Goal: Task Accomplishment & Management: Manage account settings

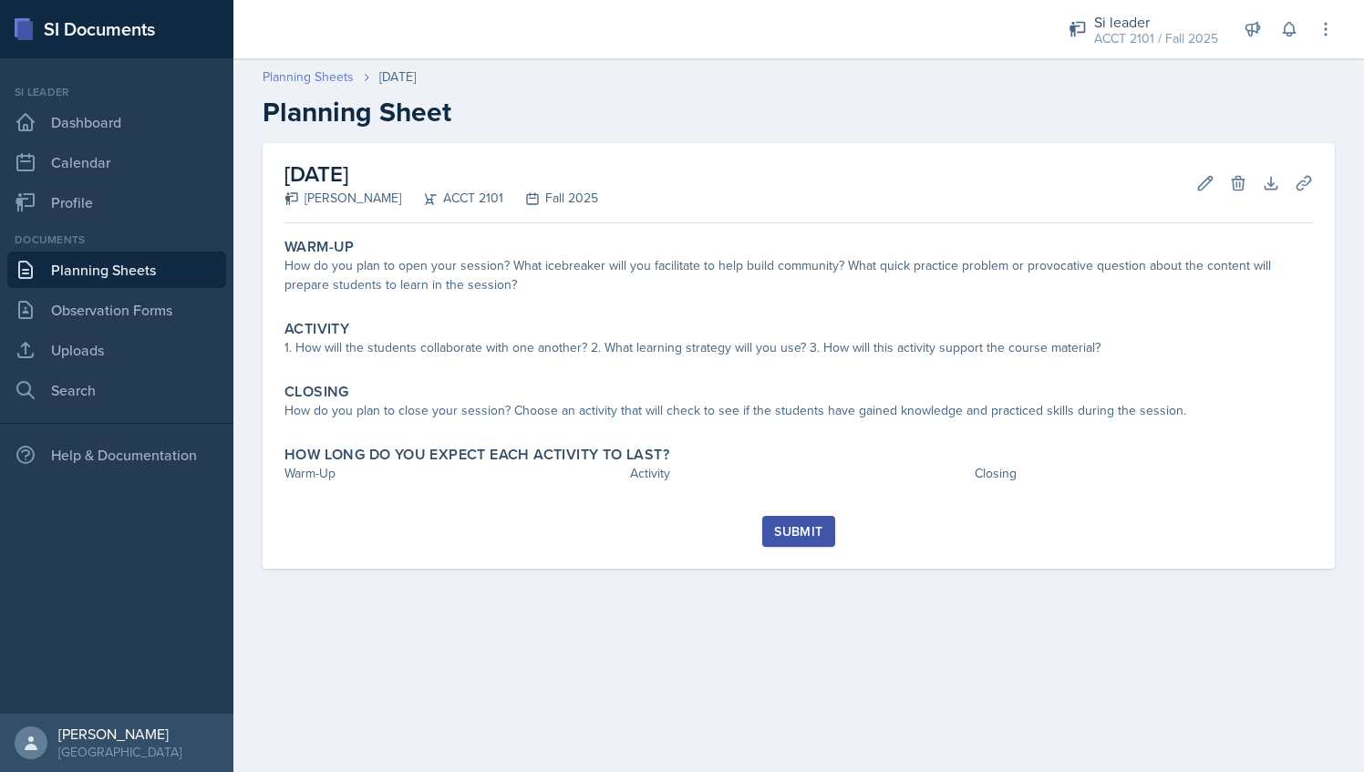
click at [331, 77] on link "Planning Sheets" at bounding box center [308, 76] width 91 height 19
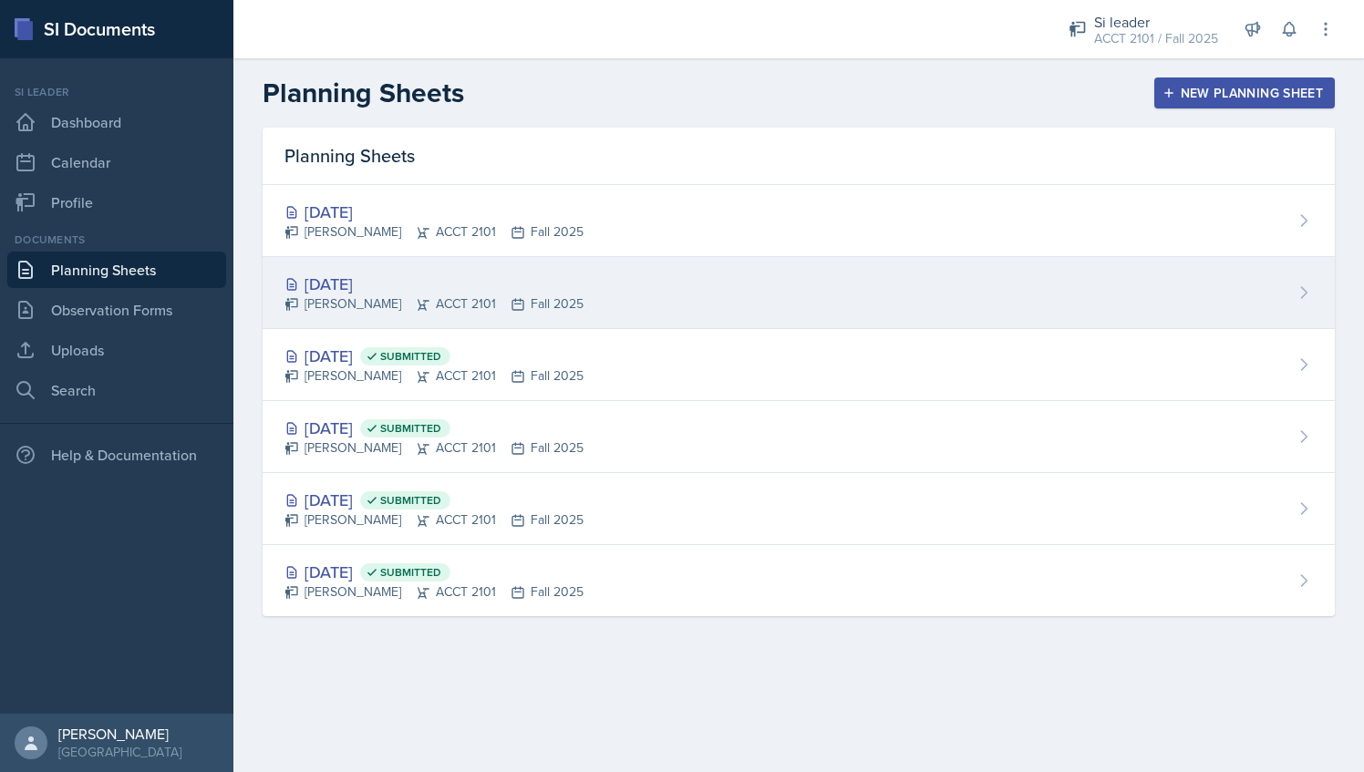
click at [416, 309] on icon at bounding box center [423, 304] width 15 height 15
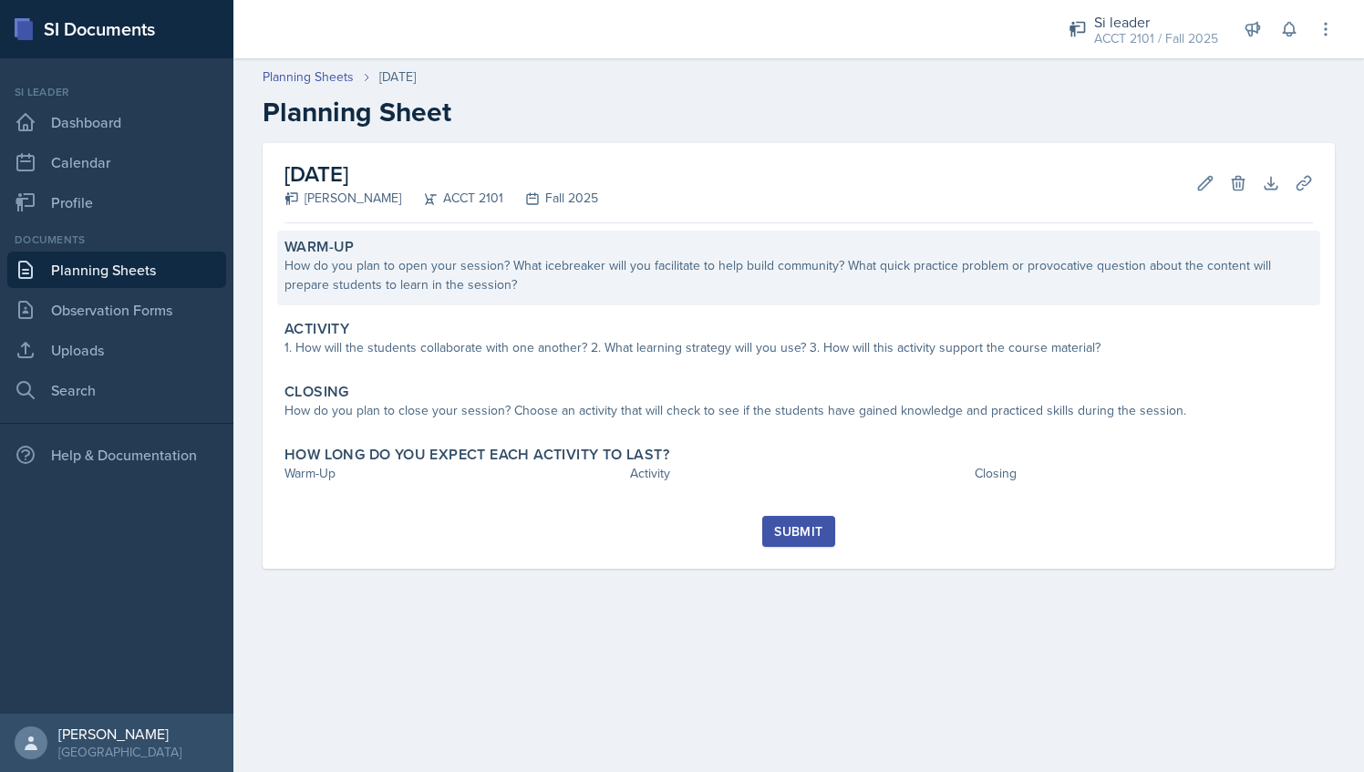
click at [443, 305] on div "Warm-Up How do you plan to open your session? What icebreaker will you facilita…" at bounding box center [798, 268] width 1043 height 75
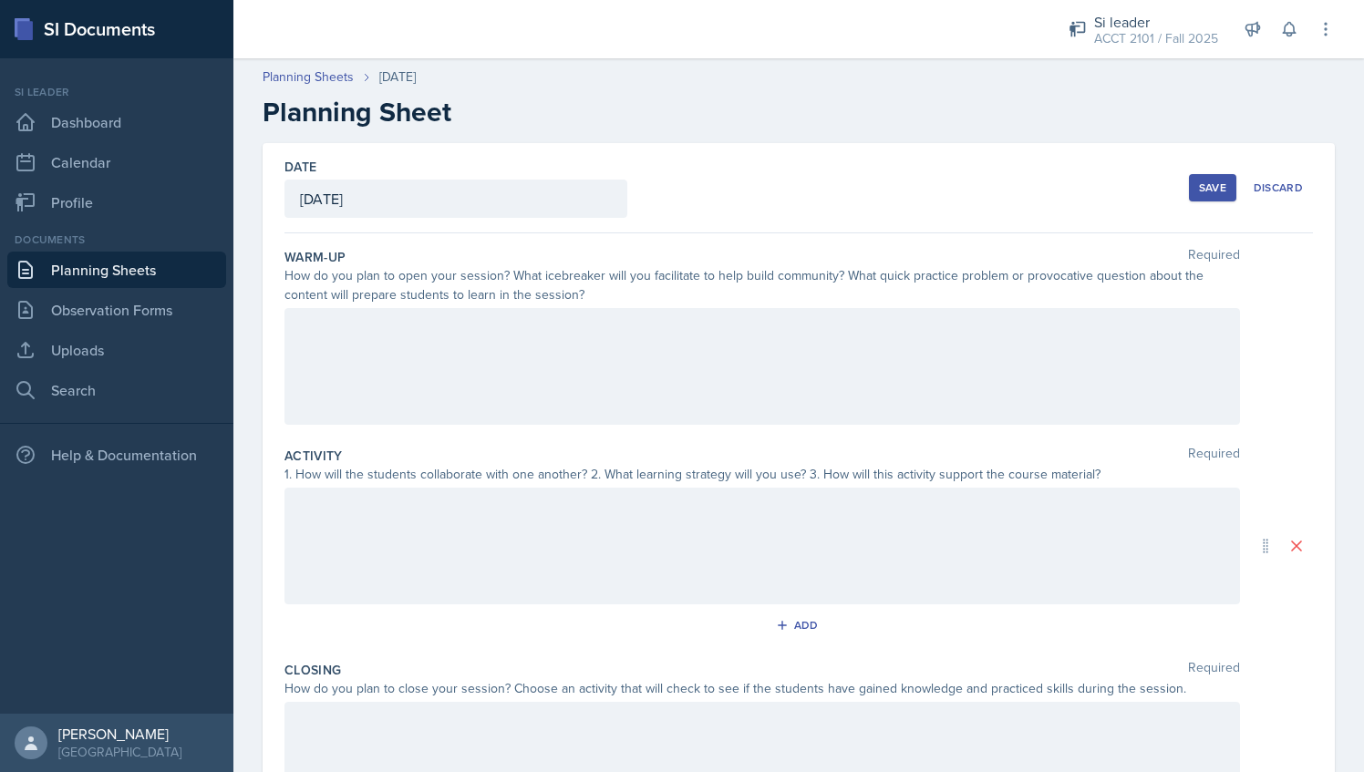
click at [368, 348] on div at bounding box center [763, 366] width 956 height 117
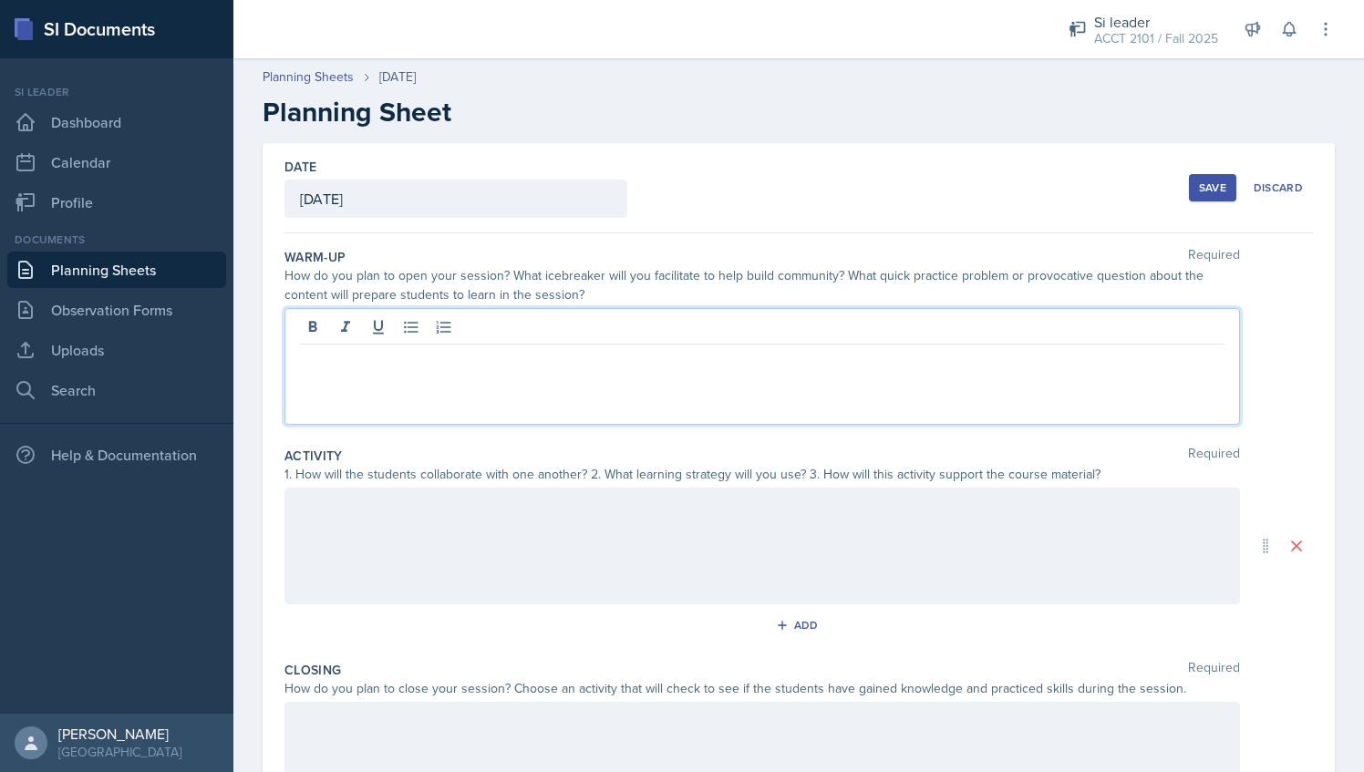
paste div
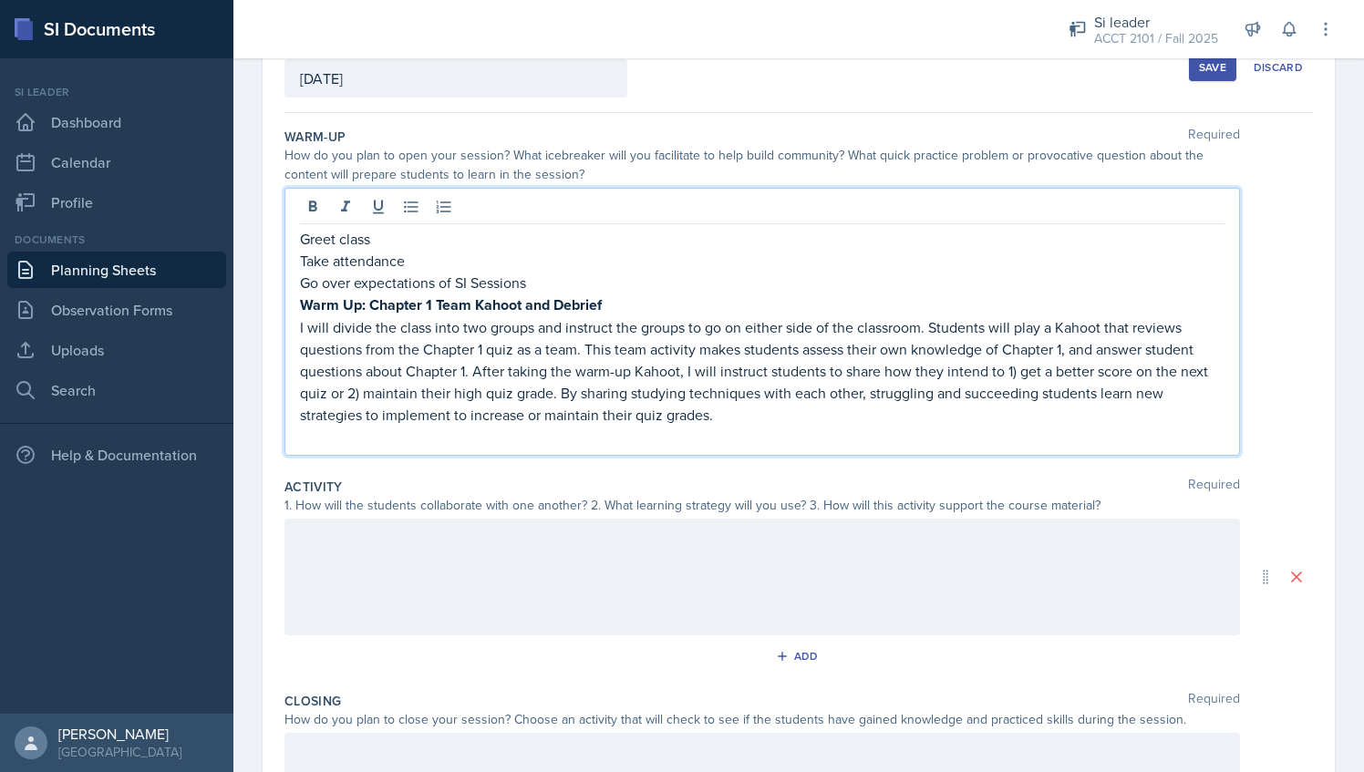
scroll to position [129, 0]
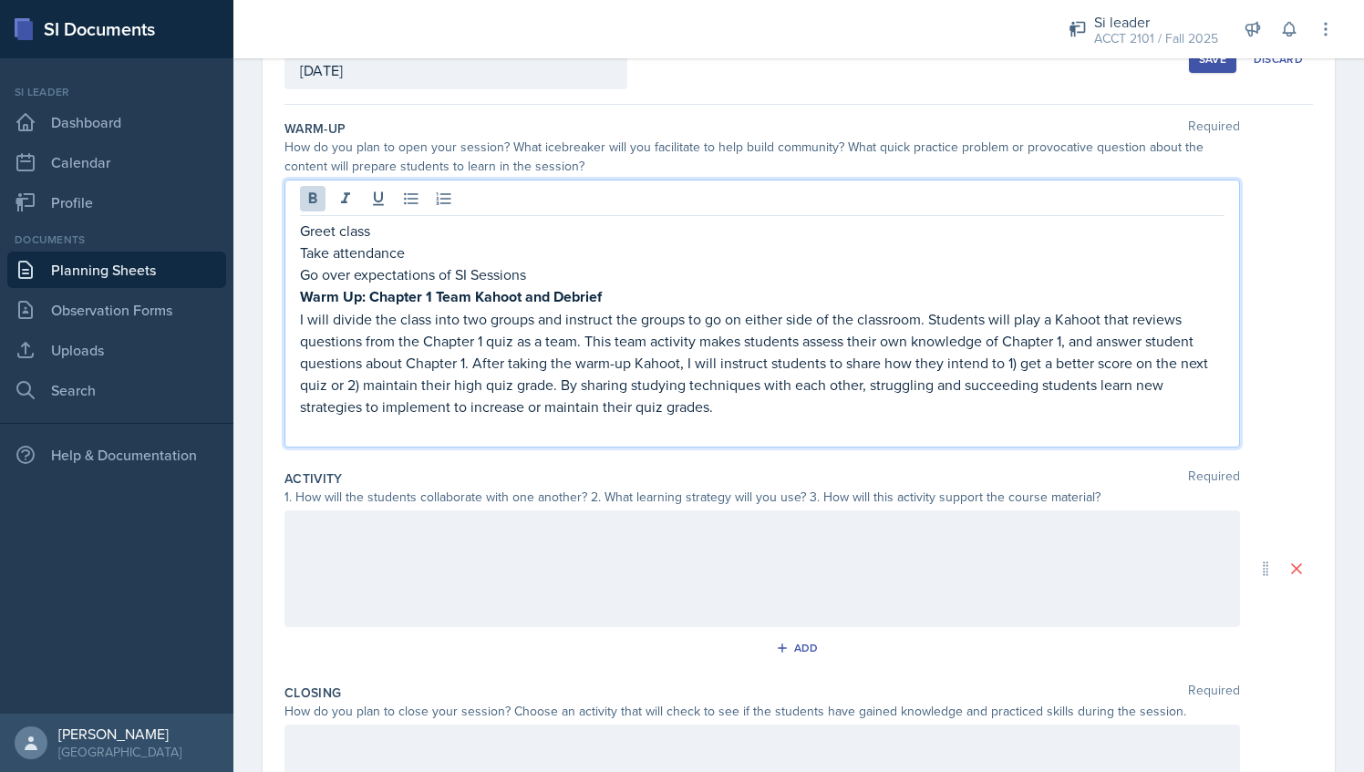
click at [430, 292] on strong "Warm Up: Chapter 1 Team Kahoot and Debrief" at bounding box center [451, 296] width 302 height 21
click at [489, 334] on p "I will divide the class into two groups and instruct the groups to go on either…" at bounding box center [762, 362] width 925 height 109
click at [483, 339] on p "I will divide the class into two groups and instruct the groups to go on either…" at bounding box center [762, 362] width 925 height 109
click at [1067, 345] on p "I will divide the class into two groups and instruct the groups to go on either…" at bounding box center [762, 362] width 925 height 109
click at [466, 363] on p "I will divide the class into two groups and instruct the groups to go on either…" at bounding box center [762, 362] width 925 height 109
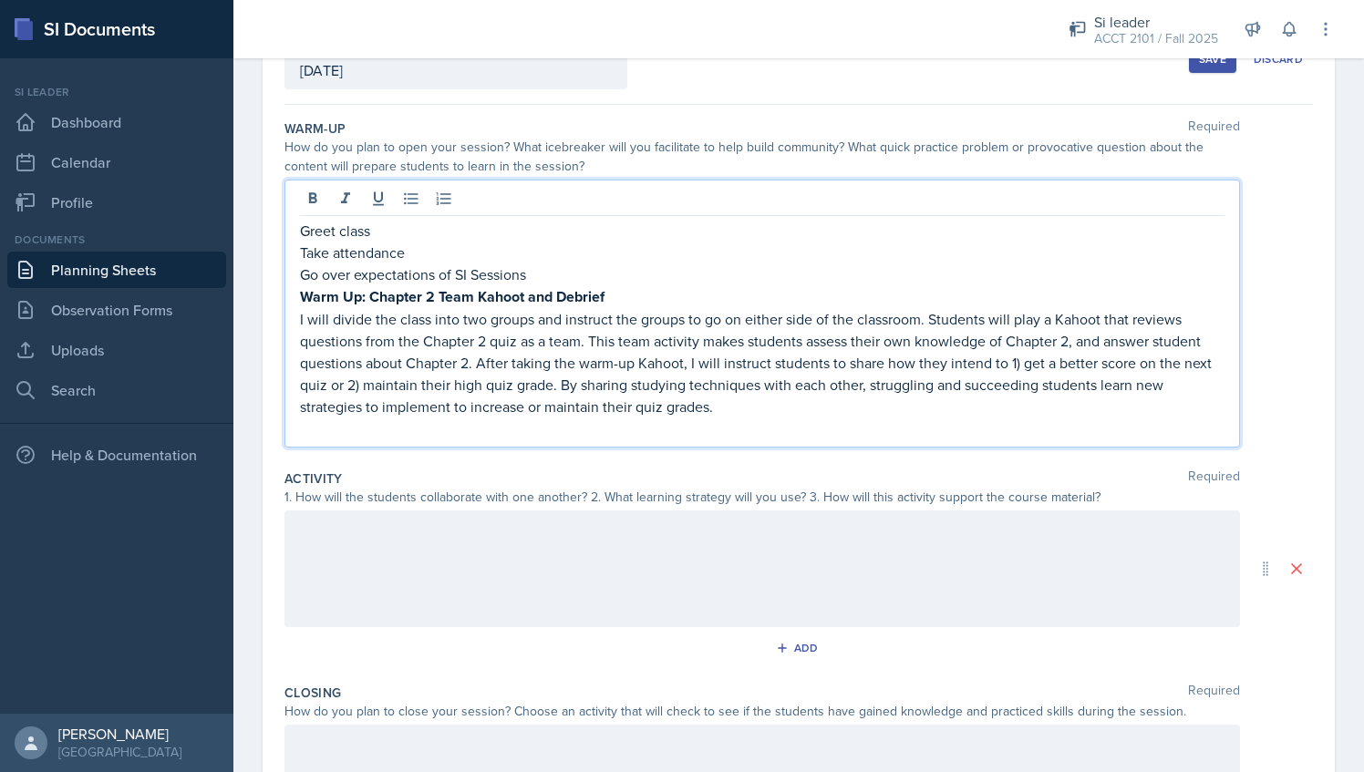
click at [865, 390] on p "I will divide the class into two groups and instruct the groups to go on either…" at bounding box center [762, 362] width 925 height 109
click at [1007, 360] on p "I will divide the class into two groups and instruct the groups to go on either…" at bounding box center [762, 362] width 925 height 109
click at [554, 379] on p "1) get a better score on the next quiz or 2) maintain their high quiz grade. By…" at bounding box center [762, 396] width 925 height 44
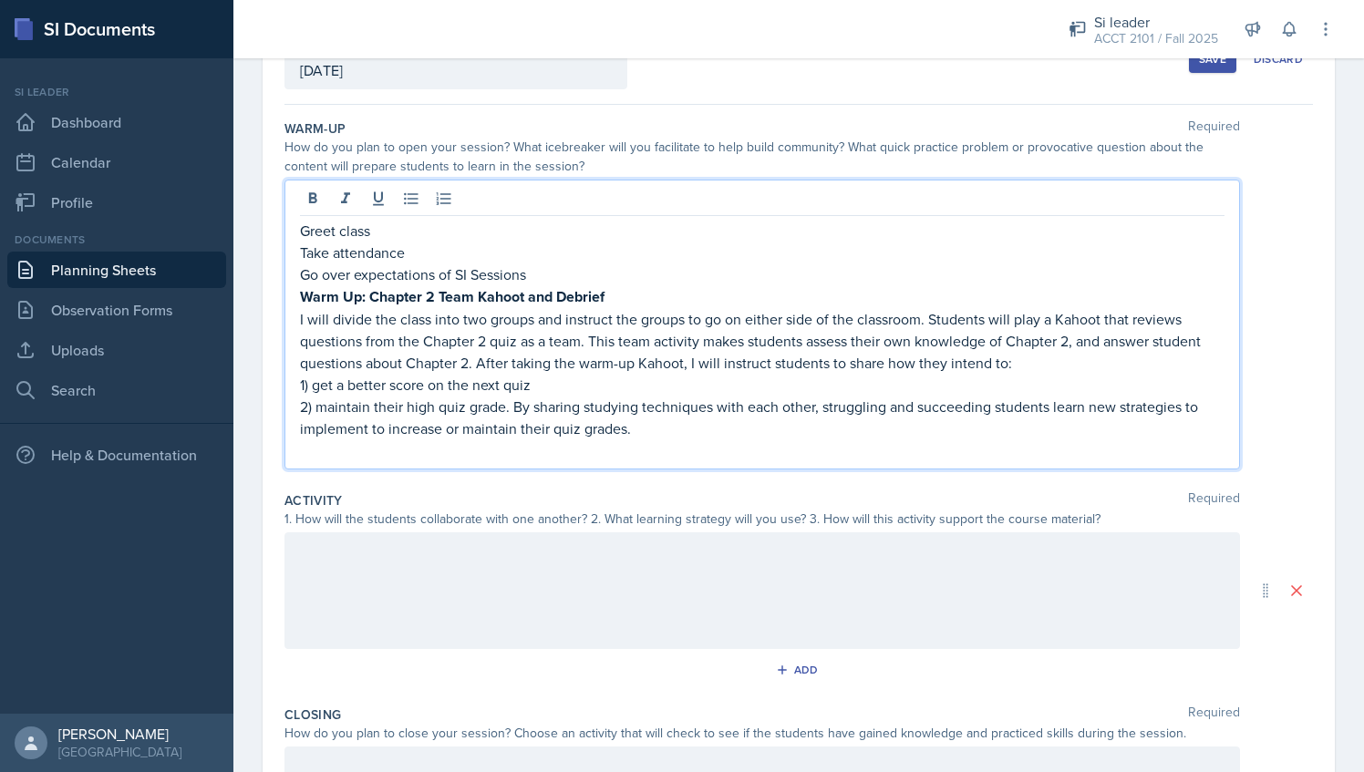
click at [513, 403] on p "2) maintain their high quiz grade. By sharing studying techniques with each oth…" at bounding box center [762, 418] width 925 height 44
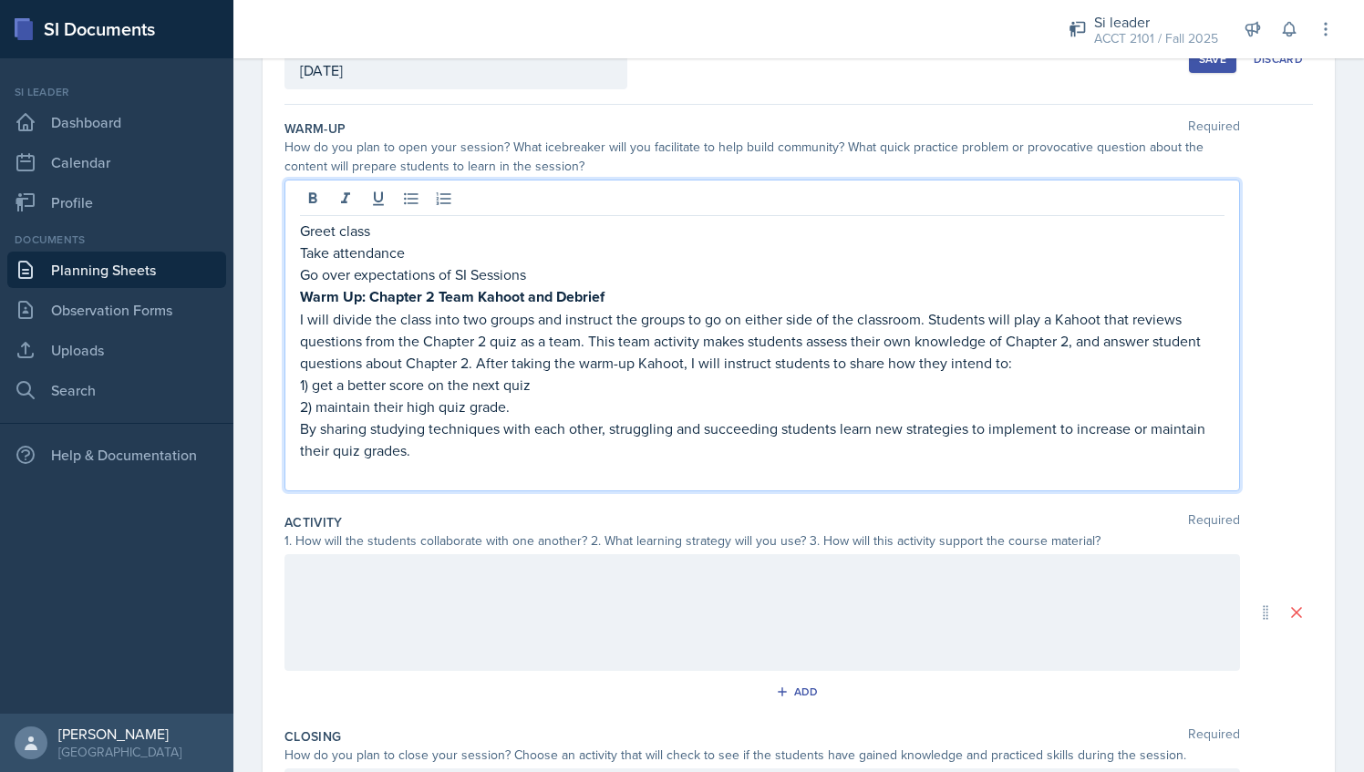
scroll to position [86, 0]
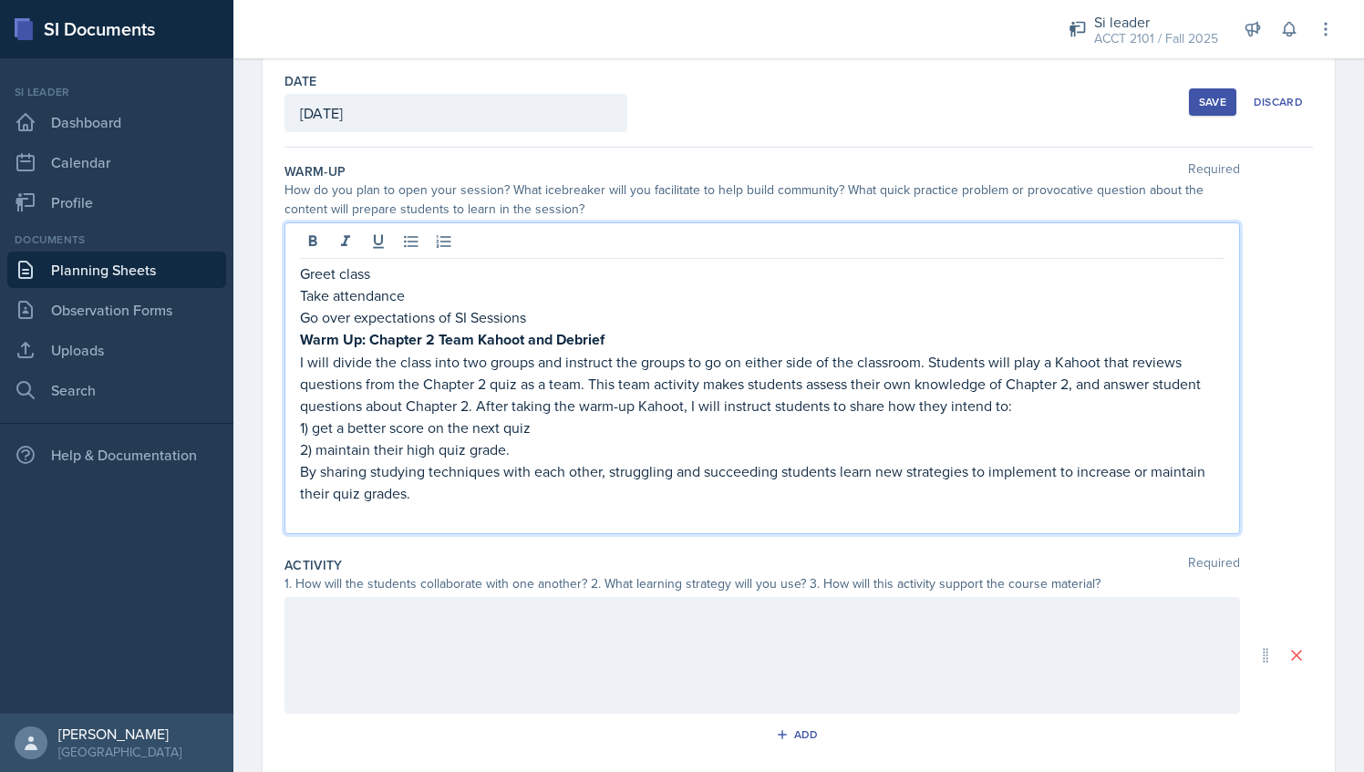
click at [1189, 102] on button "Save" at bounding box center [1212, 101] width 47 height 27
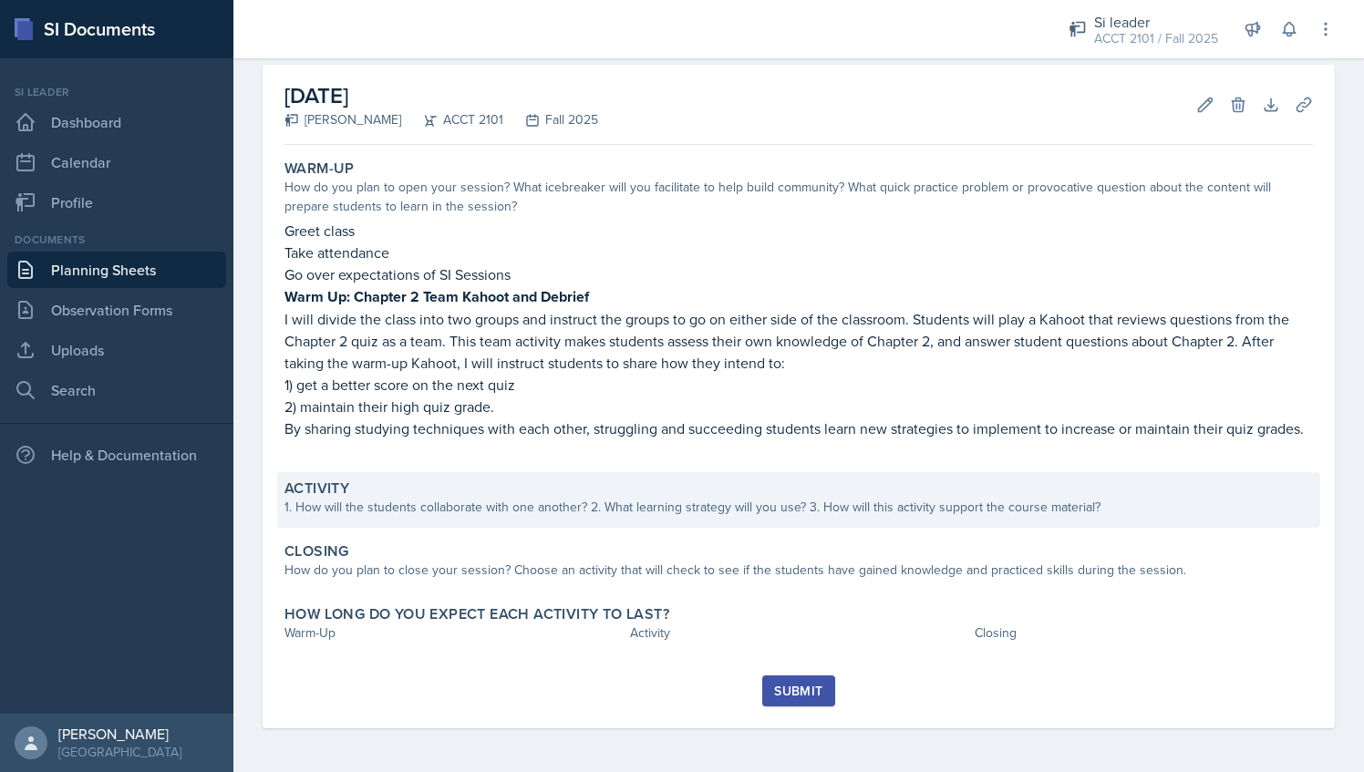
click at [380, 498] on div "Activity" at bounding box center [799, 489] width 1029 height 18
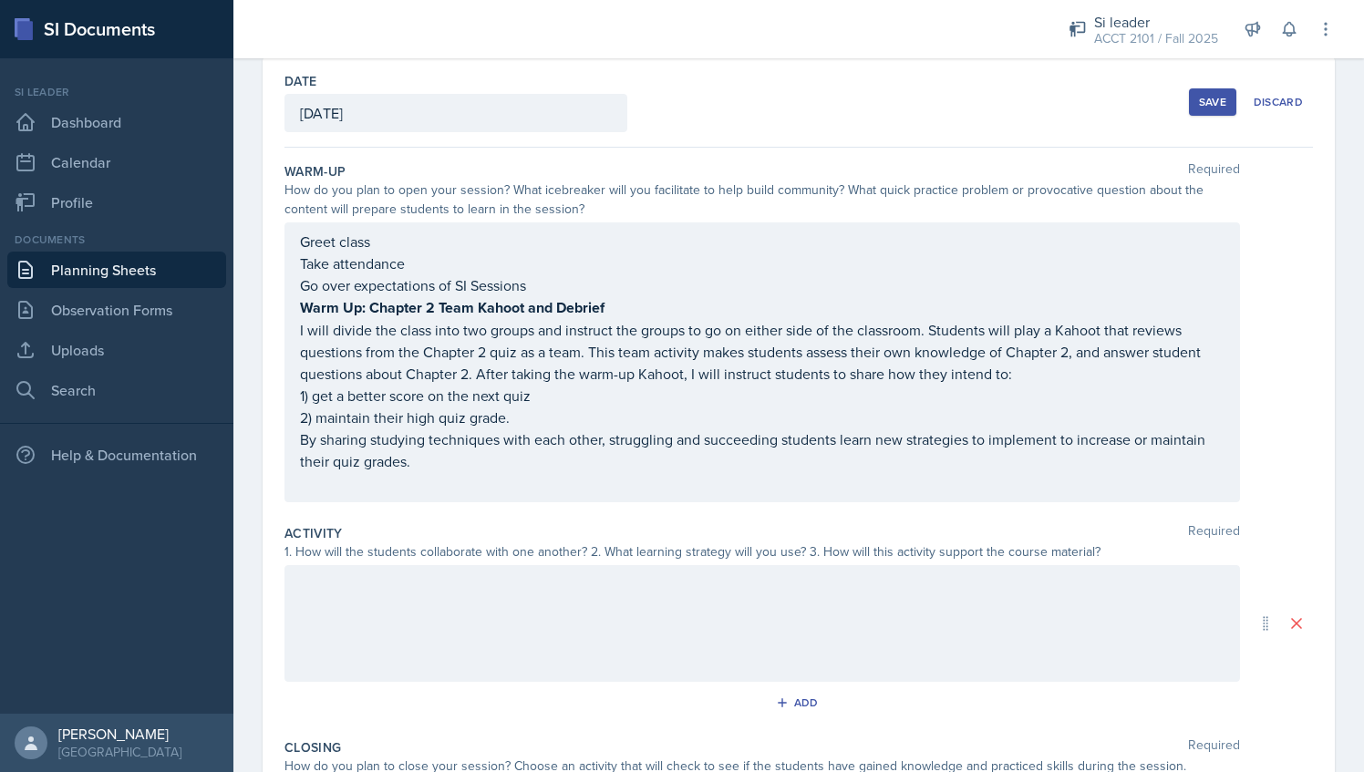
click at [449, 598] on div at bounding box center [763, 623] width 956 height 117
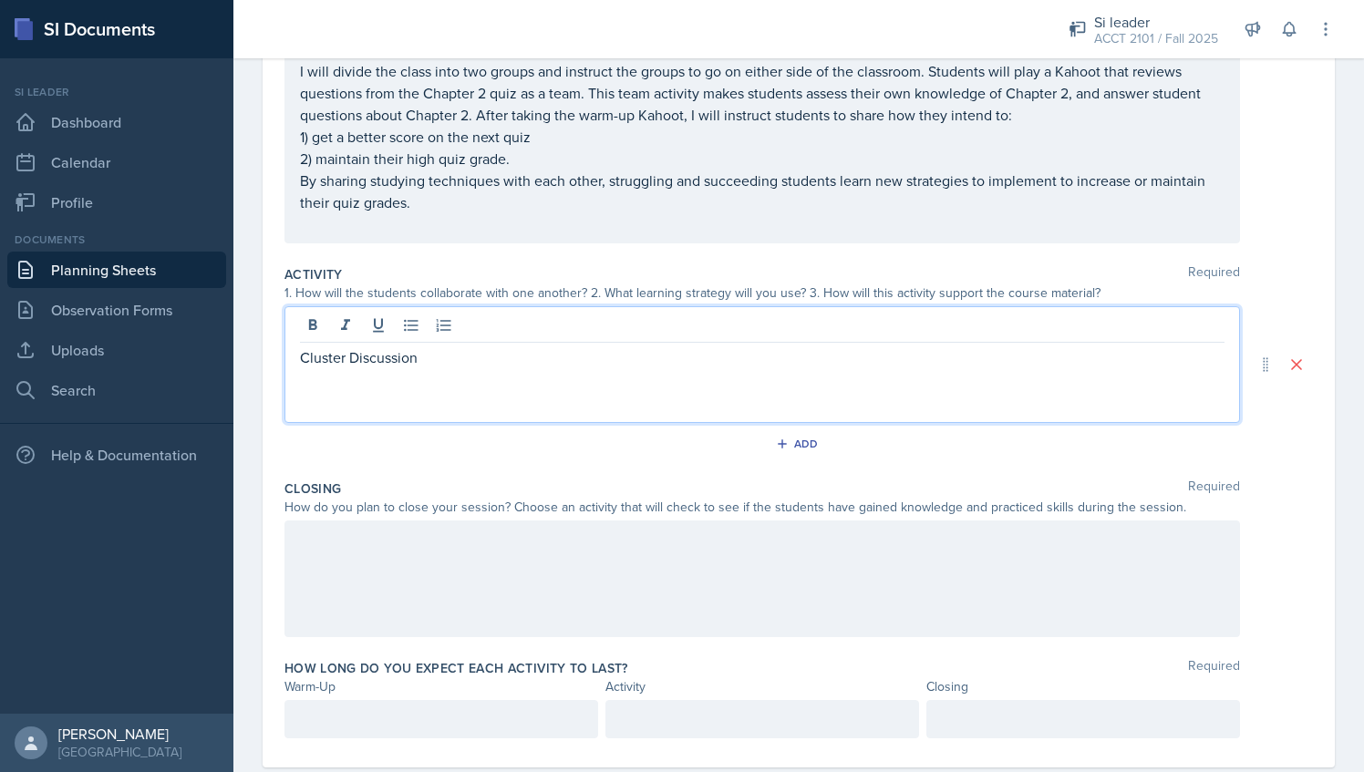
scroll to position [347, 0]
drag, startPoint x: 416, startPoint y: 354, endPoint x: 275, endPoint y: 368, distance: 141.1
click at [275, 368] on div "Date [DATE] [DATE] 31 1 2 3 4 5 6 7 8 9 10 11 12 13 14 15 16 17 18 19 20 21 22 …" at bounding box center [799, 281] width 1073 height 969
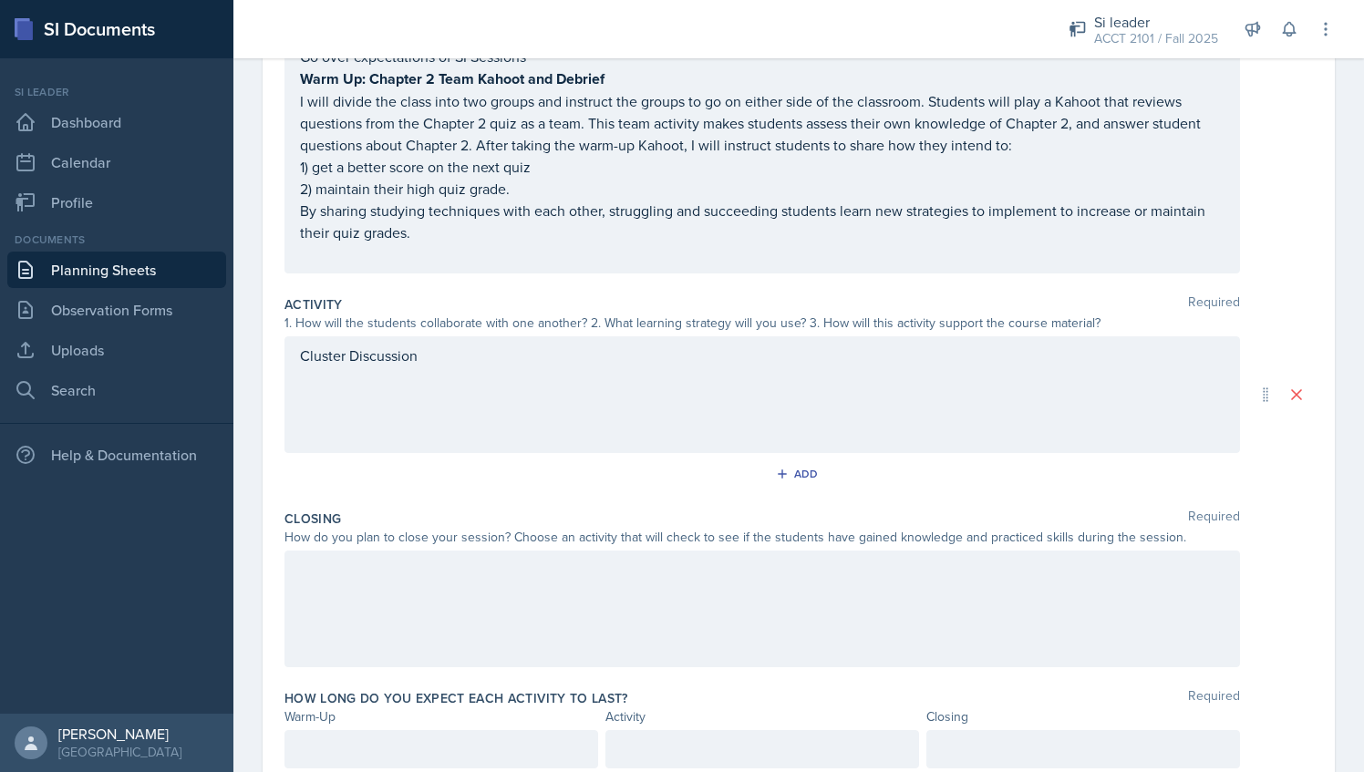
drag, startPoint x: 337, startPoint y: 350, endPoint x: 336, endPoint y: 265, distance: 84.8
click at [336, 265] on div "Greet class Take attendance Go over expectations of SI Sessions Warm Up: Chapte…" at bounding box center [763, 134] width 956 height 280
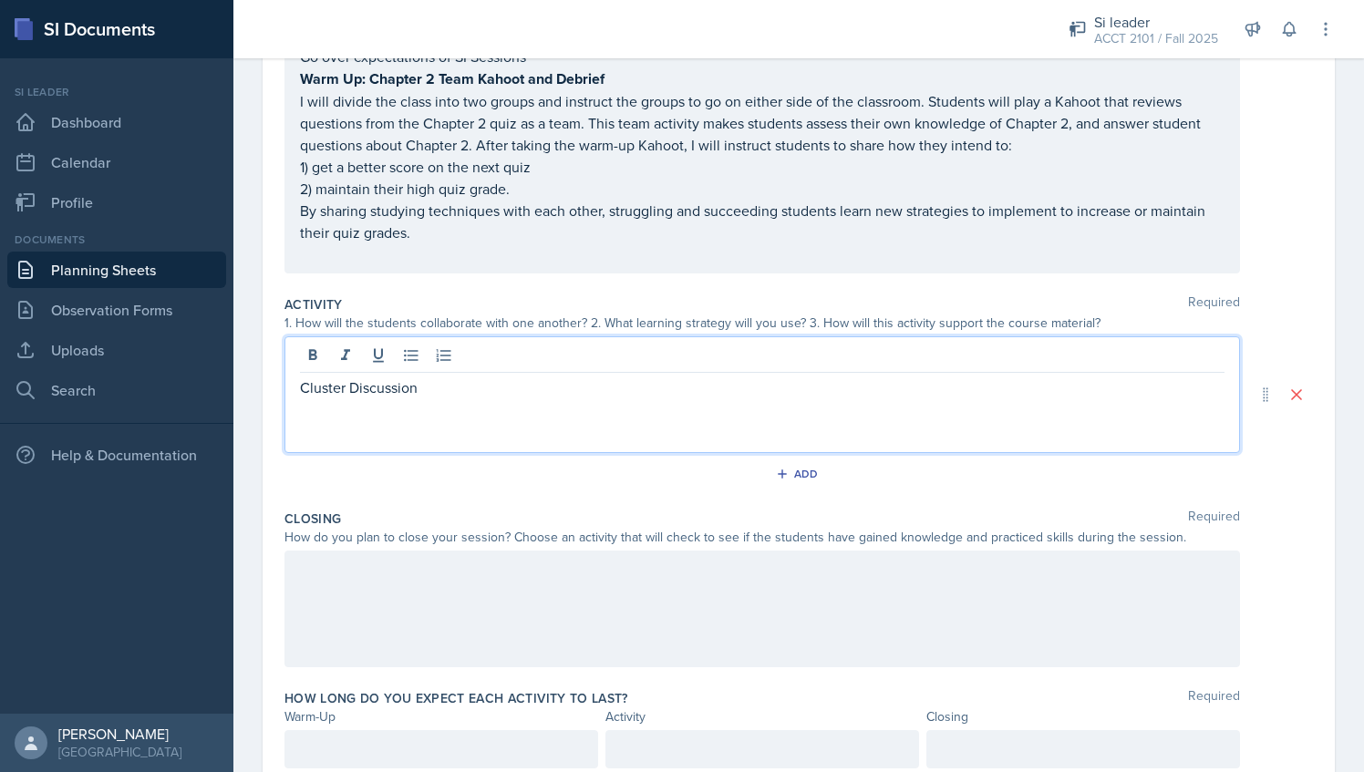
click at [396, 363] on div "Cluster Discussion" at bounding box center [763, 395] width 956 height 117
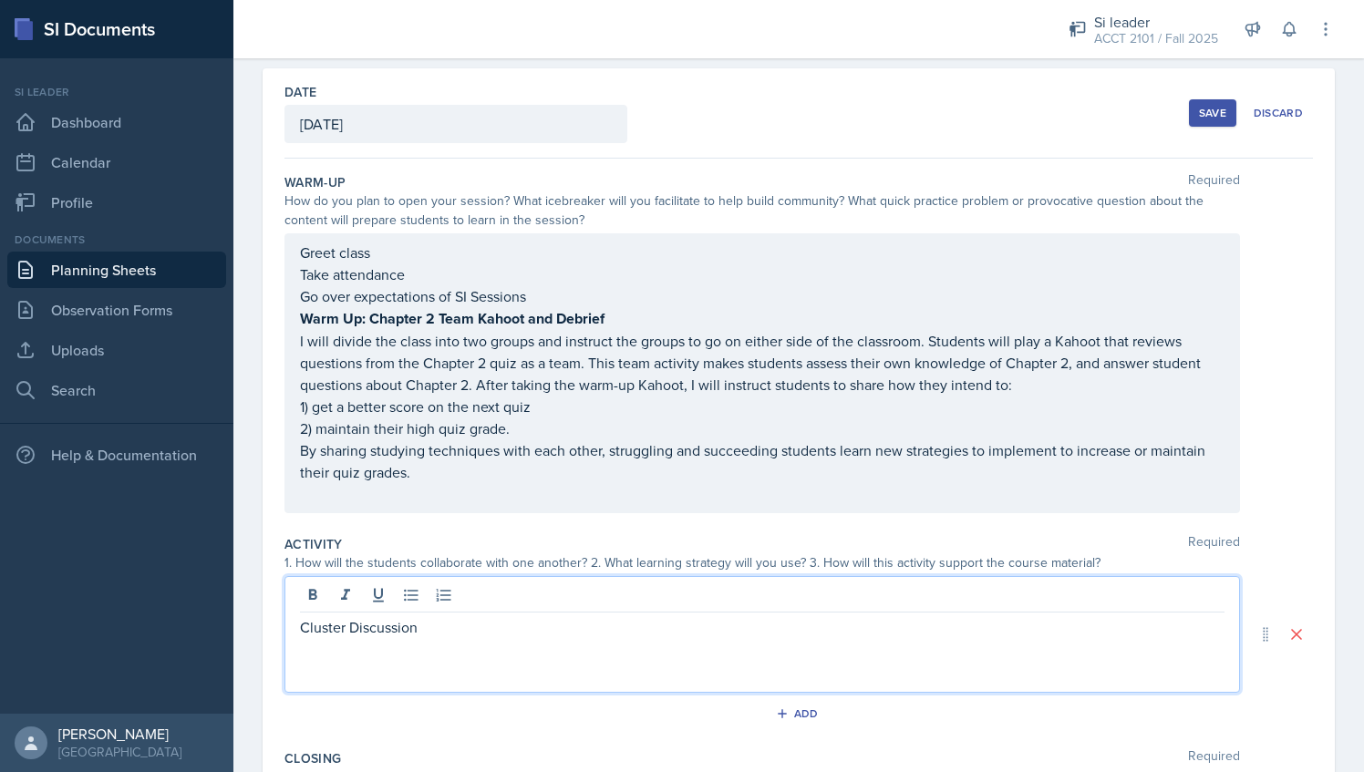
scroll to position [76, 0]
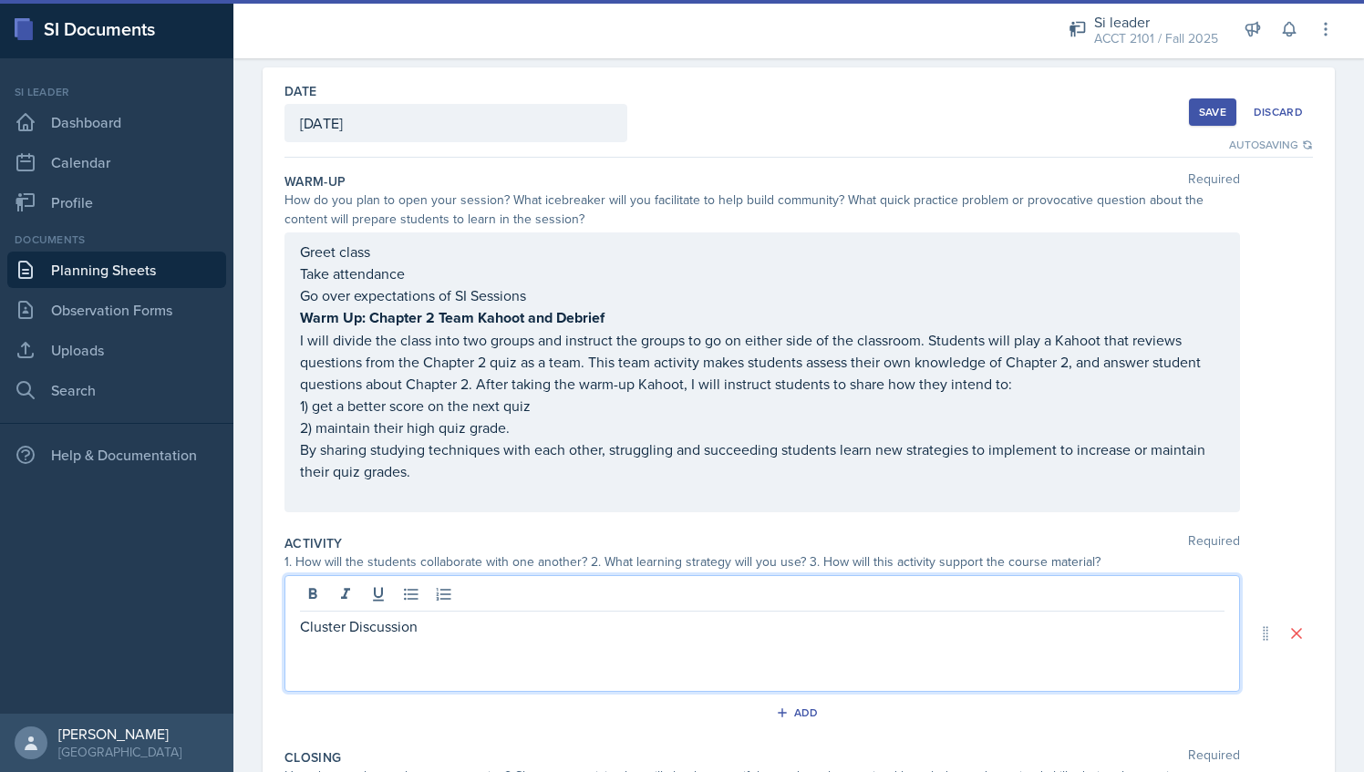
click at [327, 631] on p "Cluster Discussion" at bounding box center [762, 627] width 925 height 22
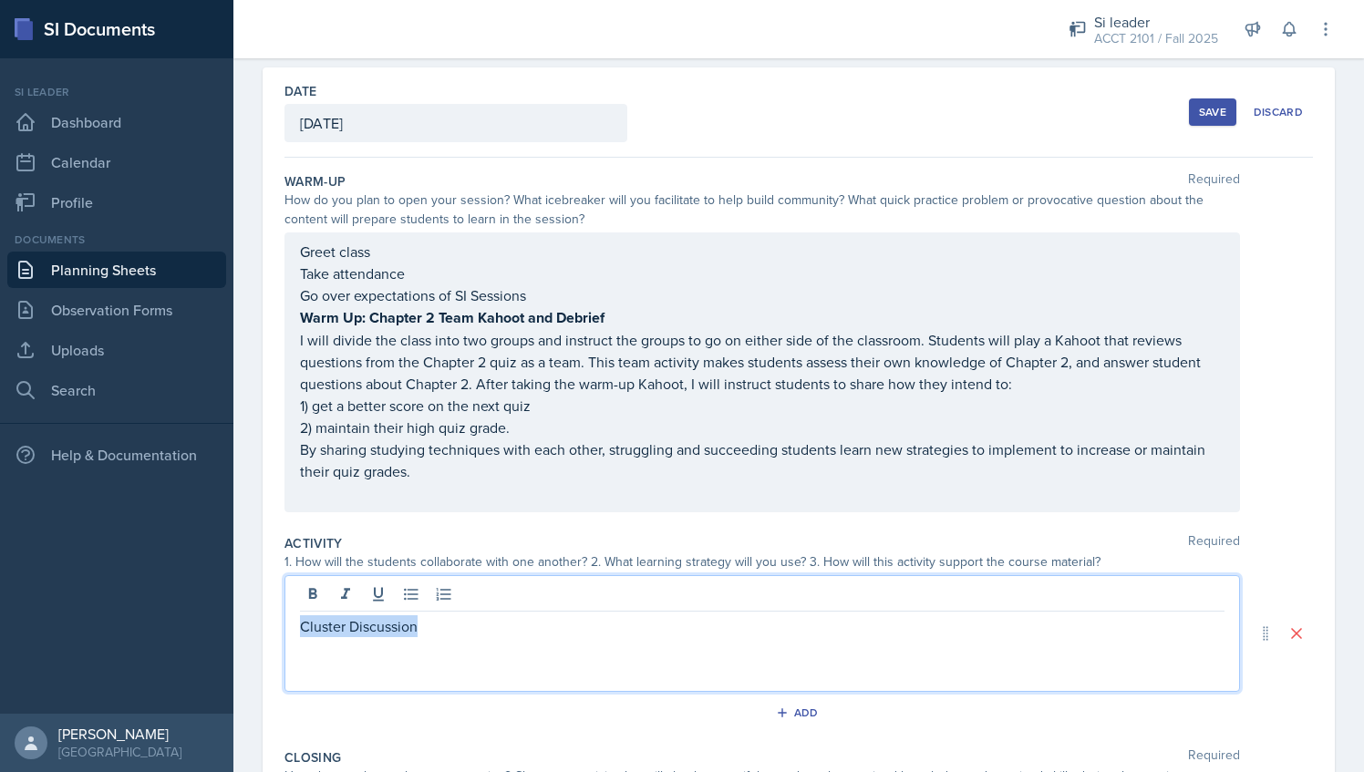
drag, startPoint x: 416, startPoint y: 625, endPoint x: 295, endPoint y: 638, distance: 121.2
click at [295, 638] on div "Cluster Discussion" at bounding box center [763, 633] width 956 height 117
click at [314, 597] on icon at bounding box center [313, 595] width 18 height 18
click at [390, 648] on div "Cluster Discussion" at bounding box center [763, 633] width 956 height 117
click at [416, 647] on div "Cluster Discussion" at bounding box center [763, 633] width 956 height 117
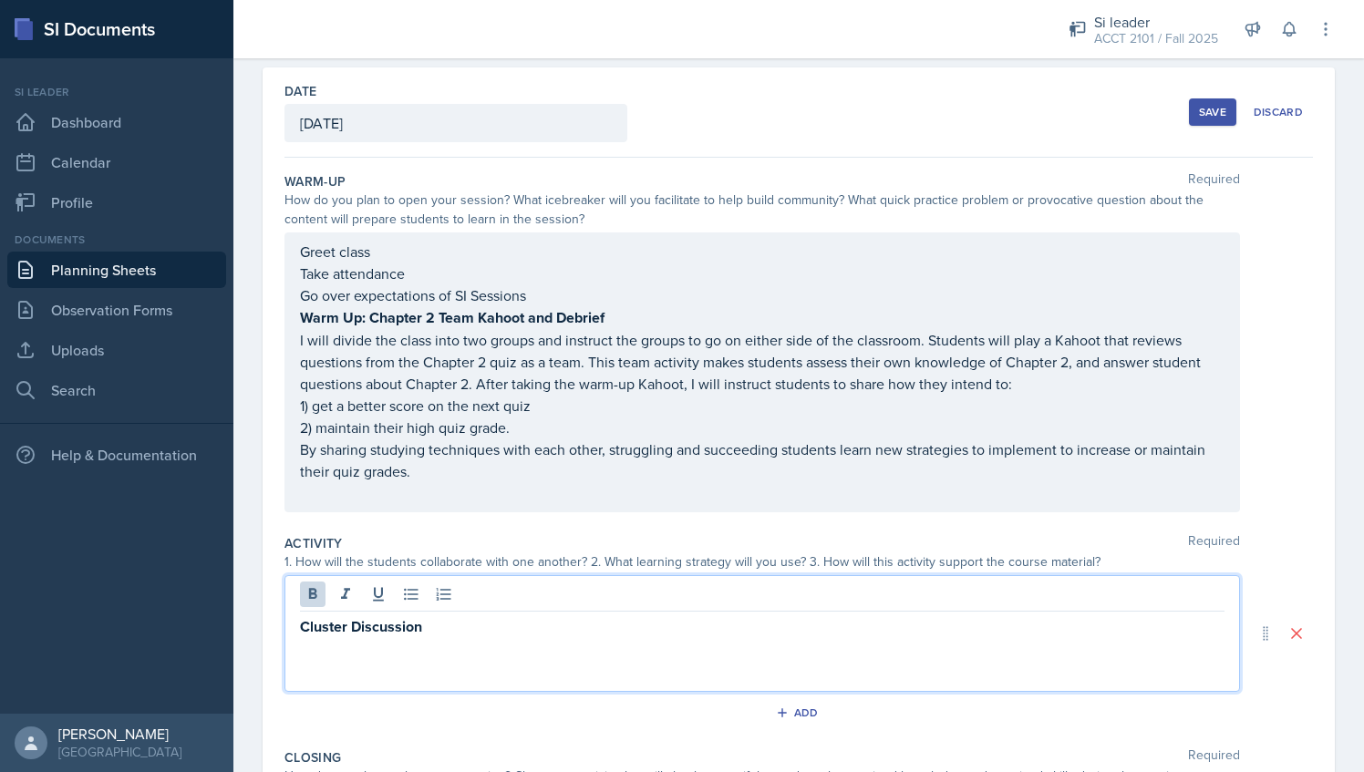
click at [379, 655] on div "Cluster Discussion" at bounding box center [763, 633] width 956 height 117
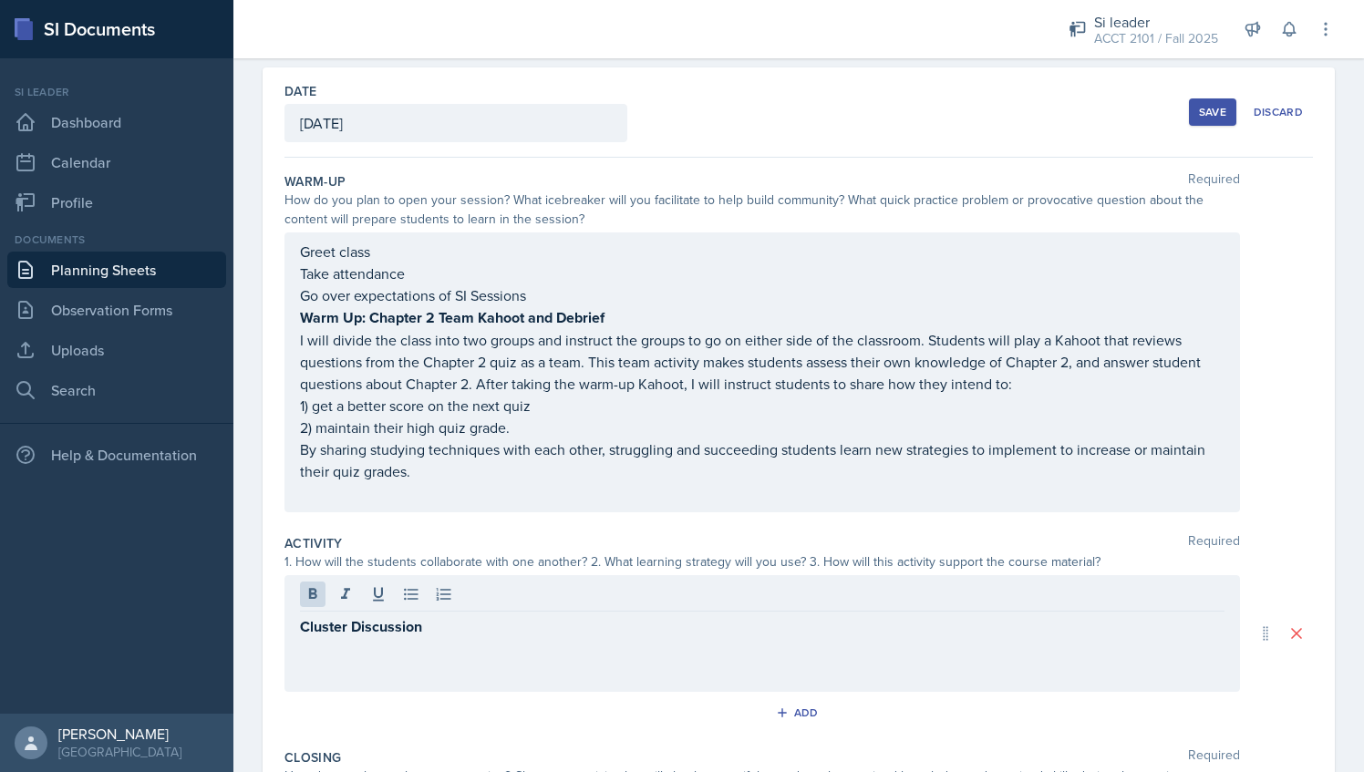
click at [441, 611] on div "Cluster Discussion" at bounding box center [763, 633] width 956 height 117
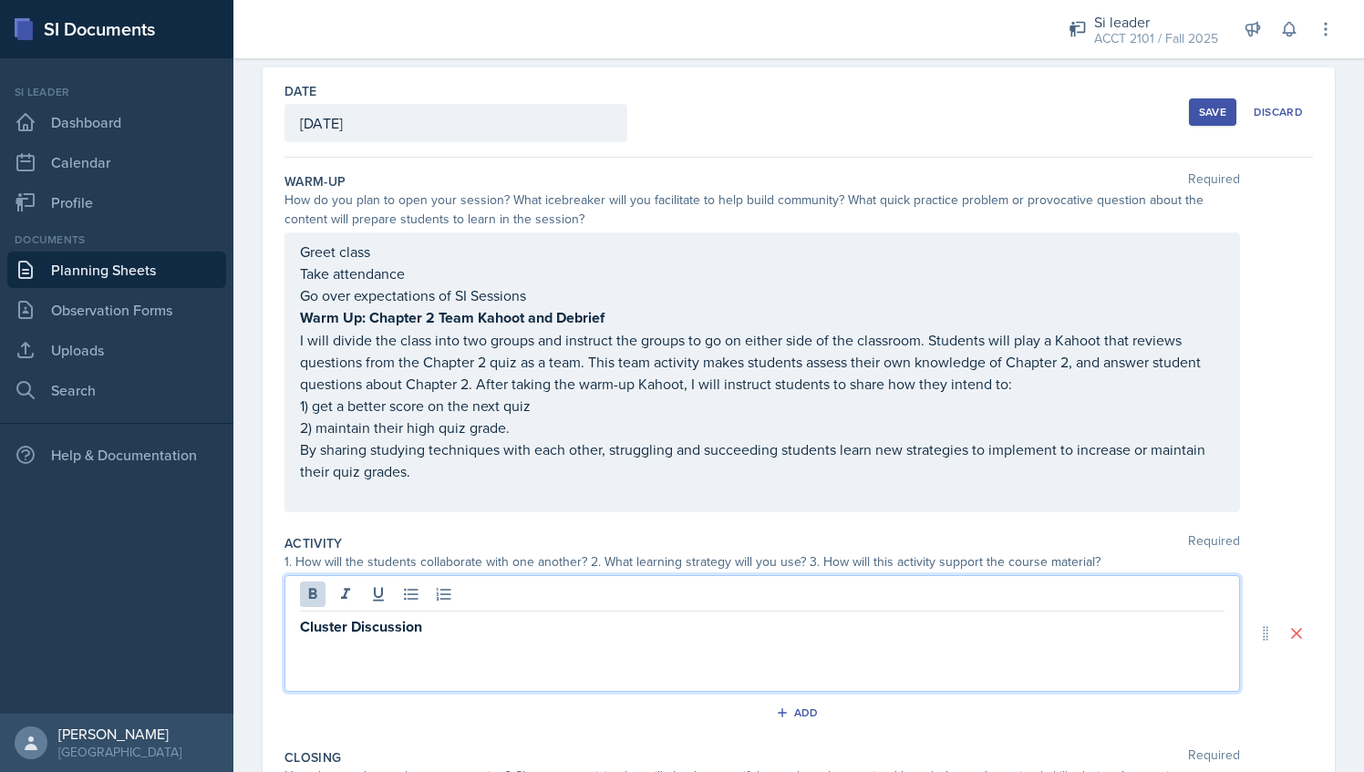
click at [429, 623] on p "Cluster Discussion" at bounding box center [762, 627] width 925 height 23
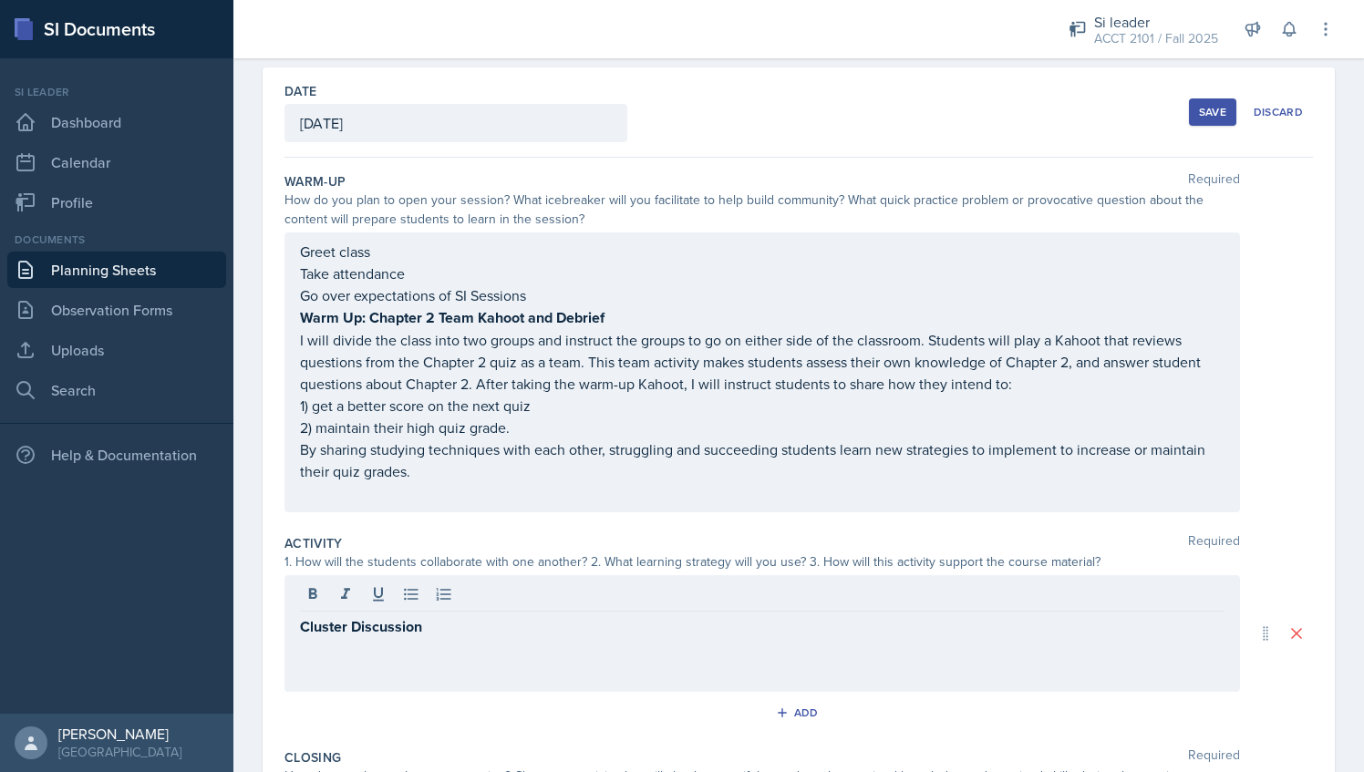
click at [294, 621] on div "Cluster Discussion" at bounding box center [763, 633] width 956 height 117
click at [297, 629] on div "Cluster Discussion" at bounding box center [763, 633] width 956 height 117
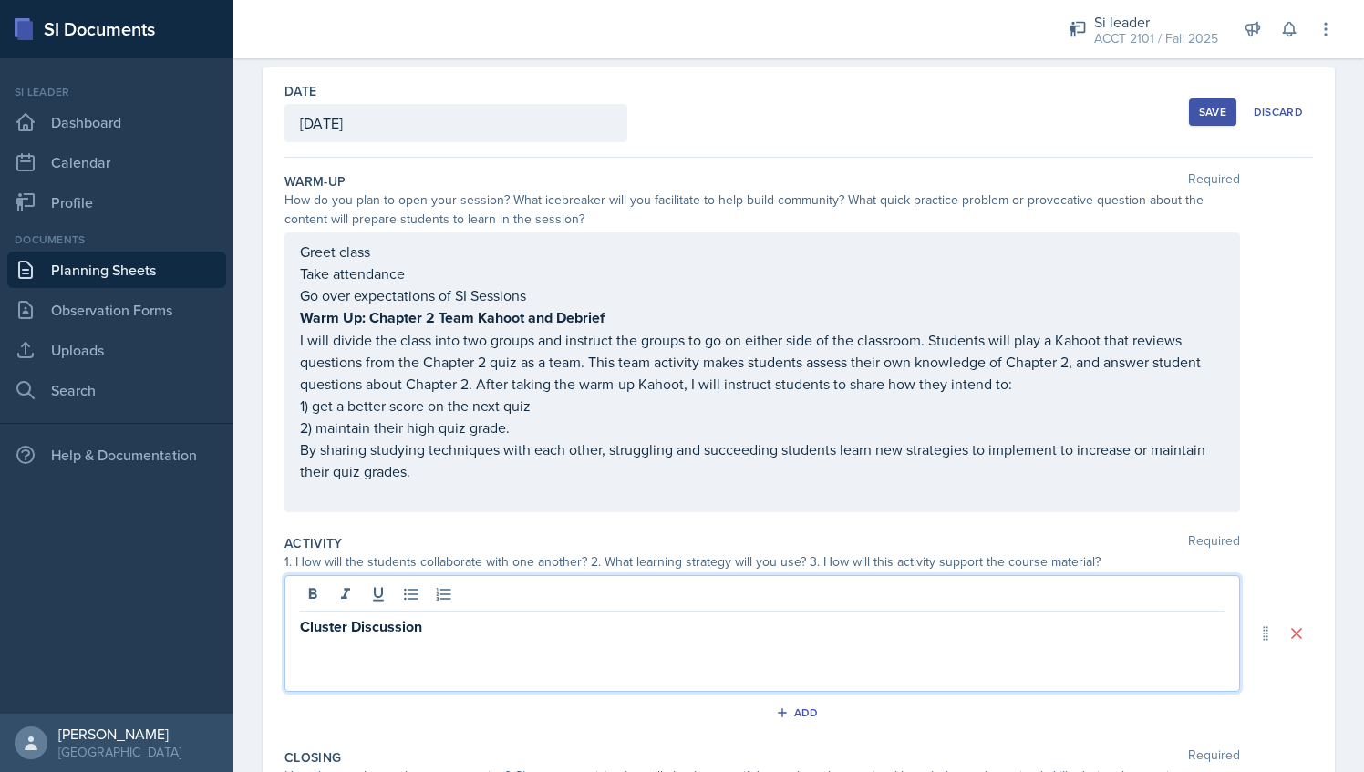
click at [305, 626] on strong "Cluster Discussion" at bounding box center [361, 627] width 122 height 21
click at [395, 638] on p at bounding box center [762, 649] width 925 height 22
click at [883, 647] on p "I will separate students into groups of 3-4 (clusters). I will assign each clus…" at bounding box center [762, 649] width 925 height 22
click at [1175, 648] on p "I will separate students into groups of 3-4 (clusters). I will assign each clus…" at bounding box center [762, 649] width 925 height 22
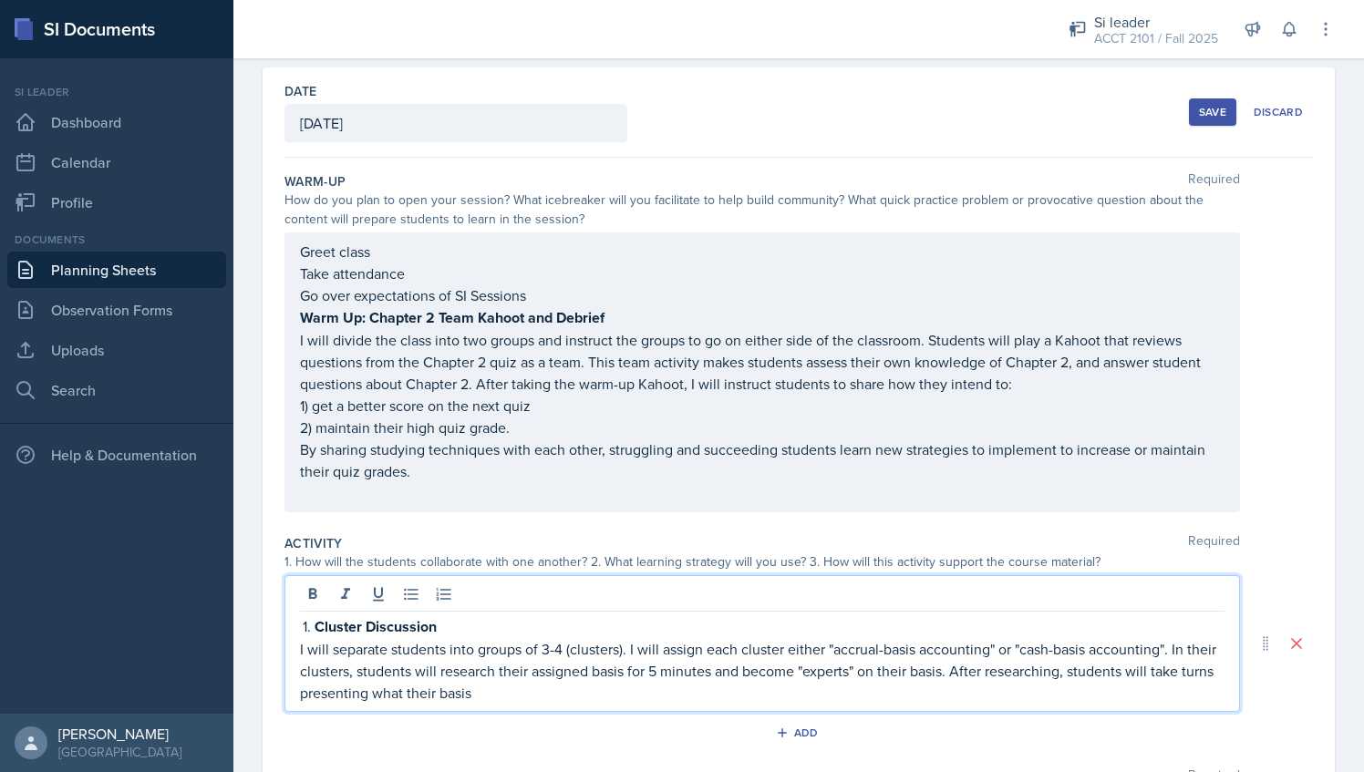
drag, startPoint x: 1164, startPoint y: 672, endPoint x: 1172, endPoint y: 686, distance: 16.0
click at [1172, 686] on p "I will separate students into groups of 3-4 (clusters). I will assign each clus…" at bounding box center [762, 671] width 925 height 66
click at [1169, 689] on p "I will separate students into groups of 3-4 (clusters). I will assign each clus…" at bounding box center [762, 671] width 925 height 66
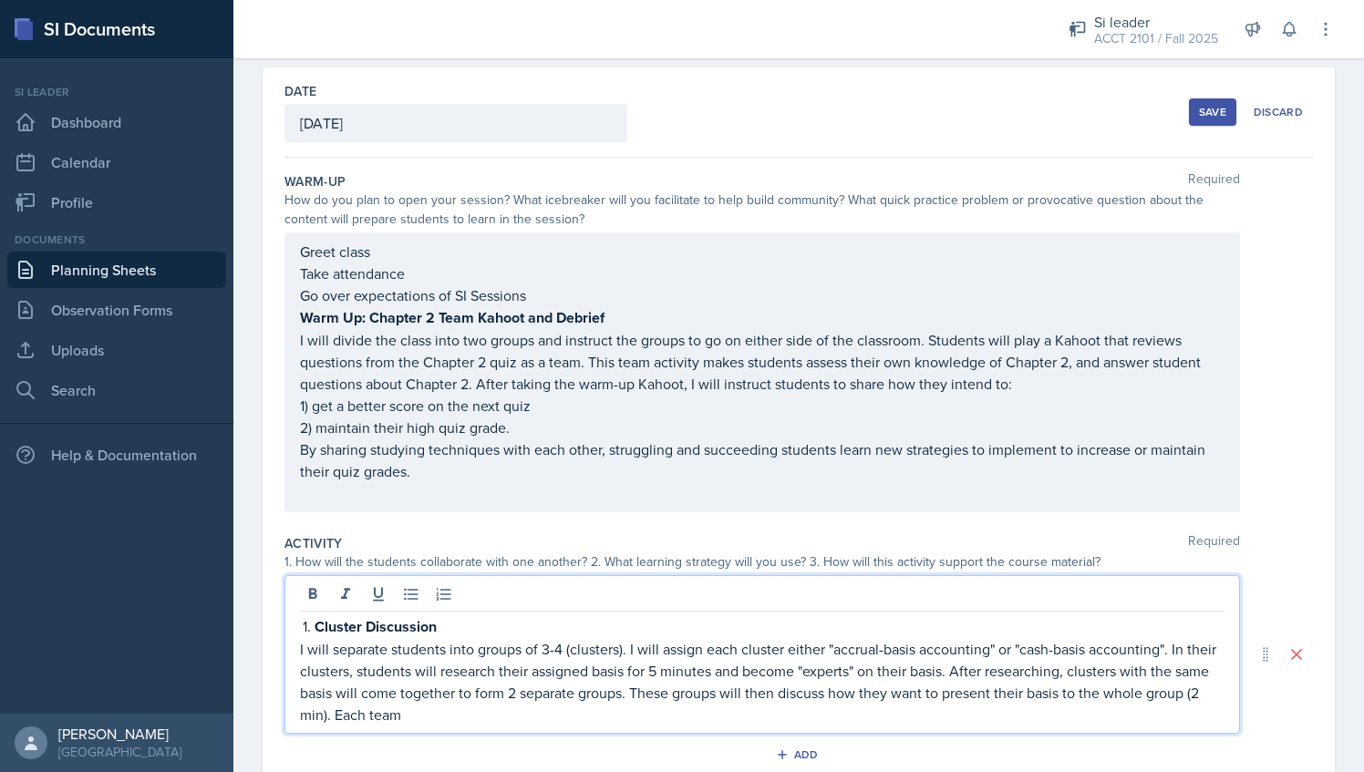
click at [642, 700] on p "I will separate students into groups of 3-4 (clusters). I will assign each clus…" at bounding box center [762, 682] width 925 height 88
click at [643, 694] on p "I will separate students into groups of 3-4 (clusters). I will assign each clus…" at bounding box center [762, 682] width 925 height 88
click at [736, 691] on p "I will separate students into groups of 3-4 (clusters). I will assign each clus…" at bounding box center [762, 682] width 925 height 88
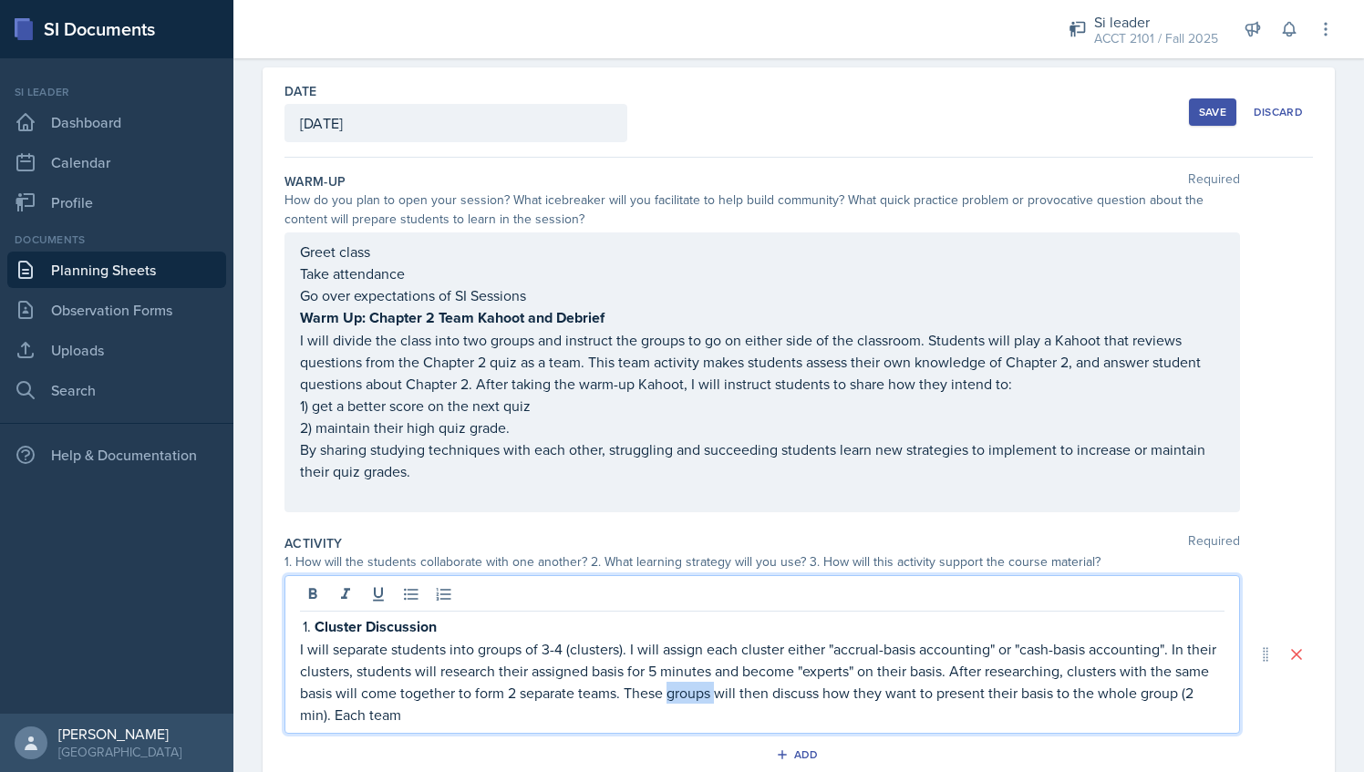
click at [736, 691] on p "I will separate students into groups of 3-4 (clusters). I will assign each clus…" at bounding box center [762, 682] width 925 height 88
click at [504, 711] on p "I will separate students into groups of 3-4 (clusters). I will assign each clus…" at bounding box center [762, 682] width 925 height 88
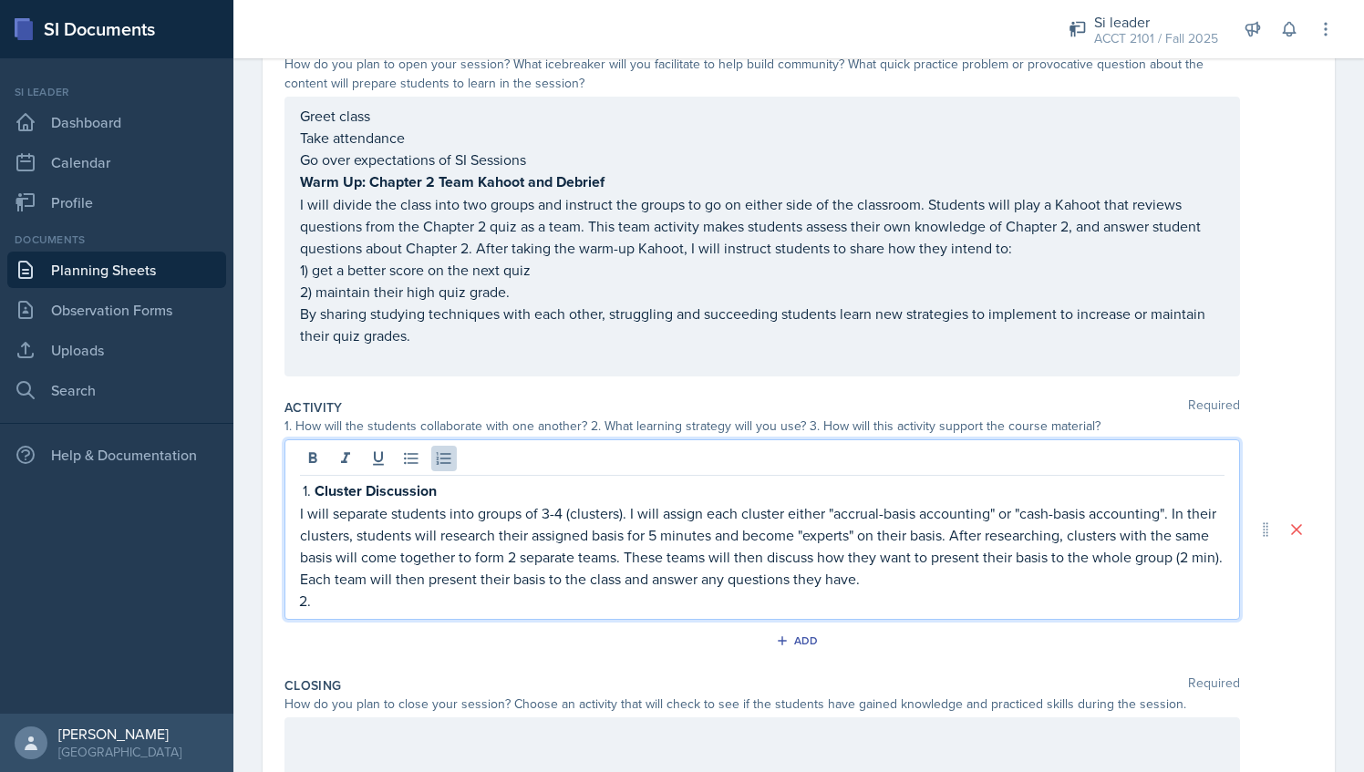
scroll to position [212, 0]
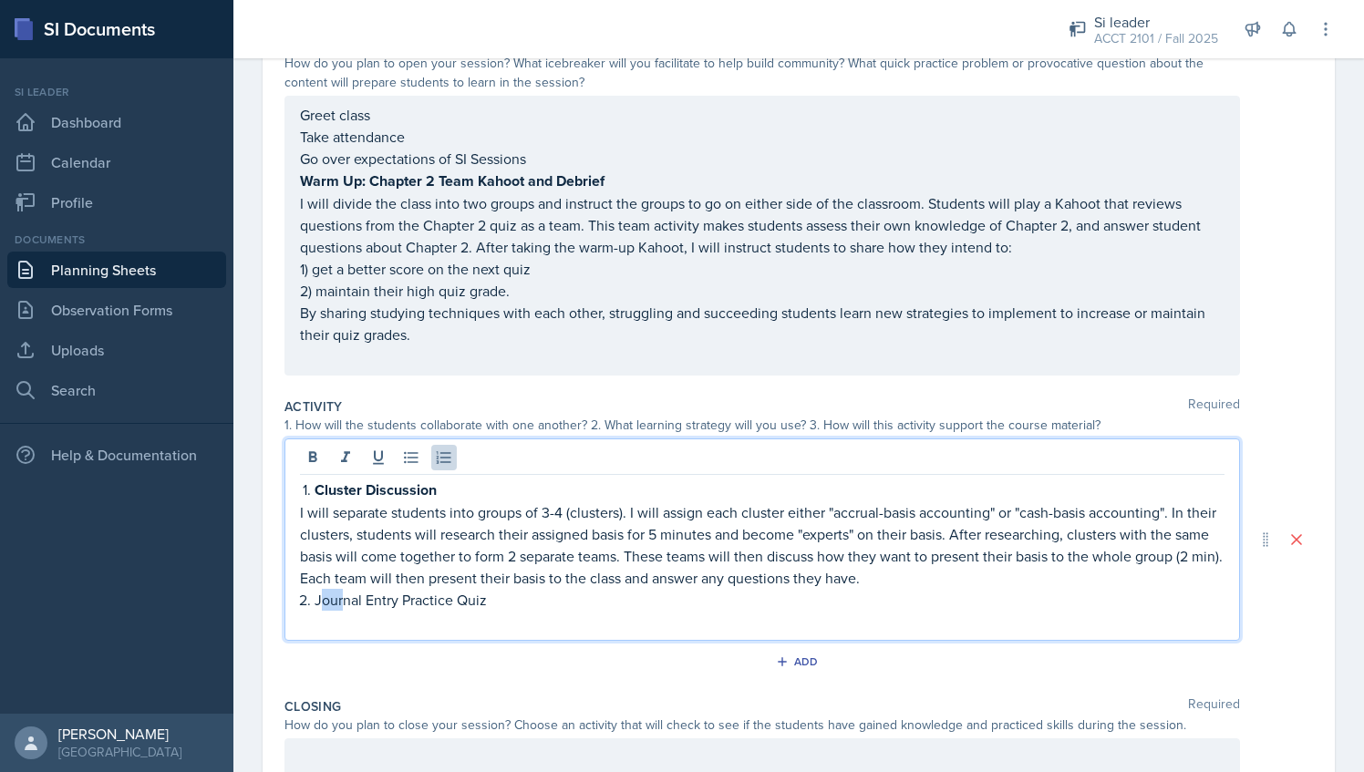
drag, startPoint x: 318, startPoint y: 599, endPoint x: 341, endPoint y: 599, distance: 22.8
click at [341, 599] on p "Journal Entry Practice Quiz" at bounding box center [770, 600] width 910 height 22
click at [315, 600] on li "Journal Entry Practice Quiz" at bounding box center [770, 600] width 910 height 22
drag, startPoint x: 313, startPoint y: 598, endPoint x: 486, endPoint y: 602, distance: 173.3
click at [486, 602] on li "Journal Entry Practice Quiz" at bounding box center [770, 600] width 910 height 22
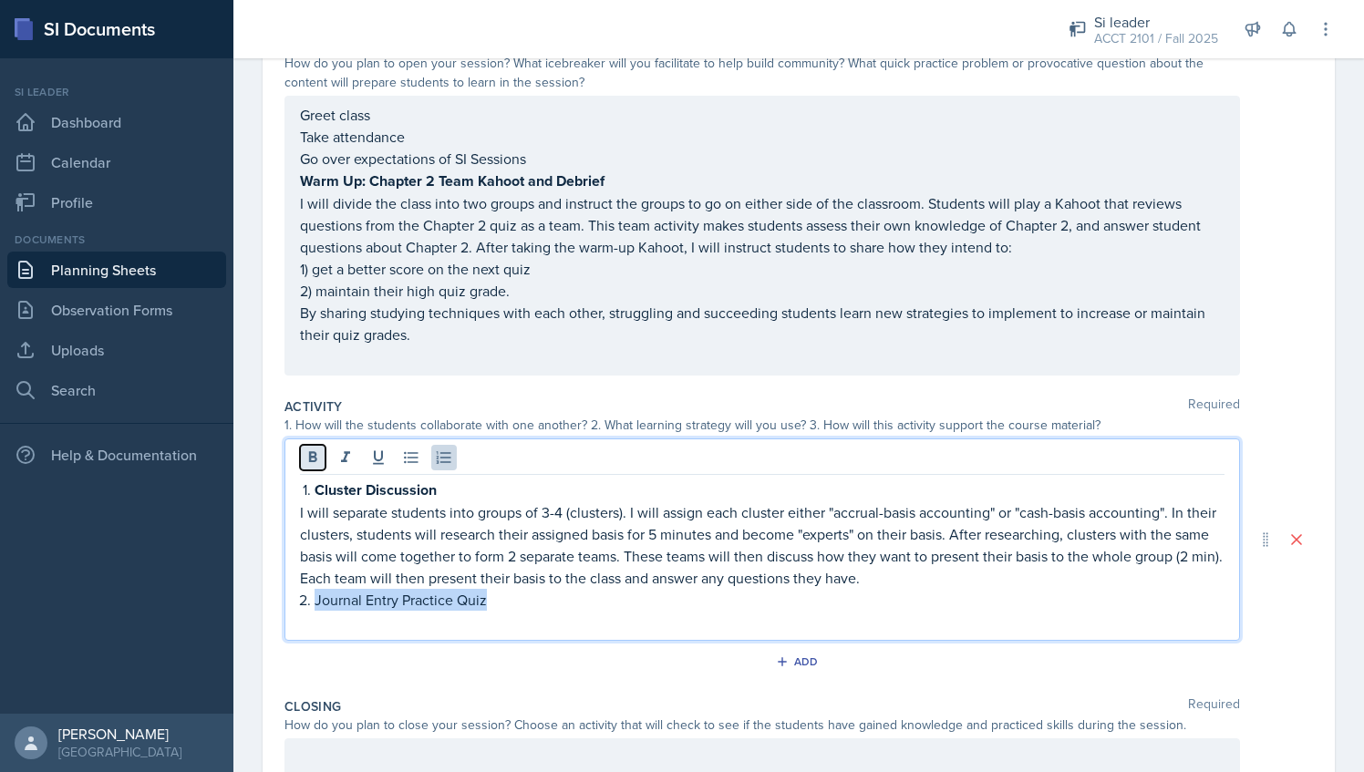
click at [300, 447] on button at bounding box center [313, 458] width 26 height 26
click at [309, 460] on icon at bounding box center [313, 456] width 8 height 11
click at [496, 606] on p "Journal Entry Practice Quiz" at bounding box center [770, 600] width 910 height 23
click at [442, 635] on div "Cluster Discussion I will separate students into groups of 3-4 (clusters). I wi…" at bounding box center [763, 540] width 956 height 203
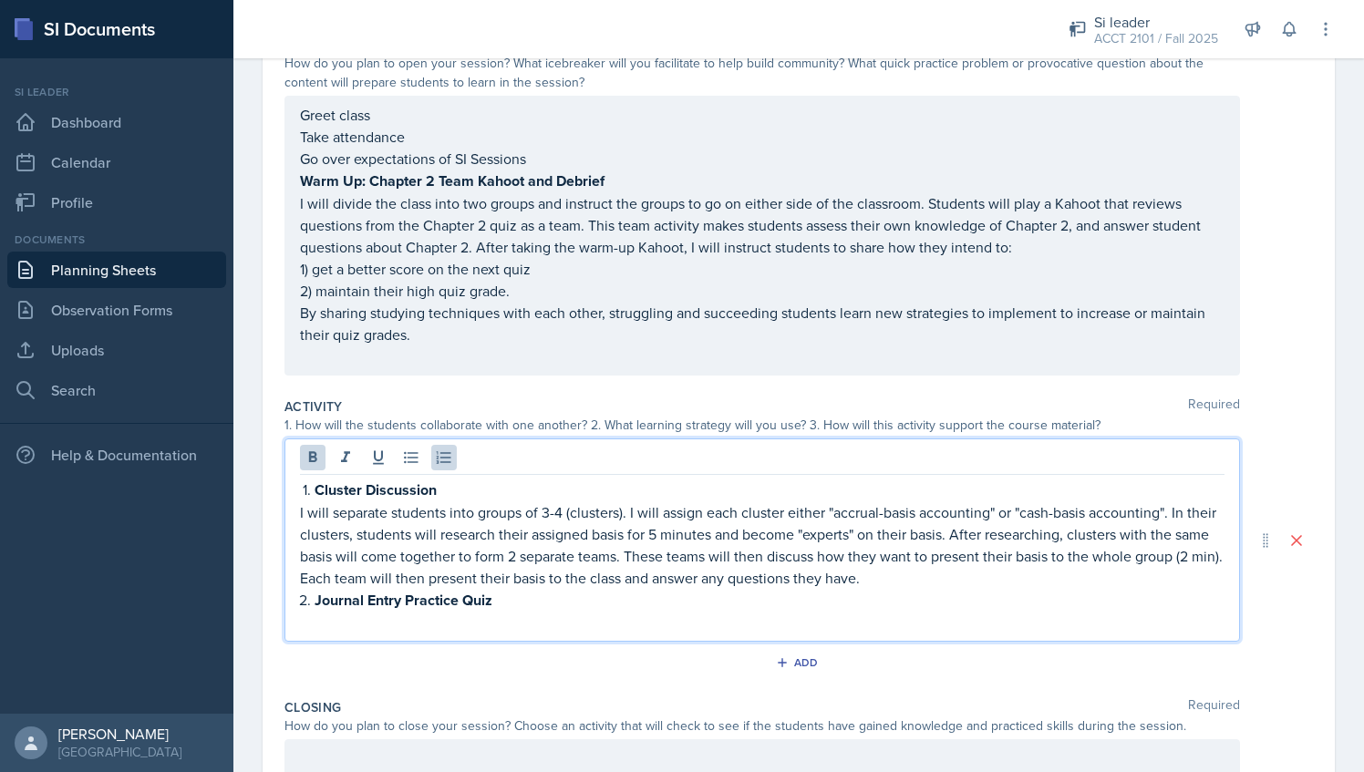
click at [405, 624] on p at bounding box center [762, 623] width 925 height 22
click at [1014, 584] on p "I will separate students into groups of 3-4 (clusters). I will assign each clus…" at bounding box center [762, 546] width 925 height 88
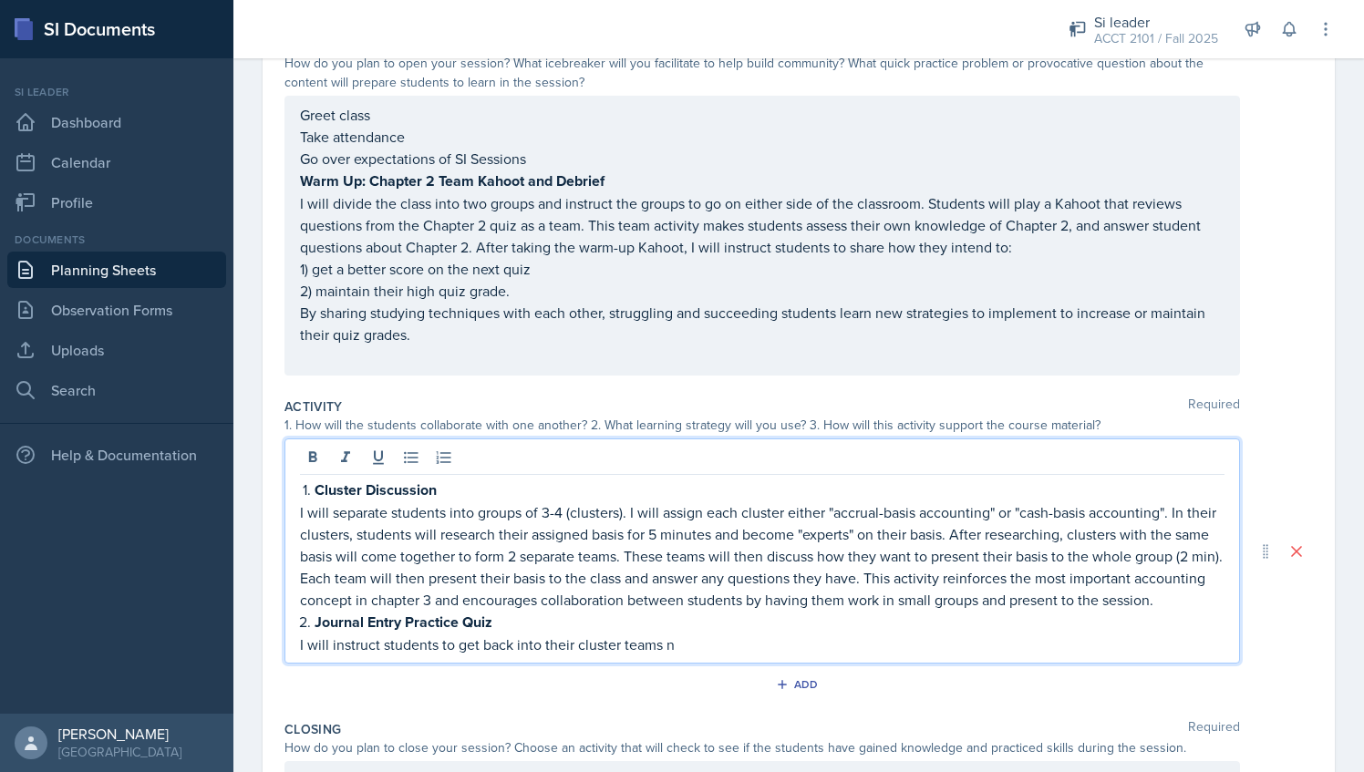
click at [689, 656] on p "I will instruct students to get back into their cluster teams n" at bounding box center [762, 645] width 925 height 22
click at [1065, 656] on p "I will instruct students to get back into their cluster teams and work together…" at bounding box center [762, 645] width 925 height 22
click at [1045, 656] on p "I will instruct students to return to their cluster teams and work together to …" at bounding box center [762, 645] width 925 height 22
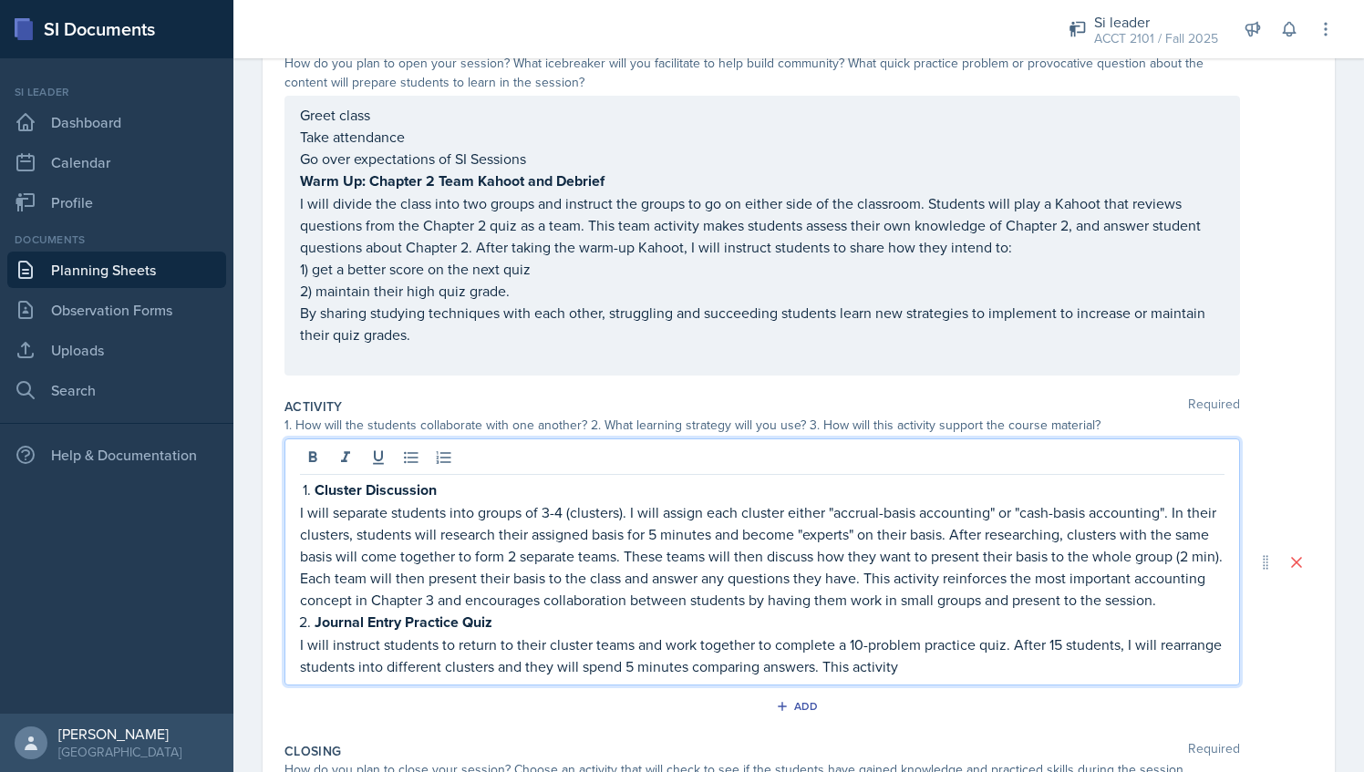
click at [571, 678] on p "I will instruct students to return to their cluster teams and work together to …" at bounding box center [762, 656] width 925 height 44
click at [1016, 686] on div "Cluster Discussion I will separate students into groups of 3-4 (clusters). I wi…" at bounding box center [763, 562] width 956 height 247
click at [1006, 678] on p "I will instruct students to return to their cluster teams and work together to …" at bounding box center [762, 656] width 925 height 44
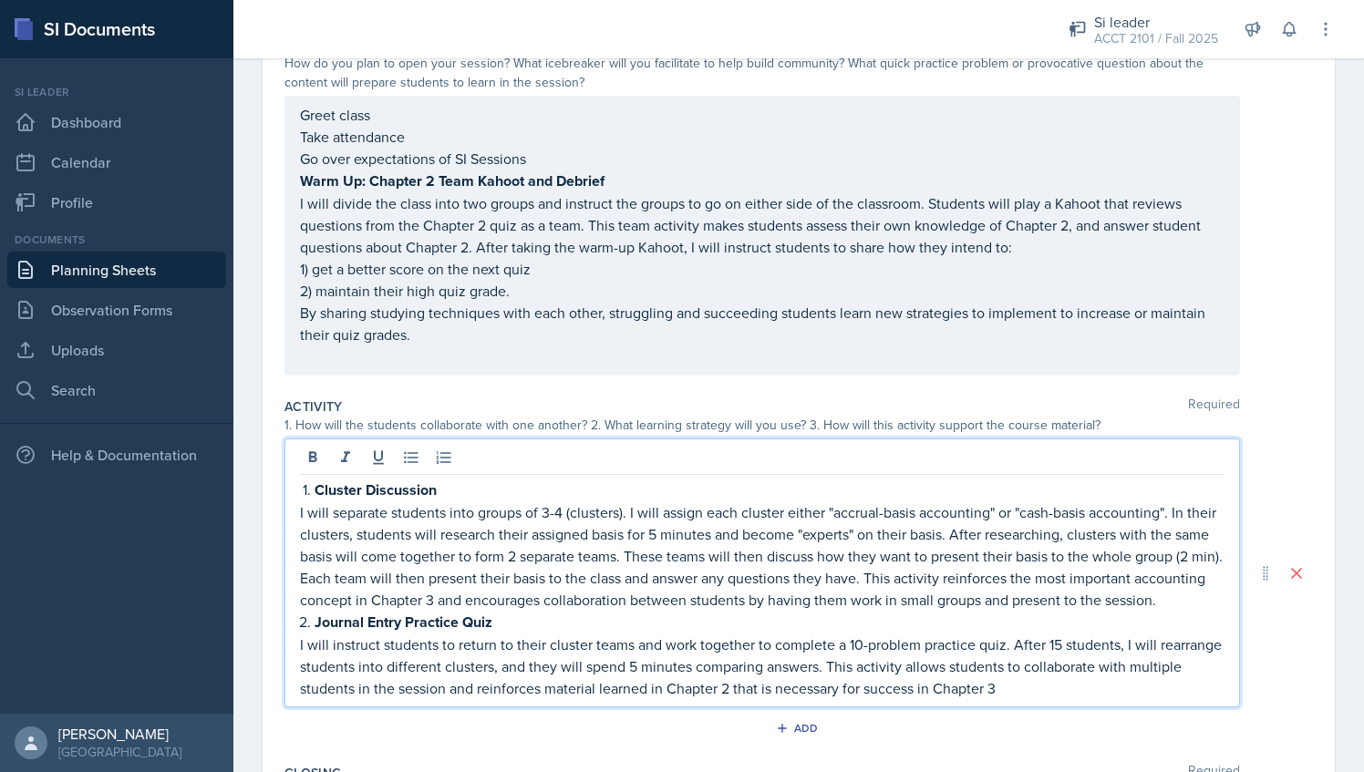
click at [1073, 700] on p "I will instruct students to return to their cluster teams and work together to …" at bounding box center [762, 667] width 925 height 66
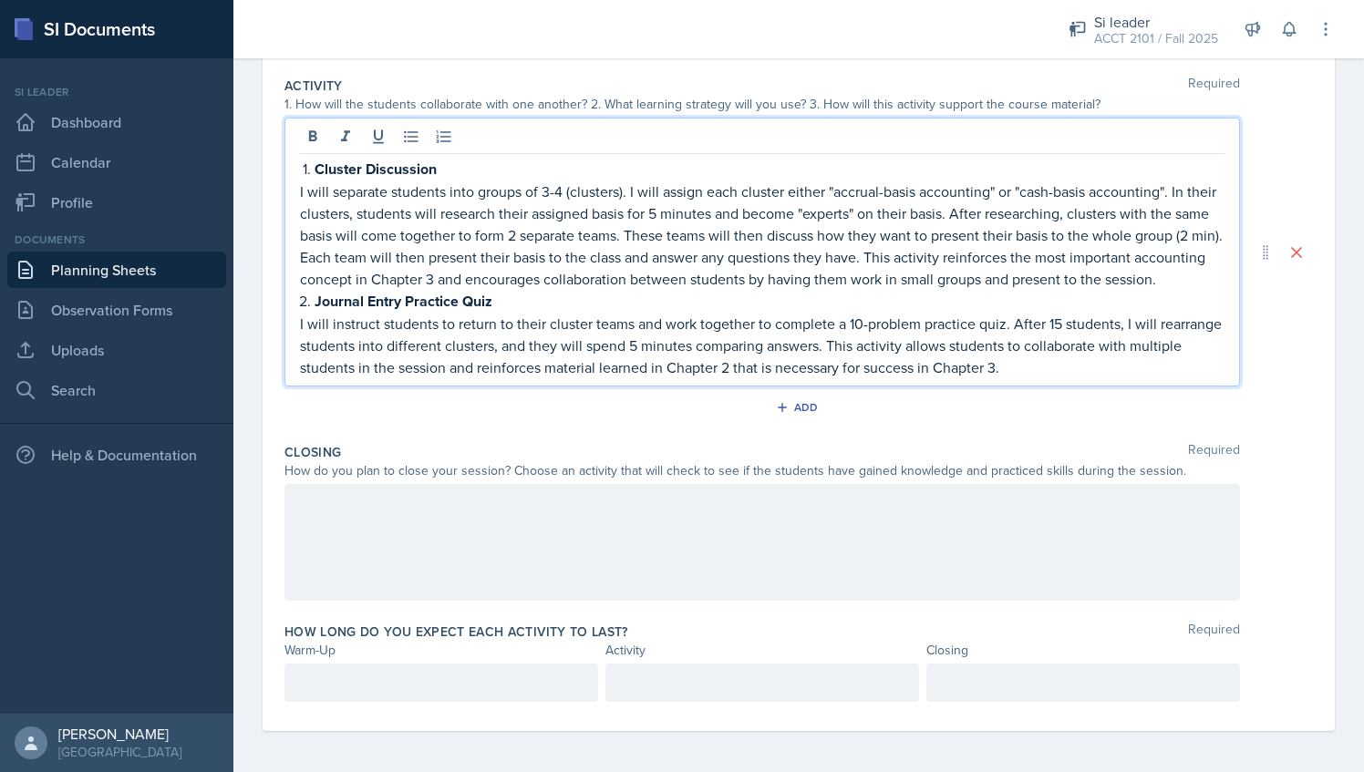
scroll to position [537, 0]
click at [470, 551] on div at bounding box center [763, 540] width 956 height 117
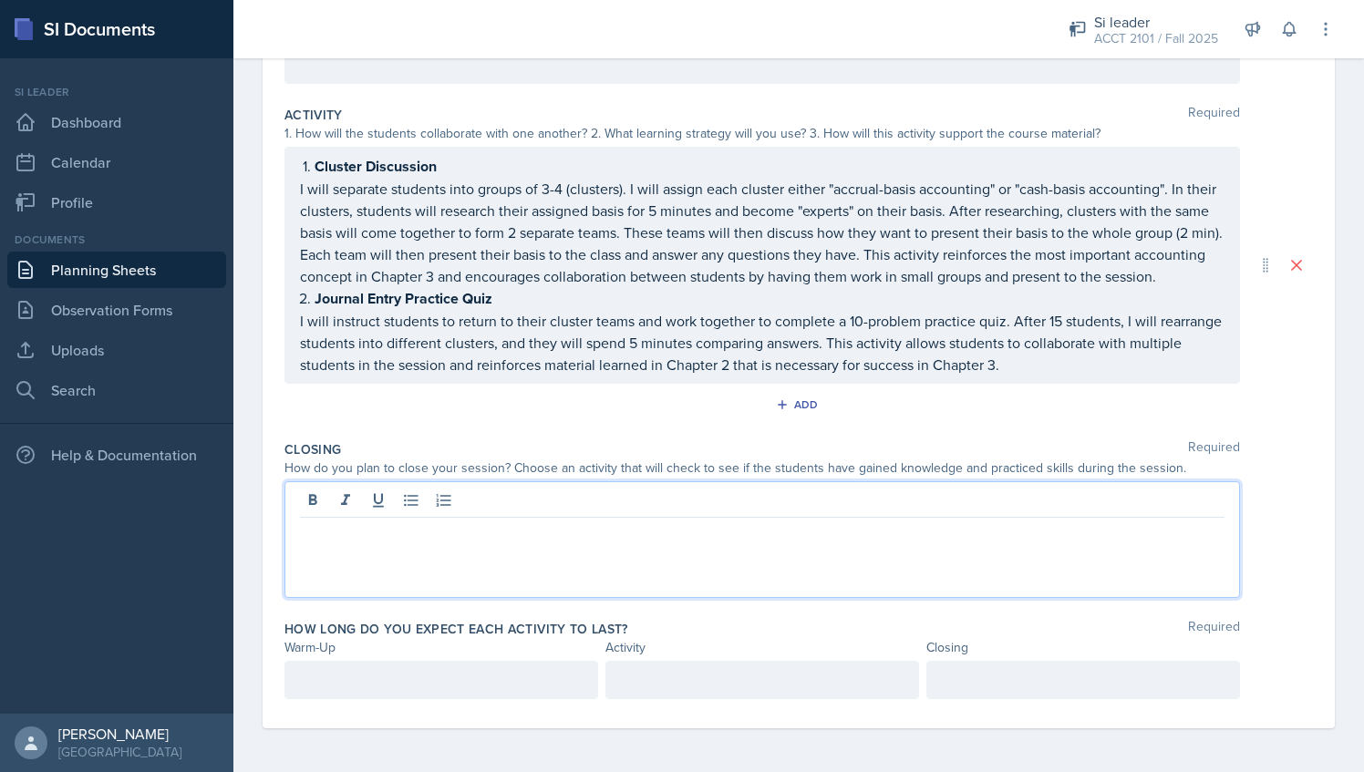
scroll to position [522, 0]
click at [387, 540] on p "Group Disussion" at bounding box center [762, 533] width 925 height 22
drag, startPoint x: 303, startPoint y: 533, endPoint x: 410, endPoint y: 533, distance: 107.6
click at [410, 533] on p "Group Discussion" at bounding box center [762, 533] width 925 height 22
click at [316, 494] on icon at bounding box center [313, 501] width 18 height 18
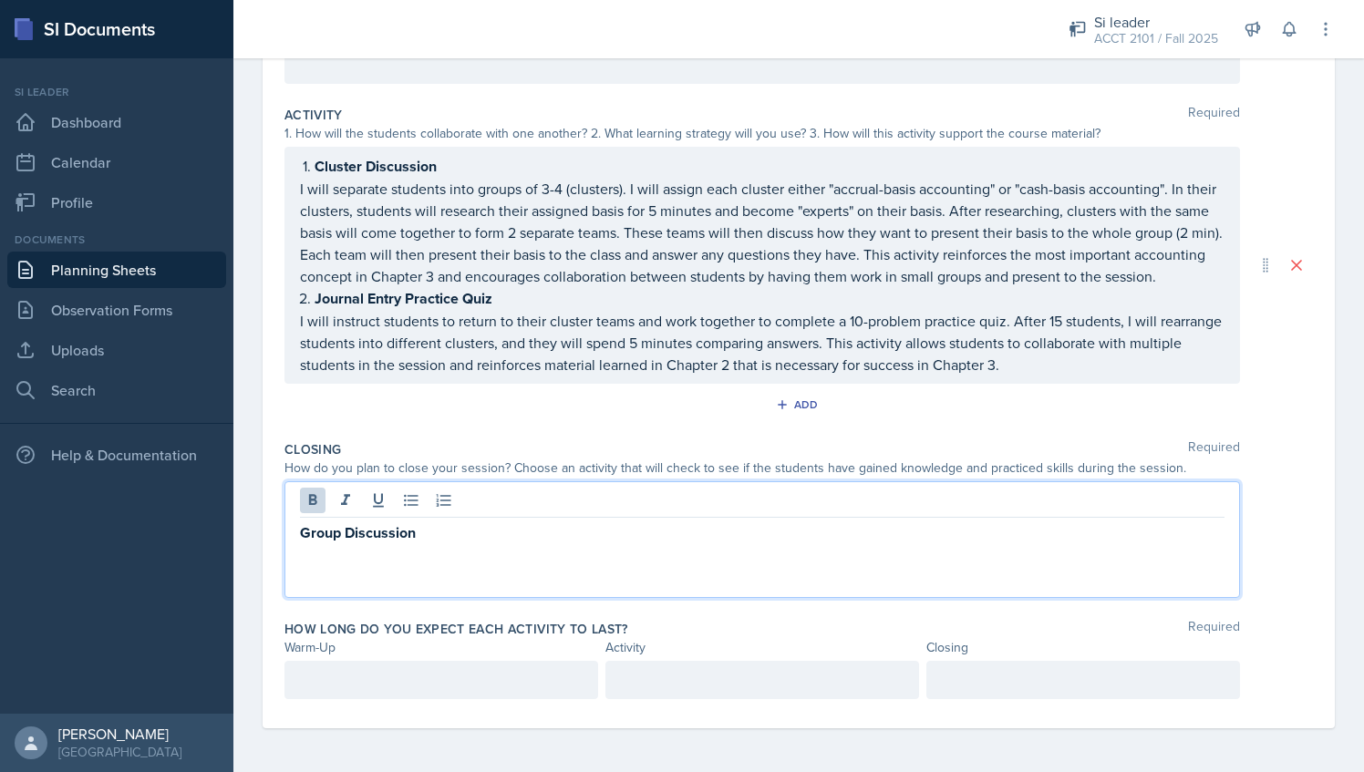
click at [438, 526] on p "Group Discussion" at bounding box center [762, 533] width 925 height 23
click at [430, 554] on p at bounding box center [762, 555] width 925 height 22
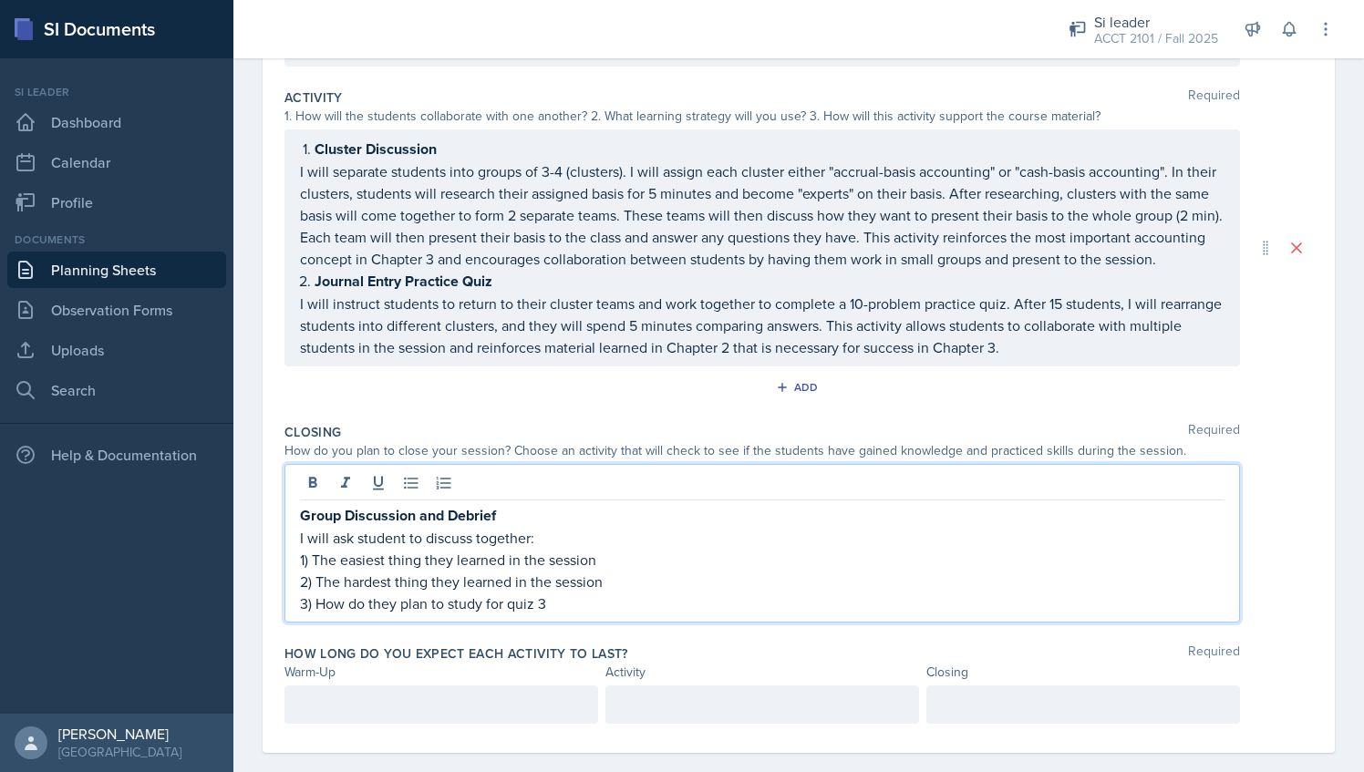
click at [566, 615] on p "3) How do they plan to study for quiz 3" at bounding box center [762, 604] width 925 height 22
click at [688, 623] on div "Group Discussion and [PERSON_NAME] I will ask studentst to discuss together: 1)…" at bounding box center [763, 543] width 956 height 159
click at [422, 549] on p "I will ask studentst to discuss together:" at bounding box center [762, 538] width 925 height 22
click at [557, 615] on p "3) How do they plan to study for quiz 3" at bounding box center [762, 604] width 925 height 22
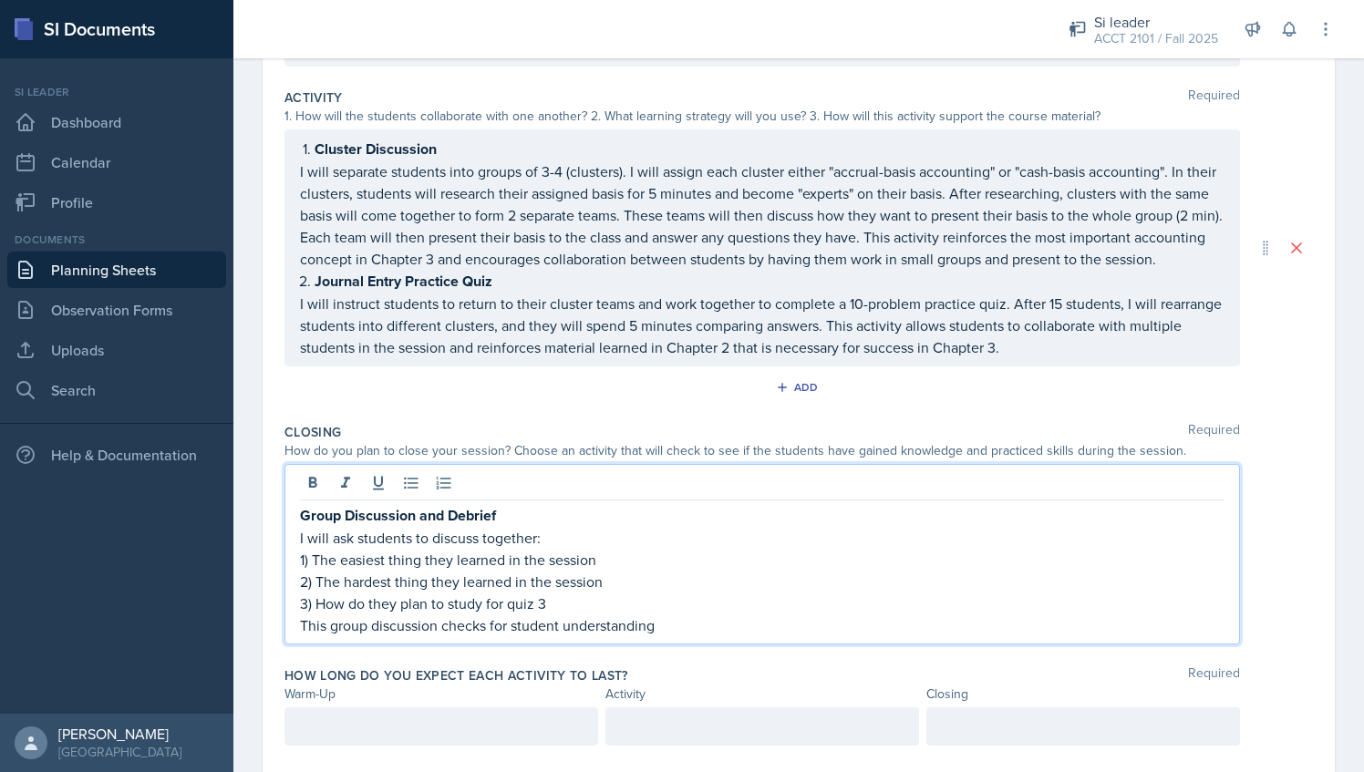
click at [531, 637] on p "This group discussion checks for student understanding" at bounding box center [762, 626] width 925 height 22
click at [706, 637] on p "This group discussion checks for student understanding" at bounding box center [762, 626] width 925 height 22
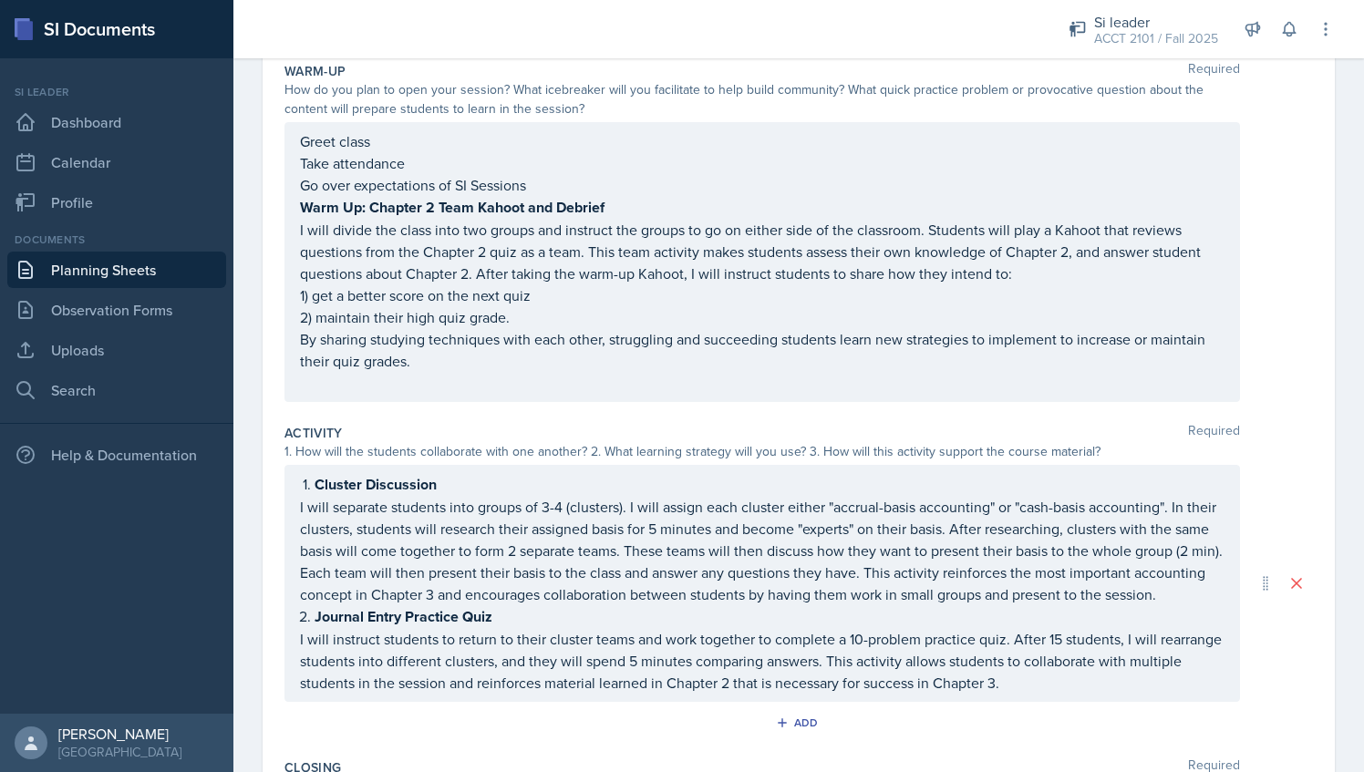
scroll to position [606, 0]
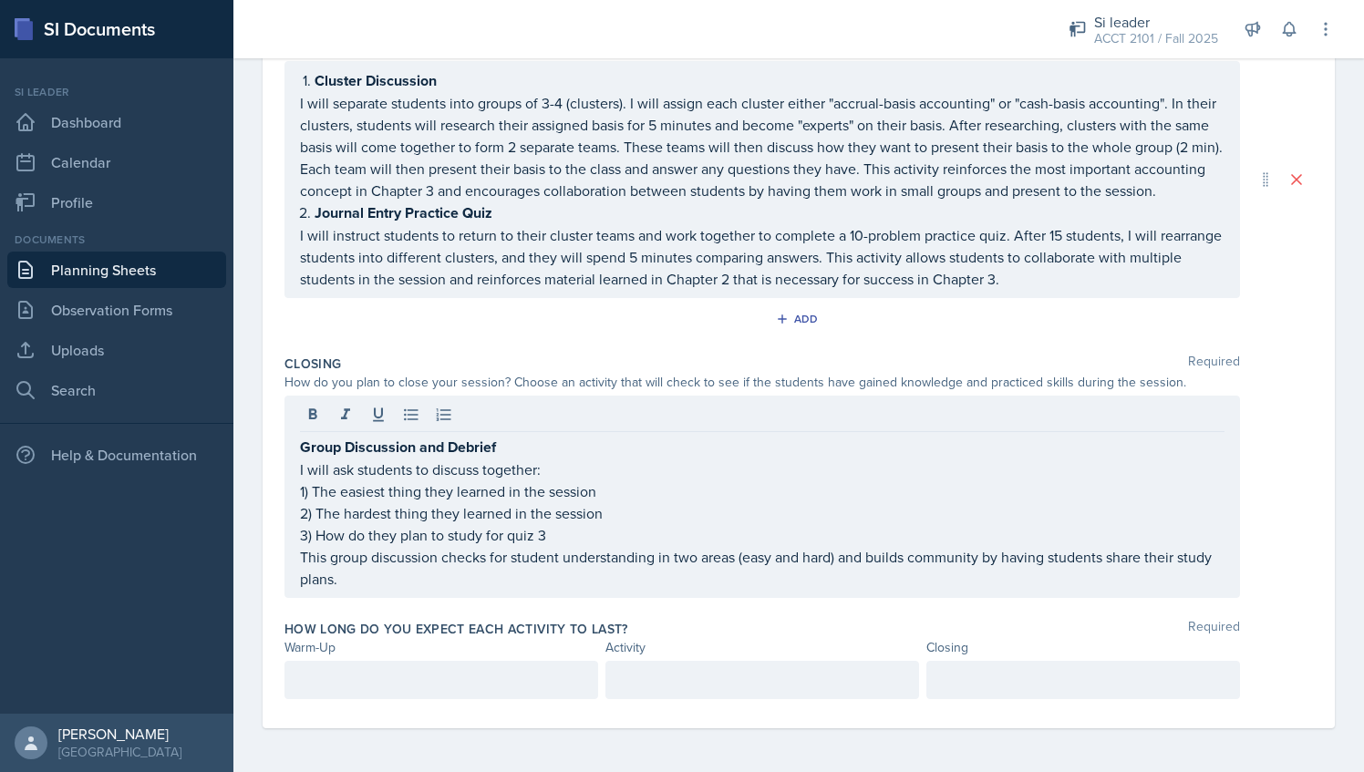
click at [303, 696] on div at bounding box center [442, 680] width 314 height 38
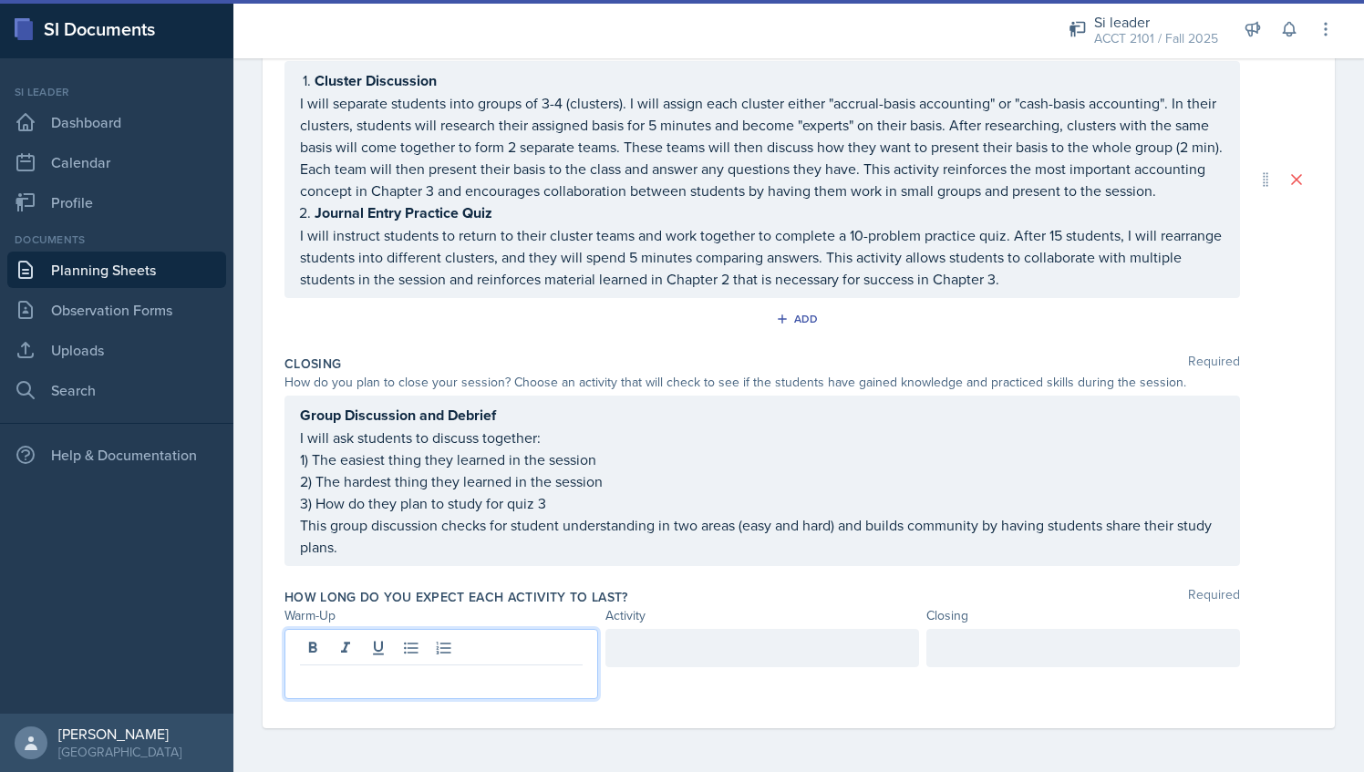
click at [990, 653] on div at bounding box center [1084, 648] width 314 height 38
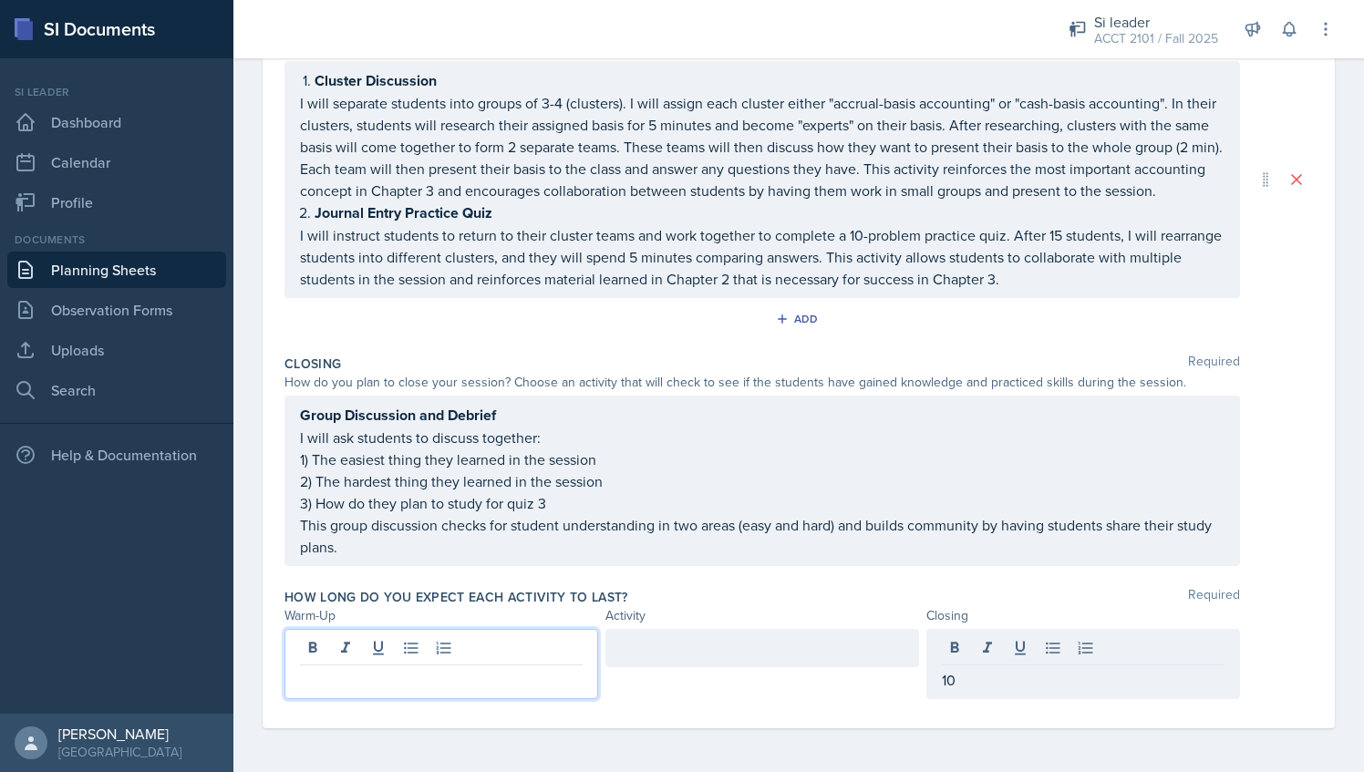
click at [491, 658] on div at bounding box center [442, 664] width 314 height 70
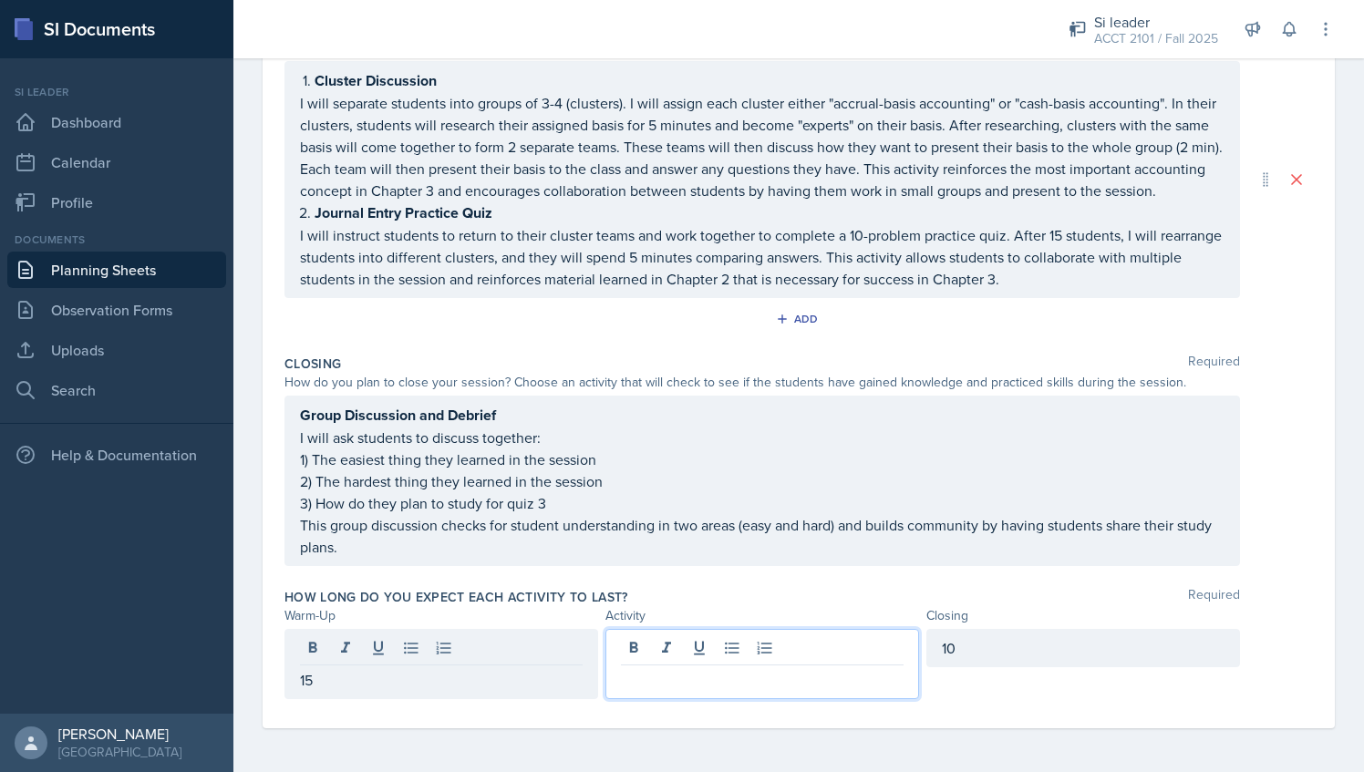
click at [651, 645] on div at bounding box center [763, 664] width 314 height 70
click at [668, 673] on p at bounding box center [762, 680] width 283 height 22
click at [529, 657] on div "15" at bounding box center [442, 648] width 314 height 38
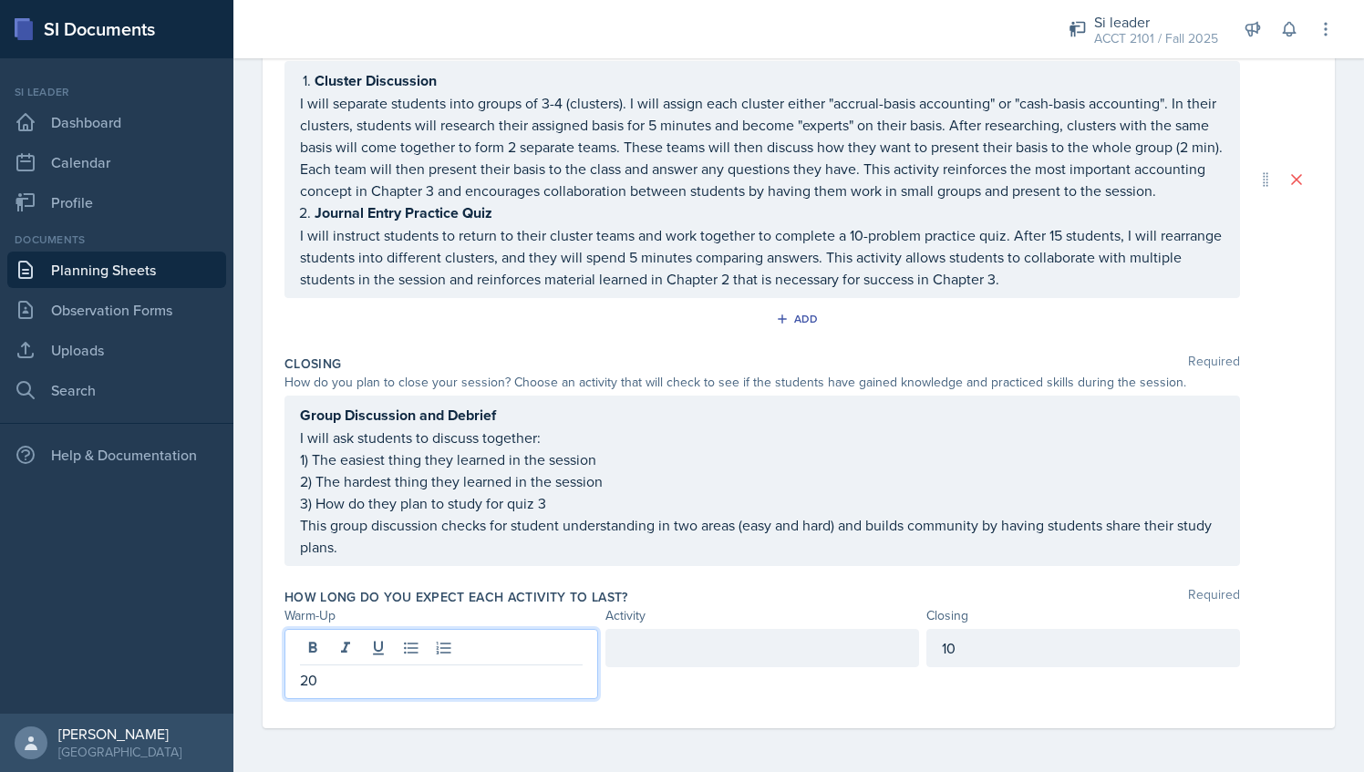
click at [714, 659] on div at bounding box center [763, 648] width 314 height 38
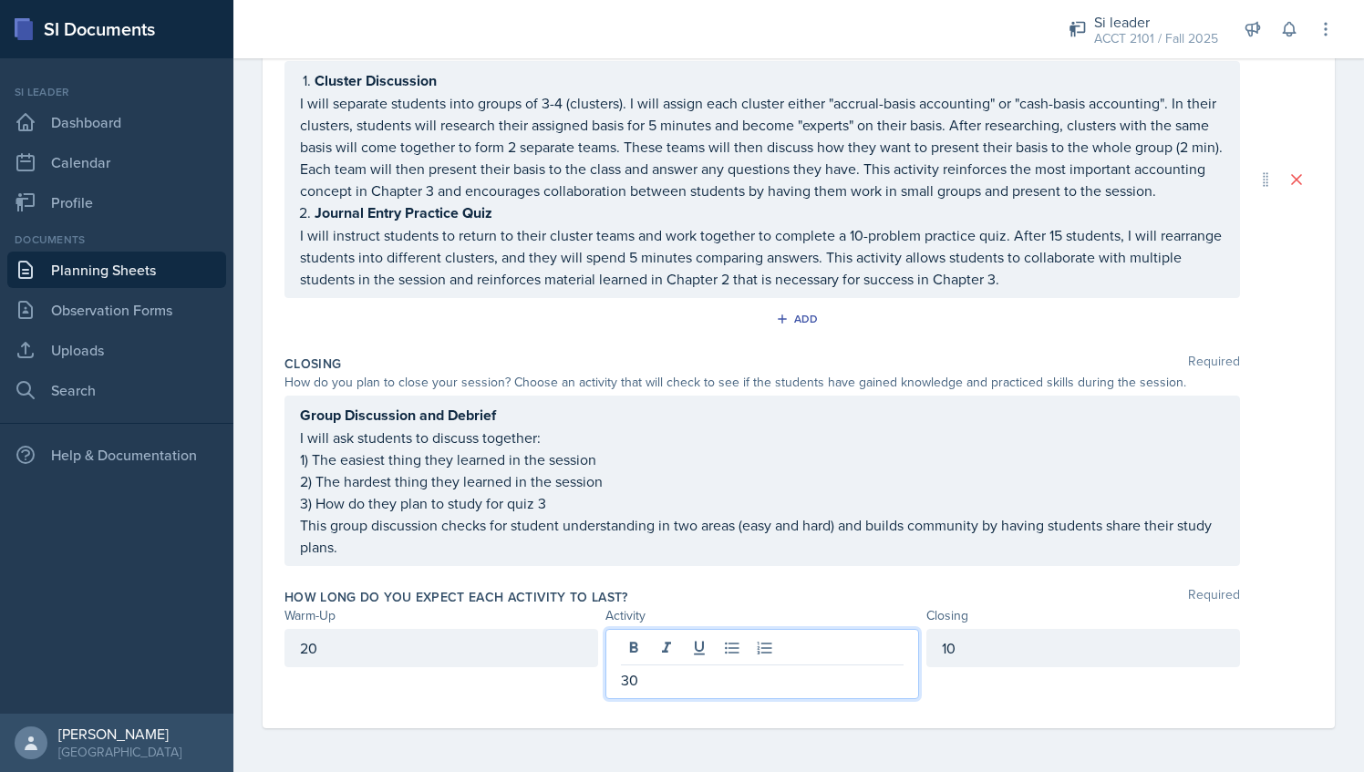
click at [681, 585] on div "How long do you expect each activity to last? Required Warm-Up Activity Closing…" at bounding box center [799, 647] width 1029 height 133
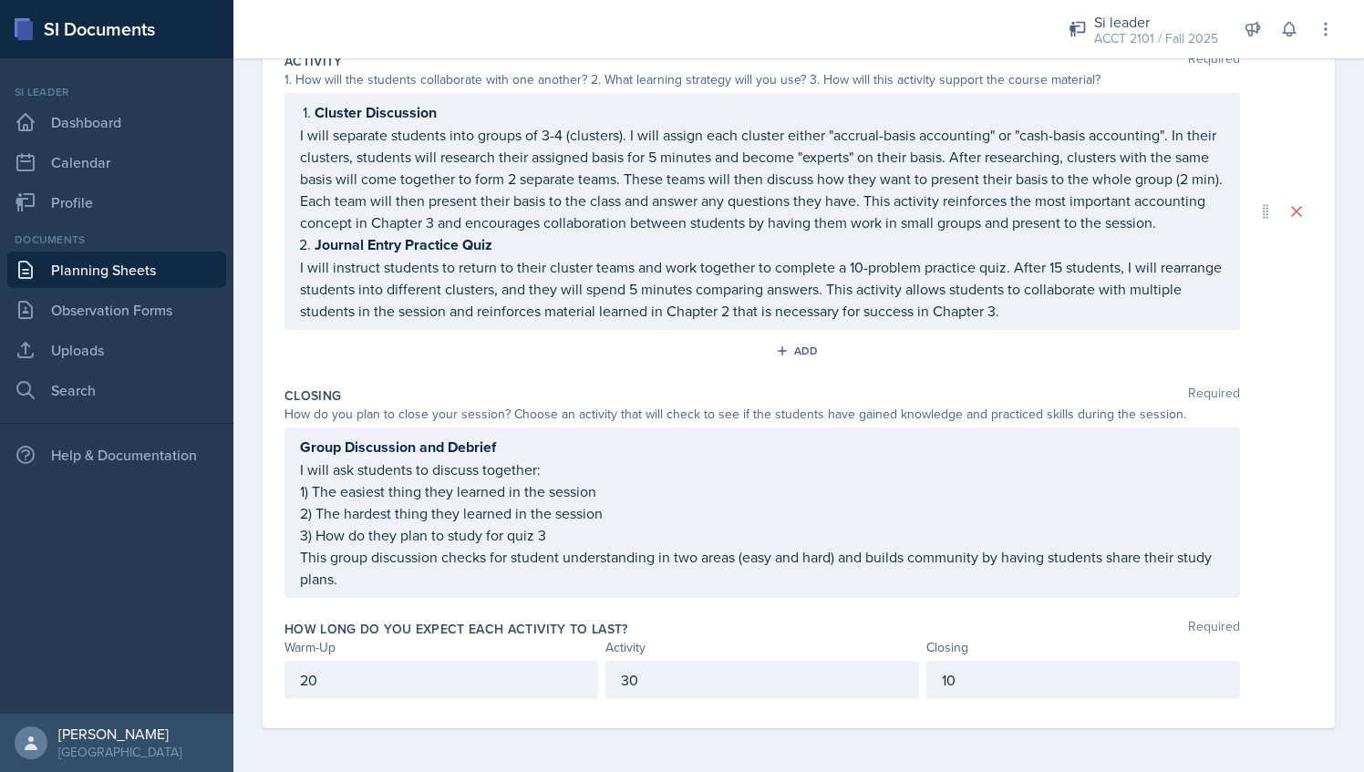
scroll to position [575, 0]
click at [397, 686] on p "20" at bounding box center [441, 680] width 283 height 22
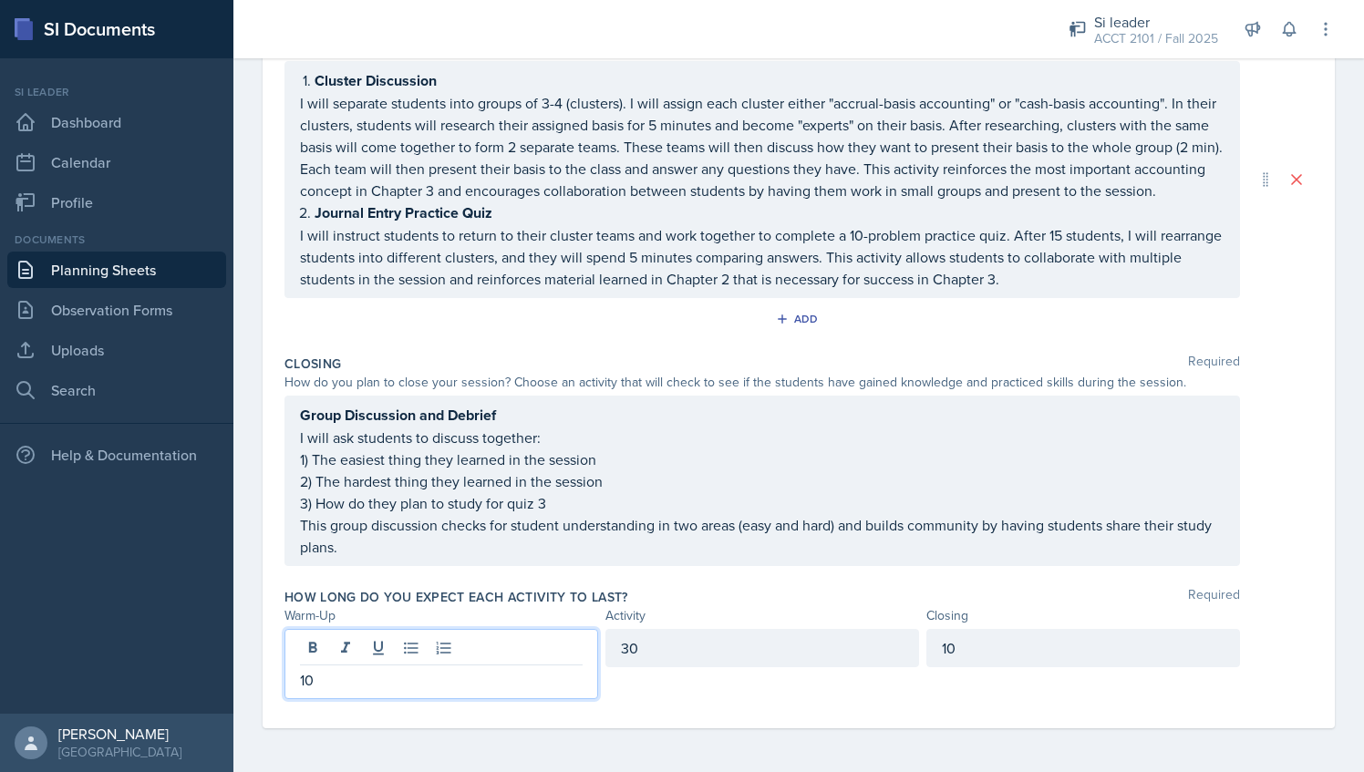
click at [645, 662] on div "30" at bounding box center [763, 648] width 314 height 38
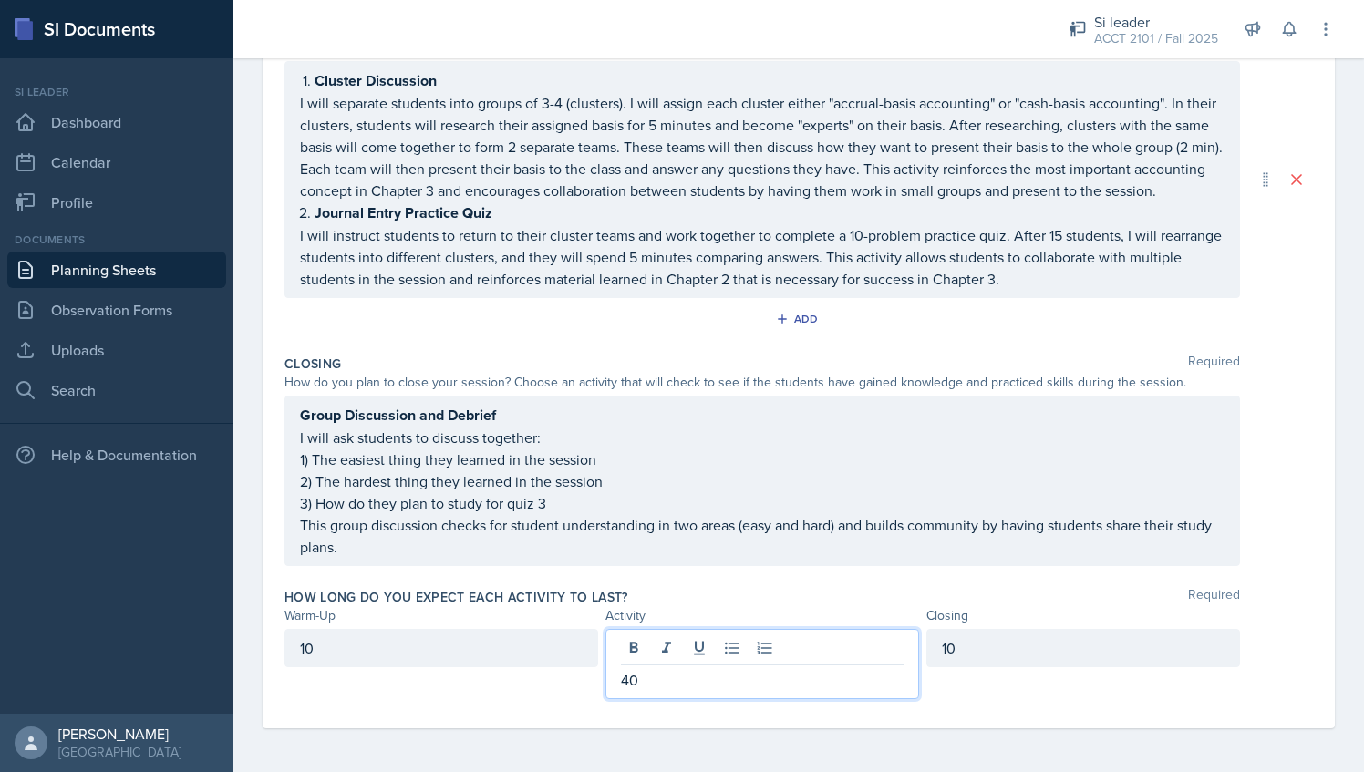
click at [779, 588] on div "How long do you expect each activity to last? Required Warm-Up Activity Closing…" at bounding box center [799, 647] width 1029 height 133
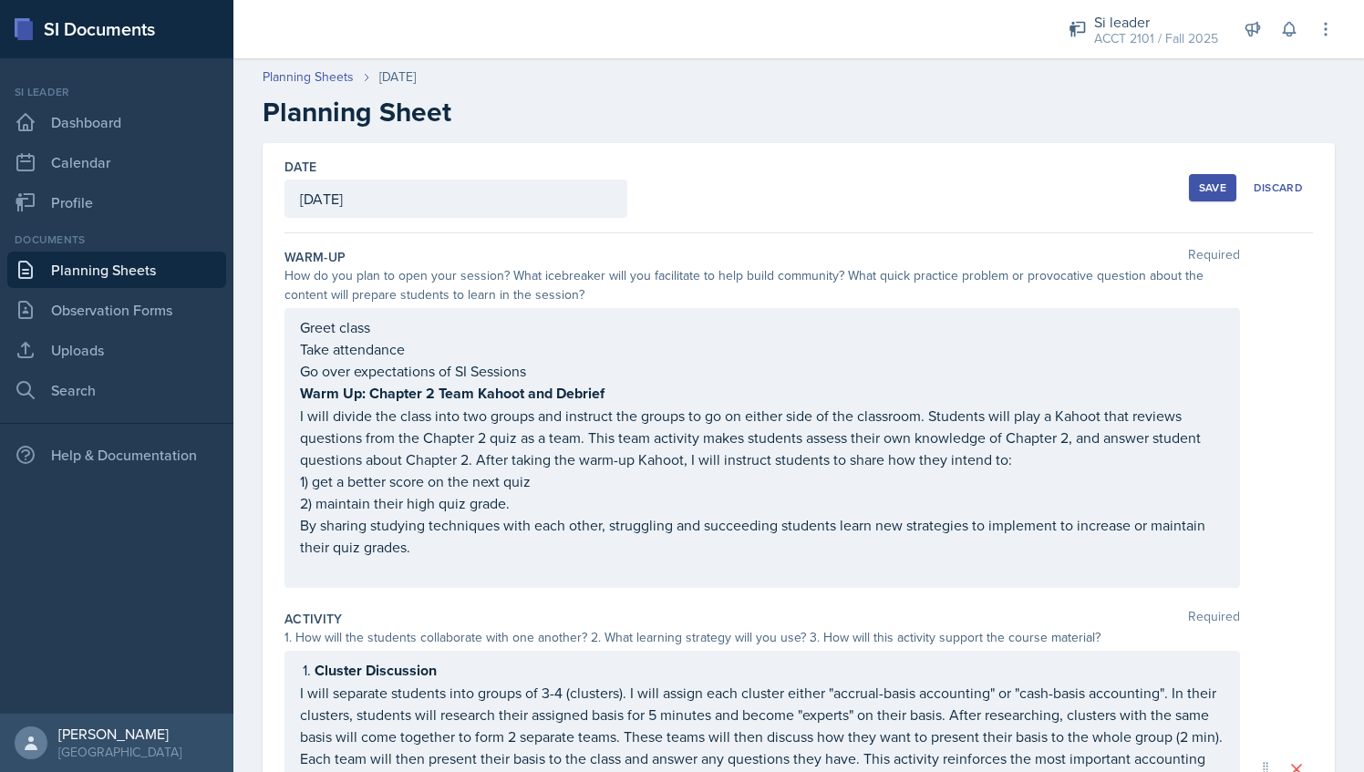
scroll to position [1, 0]
click at [1199, 181] on div "Save" at bounding box center [1212, 187] width 27 height 15
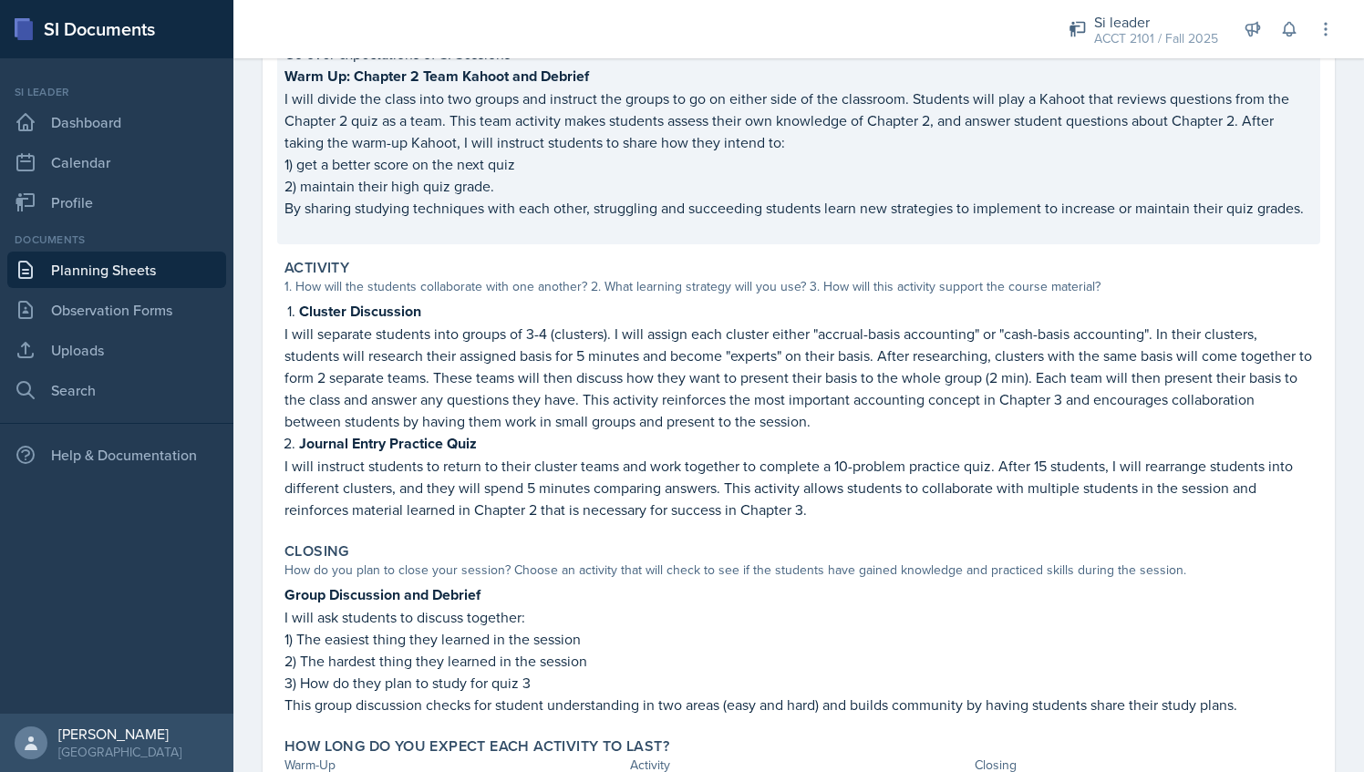
scroll to position [472, 0]
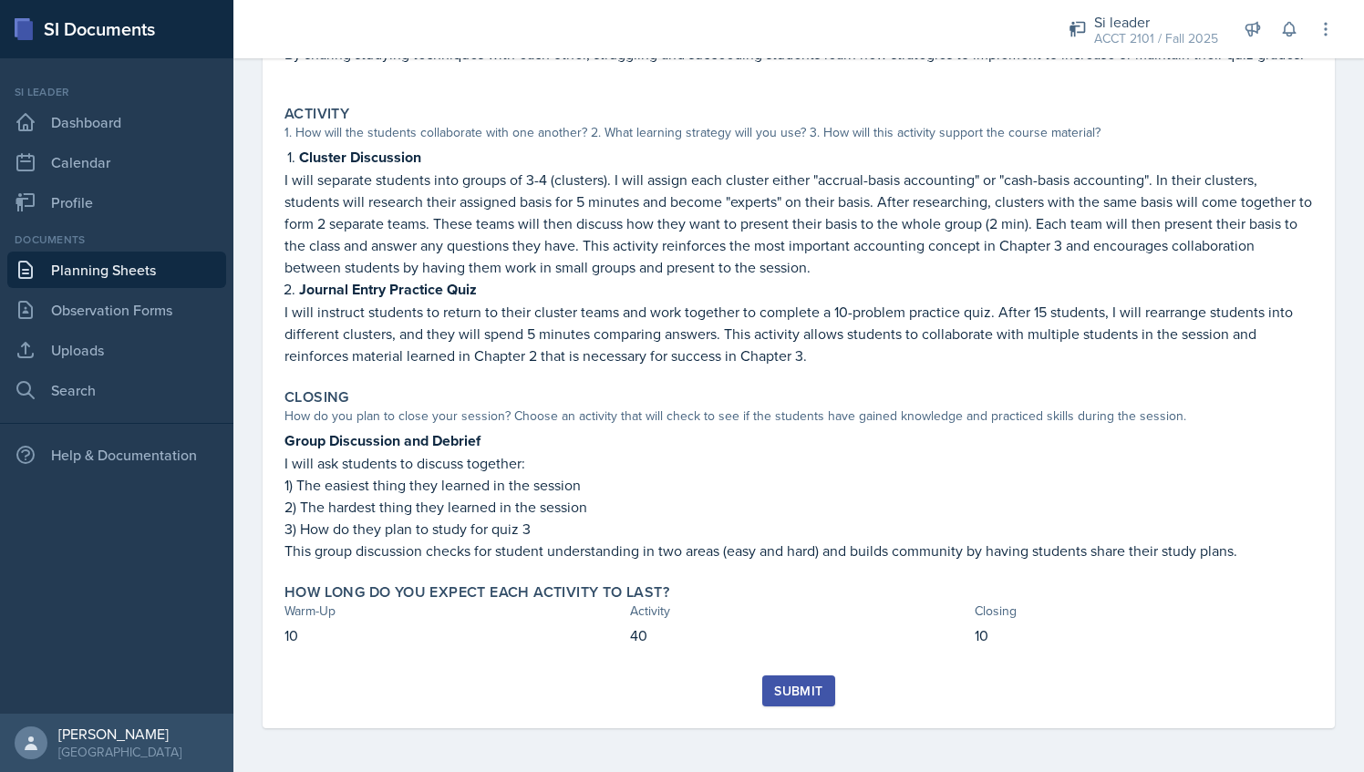
click at [787, 699] on div "Submit" at bounding box center [798, 691] width 48 height 15
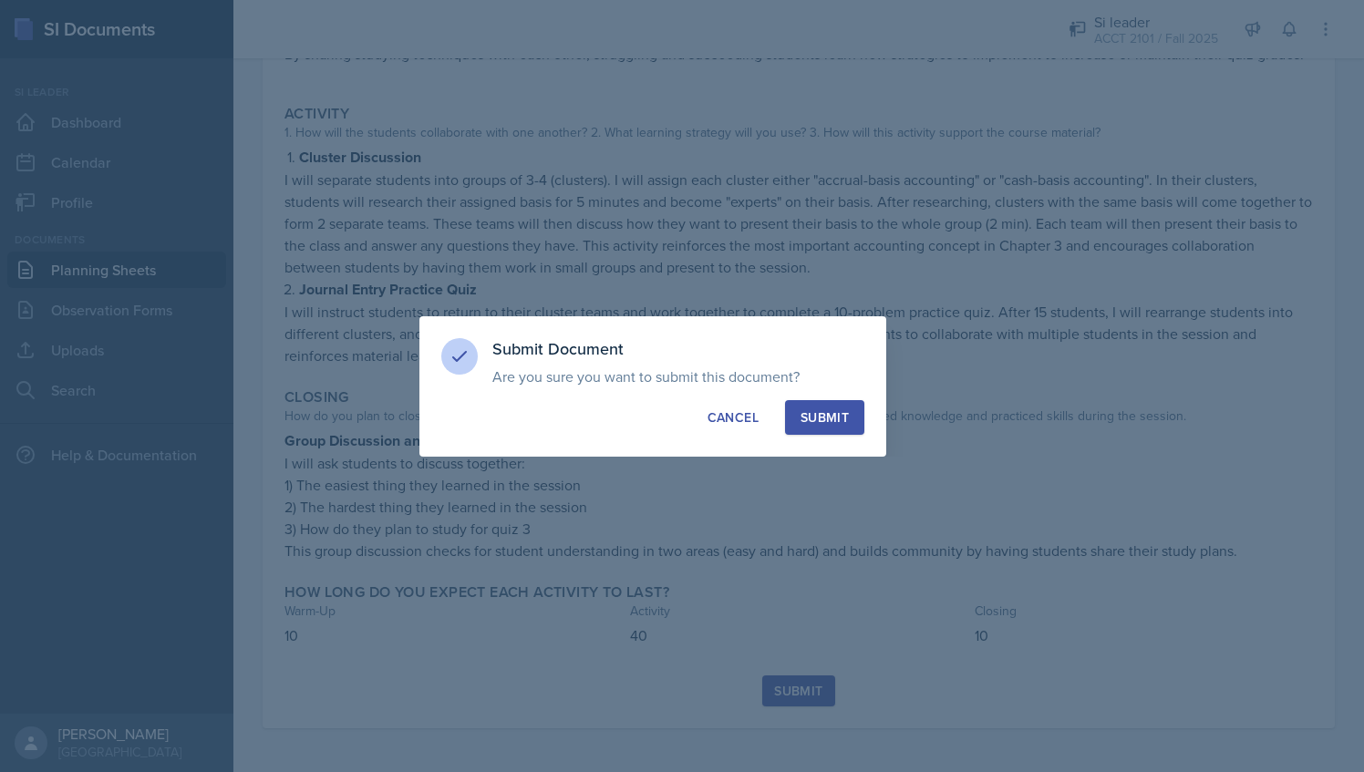
click at [830, 421] on div "Submit" at bounding box center [825, 418] width 48 height 18
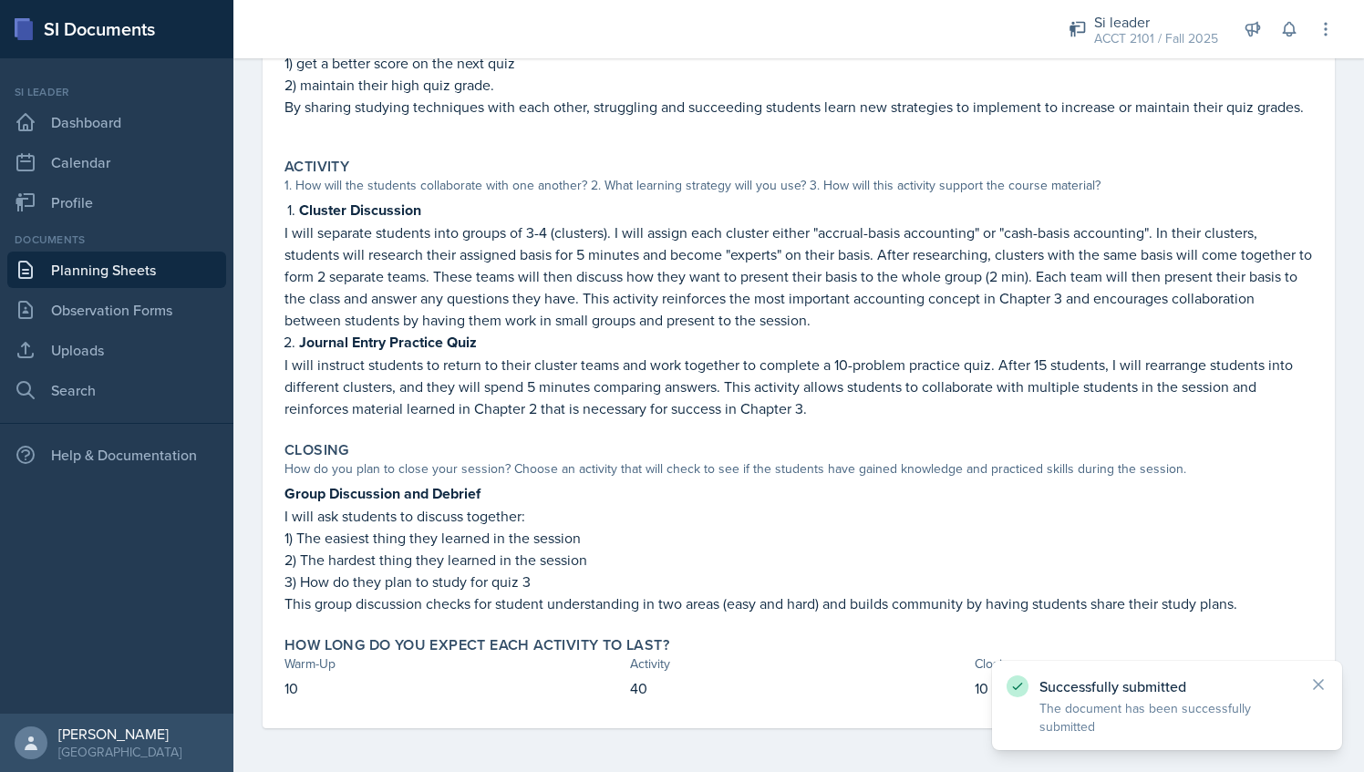
scroll to position [0, 0]
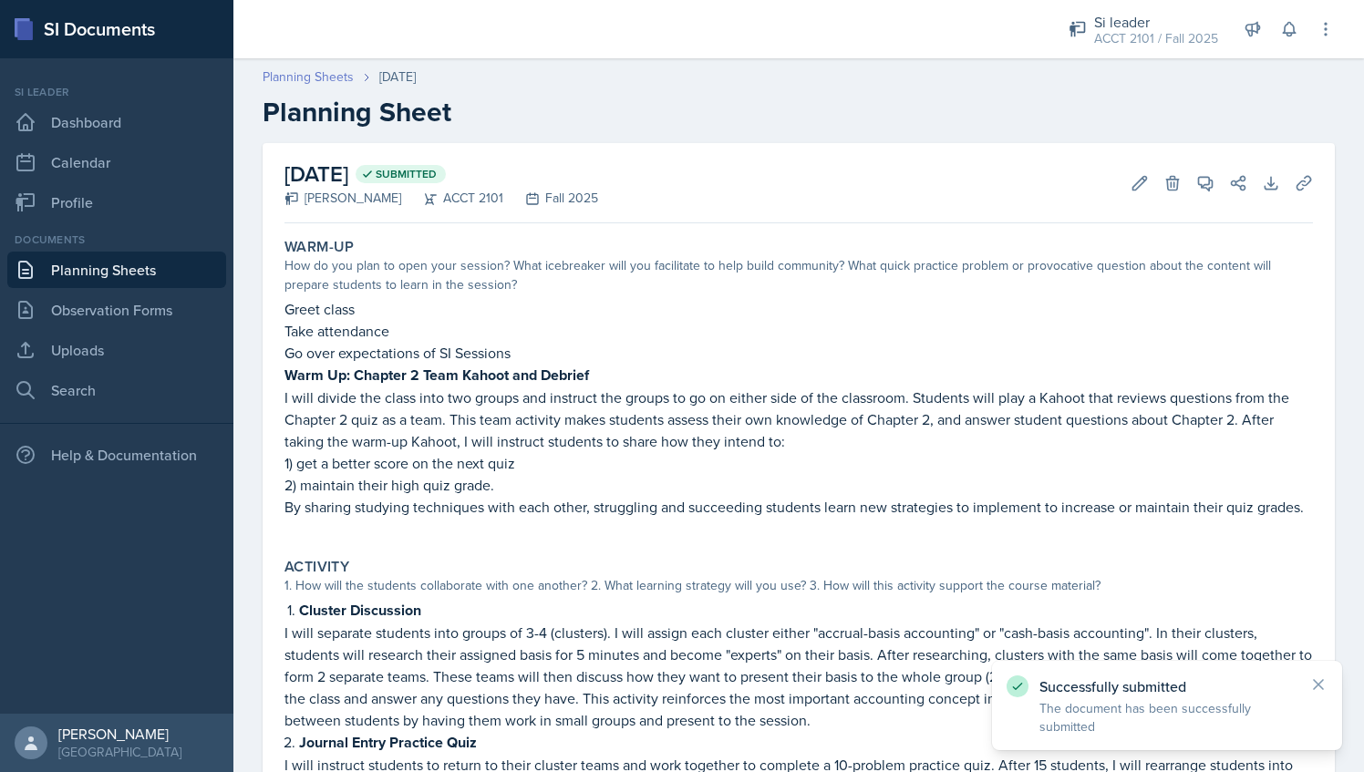
click at [336, 78] on link "Planning Sheets" at bounding box center [308, 76] width 91 height 19
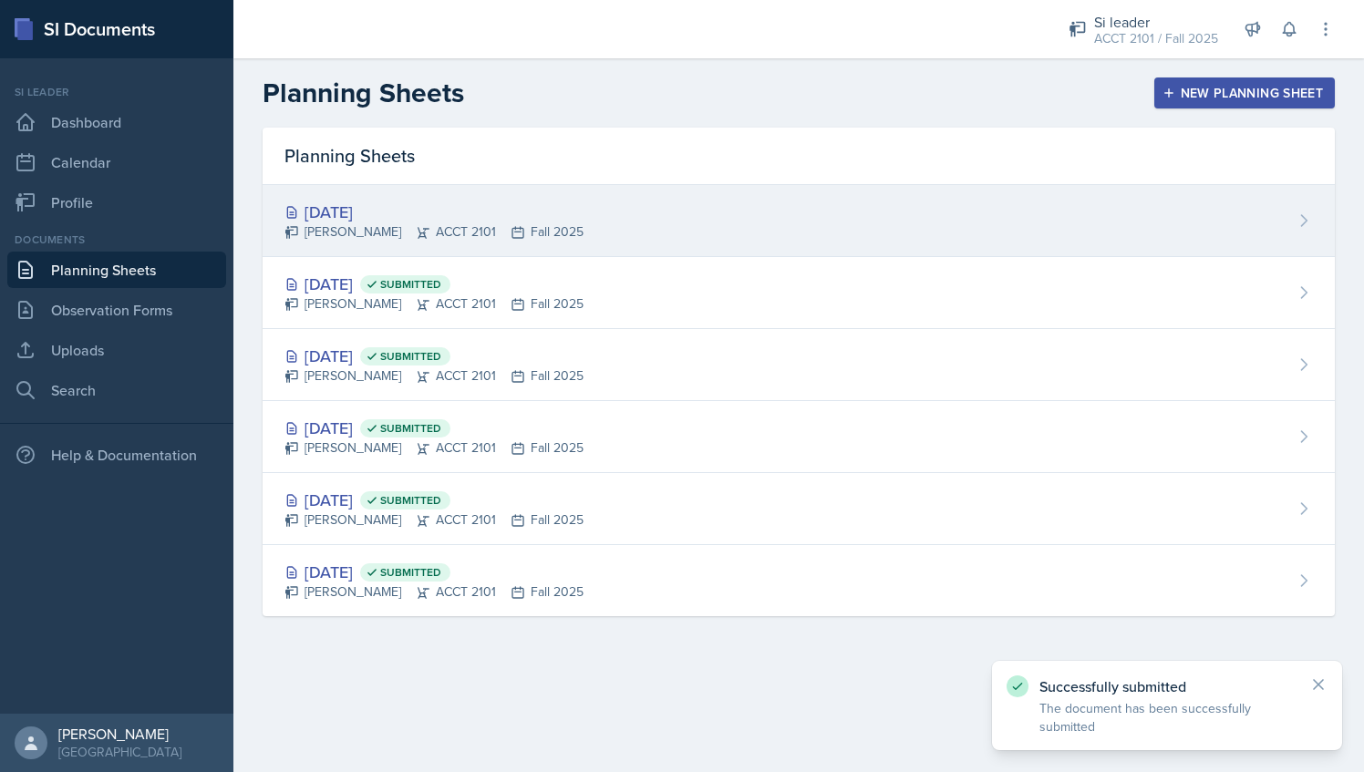
click at [486, 220] on div "[DATE]" at bounding box center [434, 212] width 299 height 25
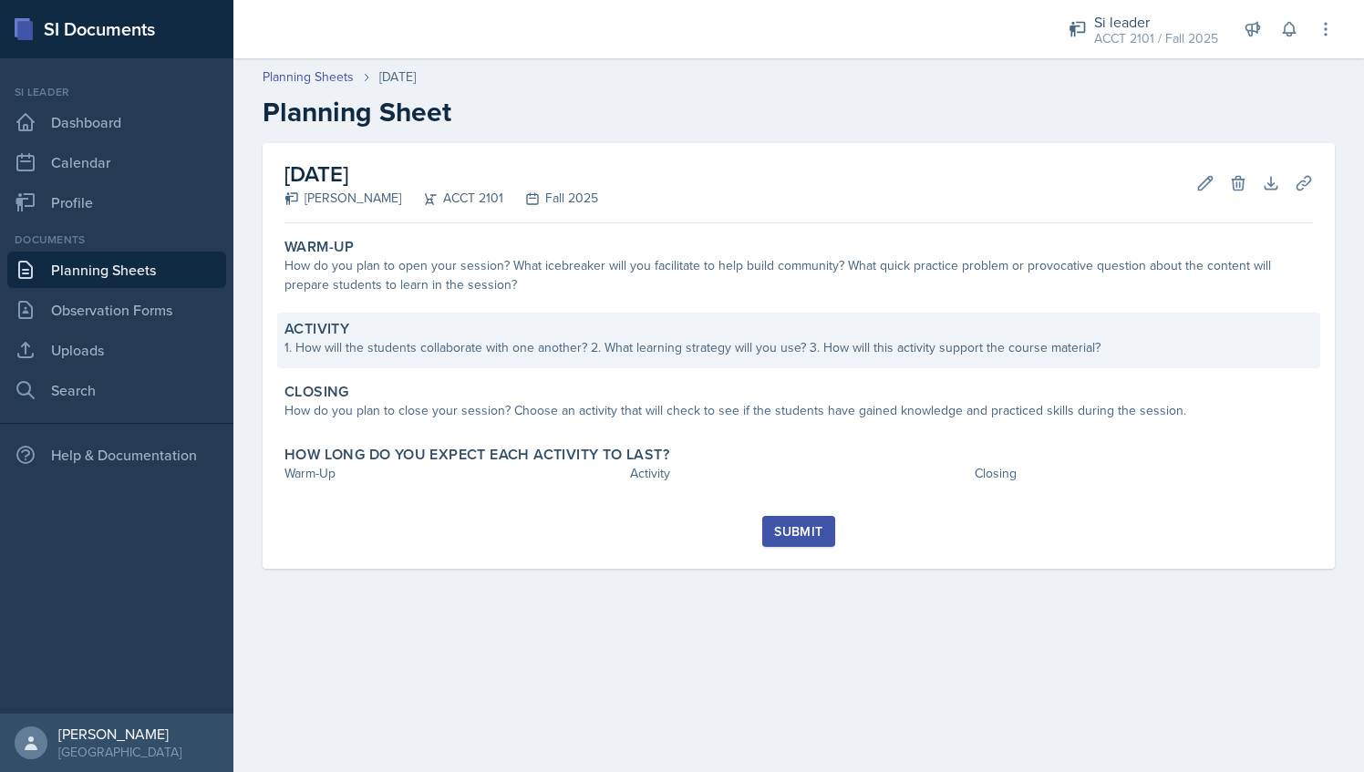
click at [407, 347] on div "1. How will the students collaborate with one another? 2. What learning strateg…" at bounding box center [799, 347] width 1029 height 19
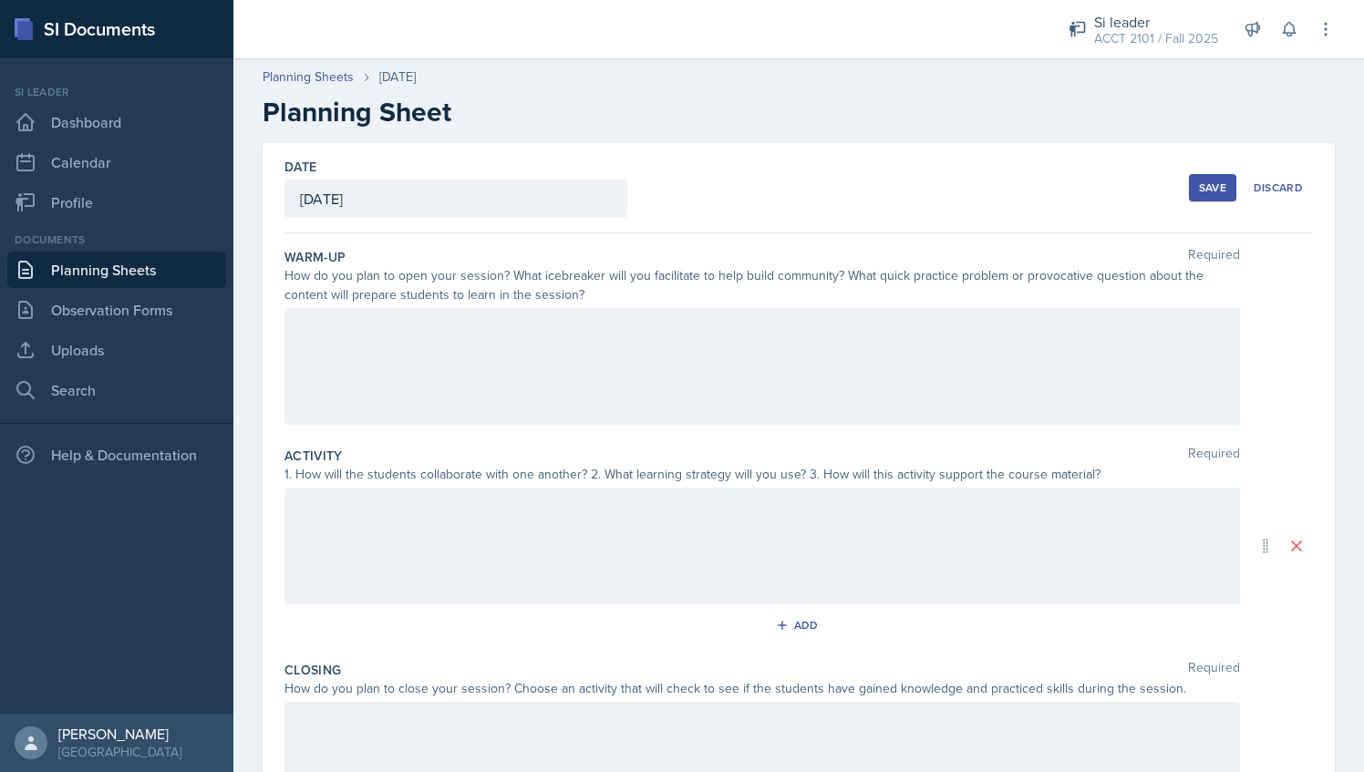
click at [433, 541] on div at bounding box center [763, 546] width 956 height 117
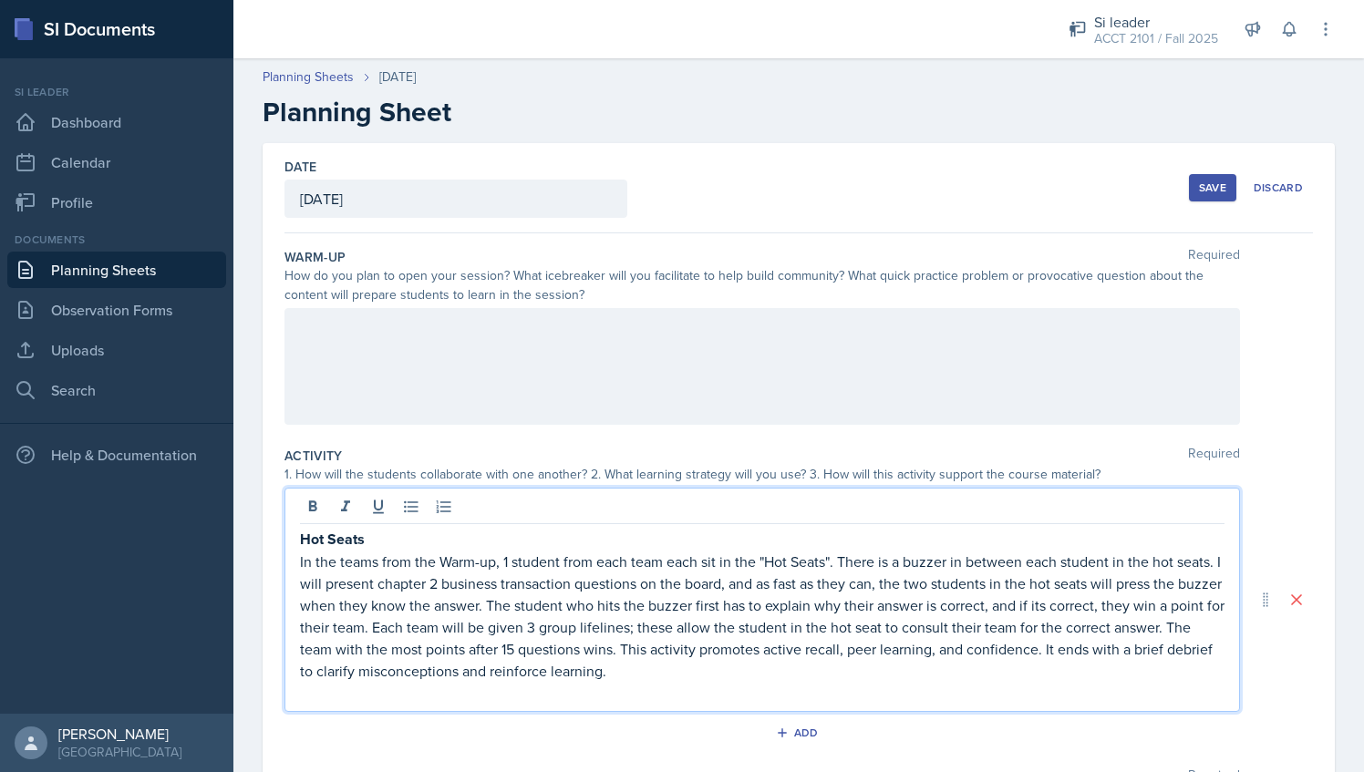
click at [676, 560] on p "In the teams from the Warm-up, 1 student from each team each sit in the "Hot Se…" at bounding box center [762, 616] width 925 height 131
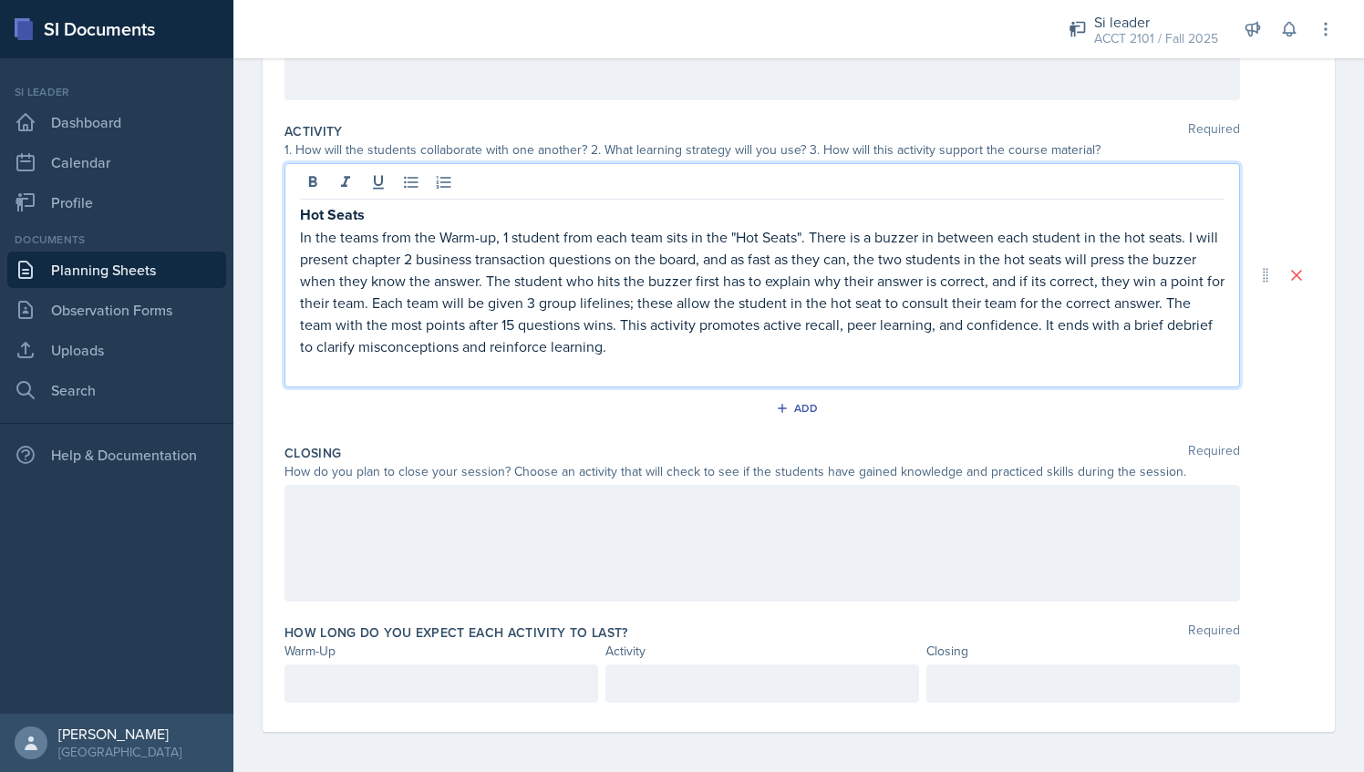
scroll to position [324, 0]
click at [438, 257] on p "In the teams from the Warm-up, 1 student from each team sits in the "Hot Seats"…" at bounding box center [762, 292] width 925 height 131
click at [591, 321] on p "In the teams from the Warm-up, 1 student from each team sits in the "Hot Seats"…" at bounding box center [762, 292] width 925 height 131
click at [742, 347] on p "In the teams from the Warm-up, 1 student from each team sits in the "Hot Seats"…" at bounding box center [762, 292] width 925 height 131
click at [669, 368] on p at bounding box center [762, 369] width 925 height 22
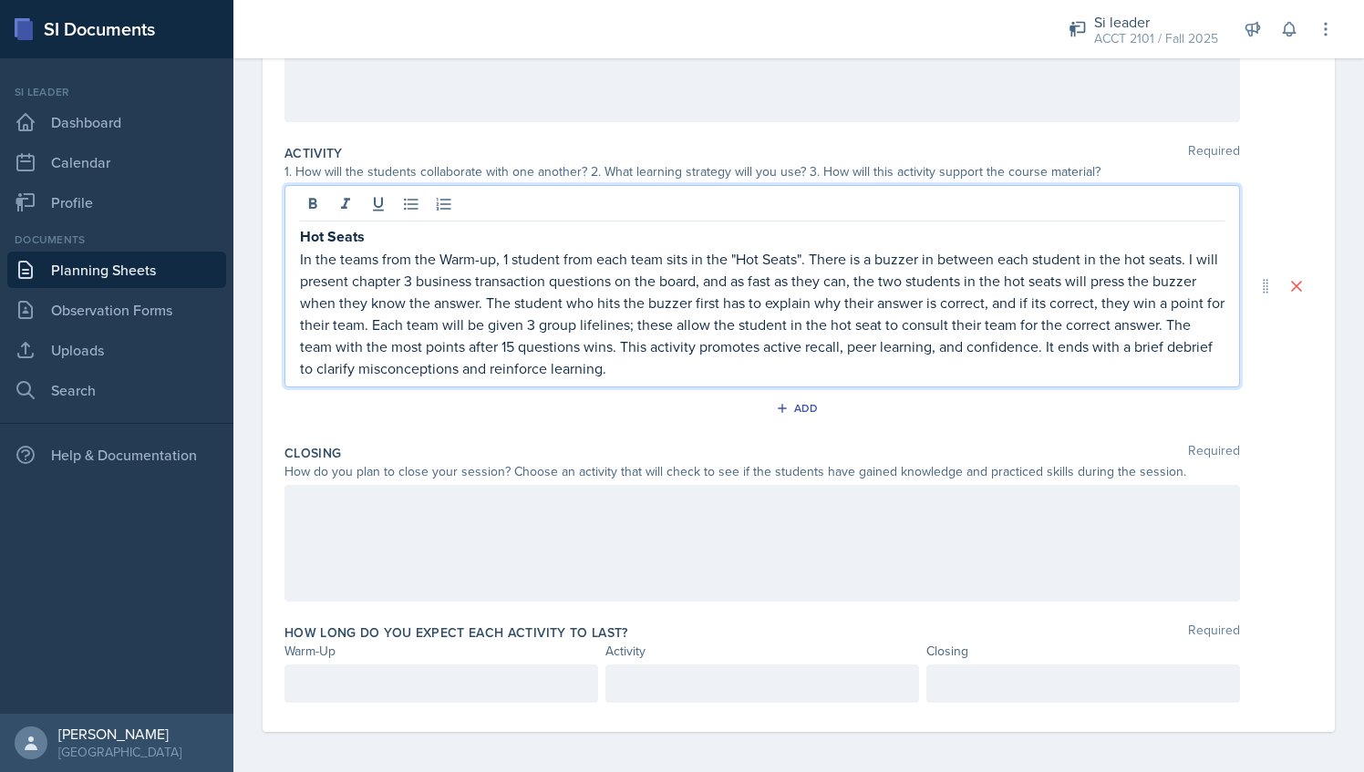
scroll to position [0, 0]
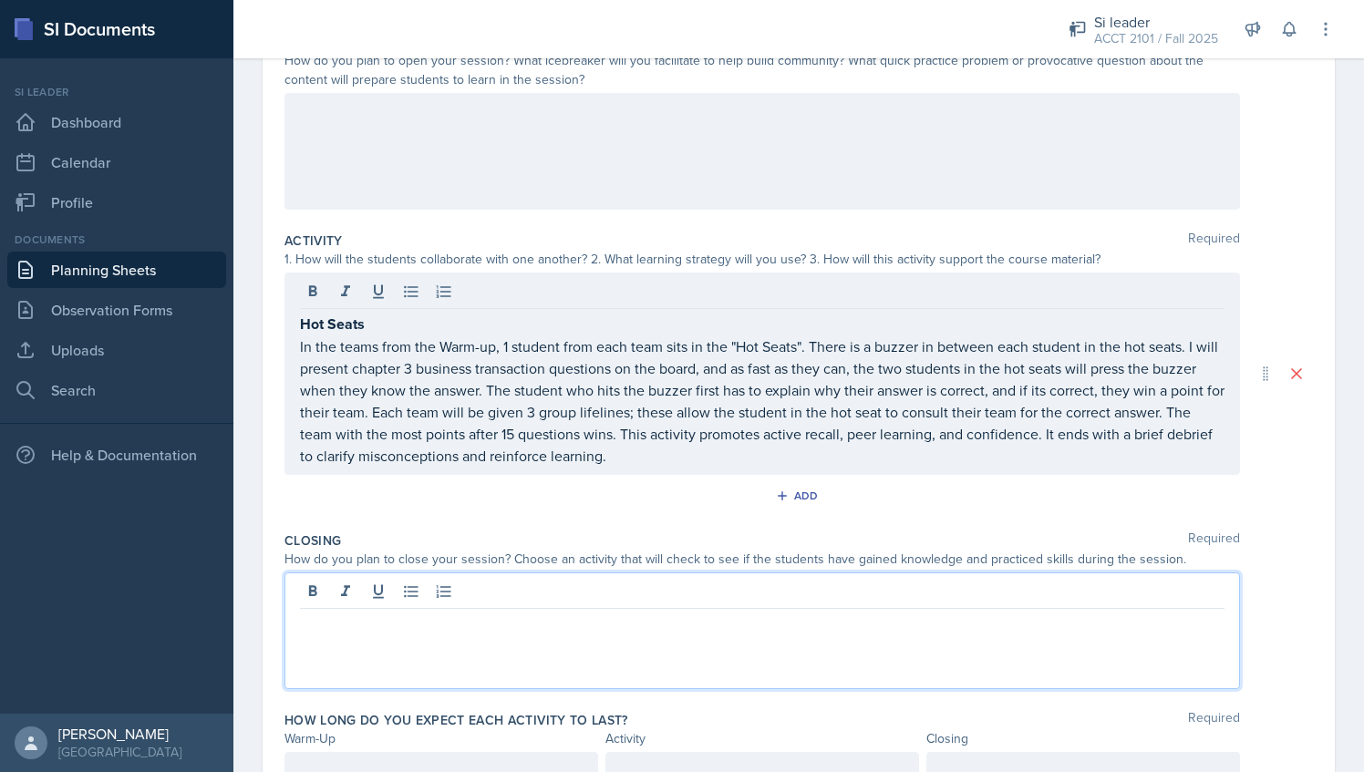
click at [462, 613] on p at bounding box center [762, 624] width 925 height 22
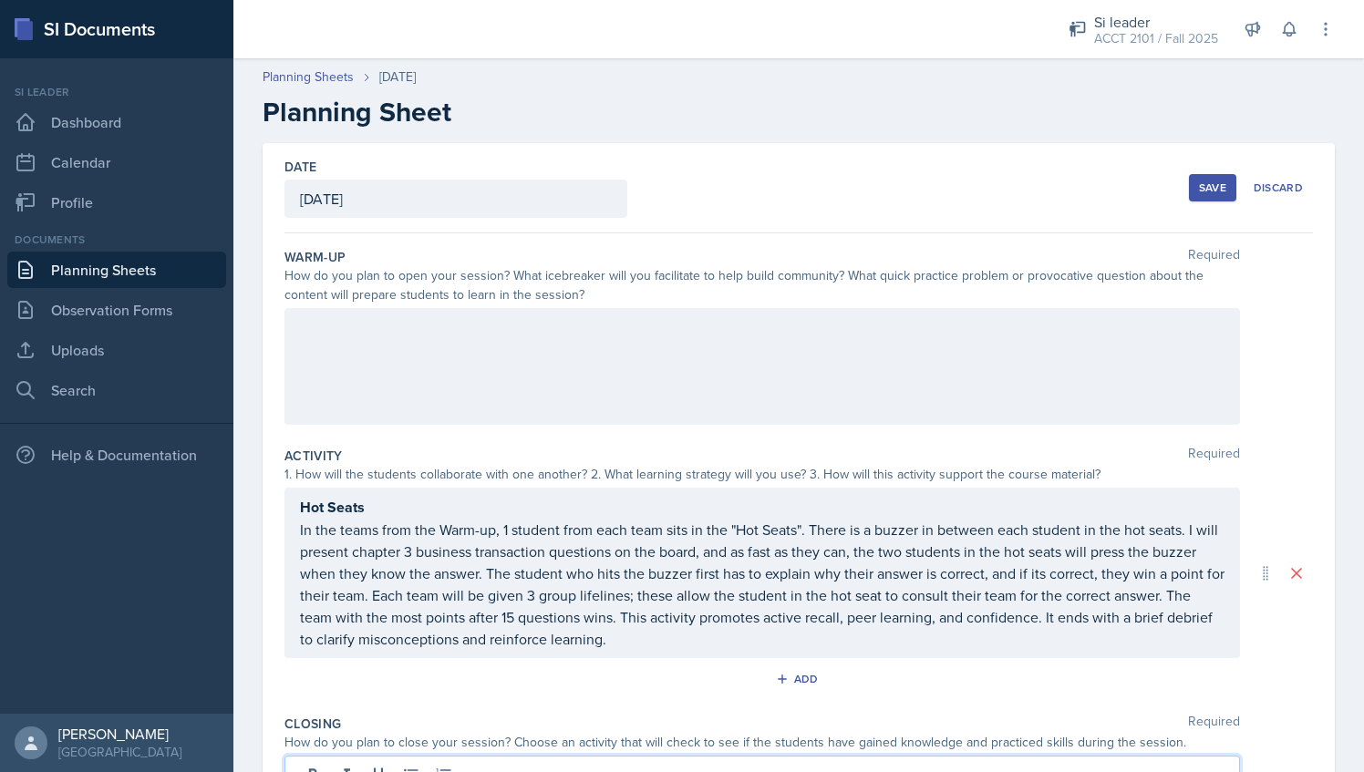
click at [1207, 182] on div "Save" at bounding box center [1212, 188] width 27 height 15
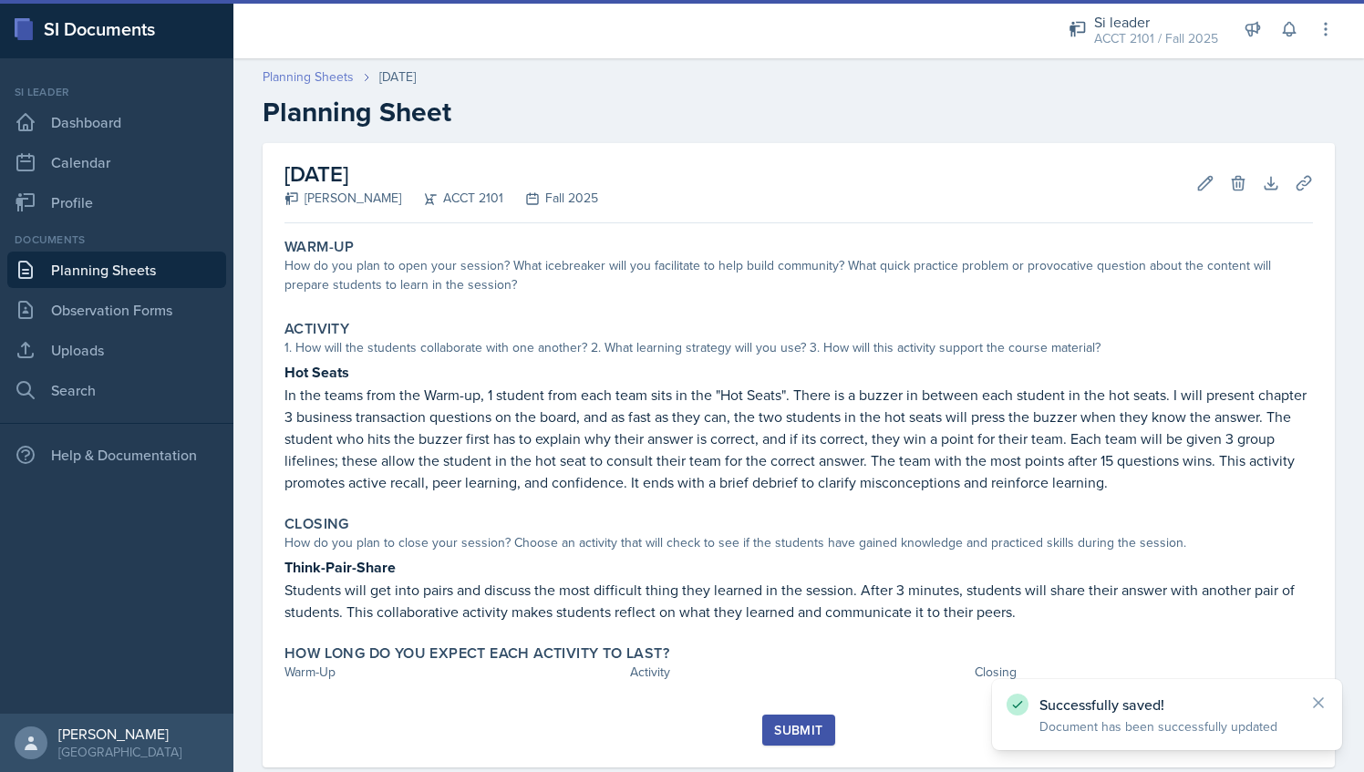
click at [337, 73] on link "Planning Sheets" at bounding box center [308, 76] width 91 height 19
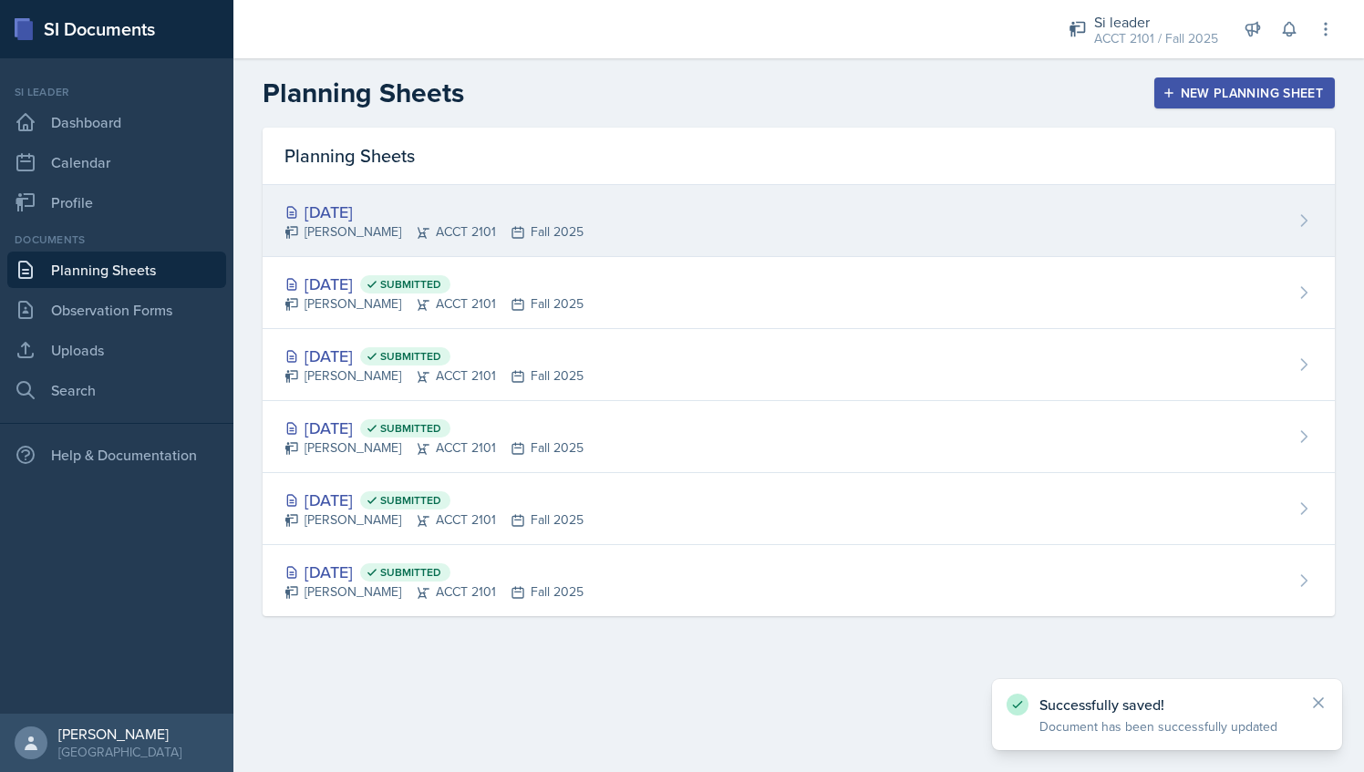
click at [514, 204] on div "[DATE]" at bounding box center [434, 212] width 299 height 25
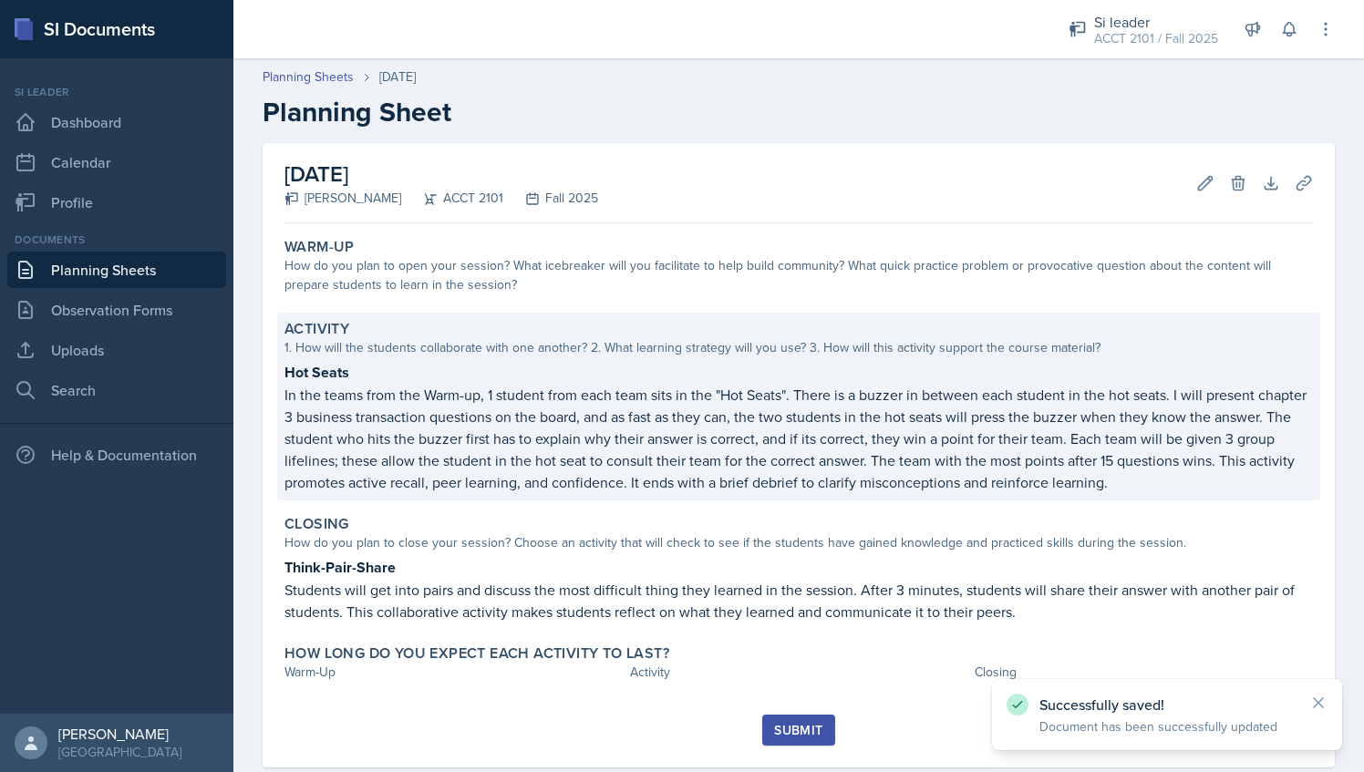
scroll to position [37, 0]
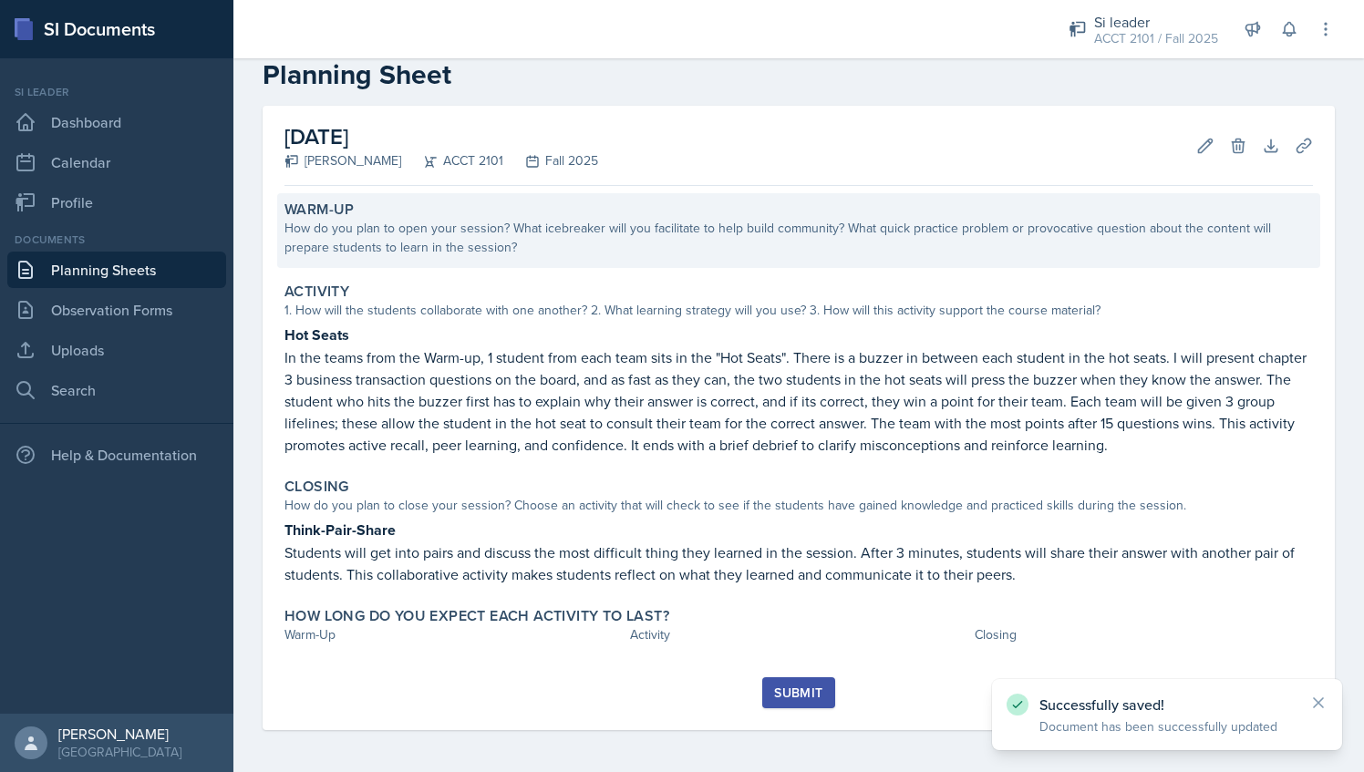
click at [565, 232] on div "How do you plan to open your session? What icebreaker will you facilitate to he…" at bounding box center [799, 238] width 1029 height 38
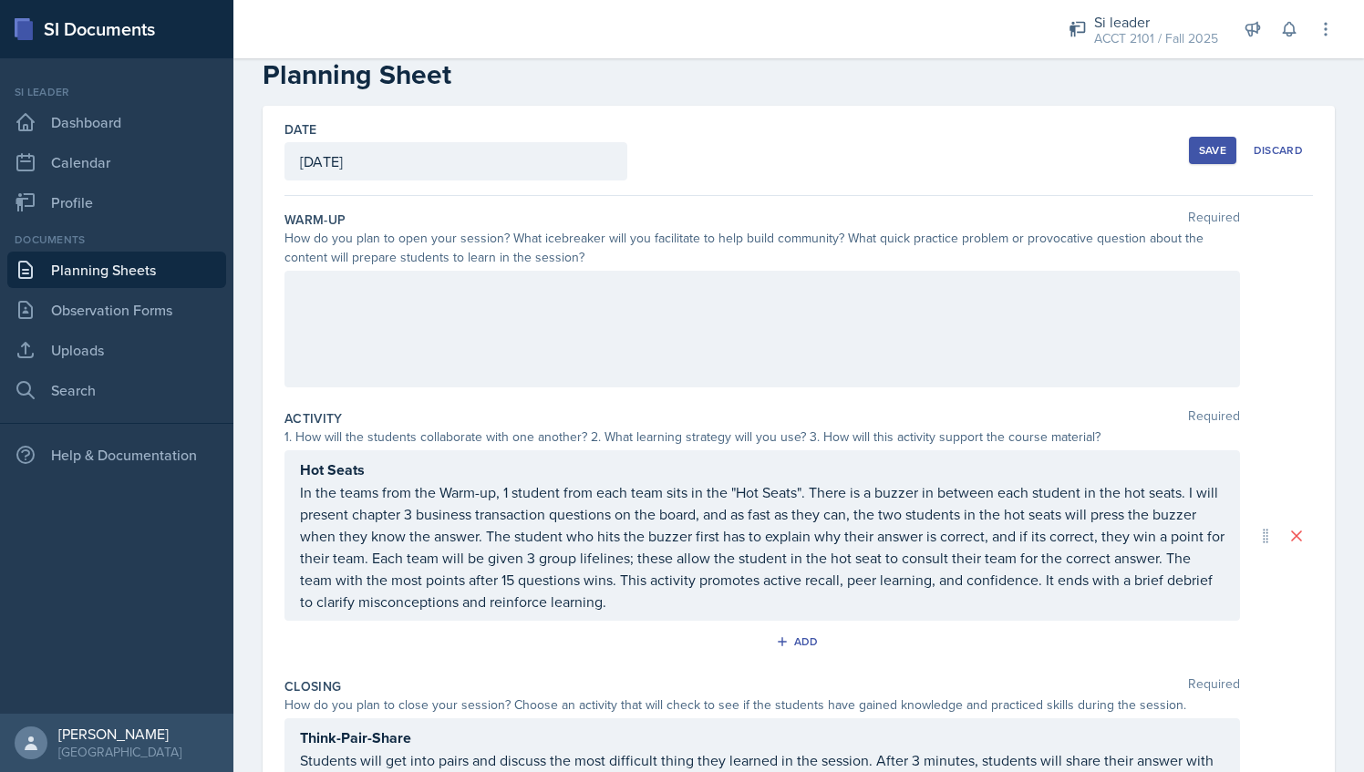
click at [501, 305] on div at bounding box center [763, 329] width 956 height 117
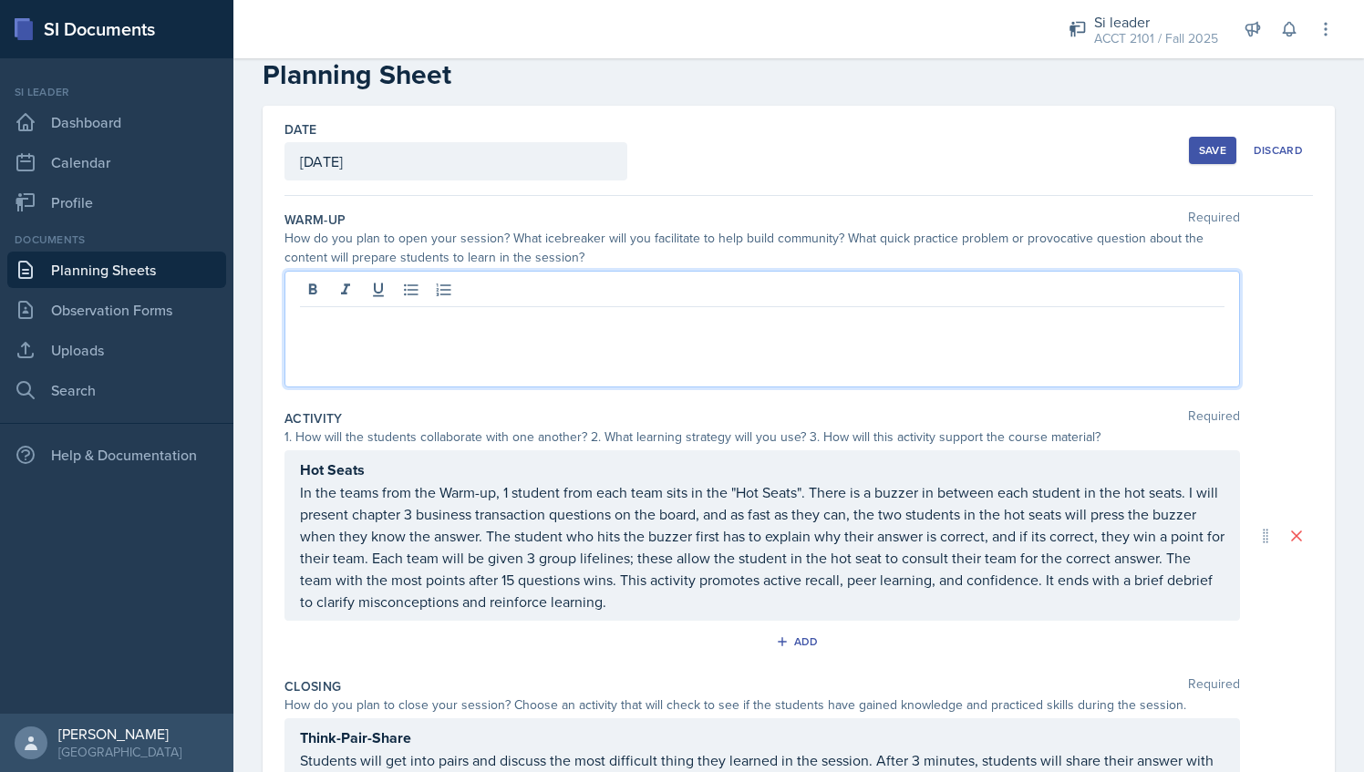
scroll to position [69, 0]
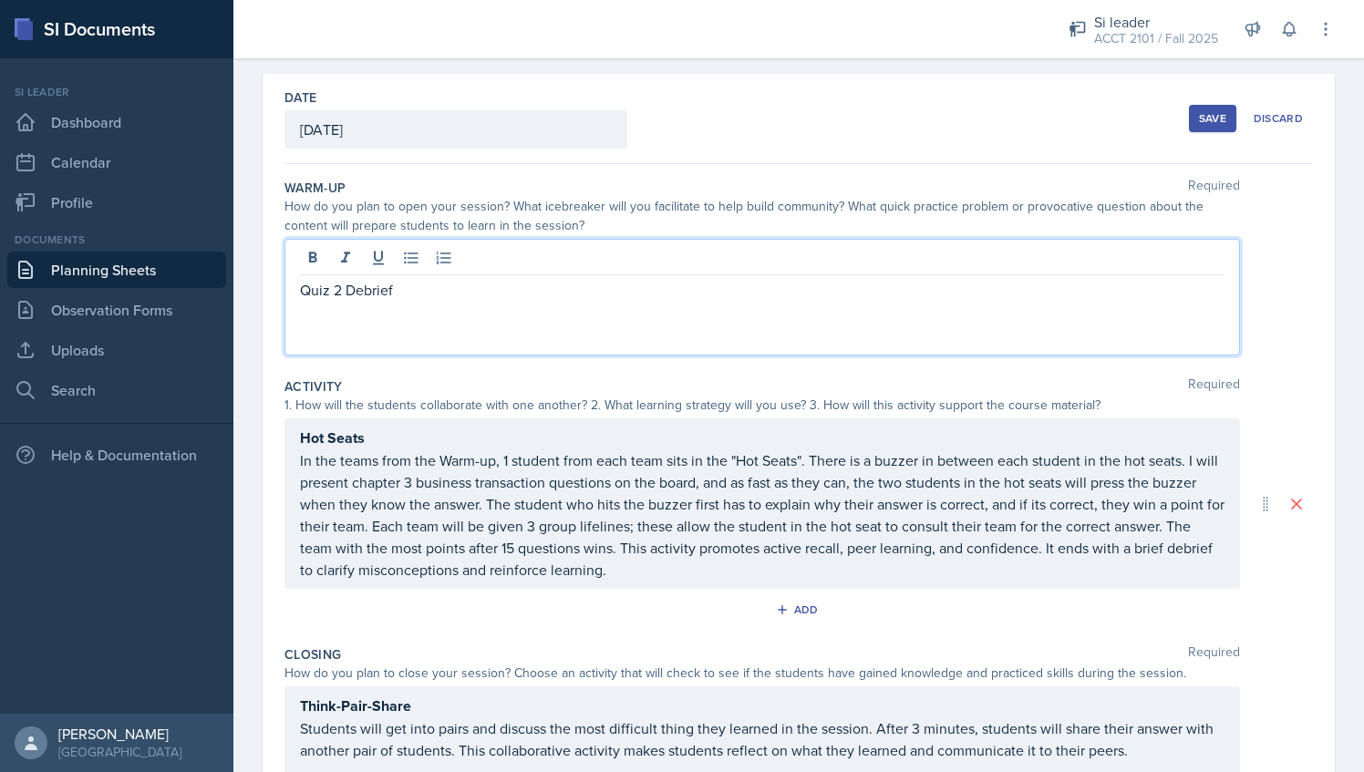
click at [409, 299] on div "Quiz 2 Debrief" at bounding box center [763, 297] width 956 height 117
click at [389, 292] on p "Quiz 2 Debrief" at bounding box center [762, 290] width 925 height 22
click at [401, 290] on p "Quiz 2 Debrief" at bounding box center [762, 290] width 925 height 22
drag, startPoint x: 401, startPoint y: 290, endPoint x: 303, endPoint y: 305, distance: 99.6
click at [303, 305] on div "Quiz 2 Debrief" at bounding box center [763, 297] width 956 height 117
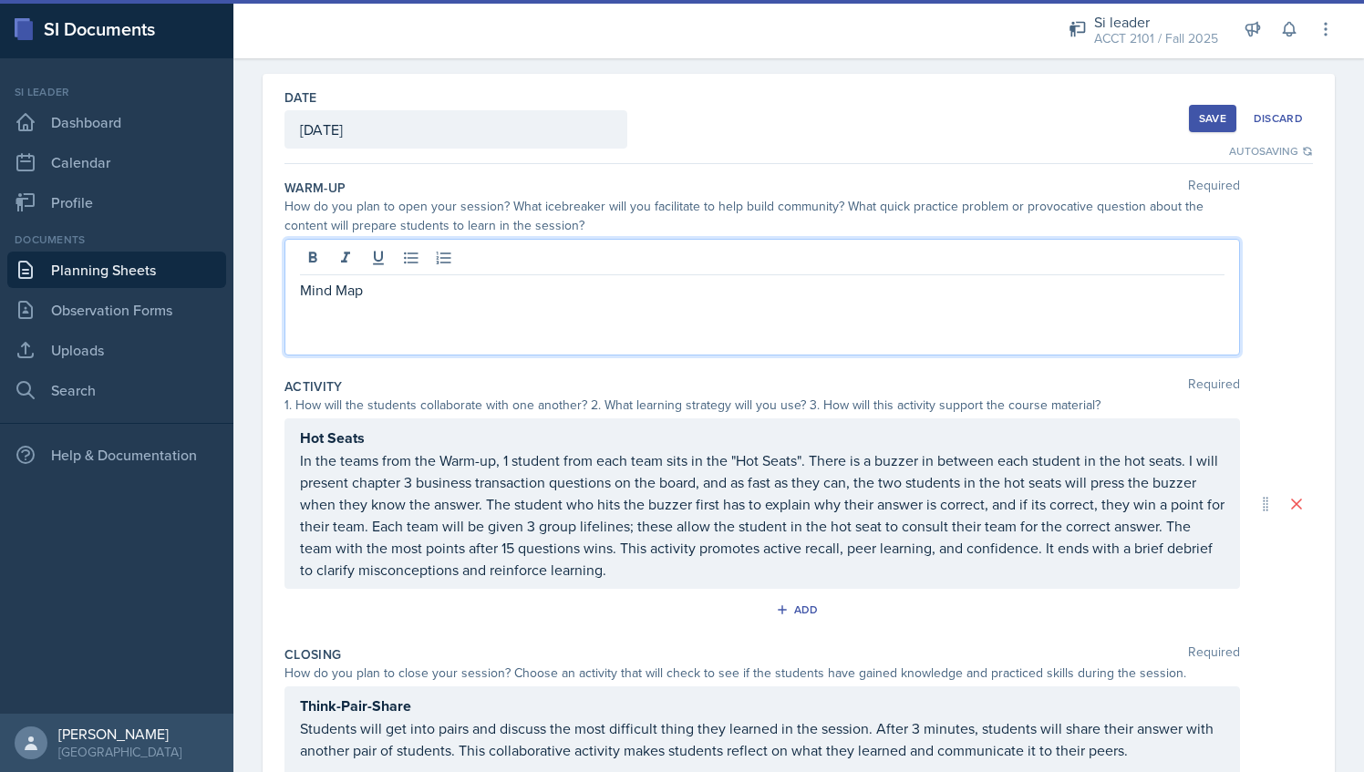
click at [393, 319] on div "Mind Map" at bounding box center [763, 297] width 956 height 117
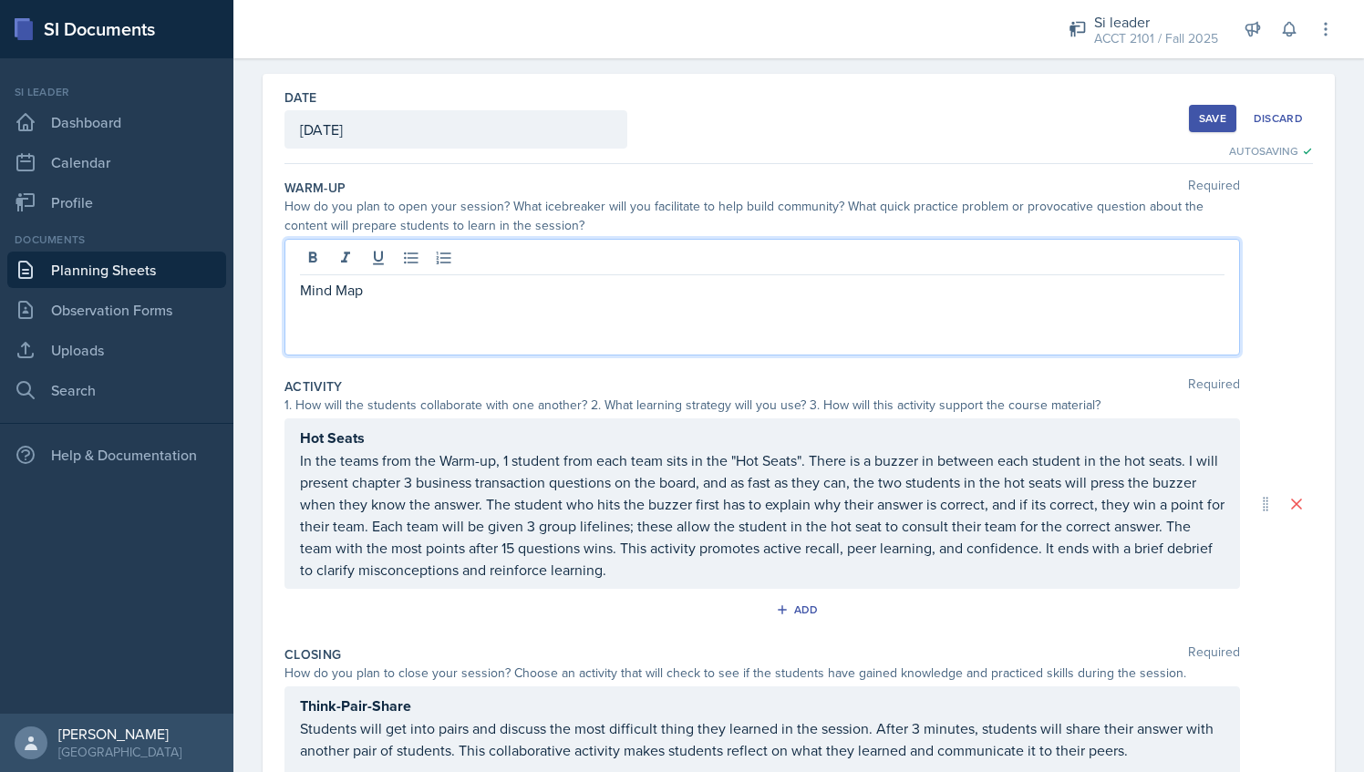
drag, startPoint x: 368, startPoint y: 298, endPoint x: 295, endPoint y: 292, distance: 73.2
click at [295, 292] on div "Mind Map" at bounding box center [763, 297] width 956 height 117
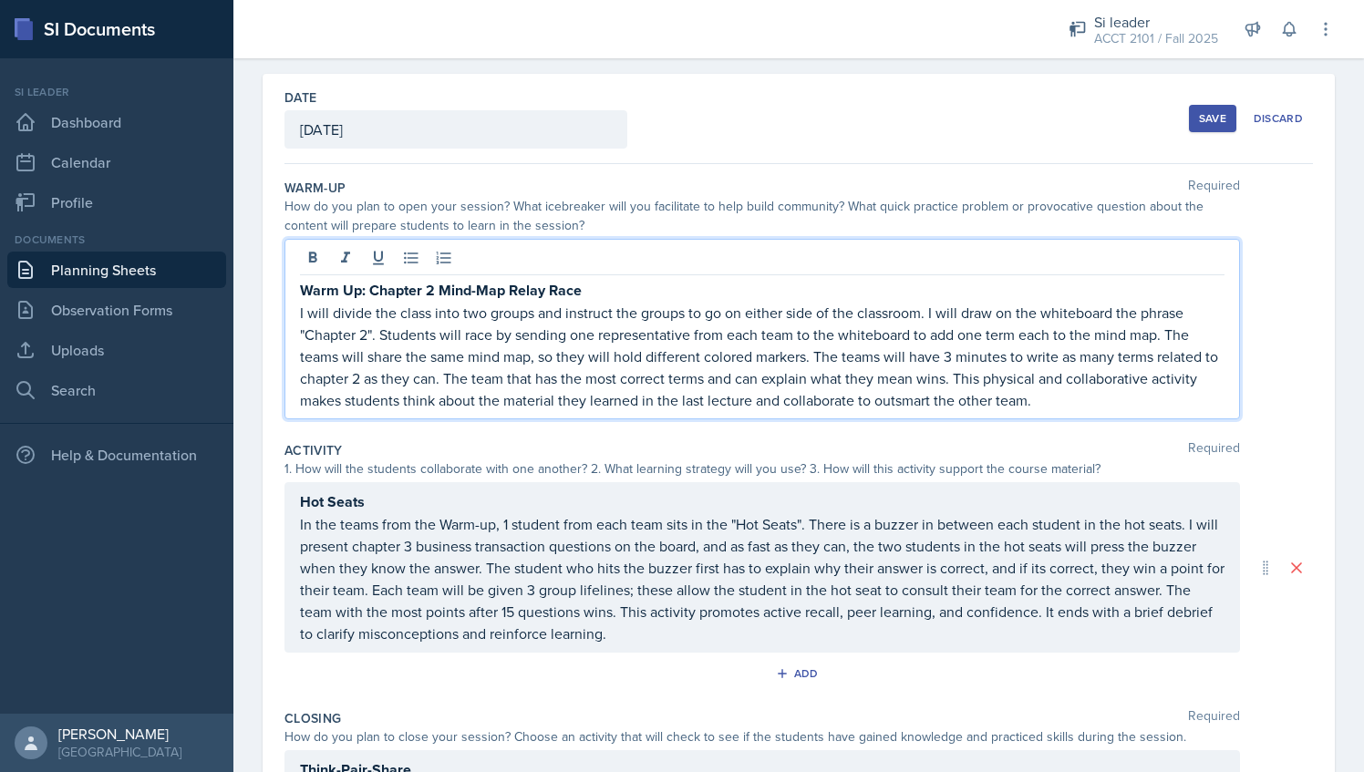
click at [368, 334] on p "I will divide the class into two groups and instruct the groups to go on either…" at bounding box center [762, 356] width 925 height 109
click at [389, 381] on p "I will divide the class into two groups and instruct the groups to go on either…" at bounding box center [762, 356] width 925 height 109
click at [378, 380] on p "I will divide the class into two groups and instruct the groups to go on either…" at bounding box center [762, 356] width 925 height 109
click at [351, 376] on p "I will divide the class into two groups and instruct the groups to go on either…" at bounding box center [762, 356] width 925 height 109
click at [319, 377] on p "I will divide the class into two groups and instruct the groups to go on either…" at bounding box center [762, 356] width 925 height 109
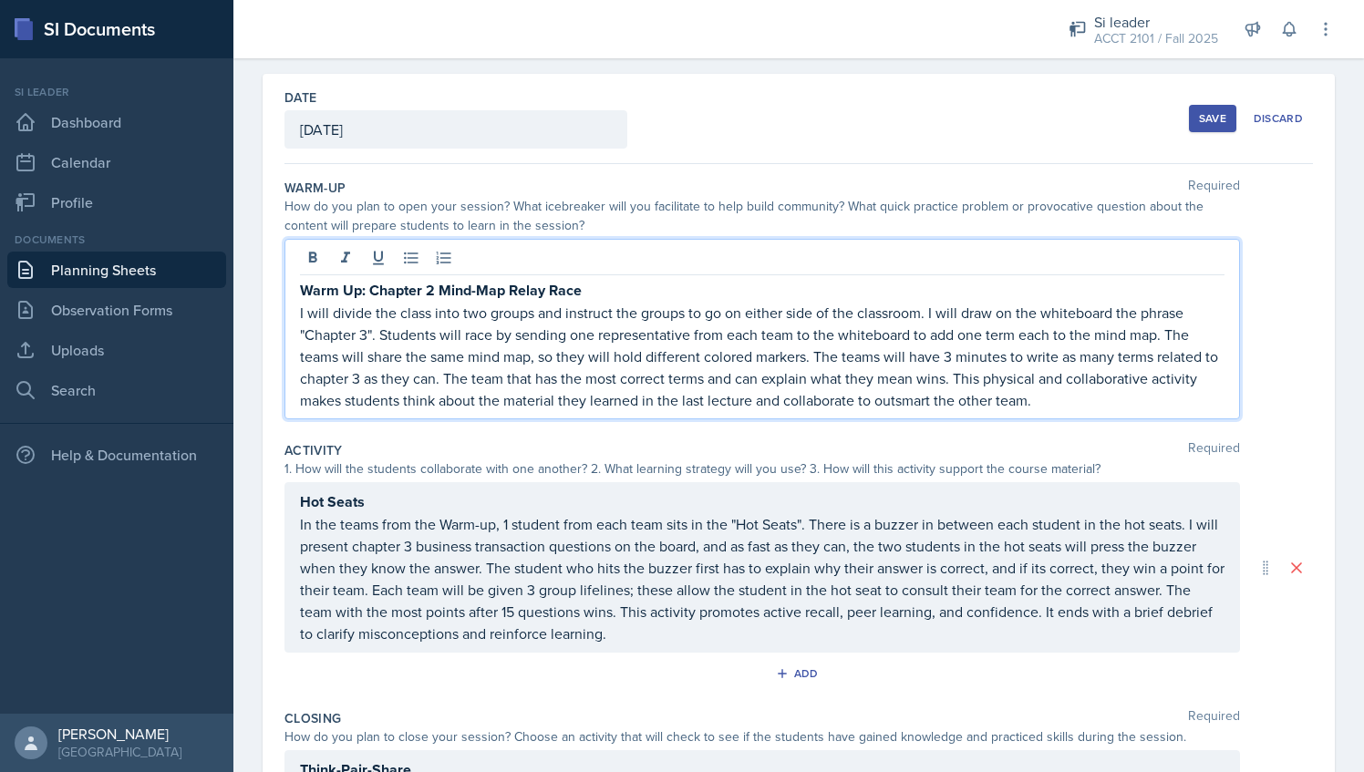
click at [328, 380] on p "I will divide the class into two groups and instruct the groups to go on either…" at bounding box center [762, 356] width 925 height 109
click at [323, 376] on p "I will divide the class into two groups and instruct the groups to go on either…" at bounding box center [762, 356] width 925 height 109
click at [1116, 377] on p "I will divide the class into two groups and instruct the groups to go on either…" at bounding box center [762, 356] width 925 height 109
click at [1107, 398] on p "I will divide the class into two groups and instruct the groups to go on either…" at bounding box center [762, 356] width 925 height 109
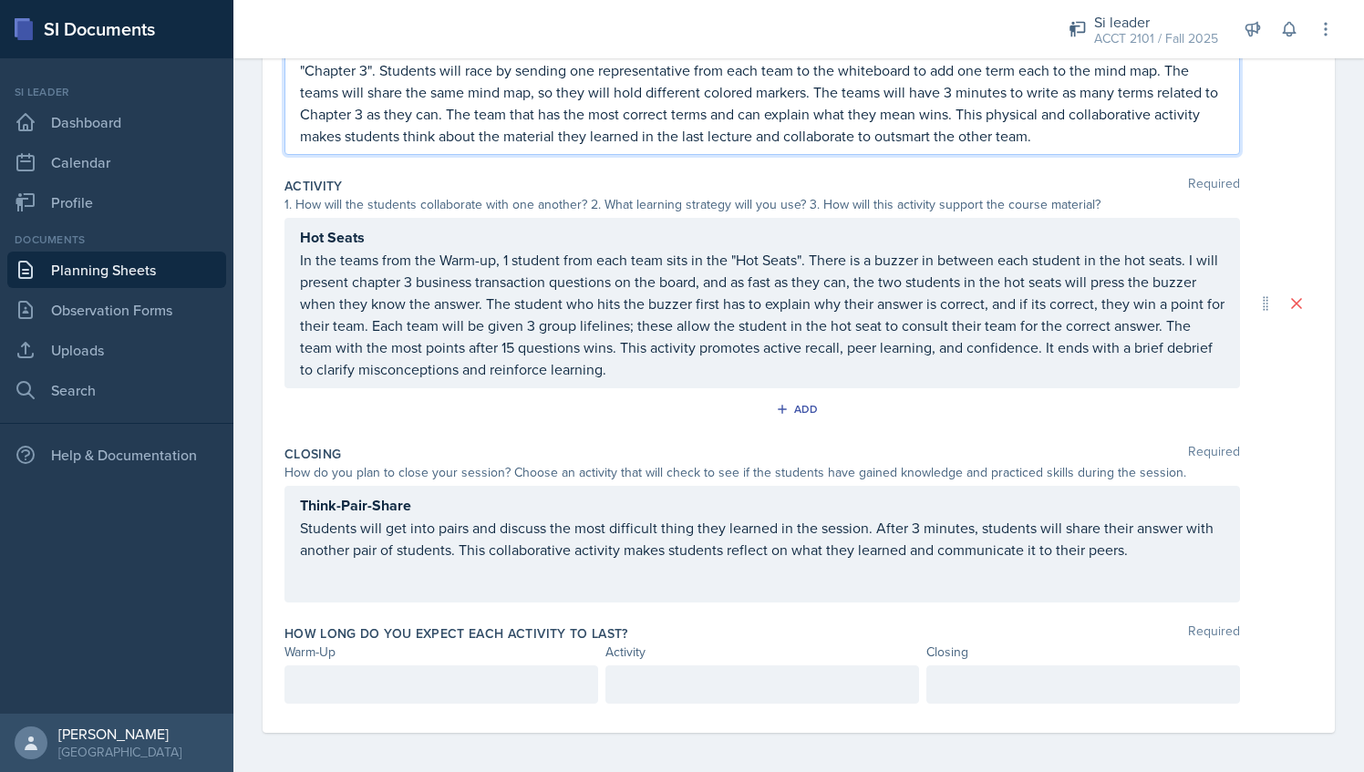
scroll to position [331, 0]
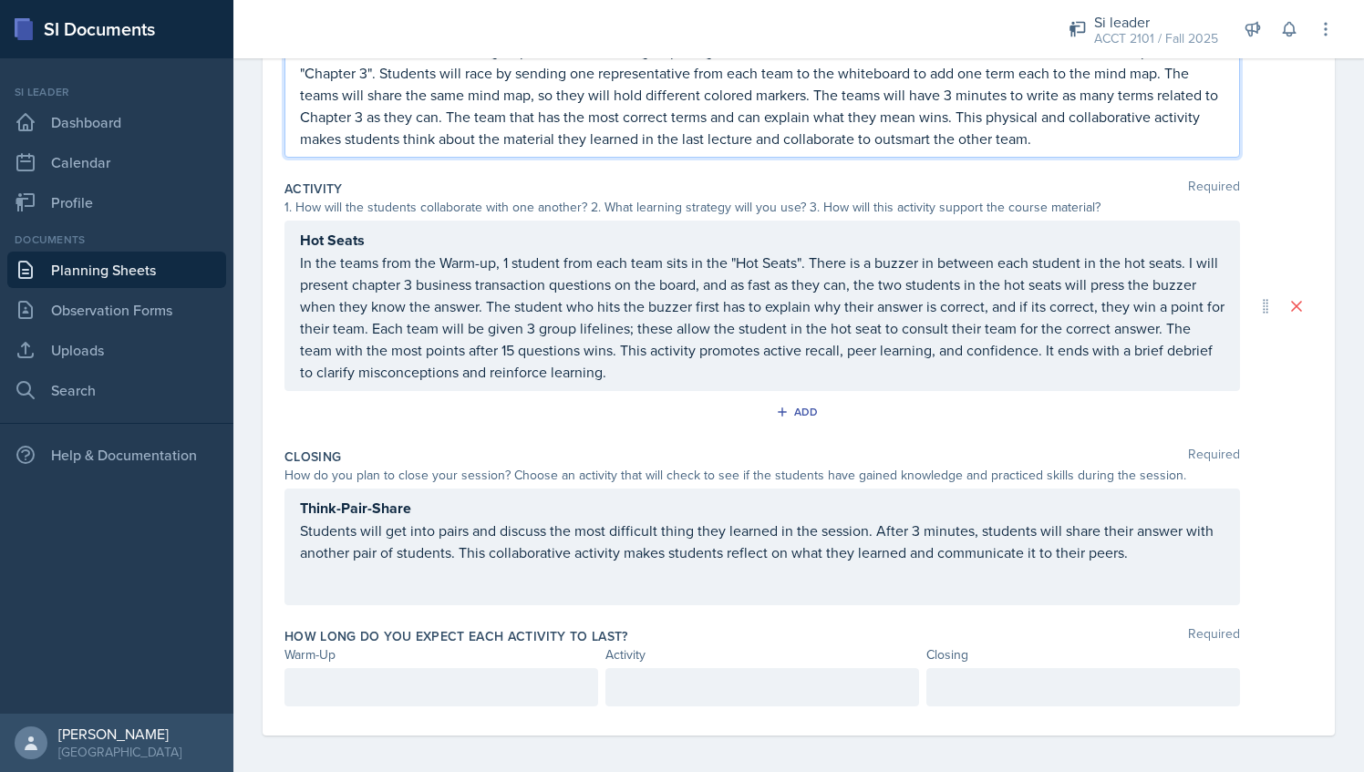
click at [962, 686] on p at bounding box center [1083, 688] width 283 height 22
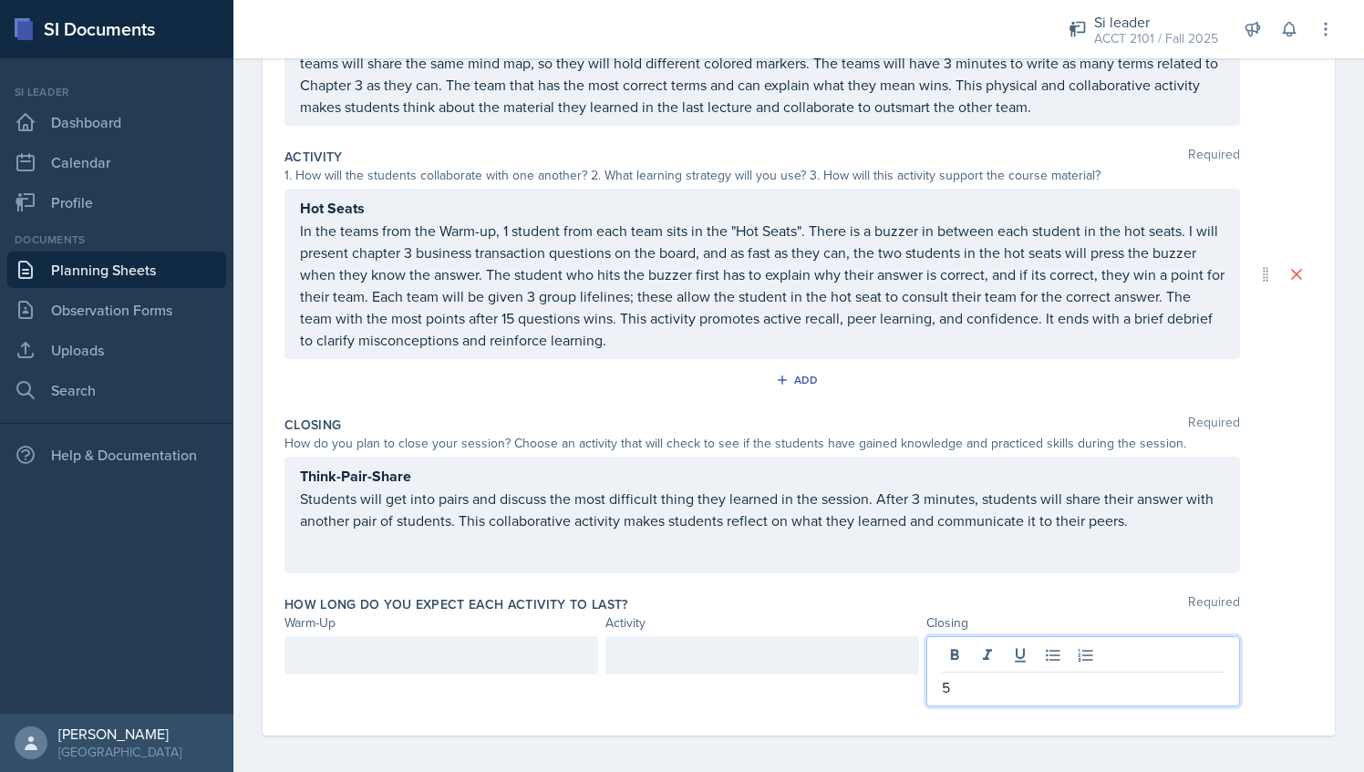
click at [841, 650] on div at bounding box center [763, 656] width 314 height 38
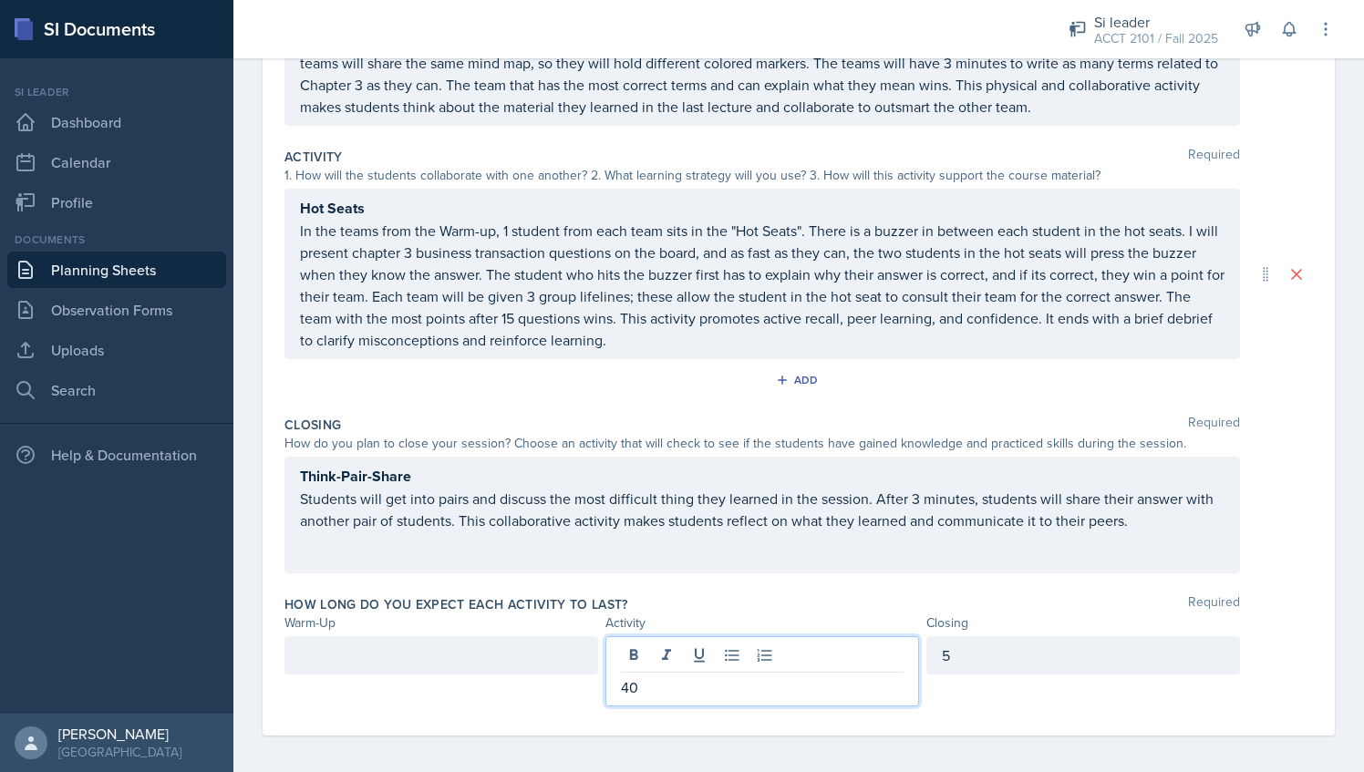
click at [505, 637] on div at bounding box center [442, 656] width 314 height 38
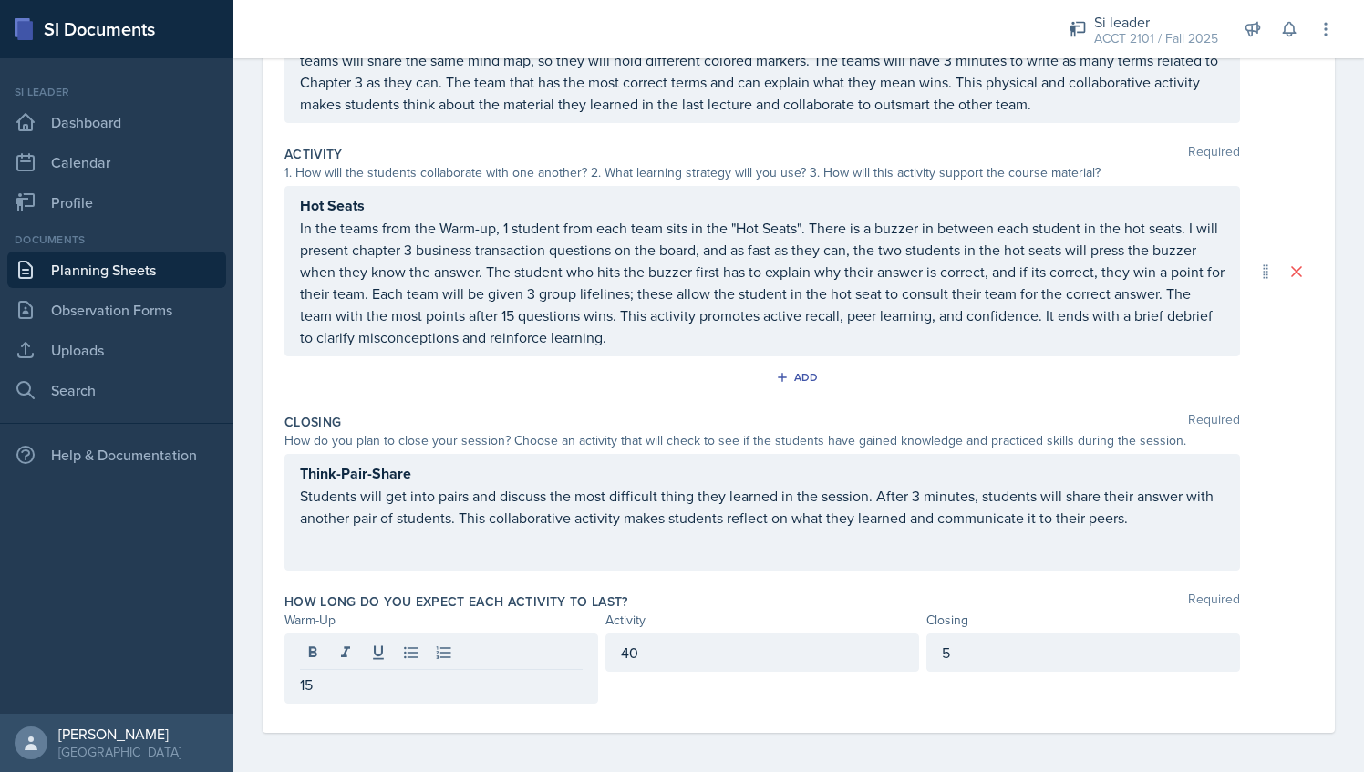
click at [748, 702] on div "How long do you expect each activity to last? Required Warm-Up Activity Closing…" at bounding box center [799, 652] width 1029 height 133
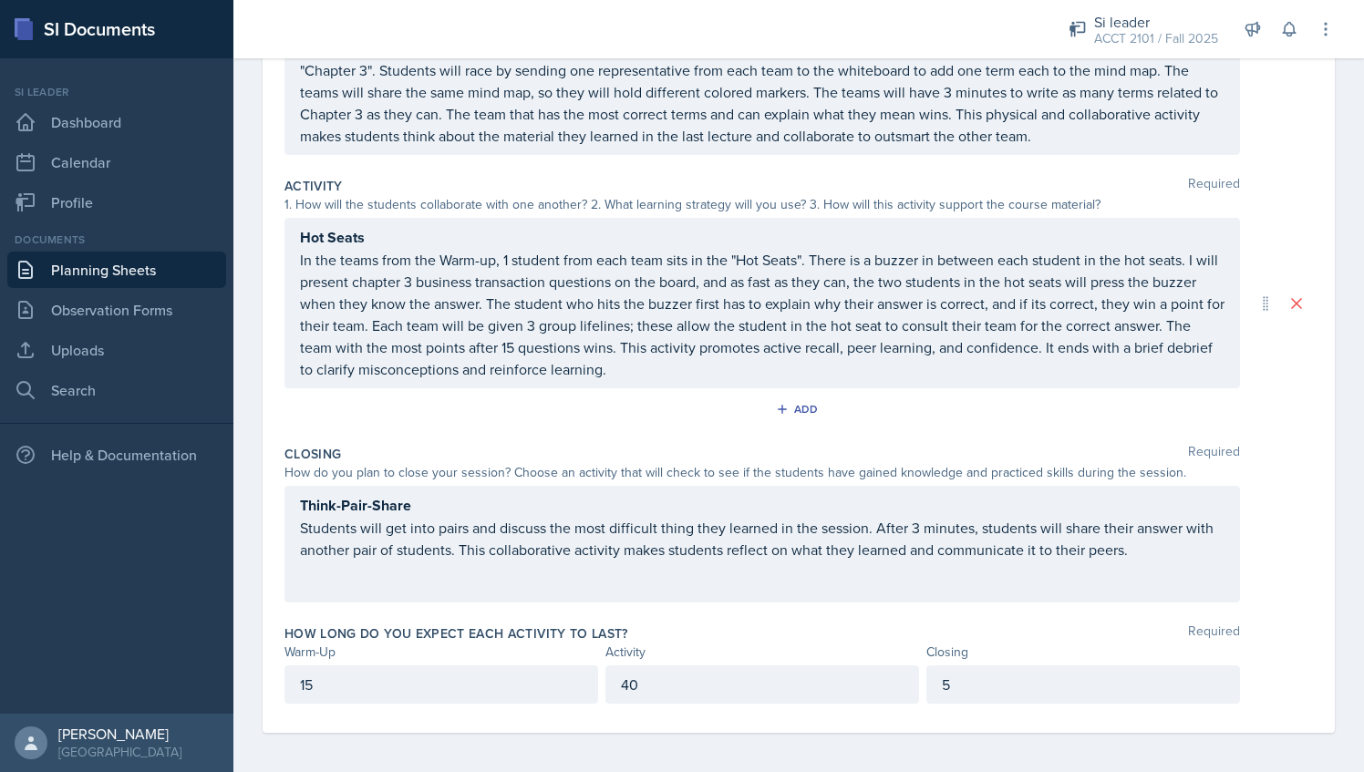
click at [812, 517] on div "Think-Pair-Share Students will get into pairs and discuss the most difficult th…" at bounding box center [763, 544] width 956 height 117
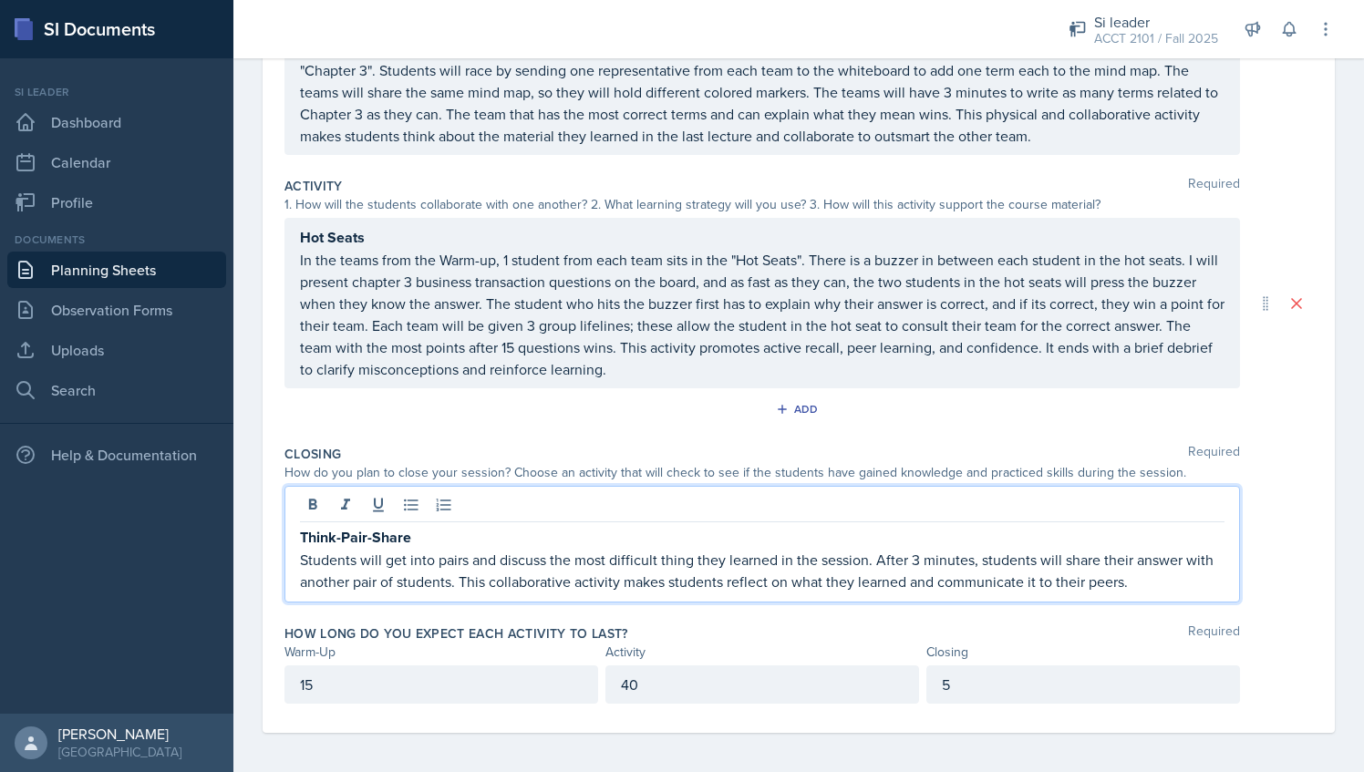
click at [879, 456] on div "Closing Required" at bounding box center [799, 454] width 1029 height 18
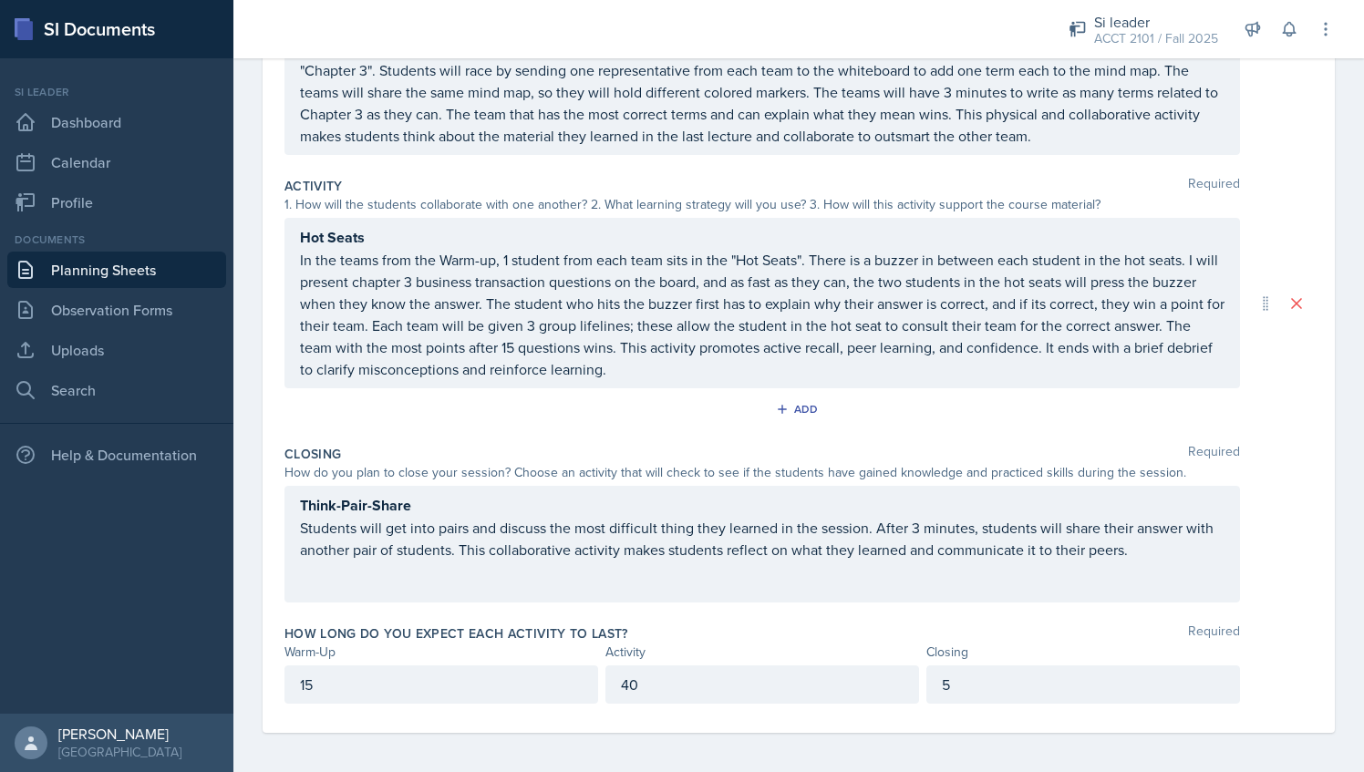
scroll to position [0, 0]
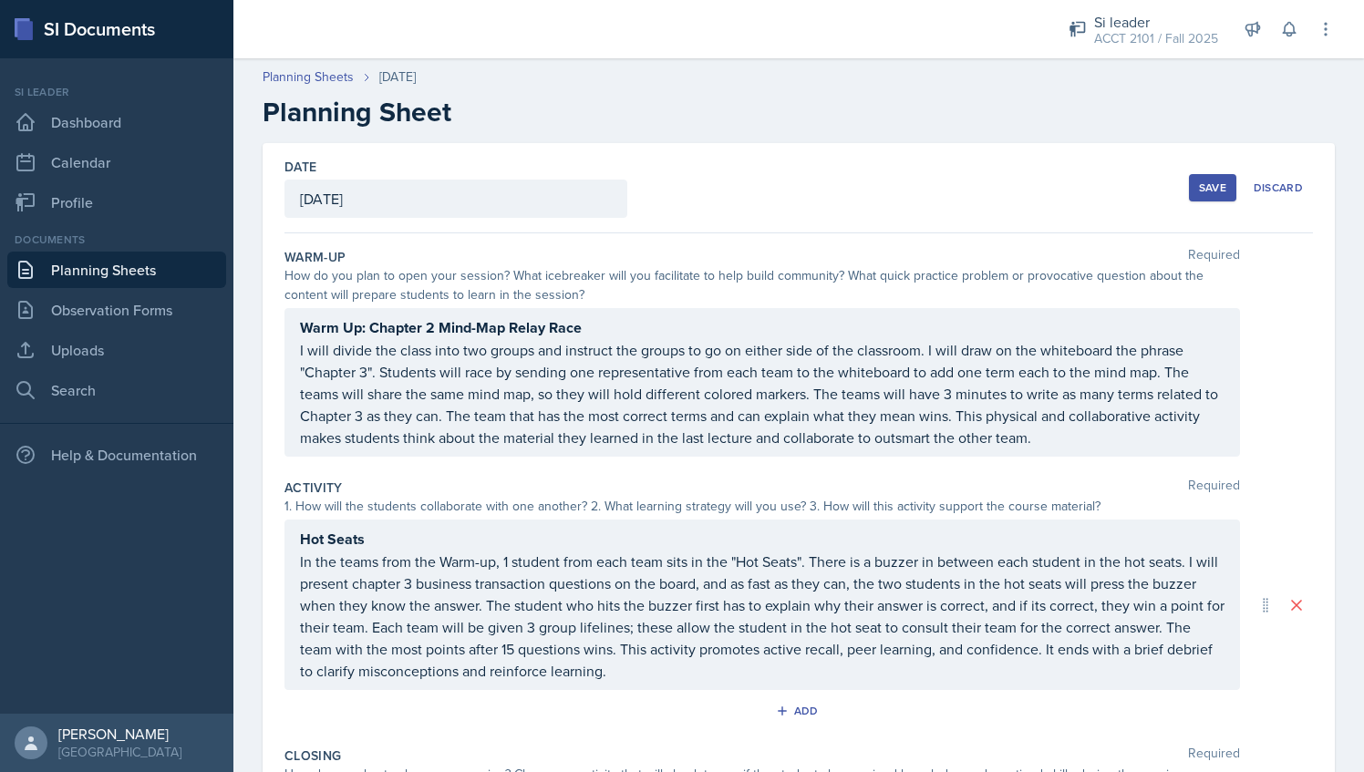
click at [1189, 197] on button "Save" at bounding box center [1212, 187] width 47 height 27
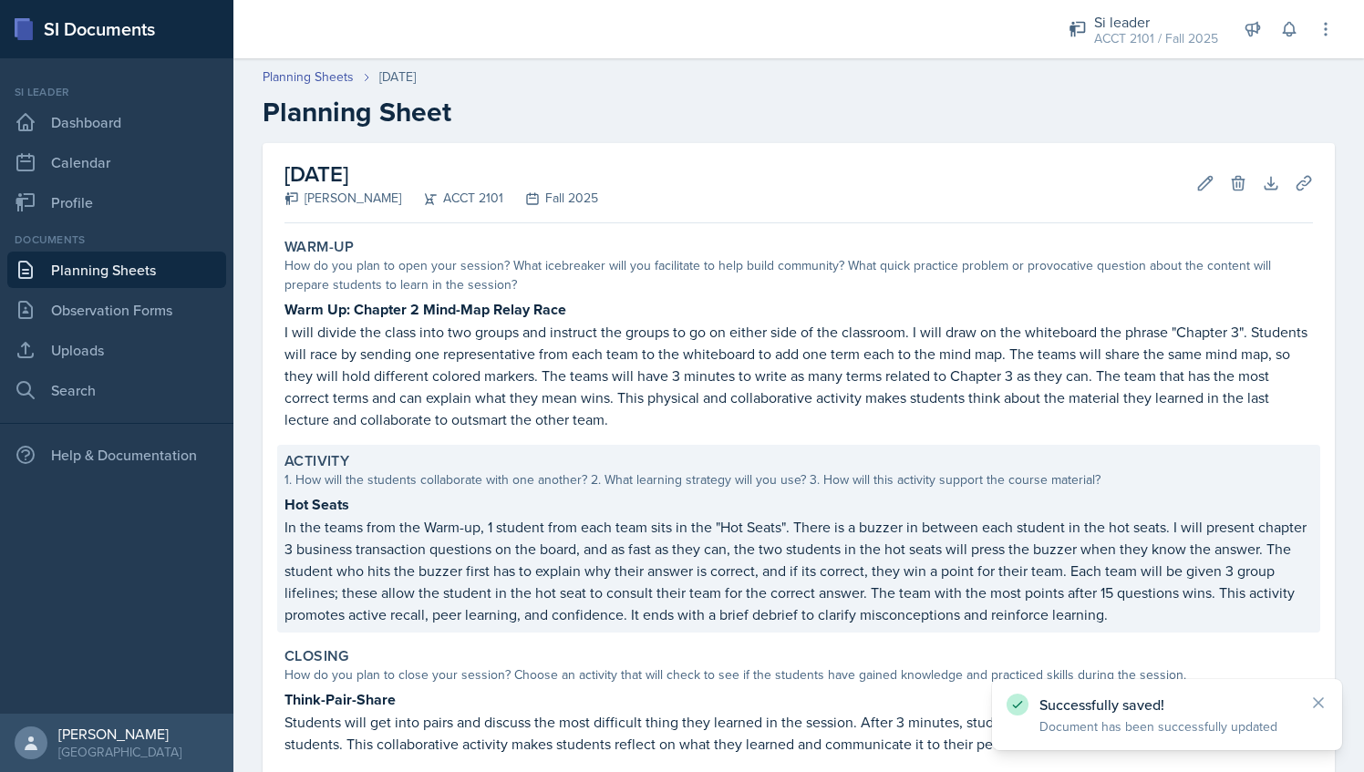
scroll to position [192, 0]
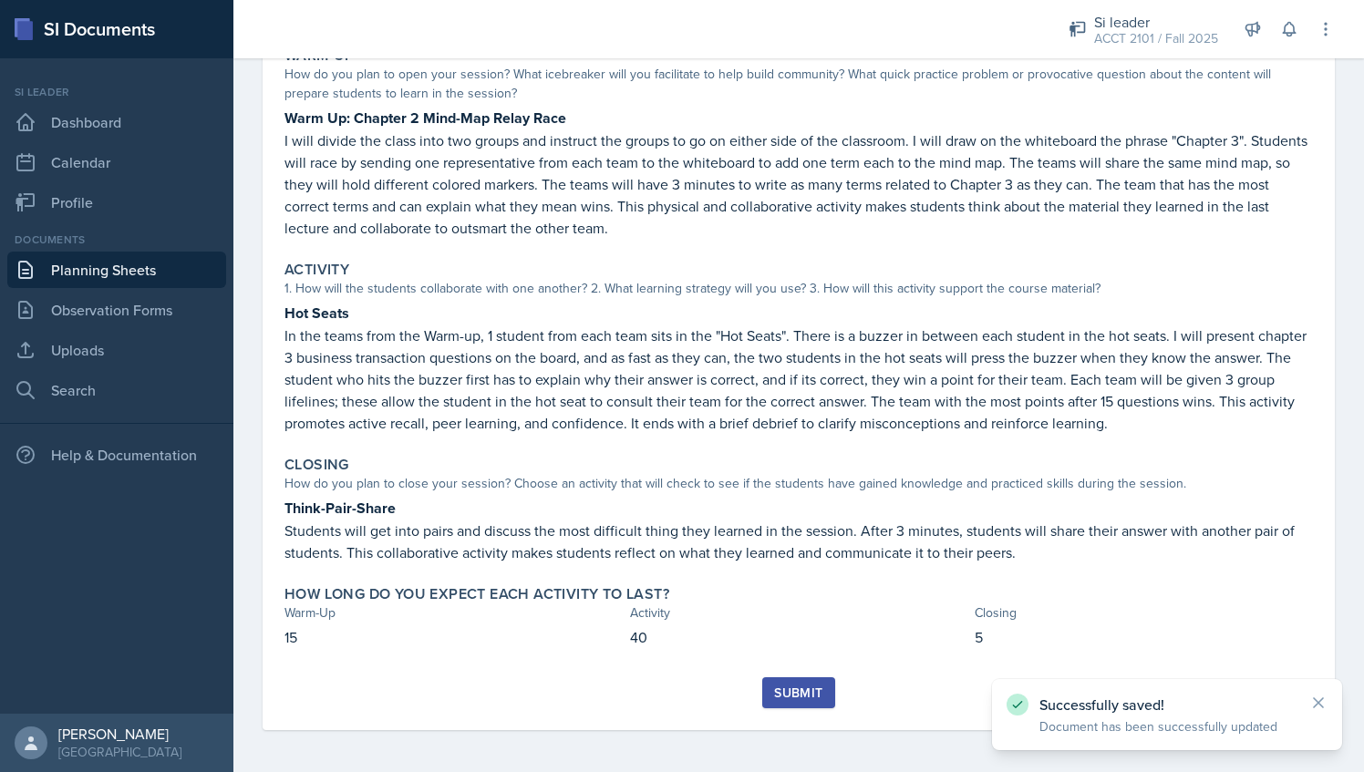
click at [799, 689] on div "Submit" at bounding box center [798, 693] width 48 height 15
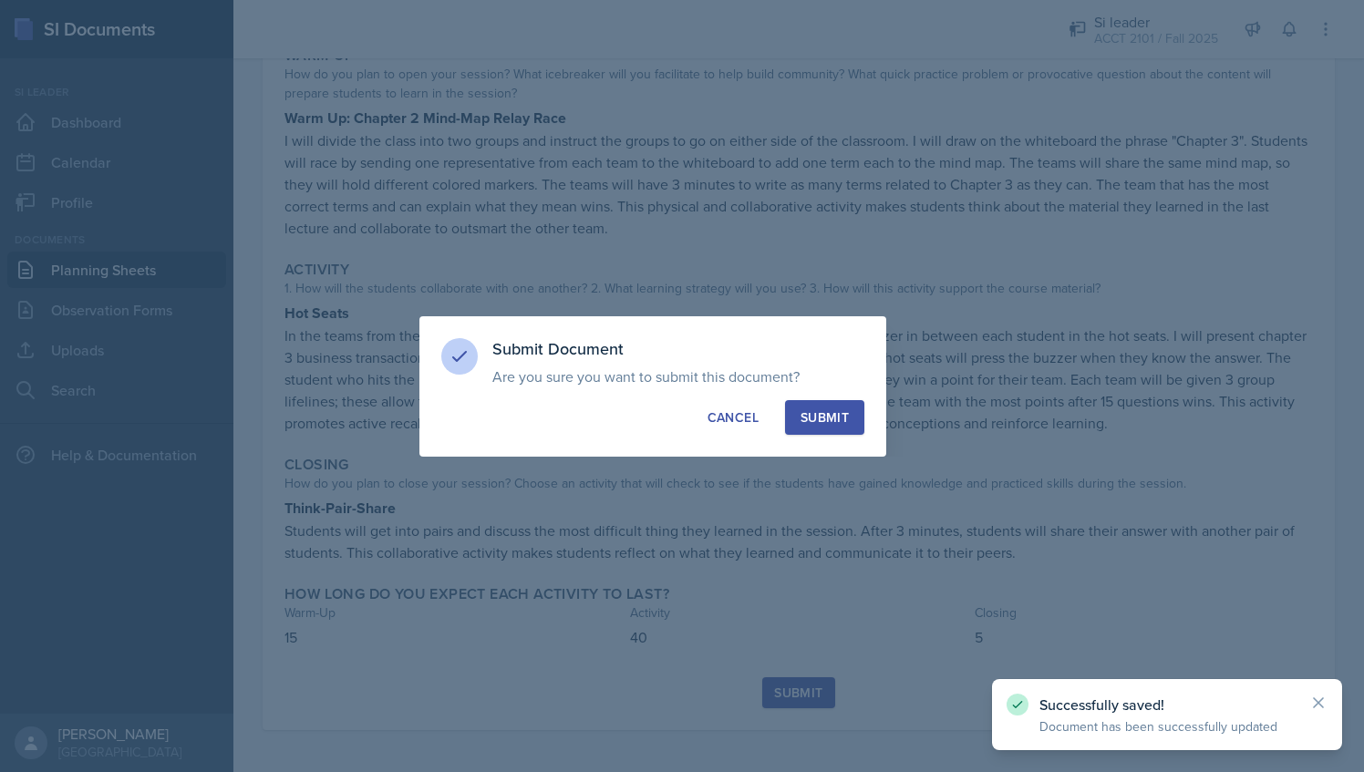
click at [821, 429] on button "Submit" at bounding box center [824, 417] width 79 height 35
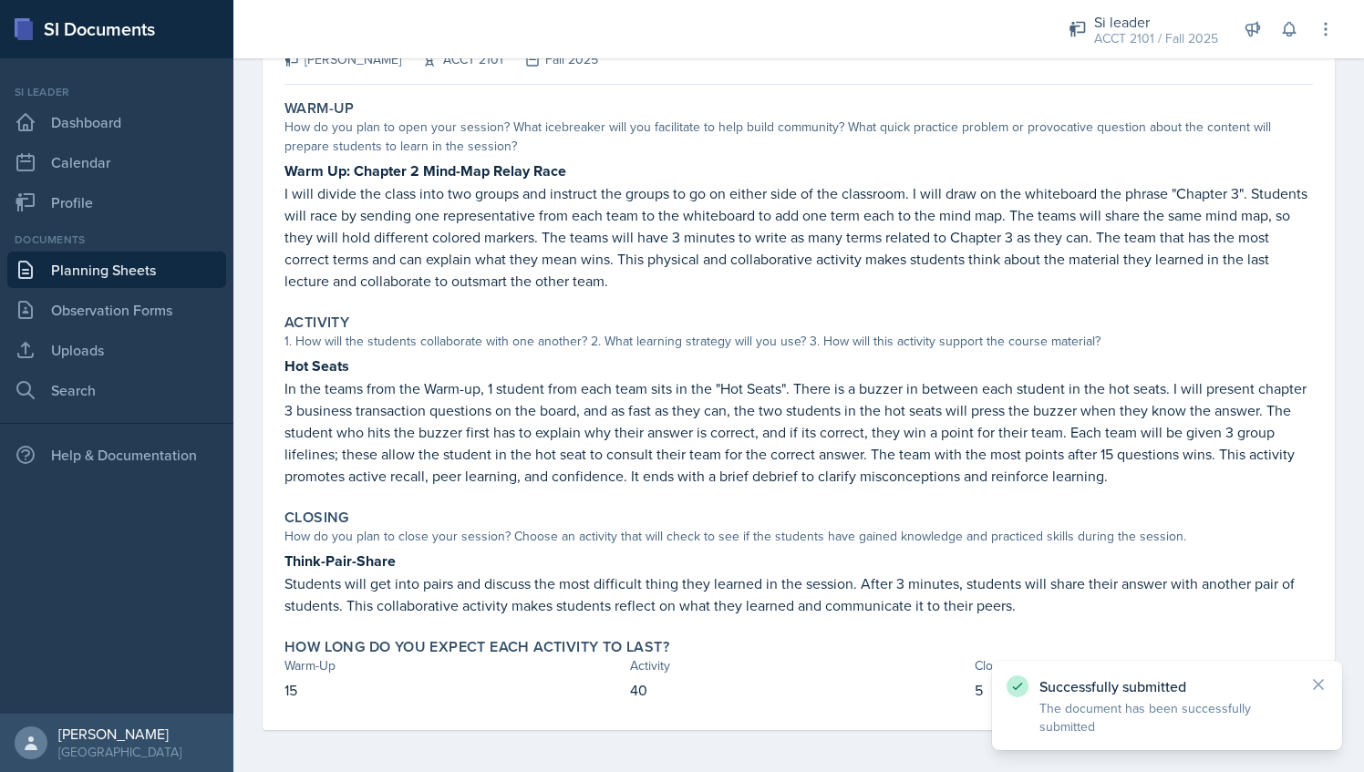
scroll to position [0, 0]
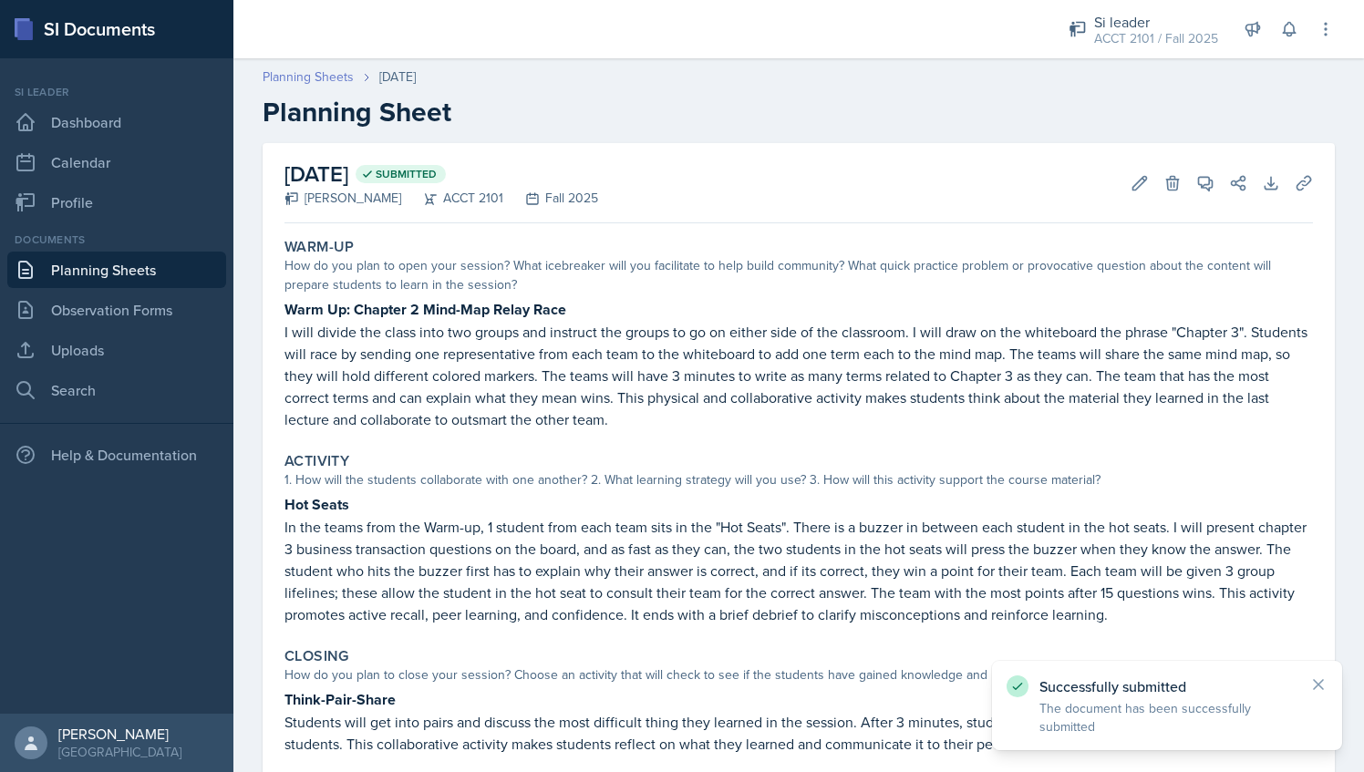
click at [352, 78] on link "Planning Sheets" at bounding box center [308, 76] width 91 height 19
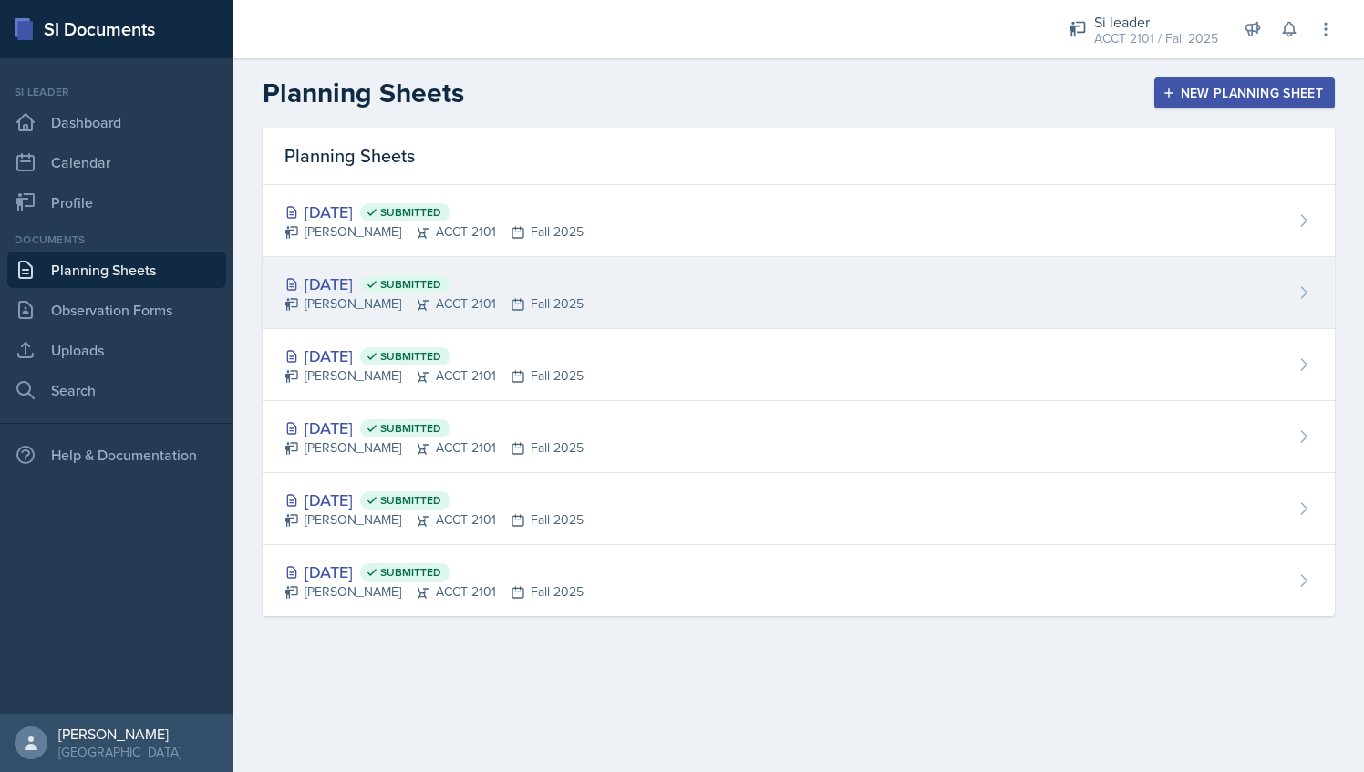
click at [576, 314] on div "[DATE] Submitted [PERSON_NAME] ACCT 2101 Fall 2025" at bounding box center [799, 293] width 1073 height 72
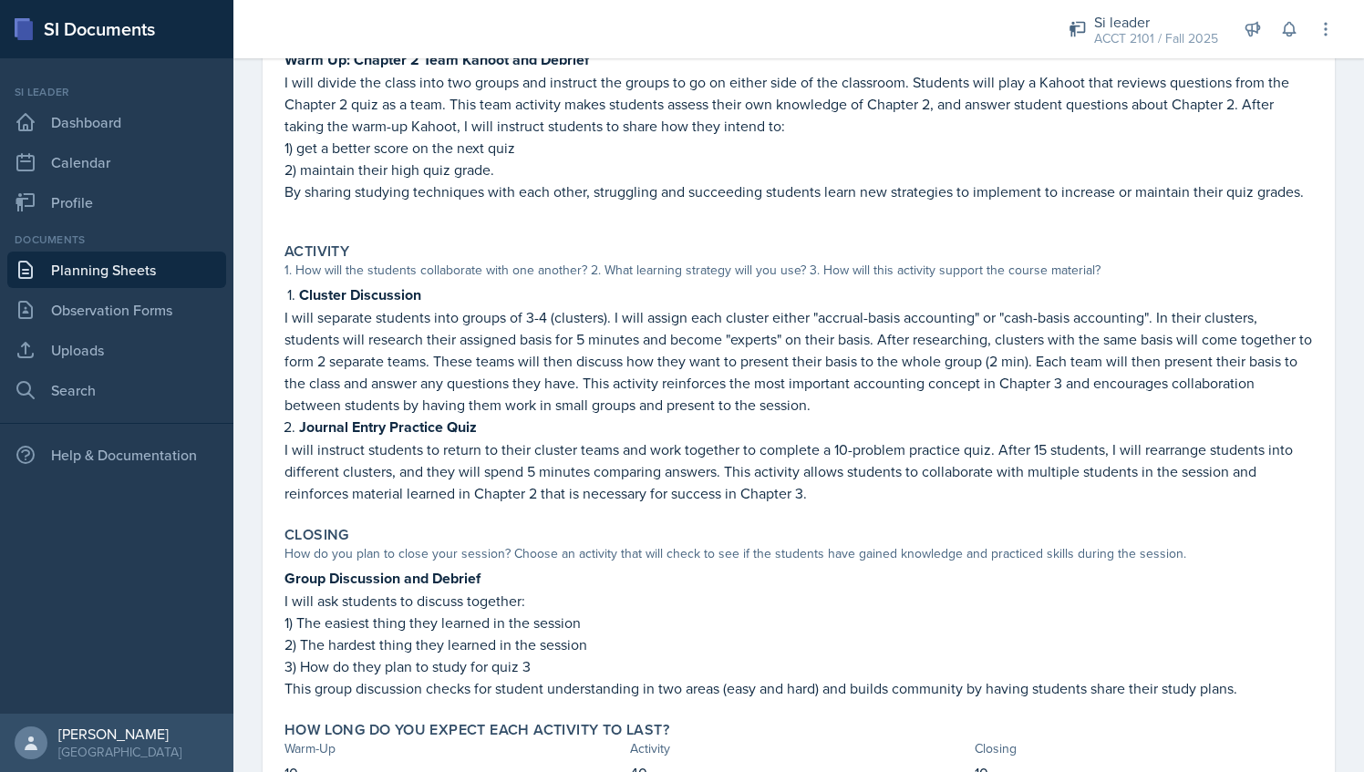
scroll to position [420, 0]
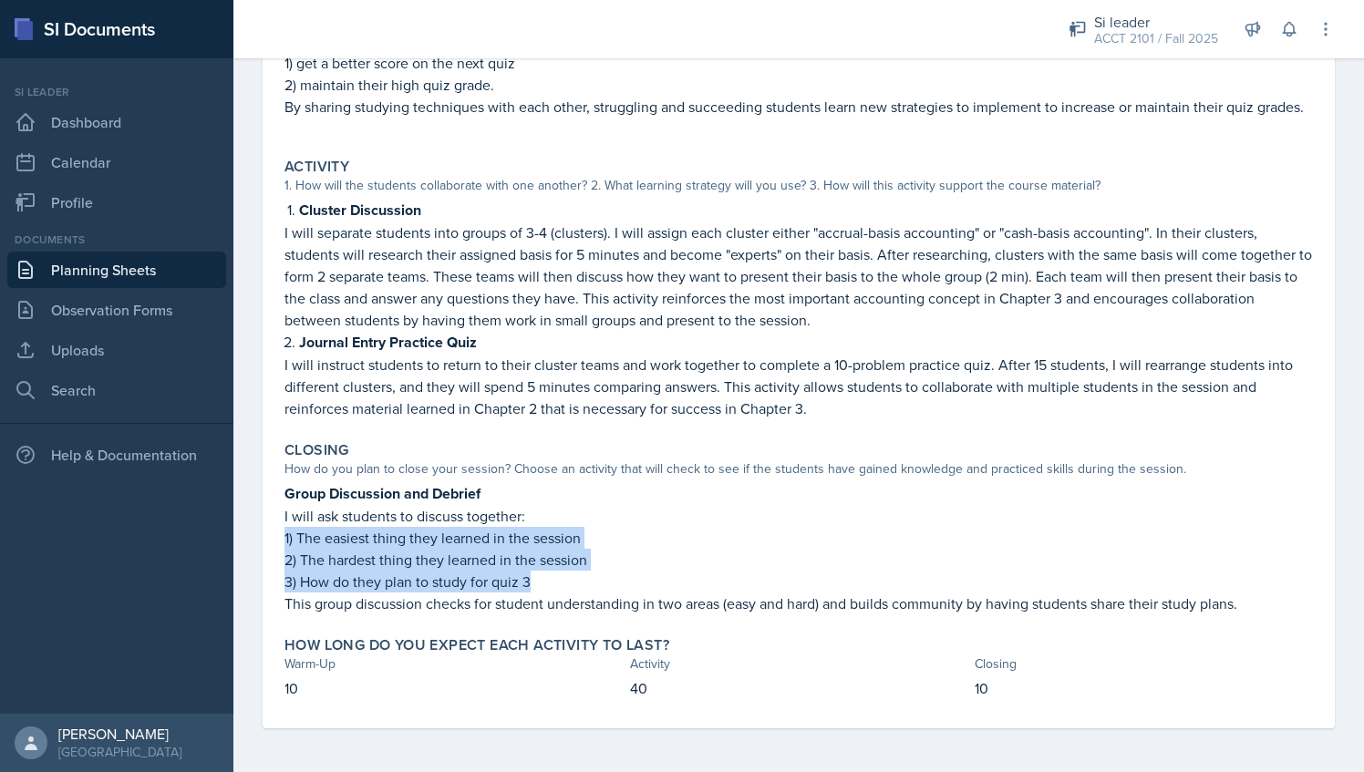
drag, startPoint x: 285, startPoint y: 534, endPoint x: 541, endPoint y: 586, distance: 261.5
click at [541, 586] on div "Group Discussion and [PERSON_NAME] I will ask students to discuss together: 1) …" at bounding box center [799, 548] width 1029 height 132
copy div "1) The easiest thing they learned in the session 2) The hardest thing they lear…"
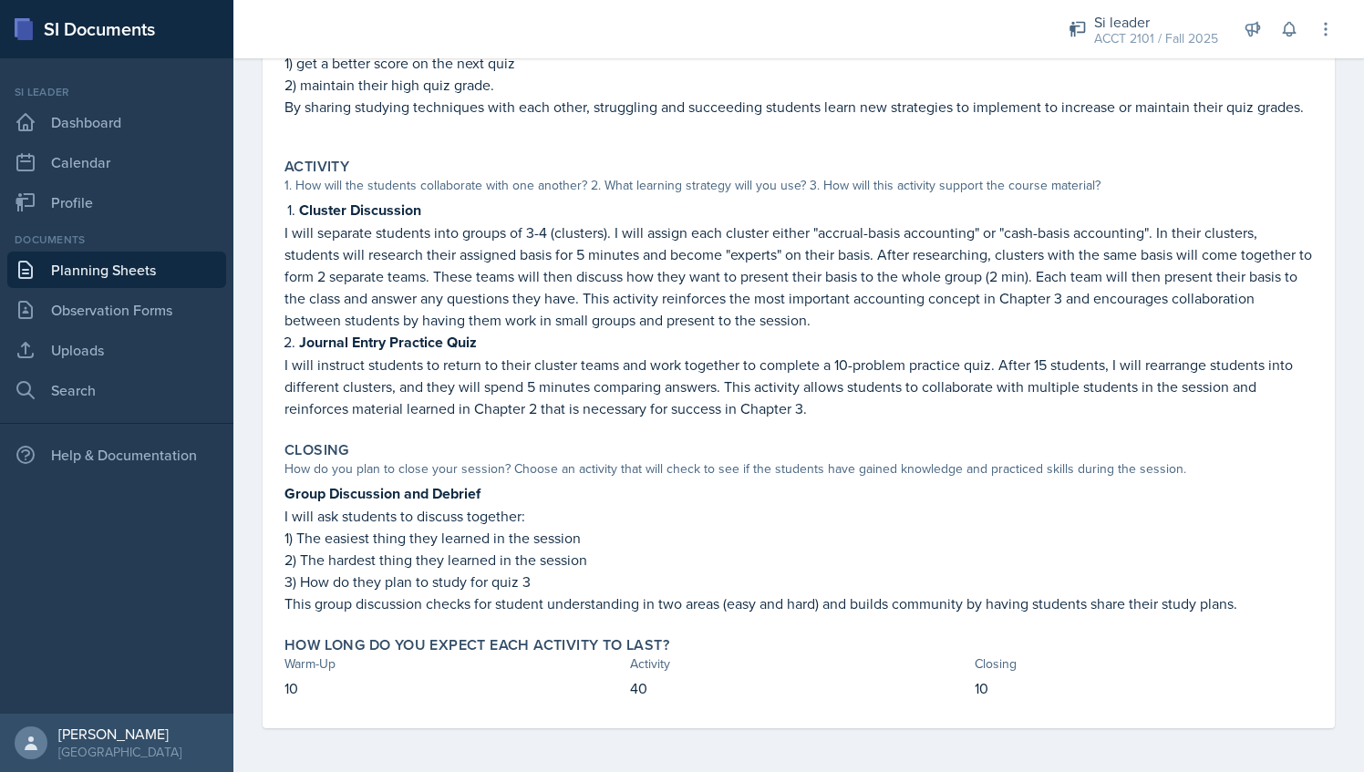
click at [622, 303] on p "I will separate students into groups of 3-4 (clusters). I will assign each clus…" at bounding box center [799, 276] width 1029 height 109
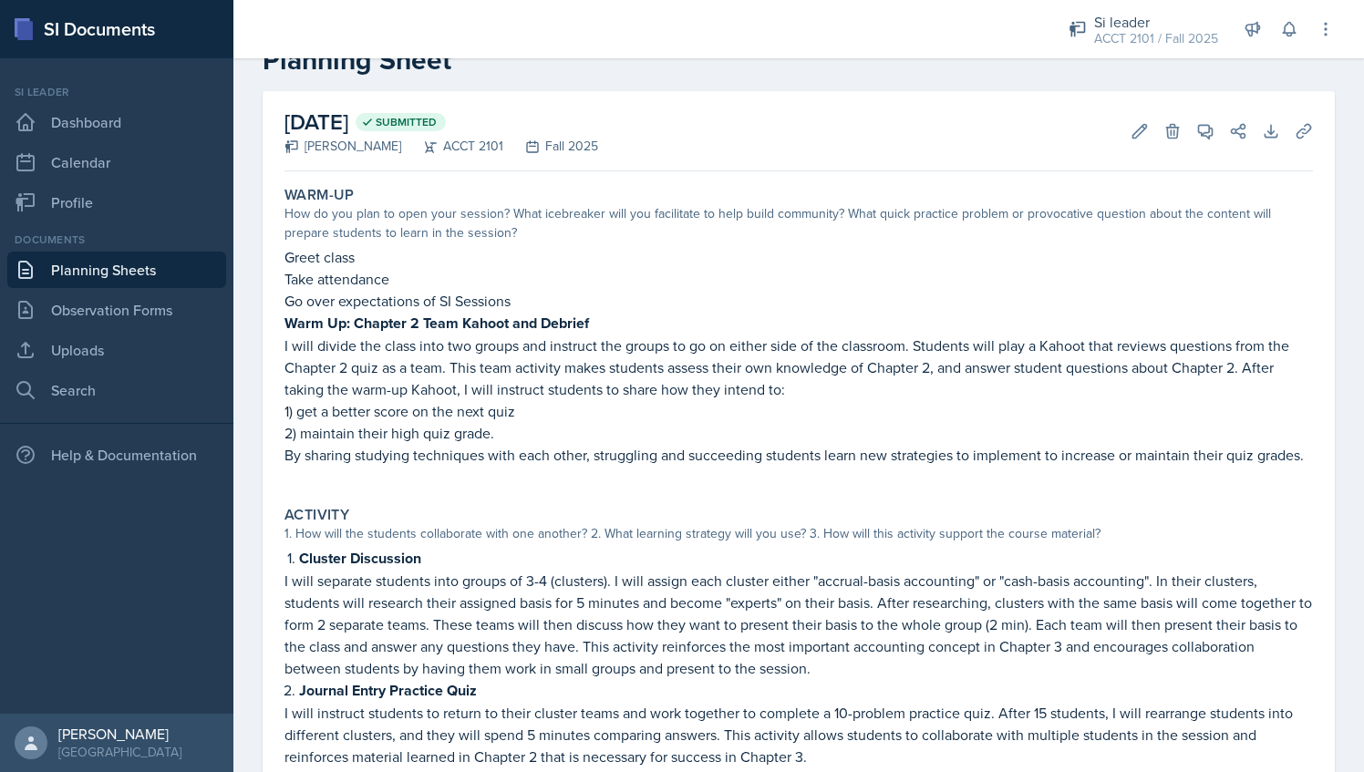
scroll to position [0, 0]
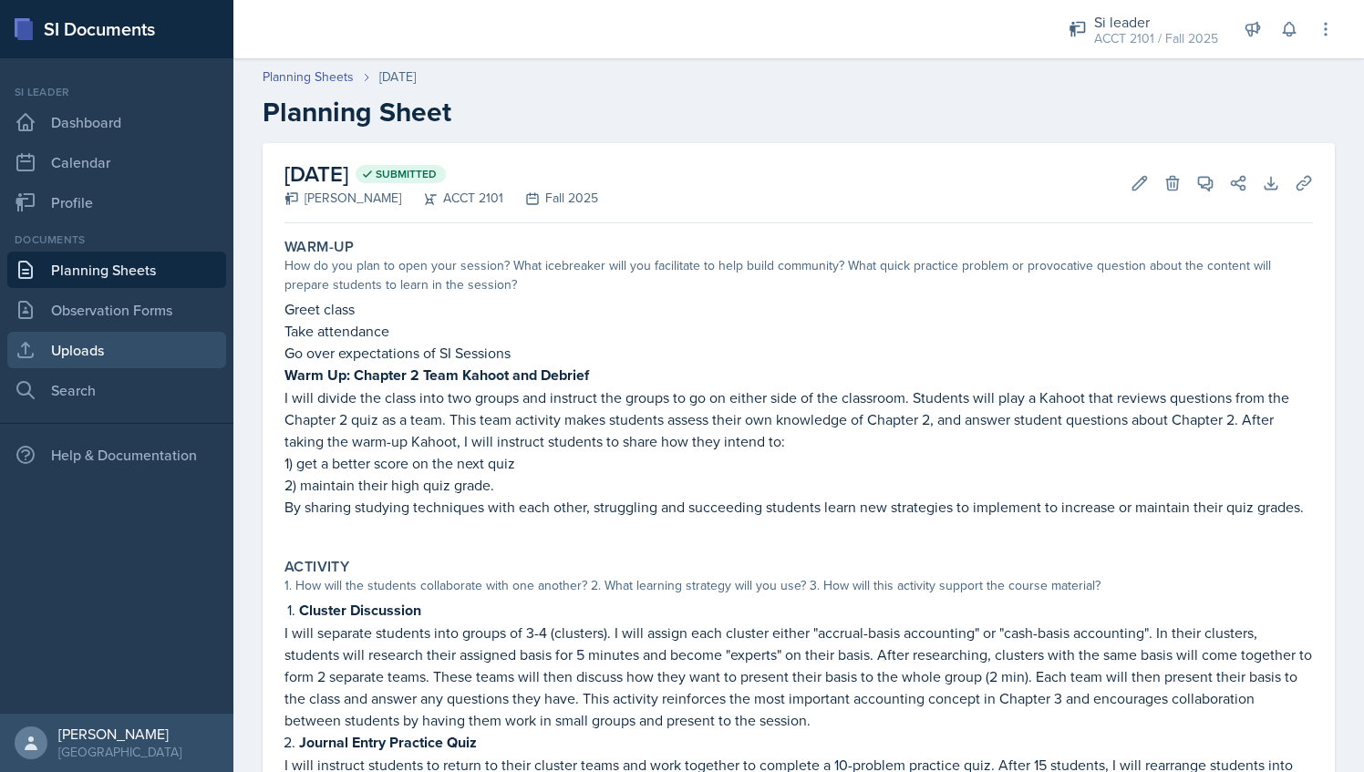
click at [117, 361] on link "Uploads" at bounding box center [116, 350] width 219 height 36
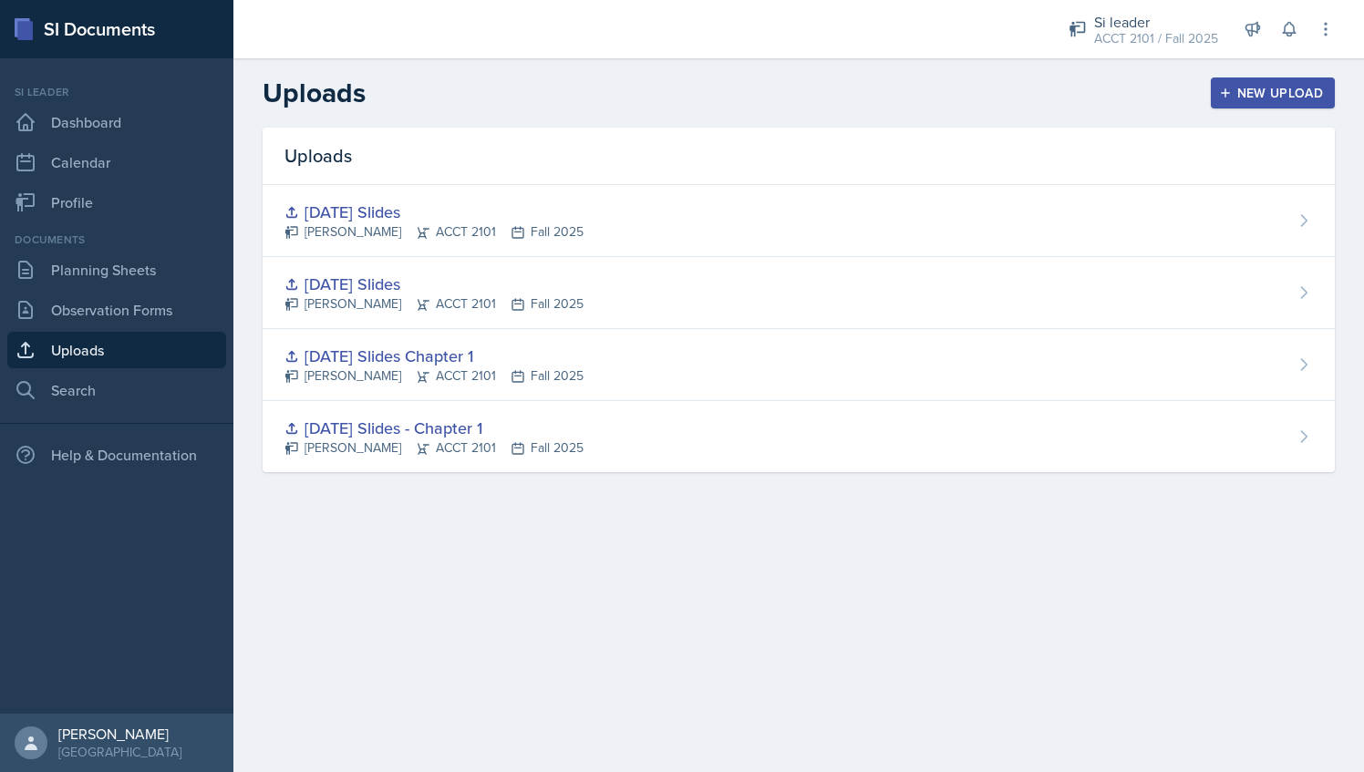
click at [1252, 82] on button "New Upload" at bounding box center [1273, 93] width 125 height 31
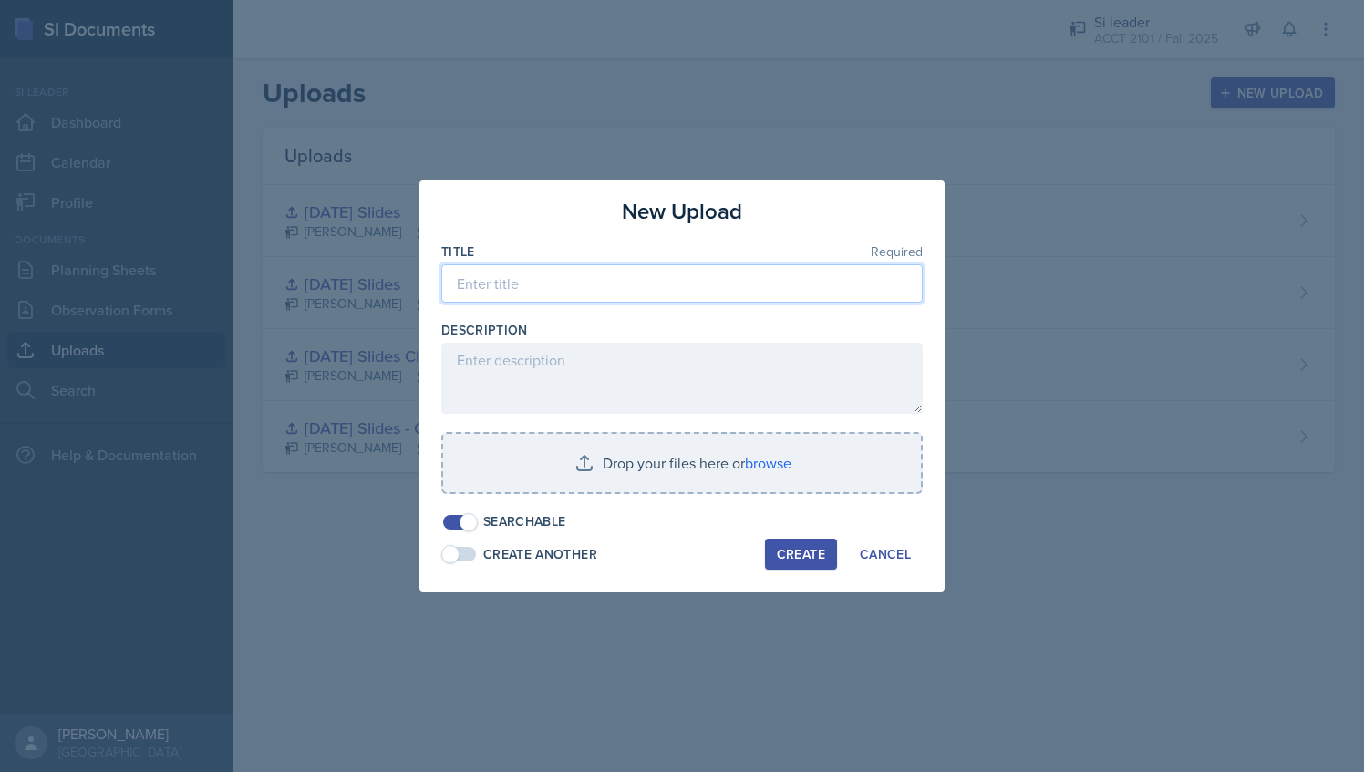
click at [713, 283] on input at bounding box center [682, 283] width 482 height 38
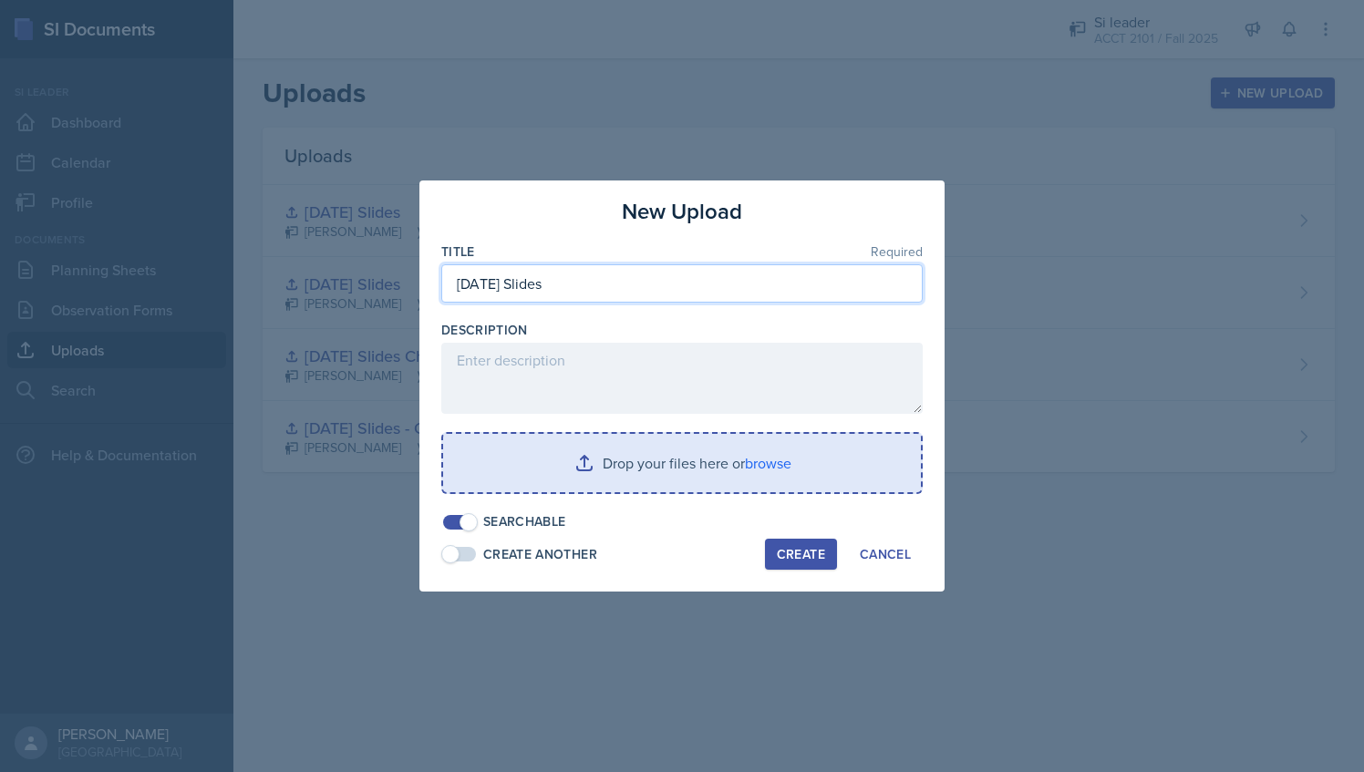
type input "[DATE] Slides"
click at [623, 488] on input "file" at bounding box center [682, 463] width 478 height 58
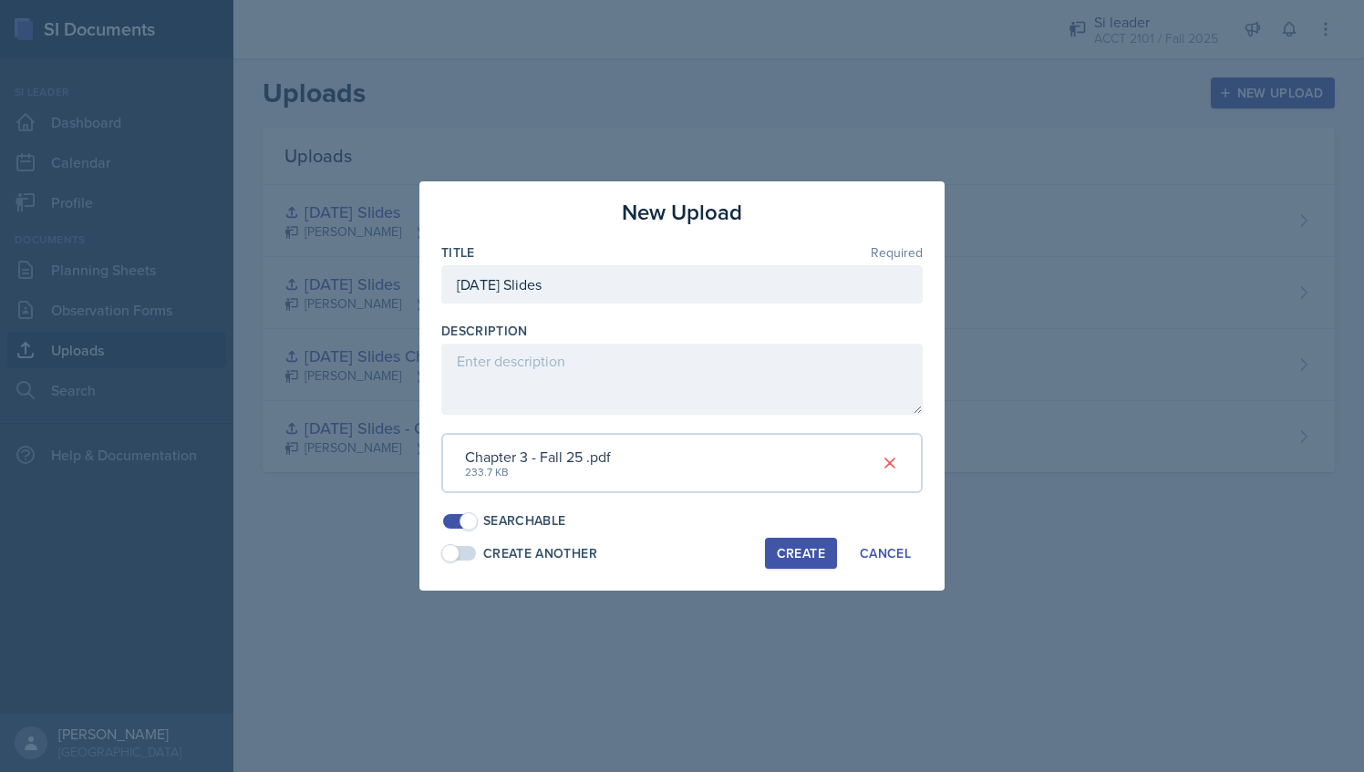
click at [806, 551] on div "Create" at bounding box center [801, 553] width 48 height 15
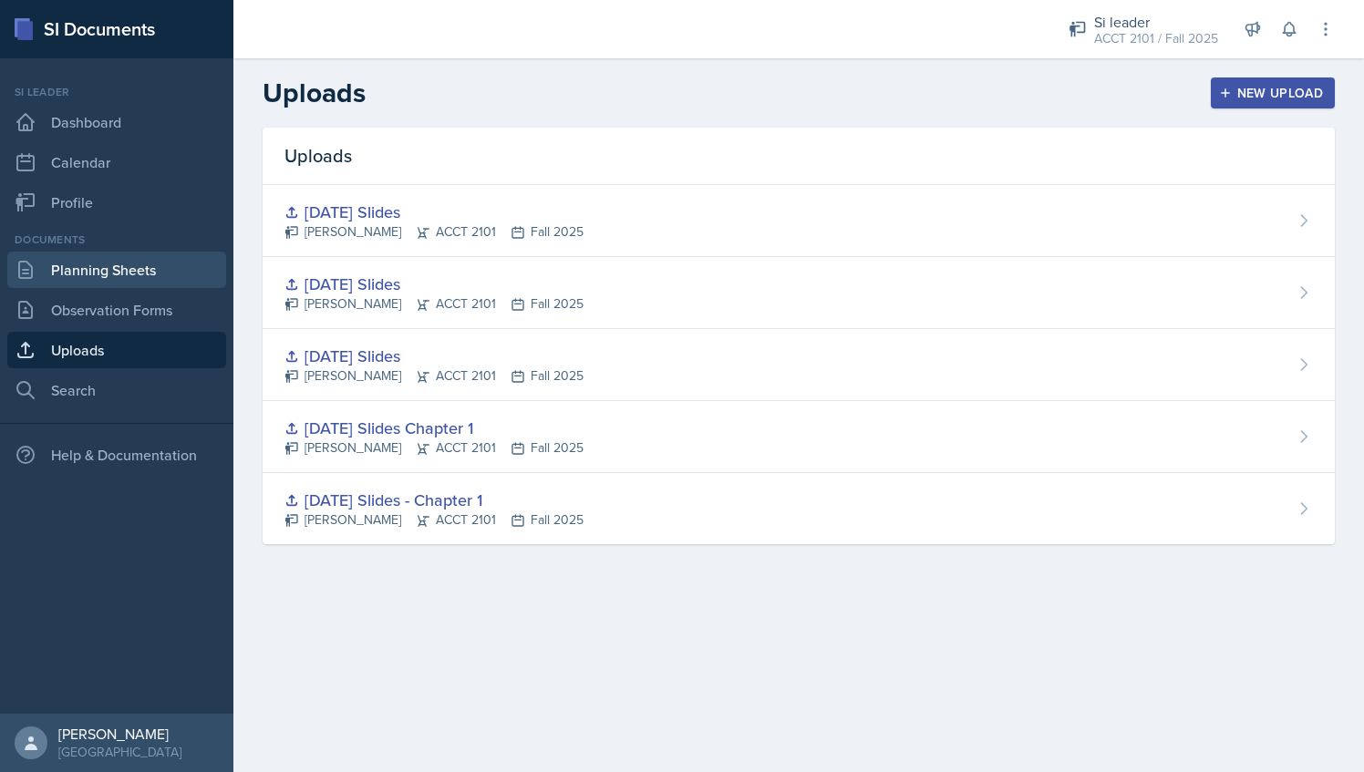
click at [136, 277] on link "Planning Sheets" at bounding box center [116, 270] width 219 height 36
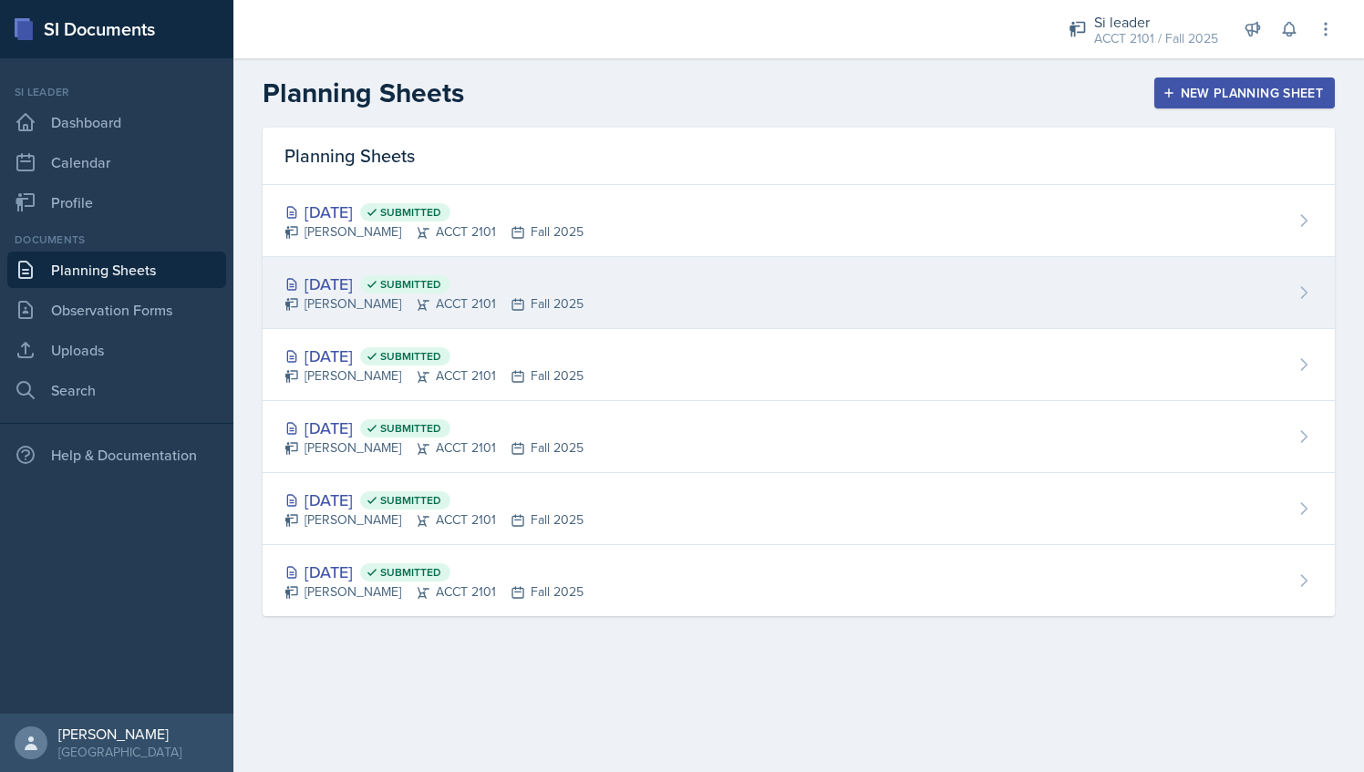
click at [597, 312] on div "[DATE] Submitted [PERSON_NAME] ACCT 2101 Fall 2025" at bounding box center [799, 293] width 1073 height 72
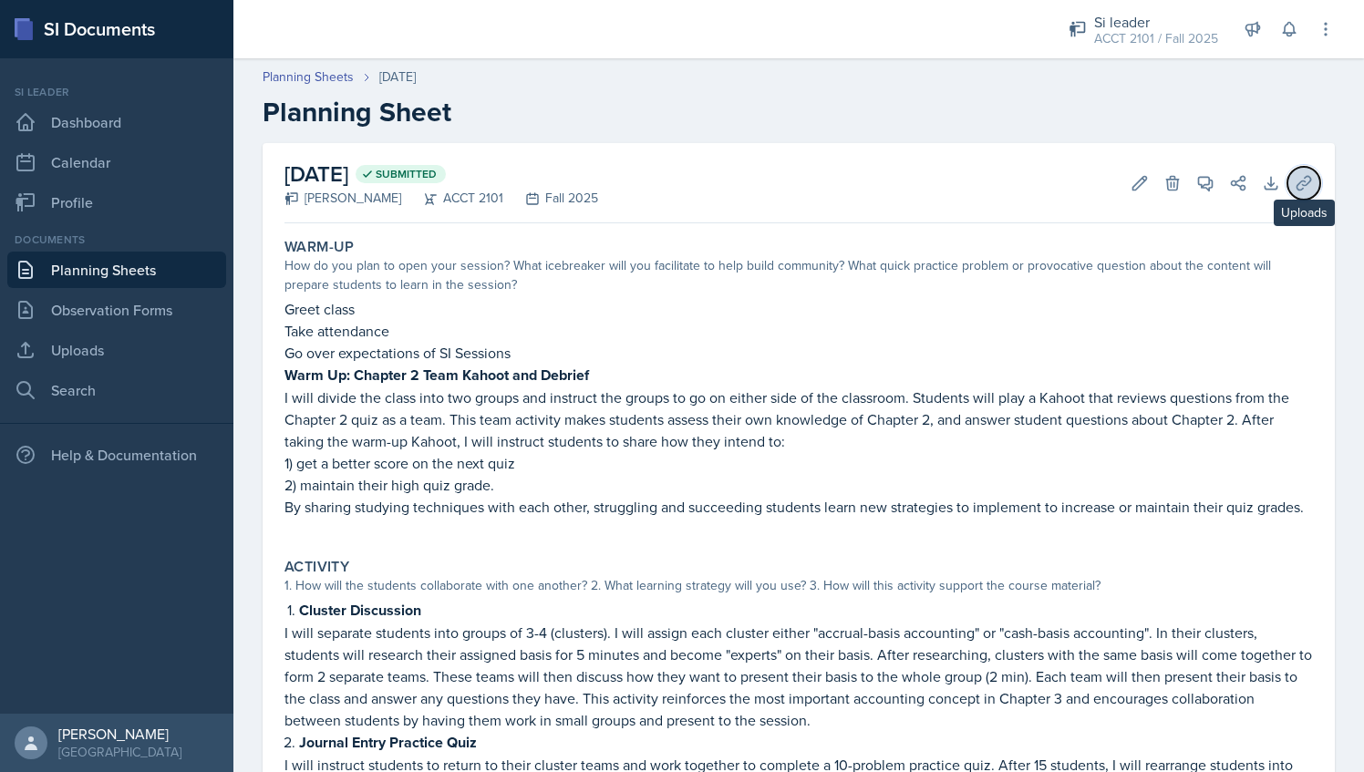
click at [1295, 177] on icon at bounding box center [1304, 183] width 18 height 18
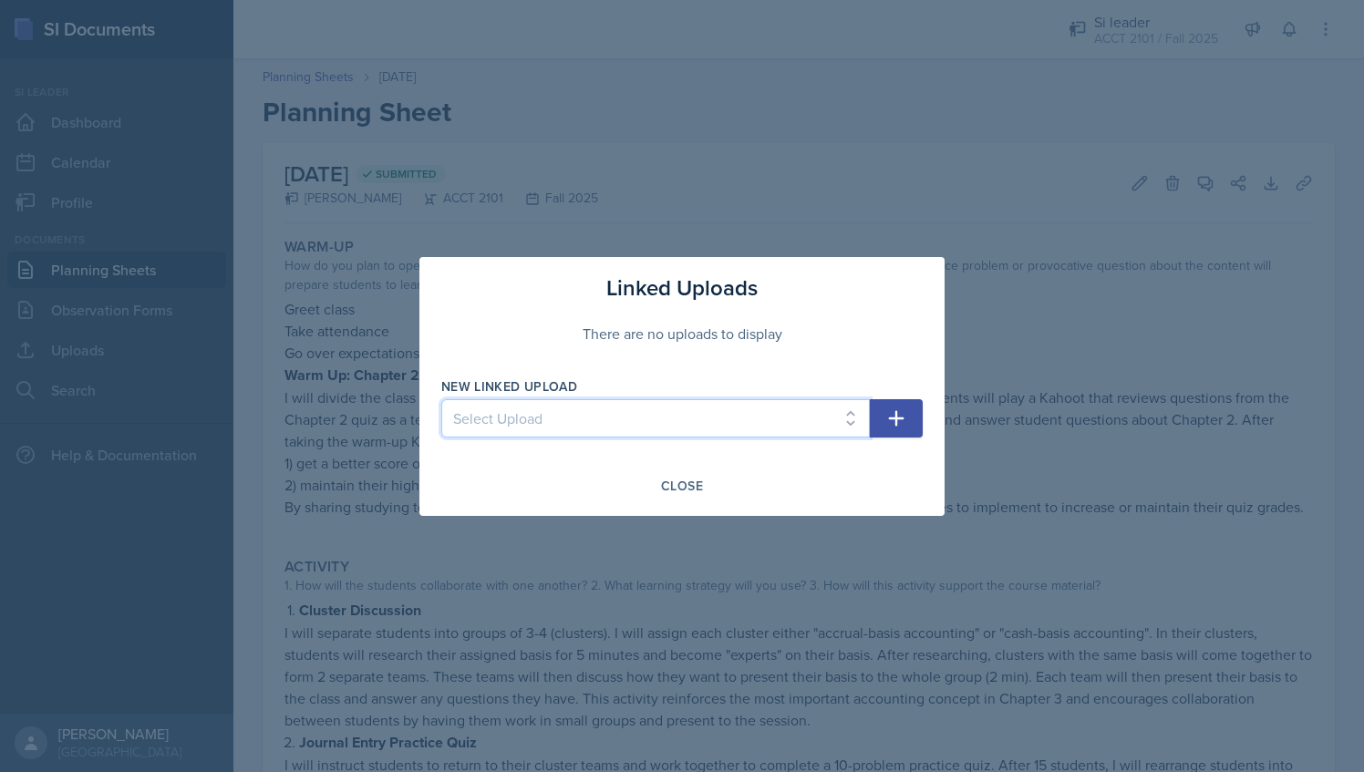
click at [823, 405] on select "Select Upload [DATE] Slides - Chapter 1 [DATE] Slides Chapter 1 [DATE] Slides […" at bounding box center [655, 418] width 429 height 38
select select "922876cf-556f-4c20-a1e2-a5b1ce8d4002"
click at [441, 399] on select "Select Upload [DATE] Slides - Chapter 1 [DATE] Slides Chapter 1 [DATE] Slides […" at bounding box center [655, 418] width 429 height 38
click at [904, 414] on icon "button" at bounding box center [897, 419] width 22 height 22
select select
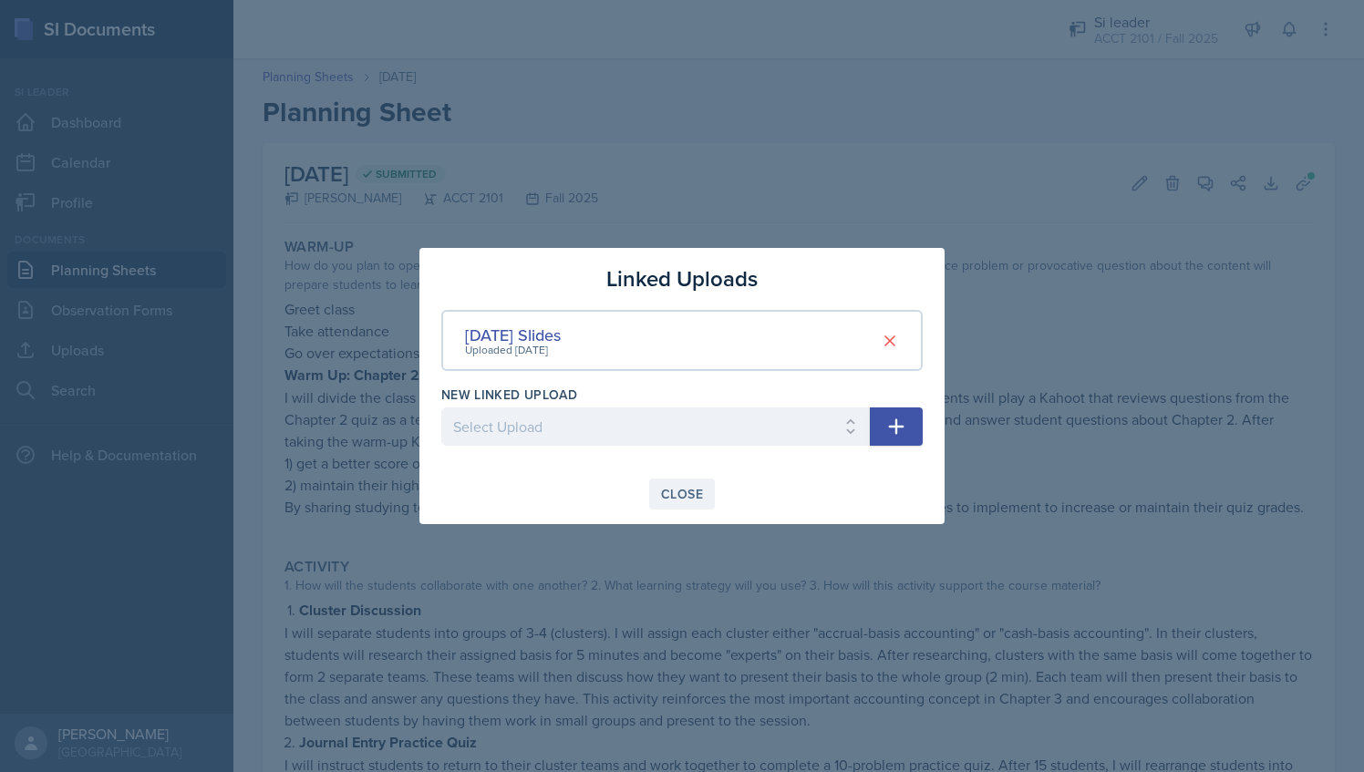
click at [667, 501] on div "Close" at bounding box center [682, 494] width 42 height 15
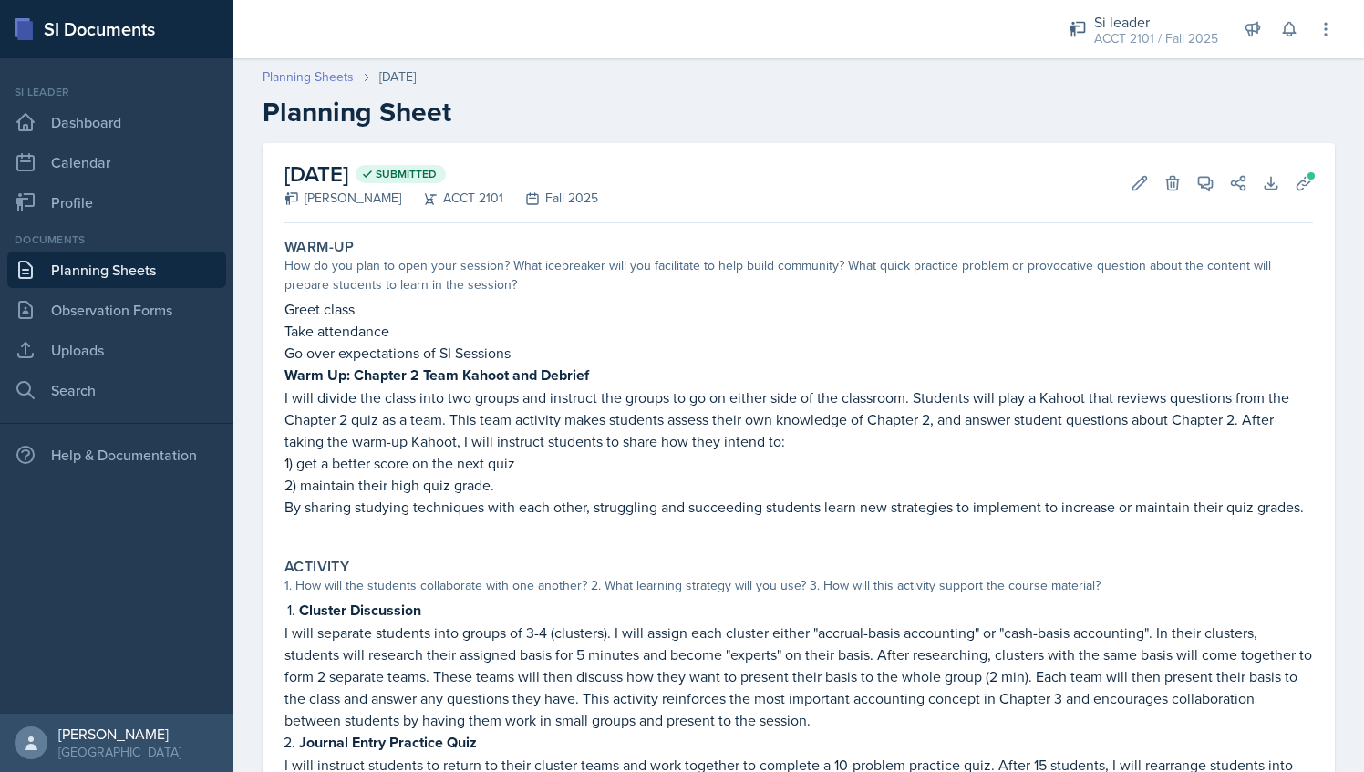
click at [325, 78] on link "Planning Sheets" at bounding box center [308, 76] width 91 height 19
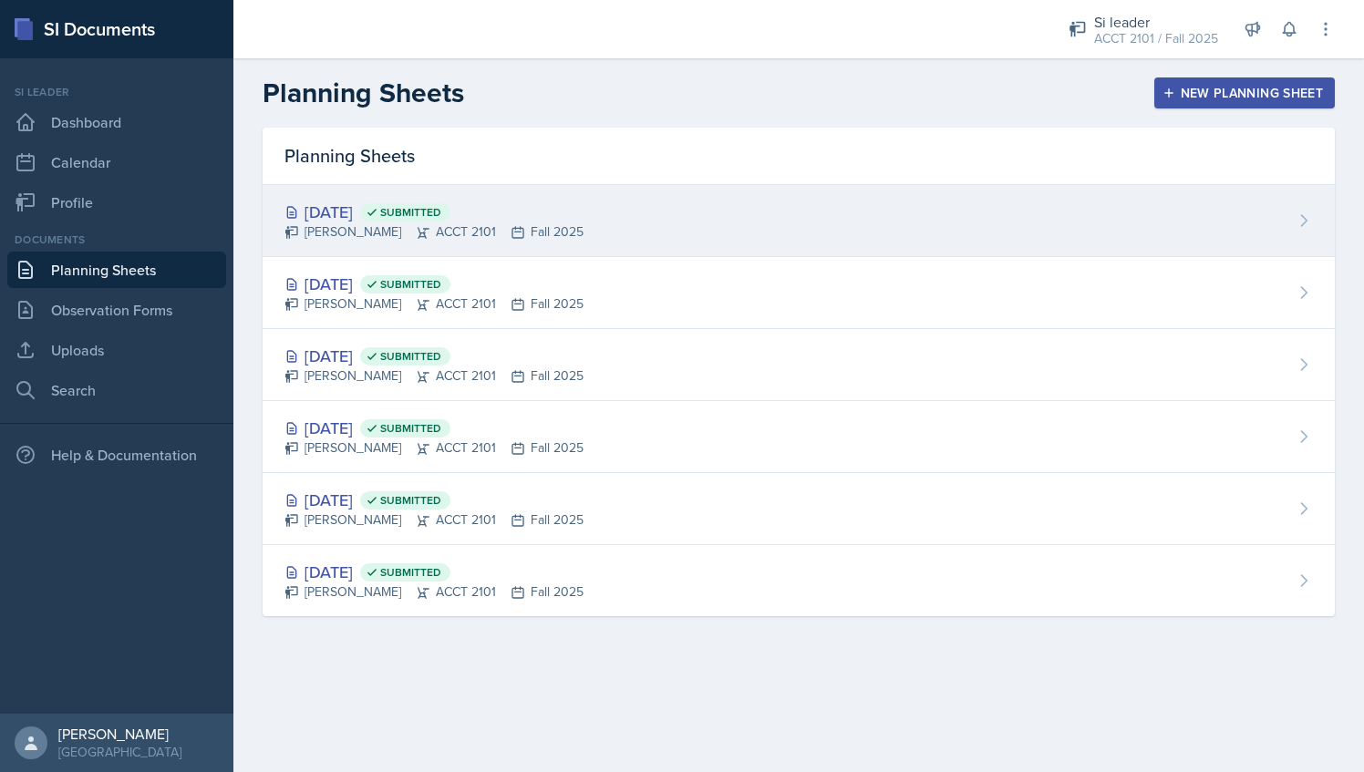
click at [420, 247] on div "[DATE] Submitted [PERSON_NAME] ACCT 2101 Fall 2025" at bounding box center [799, 221] width 1073 height 72
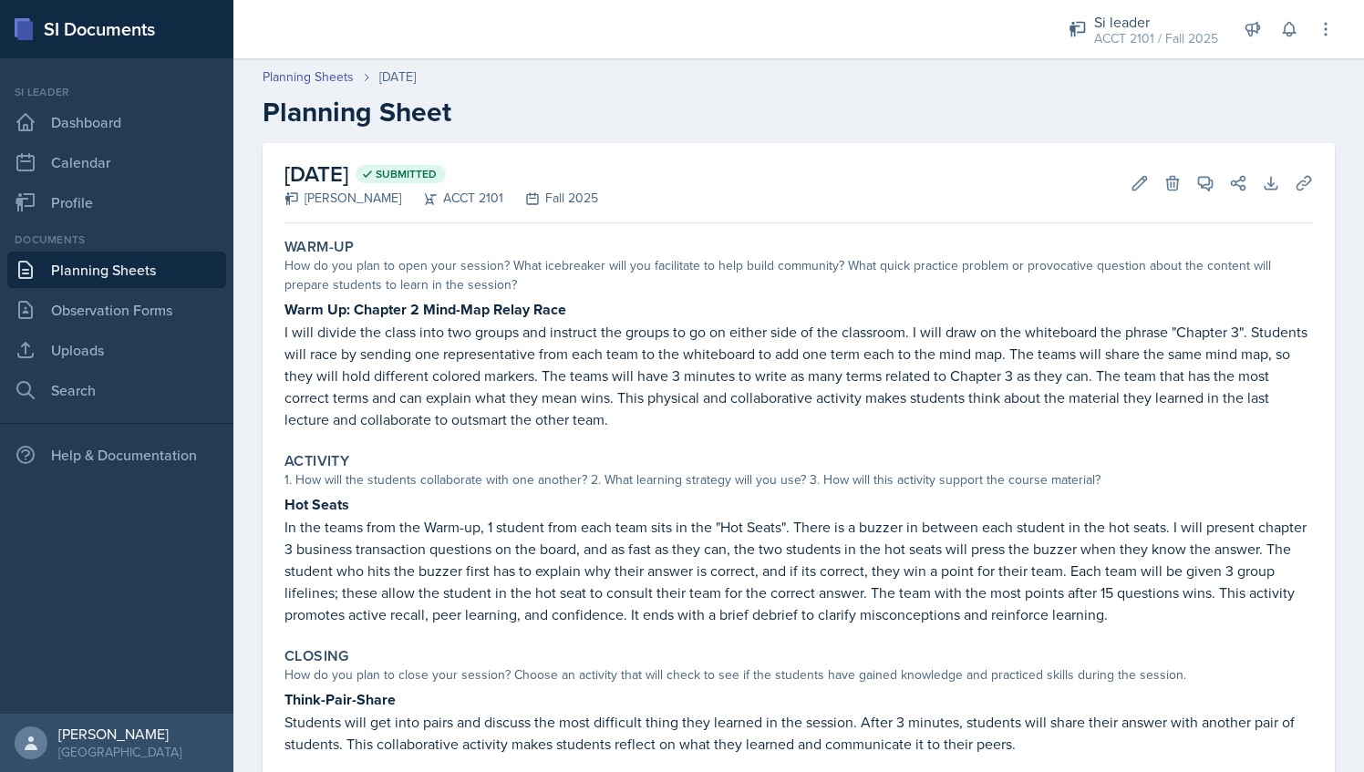
click at [465, 348] on p "I will divide the class into two groups and instruct the groups to go on either…" at bounding box center [799, 375] width 1029 height 109
click at [480, 325] on p "I will divide the class into two groups and instruct the groups to go on either…" at bounding box center [799, 375] width 1029 height 109
click at [426, 306] on strong "Warm Up: Chapter 2 Mind-Map Relay Race" at bounding box center [426, 309] width 282 height 21
drag, startPoint x: 1179, startPoint y: 328, endPoint x: 1240, endPoint y: 328, distance: 61.1
click at [1240, 328] on p "I will divide the class into two groups and instruct the groups to go on either…" at bounding box center [799, 375] width 1029 height 109
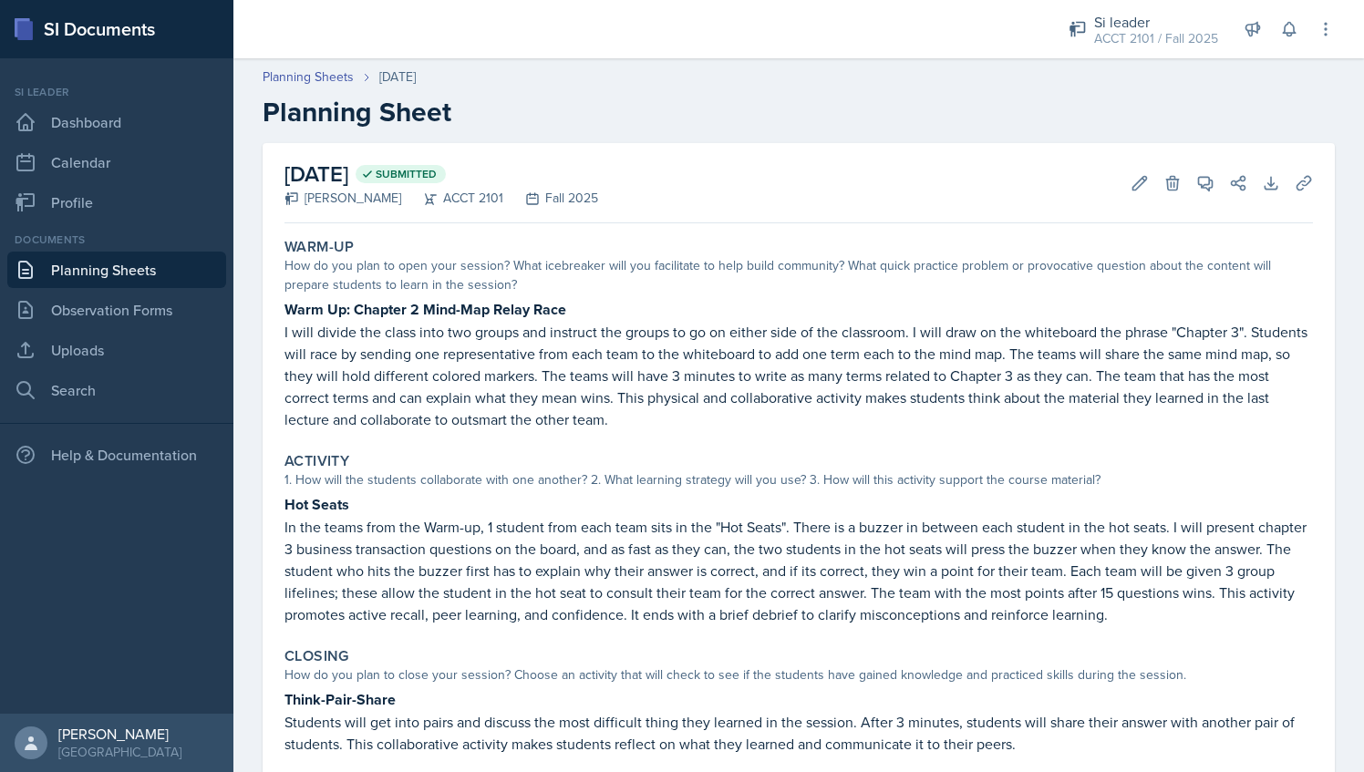
drag, startPoint x: 1240, startPoint y: 328, endPoint x: 1149, endPoint y: 379, distance: 104.5
click at [1149, 379] on p "I will divide the class into two groups and instruct the groups to go on either…" at bounding box center [799, 375] width 1029 height 109
click at [108, 347] on link "Uploads" at bounding box center [116, 350] width 219 height 36
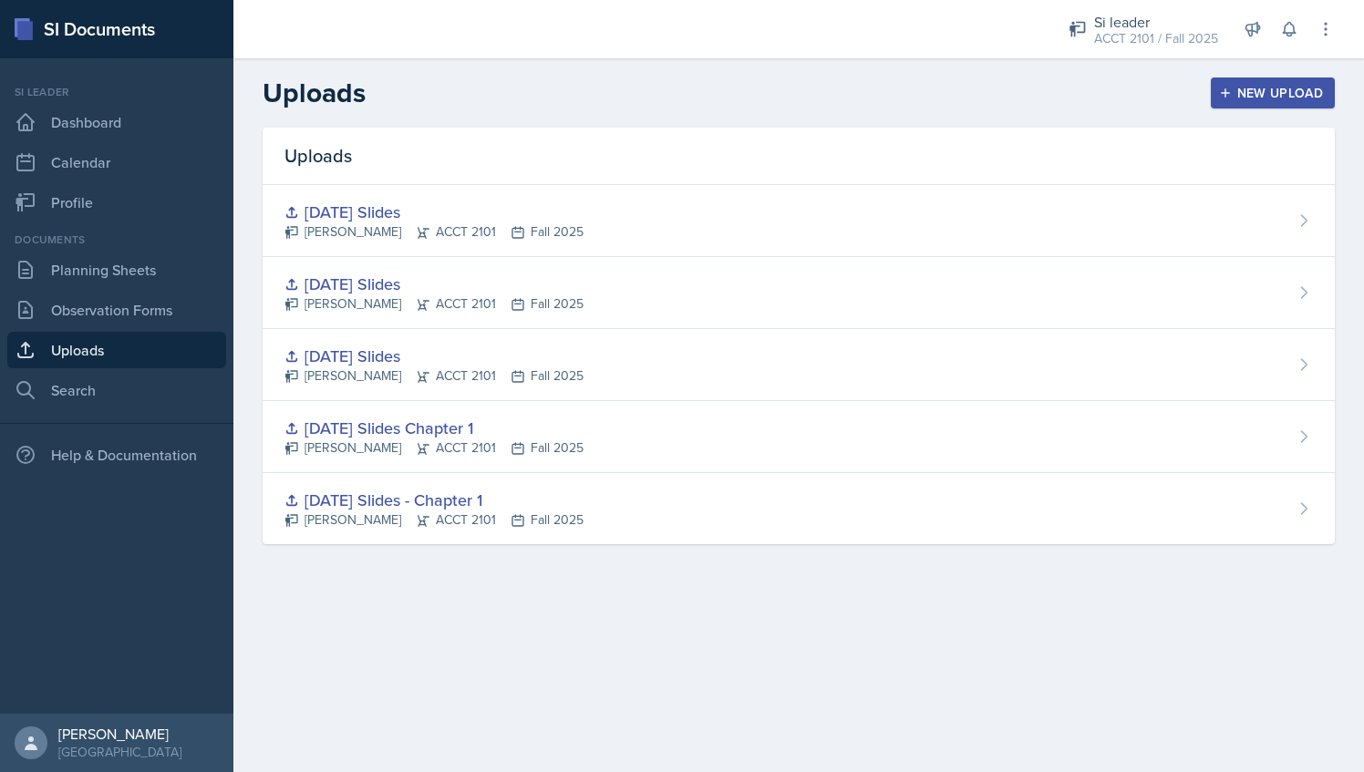
click at [1270, 90] on div "New Upload" at bounding box center [1273, 93] width 101 height 15
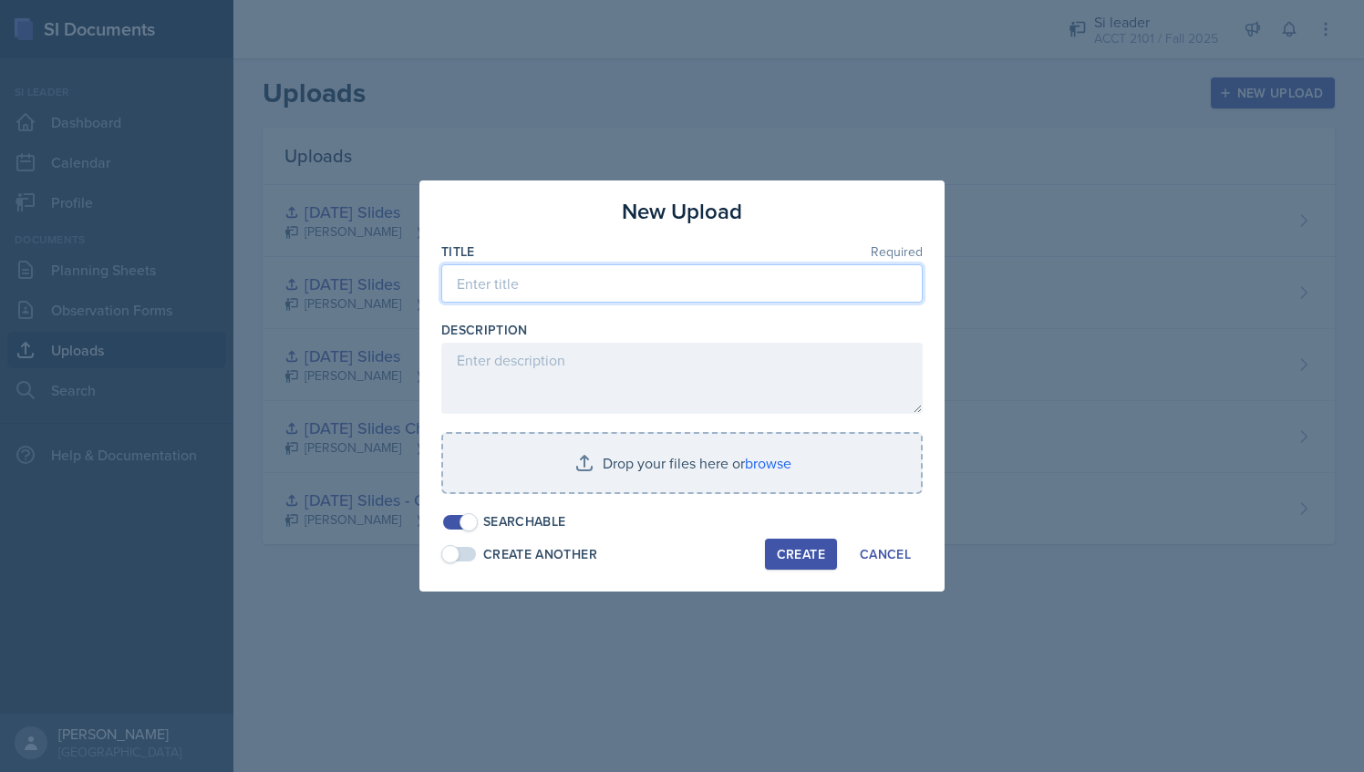
click at [555, 268] on input at bounding box center [682, 283] width 482 height 38
type input "a"
type input "[DATE] Slides"
click at [643, 521] on div "Searchable" at bounding box center [682, 522] width 482 height 19
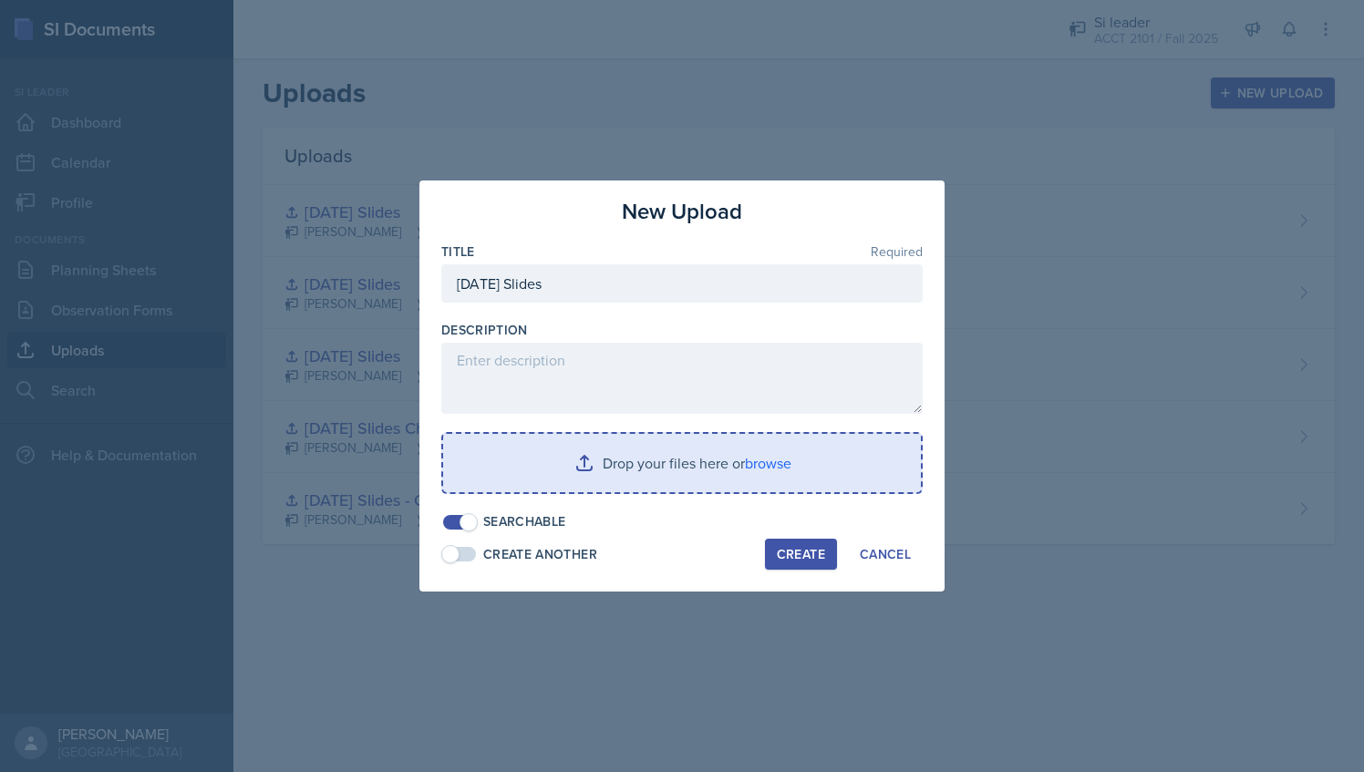
click at [624, 469] on input "file" at bounding box center [682, 463] width 478 height 58
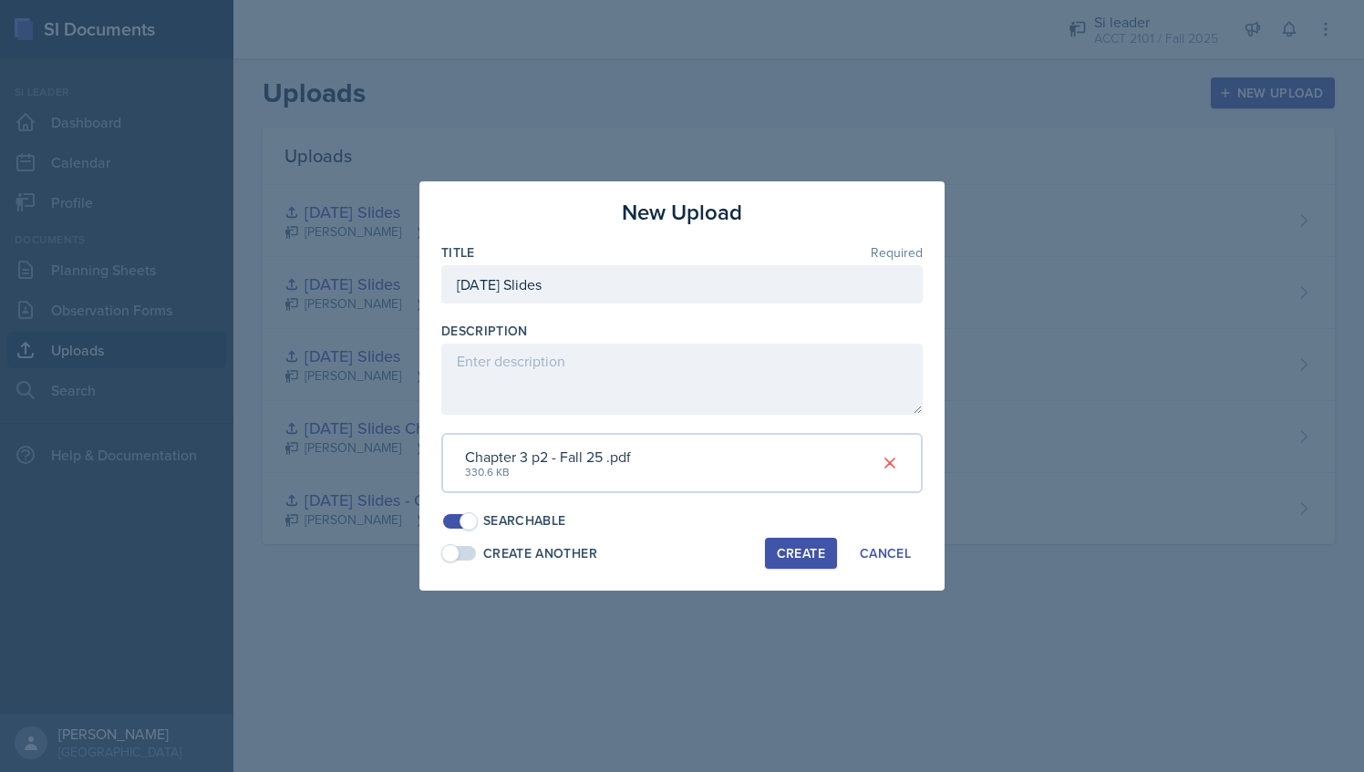
click at [815, 565] on button "Create" at bounding box center [801, 553] width 72 height 31
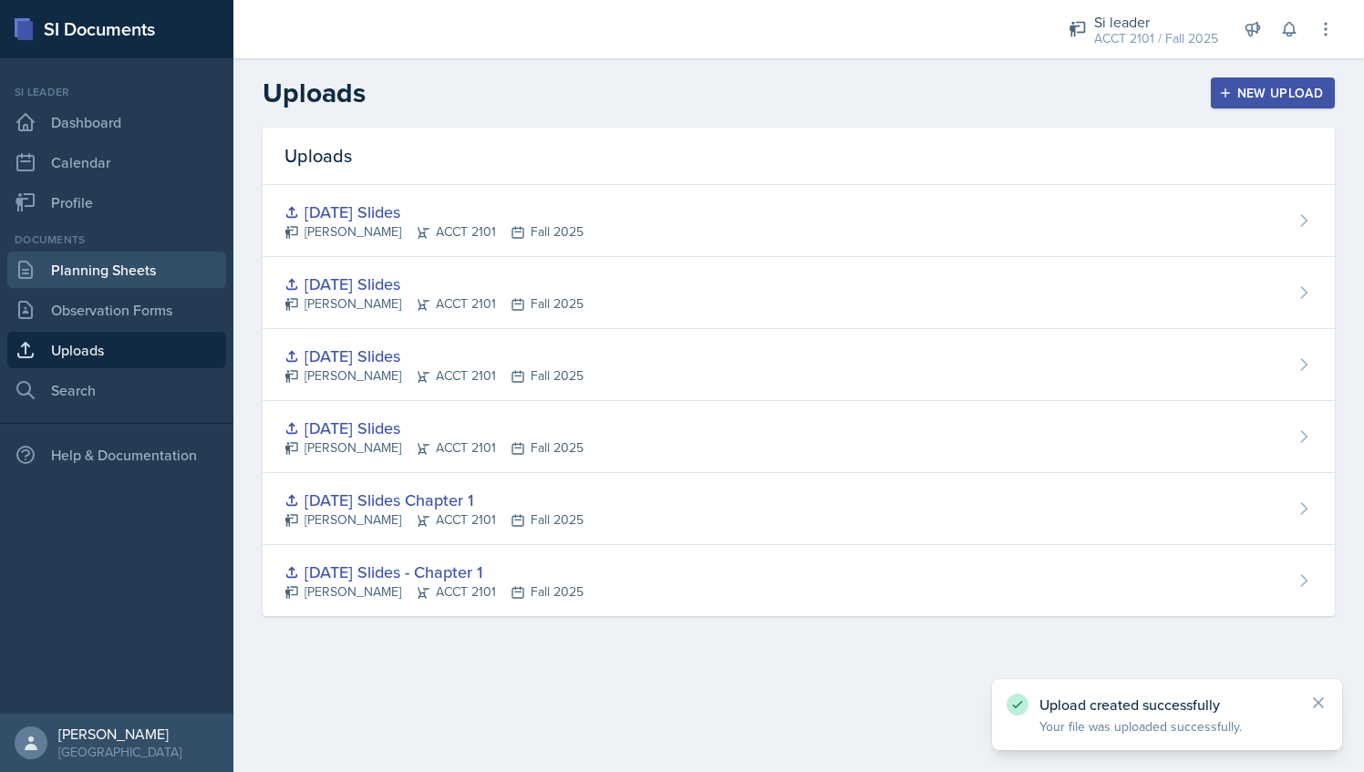
click at [88, 275] on link "Planning Sheets" at bounding box center [116, 270] width 219 height 36
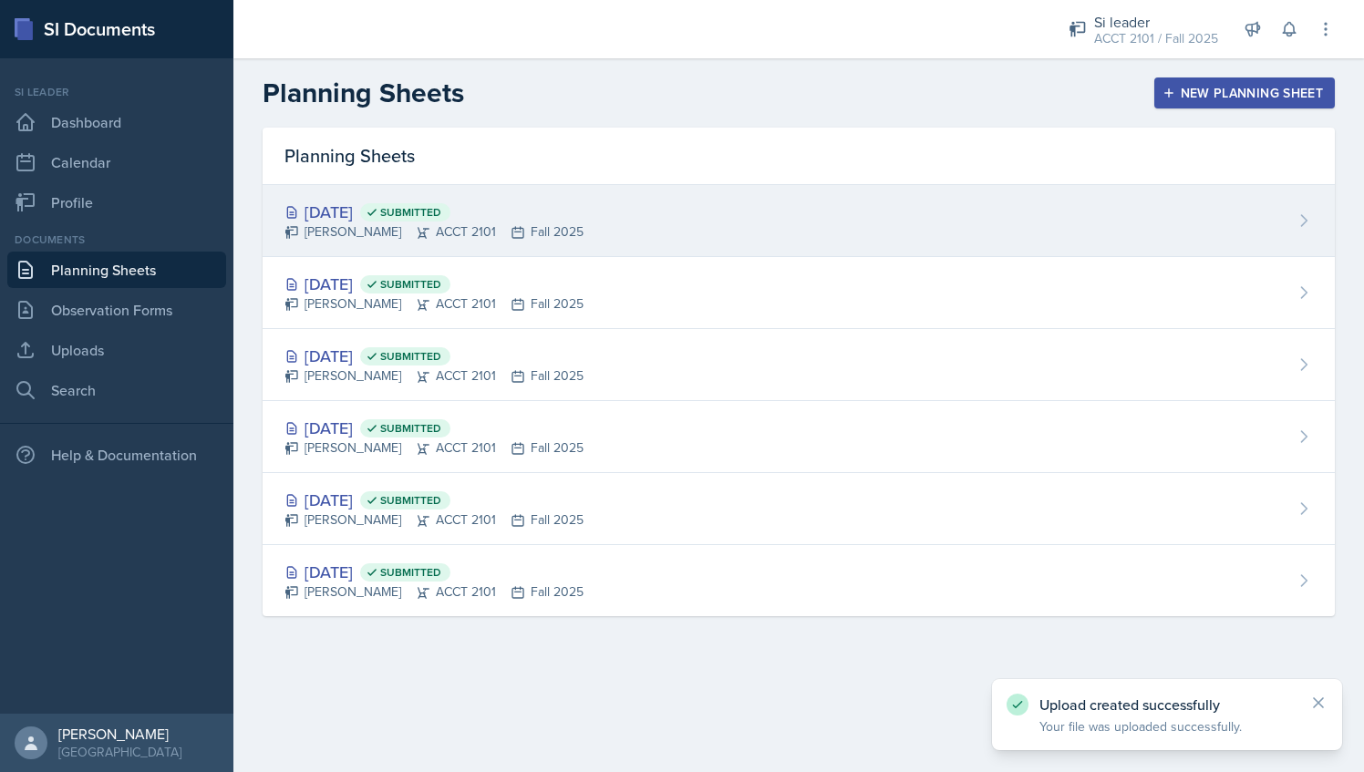
click at [816, 232] on div "[DATE] Submitted [PERSON_NAME] ACCT 2101 Fall 2025" at bounding box center [799, 221] width 1073 height 72
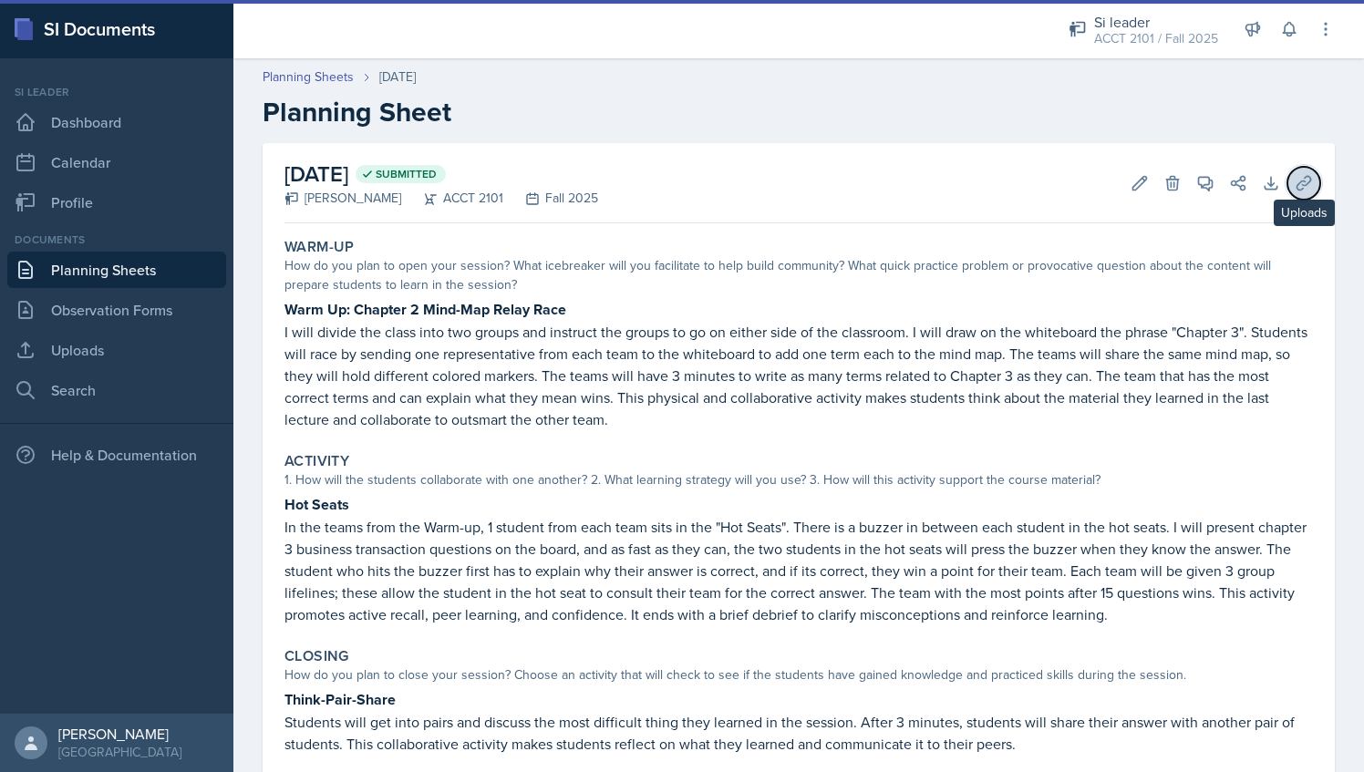
click at [1295, 177] on icon at bounding box center [1304, 183] width 18 height 18
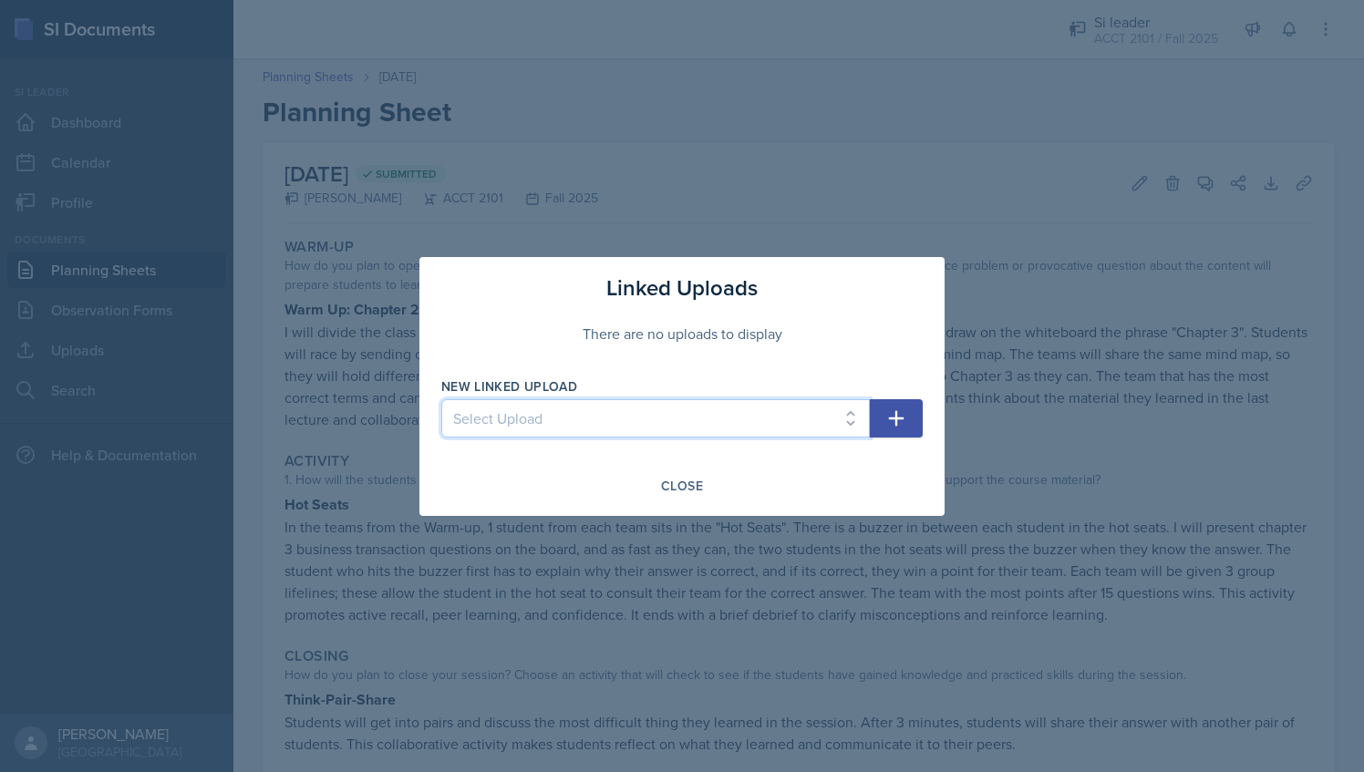
click at [760, 427] on select "Select Upload [DATE] Slides - Chapter 1 [DATE] Slides Chapter 1 [DATE] Slides […" at bounding box center [655, 418] width 429 height 38
select select "04c46892-8250-40f2-94eb-c9370e94f51e"
click at [441, 399] on select "Select Upload [DATE] Slides - Chapter 1 [DATE] Slides Chapter 1 [DATE] Slides […" at bounding box center [655, 418] width 429 height 38
click at [897, 432] on button "button" at bounding box center [896, 418] width 53 height 38
select select
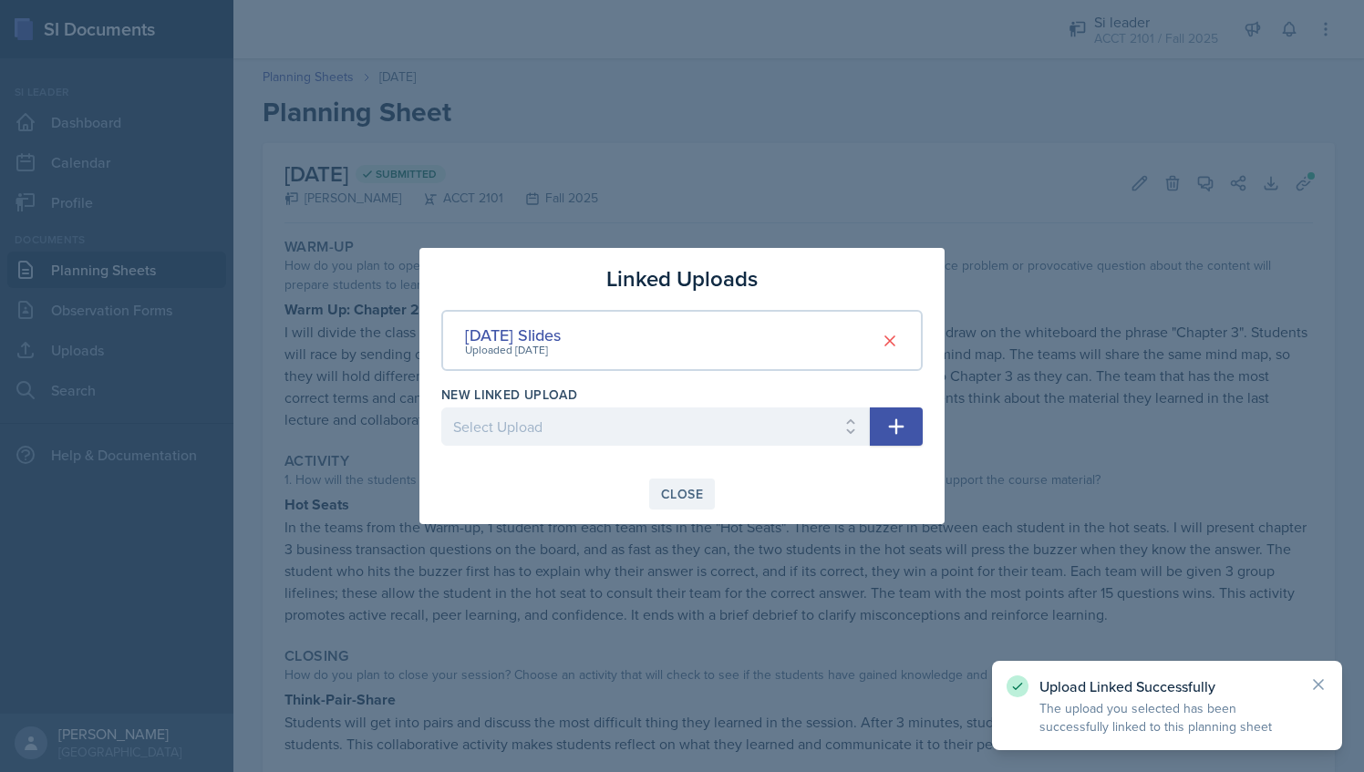
click at [680, 496] on div "Close" at bounding box center [682, 494] width 42 height 15
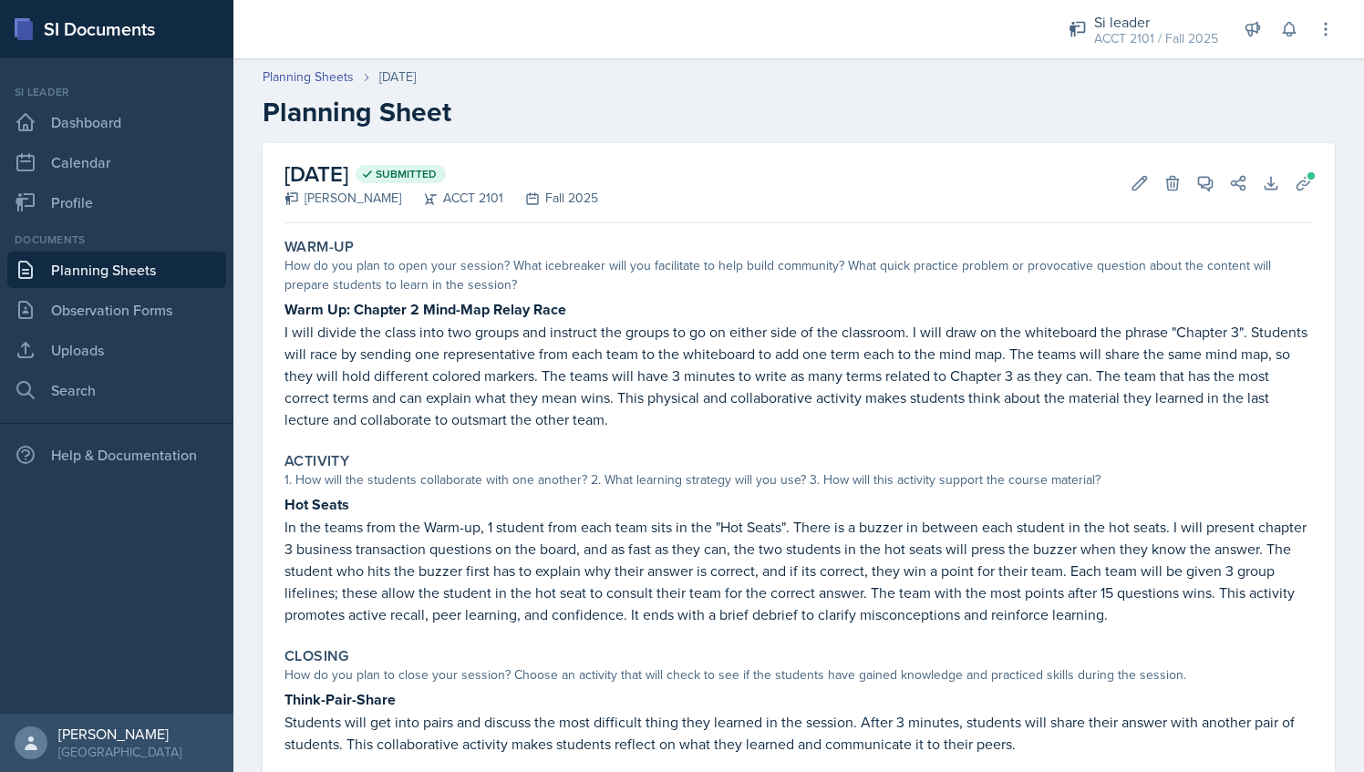
click at [142, 277] on link "Planning Sheets" at bounding box center [116, 270] width 219 height 36
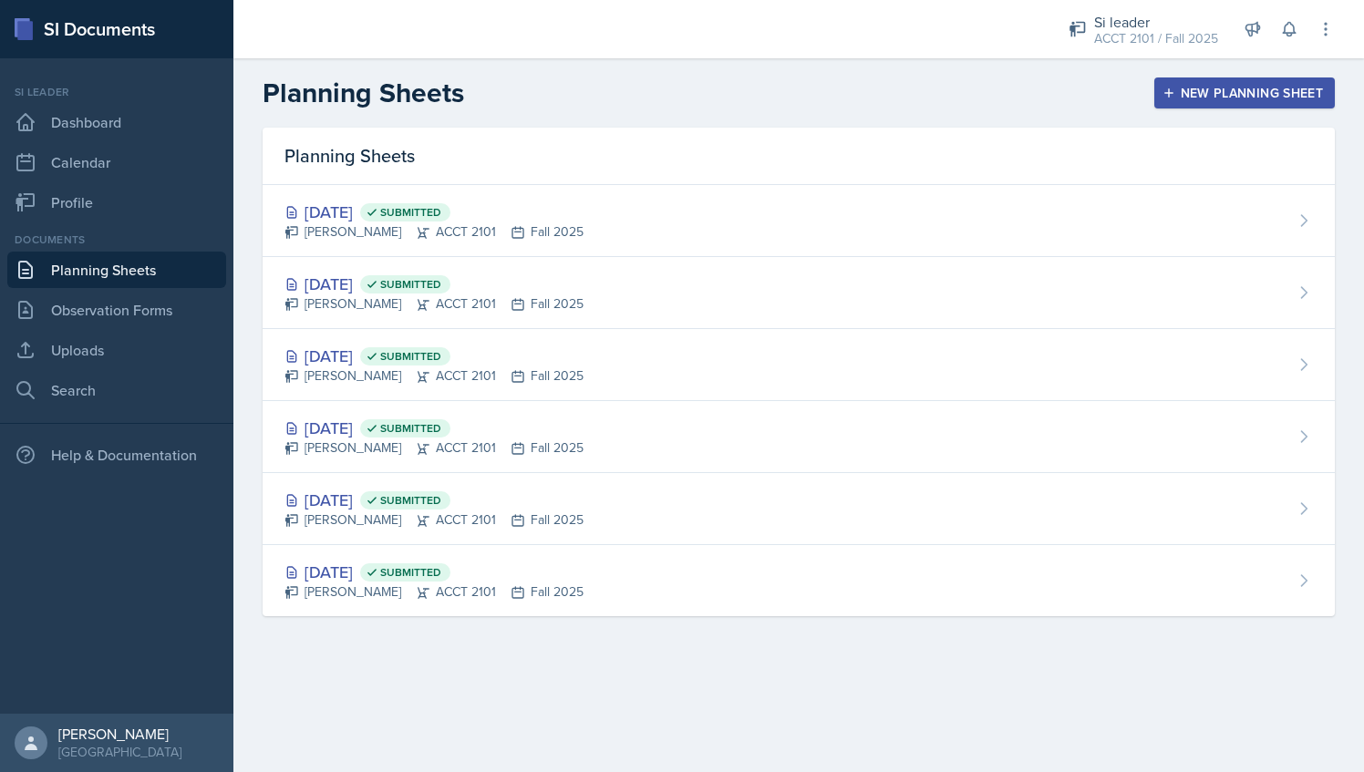
click at [742, 75] on header "Planning Sheets New Planning Sheet" at bounding box center [798, 92] width 1131 height 69
click at [525, 83] on div "Planning Sheets New Planning Sheet" at bounding box center [798, 93] width 1131 height 33
click at [1161, 11] on div "Si leader" at bounding box center [1156, 22] width 124 height 22
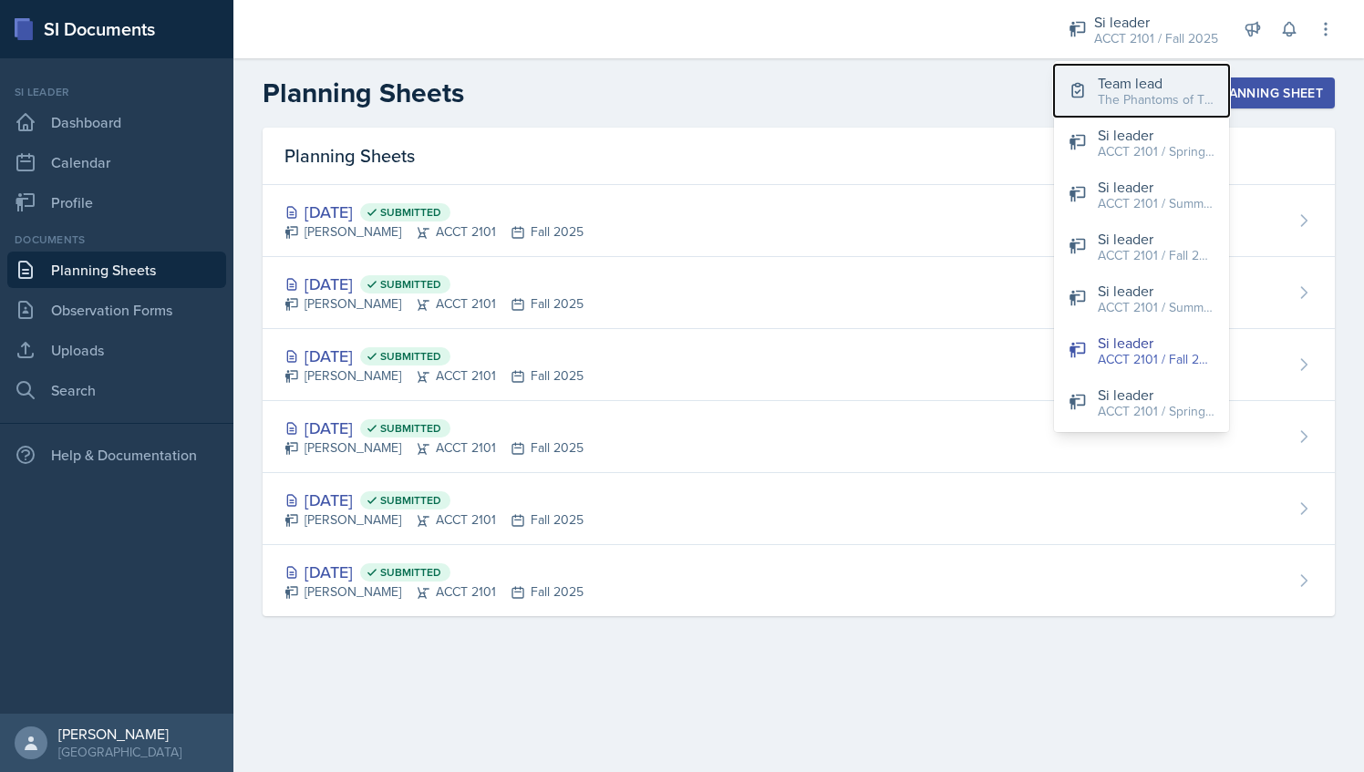
click at [1127, 90] on div "The Phantoms of The Opera / Fall 2025" at bounding box center [1156, 99] width 117 height 19
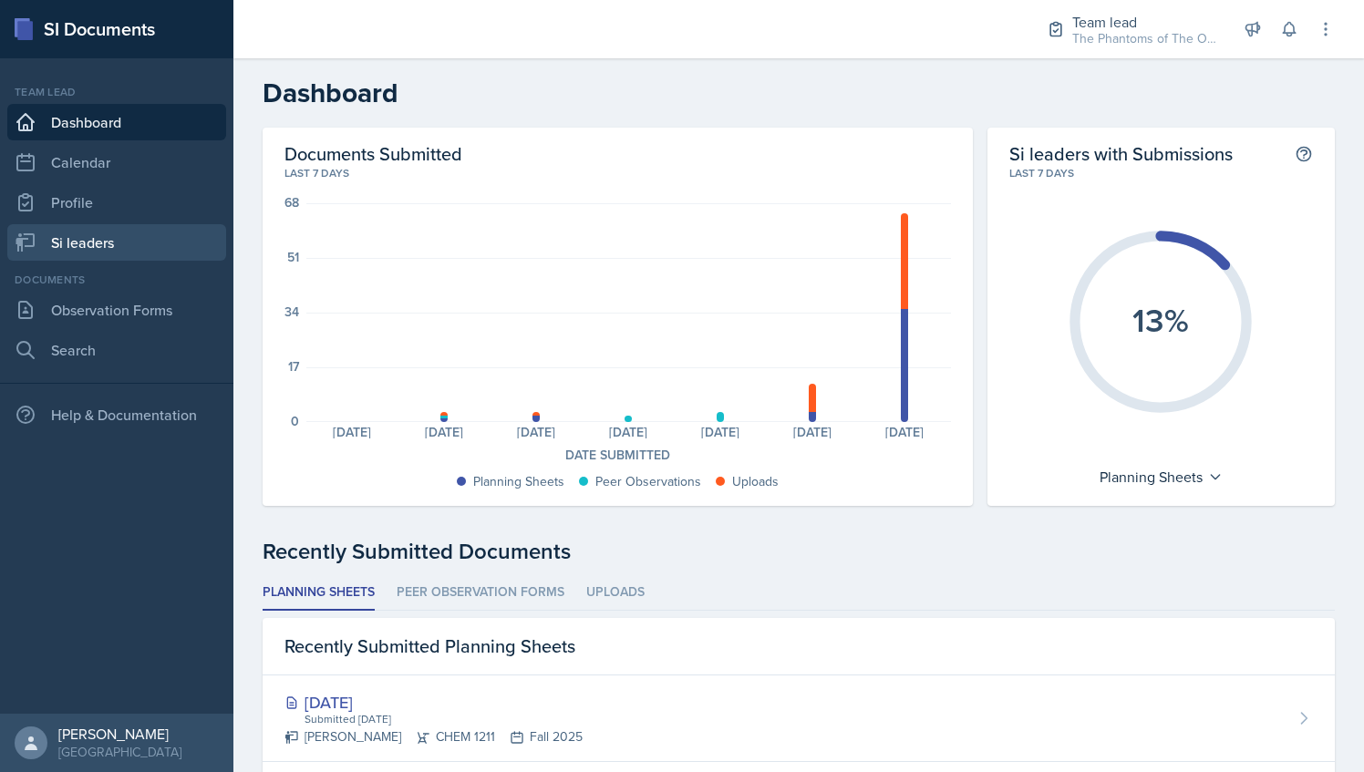
click at [130, 258] on link "Si leaders" at bounding box center [116, 242] width 219 height 36
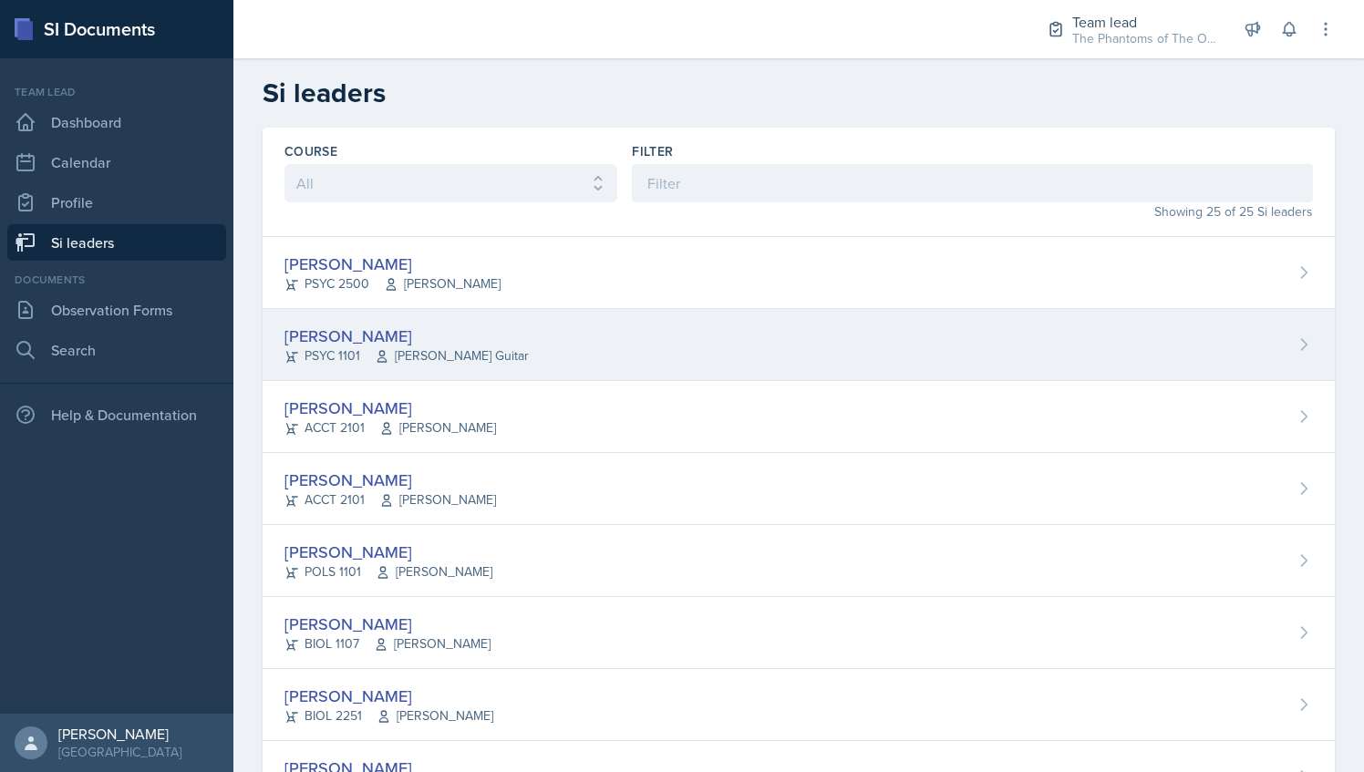
click at [552, 348] on div "[PERSON_NAME] PSYC 1101 [PERSON_NAME] Guitar" at bounding box center [799, 345] width 1073 height 72
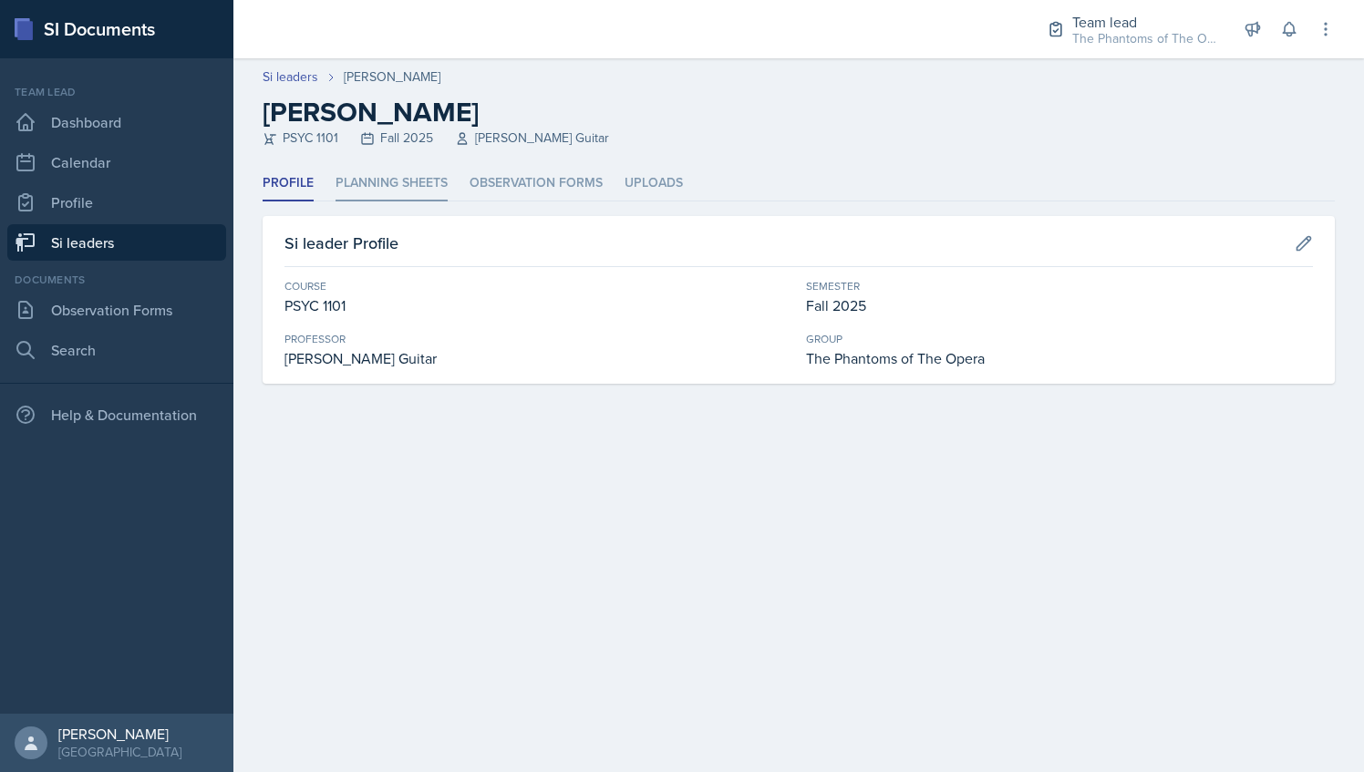
click at [423, 186] on li "Planning Sheets" at bounding box center [392, 184] width 112 height 36
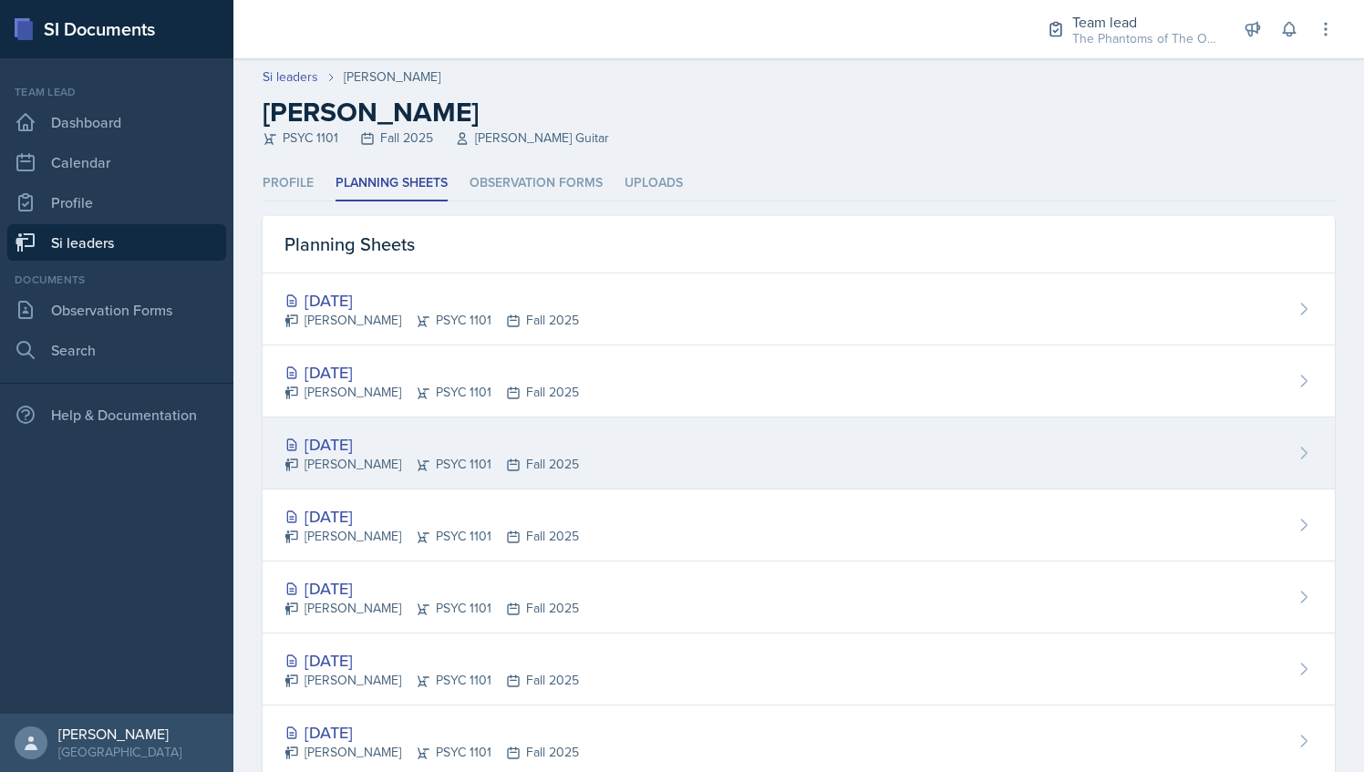
click at [569, 467] on div "[DATE] [PERSON_NAME] PSYC 1101 Fall 2025" at bounding box center [799, 454] width 1073 height 72
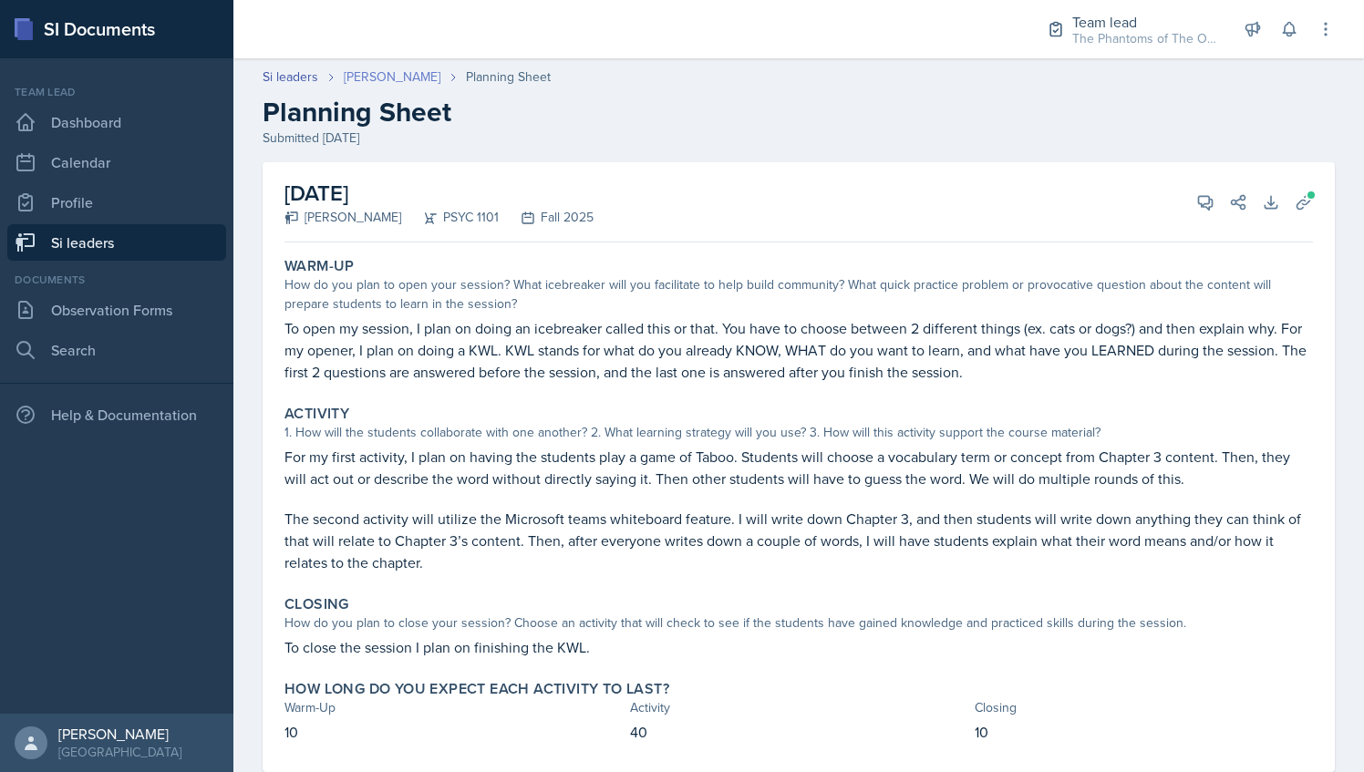
click at [372, 78] on link "[PERSON_NAME]" at bounding box center [392, 76] width 97 height 19
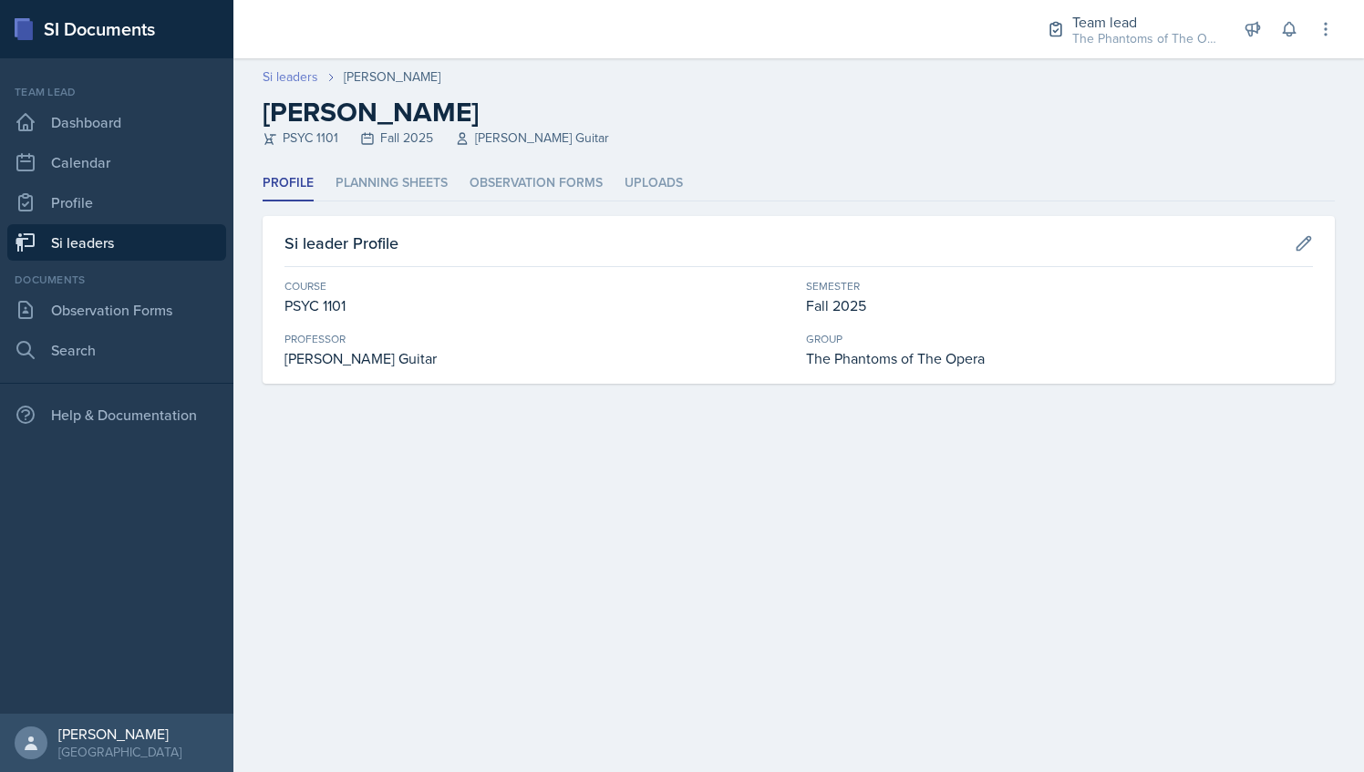
click at [296, 71] on link "Si leaders" at bounding box center [291, 76] width 56 height 19
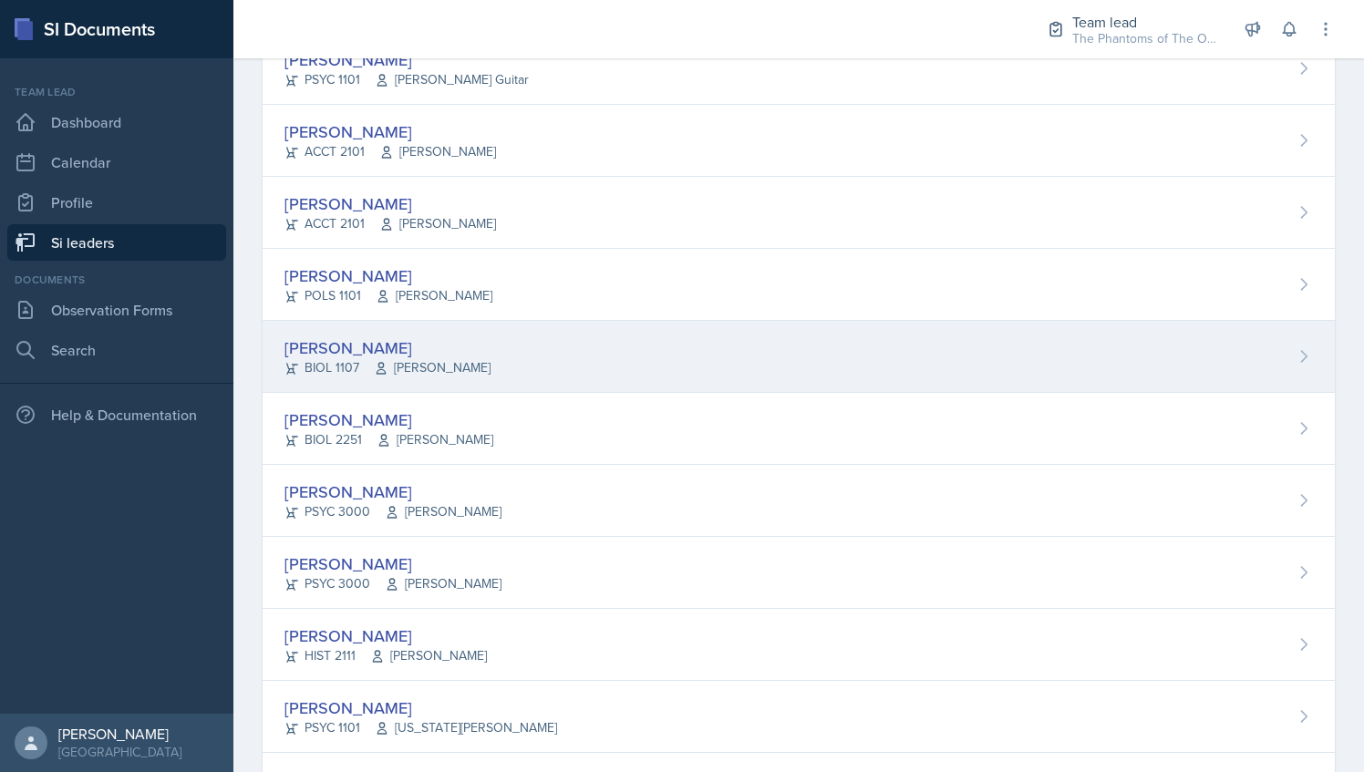
scroll to position [277, 0]
click at [476, 358] on span "[PERSON_NAME]" at bounding box center [432, 367] width 117 height 19
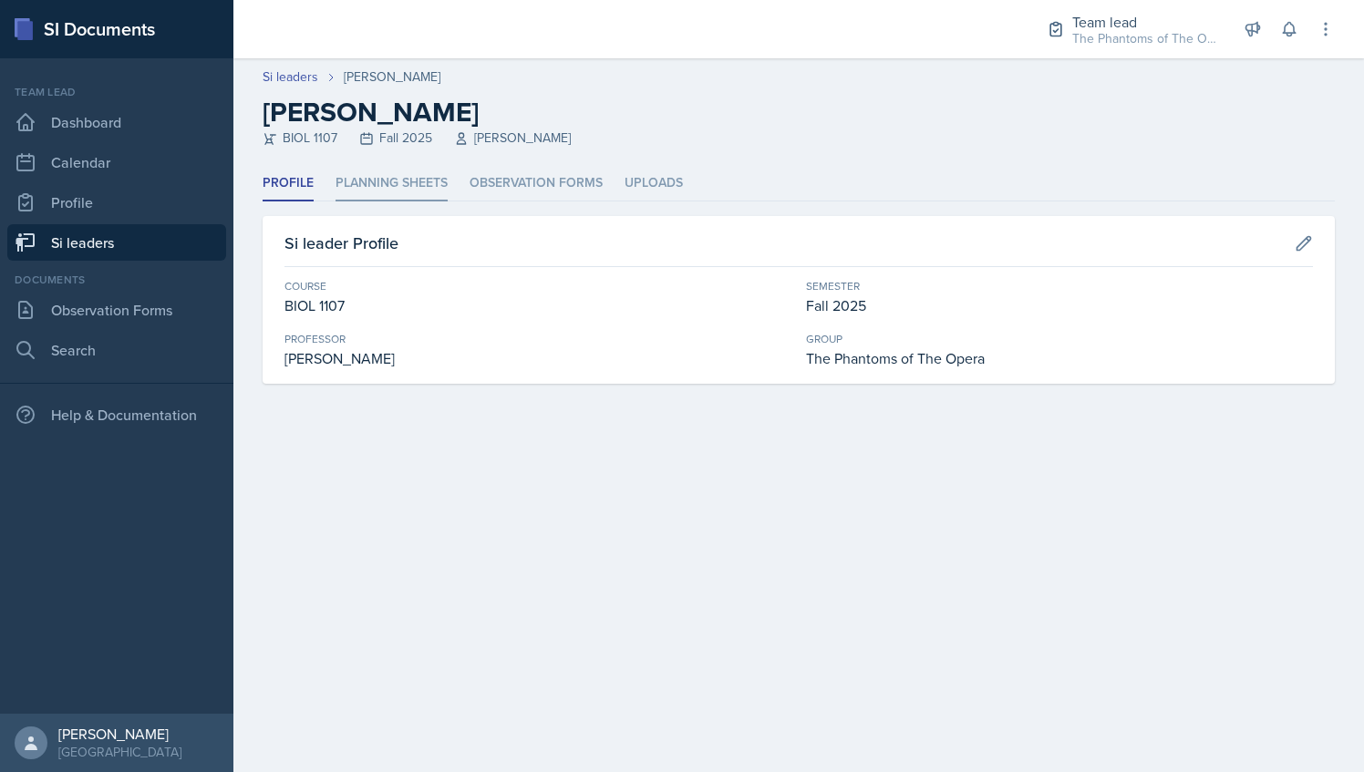
click at [401, 176] on li "Planning Sheets" at bounding box center [392, 184] width 112 height 36
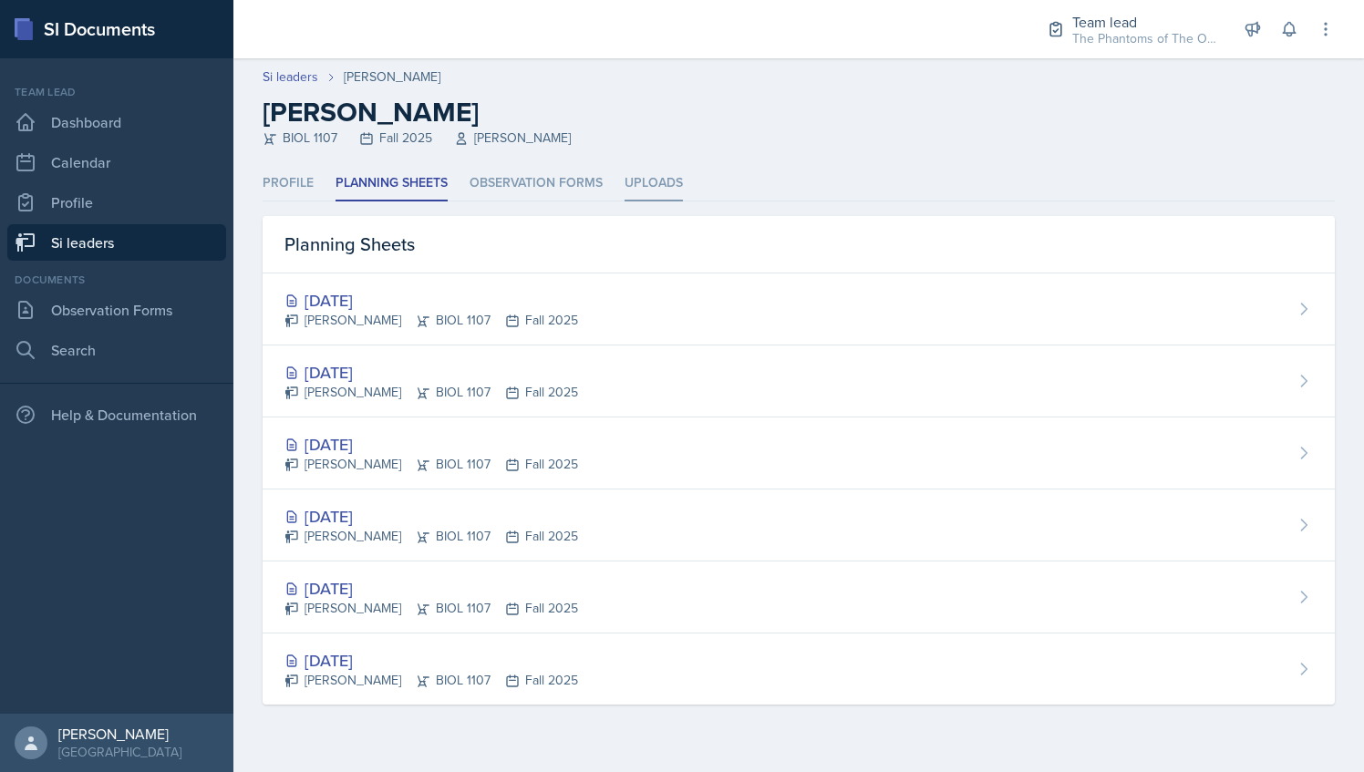
click at [652, 196] on li "Uploads" at bounding box center [654, 184] width 58 height 36
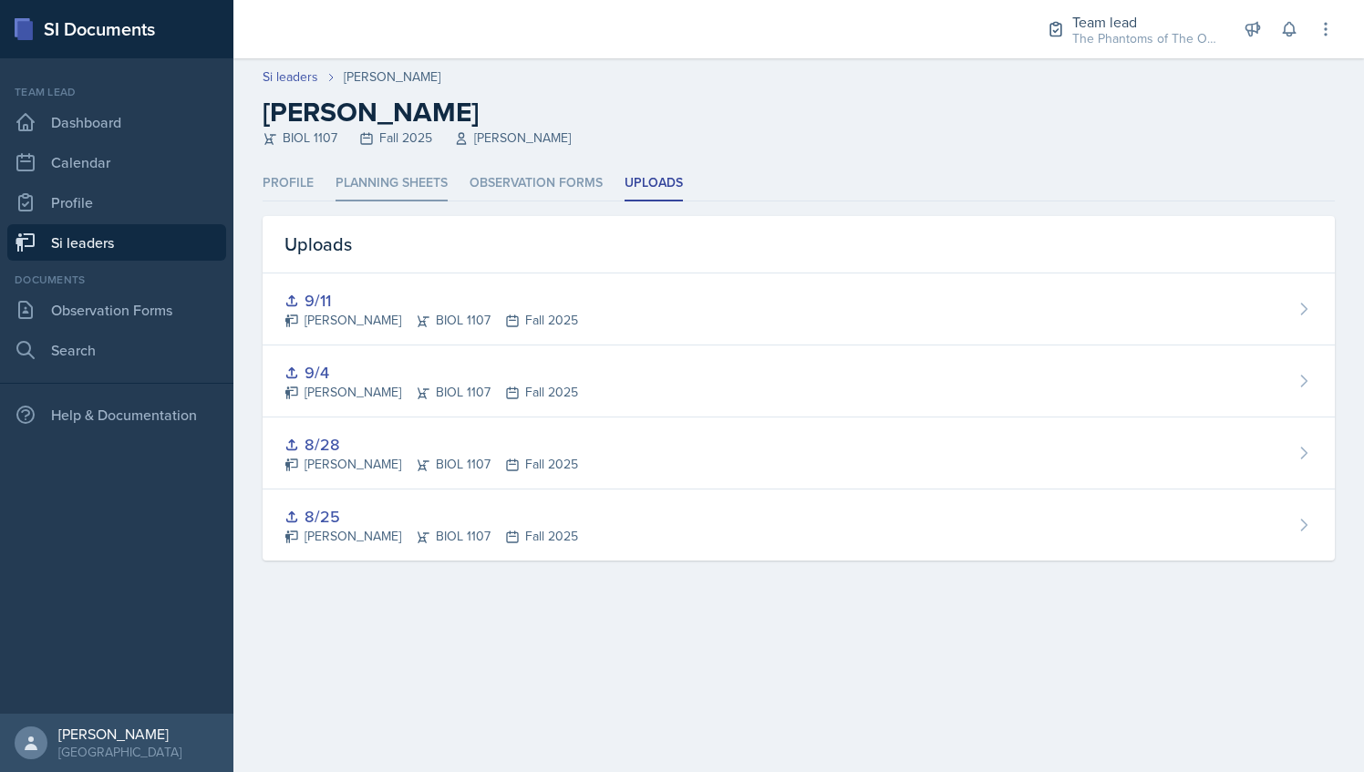
click at [416, 181] on li "Planning Sheets" at bounding box center [392, 184] width 112 height 36
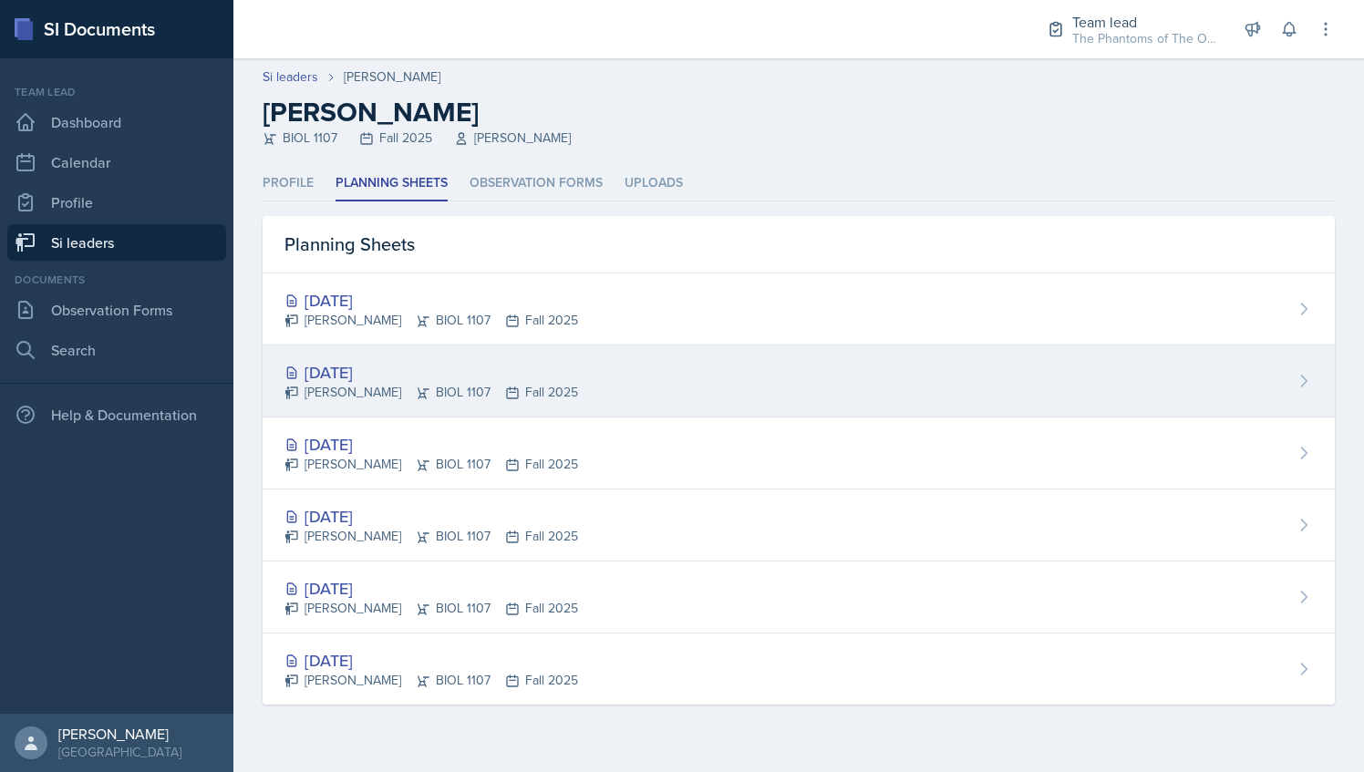
click at [495, 378] on div "[DATE]" at bounding box center [432, 372] width 294 height 25
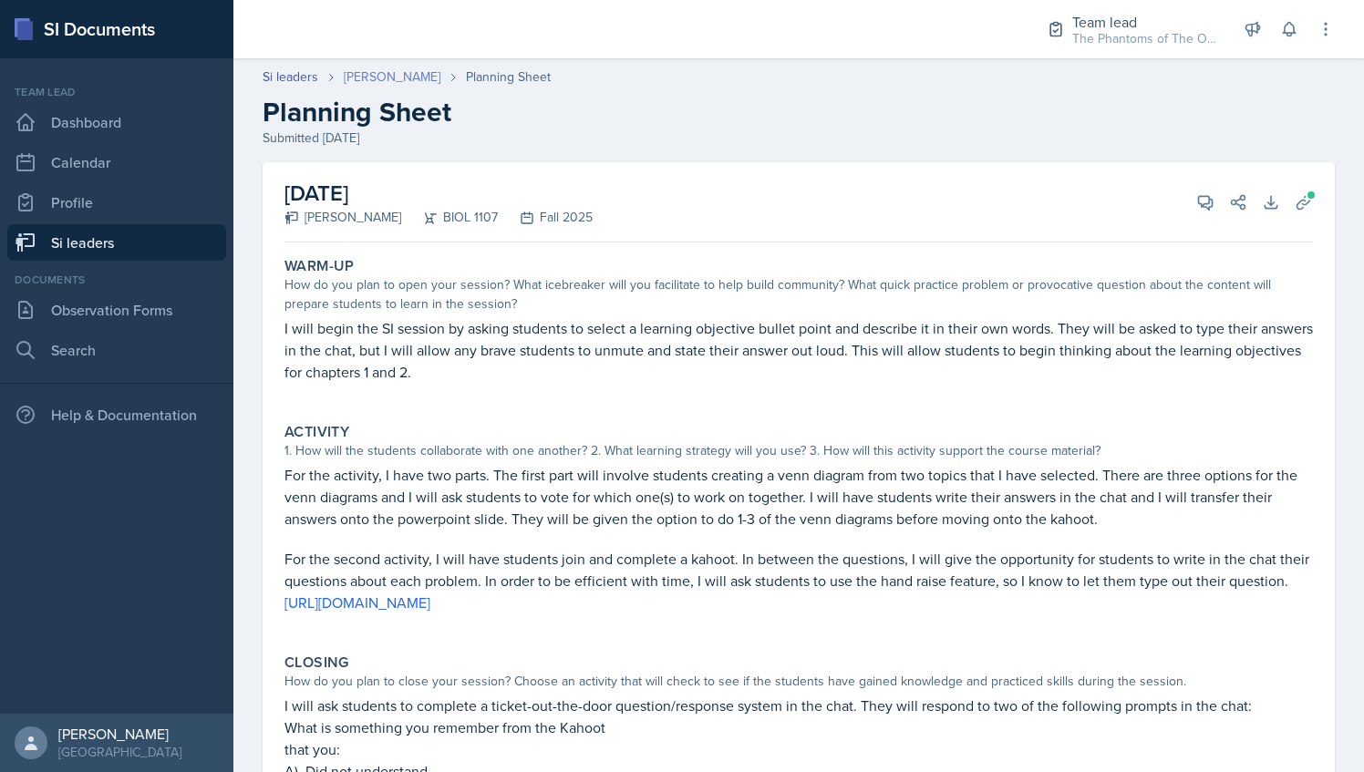
click at [368, 80] on link "[PERSON_NAME]" at bounding box center [392, 76] width 97 height 19
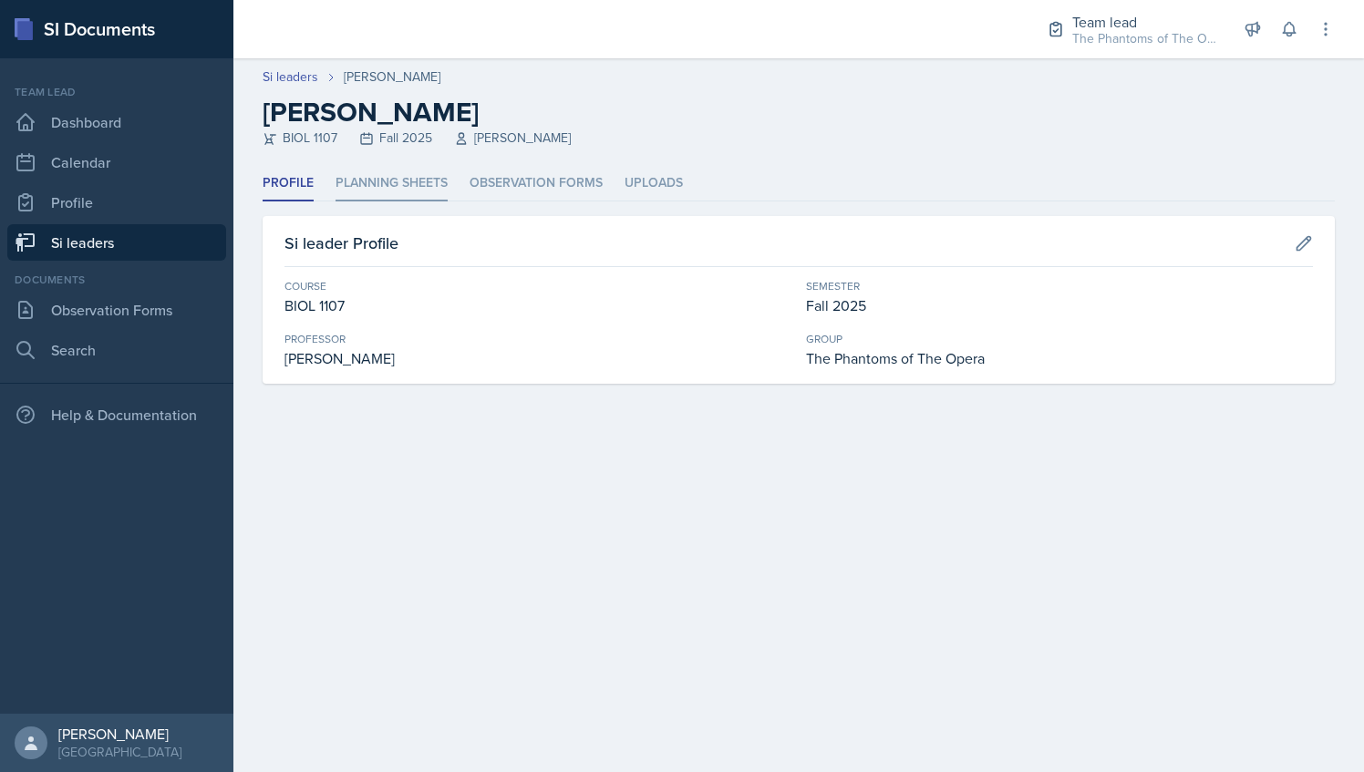
click at [407, 188] on li "Planning Sheets" at bounding box center [392, 184] width 112 height 36
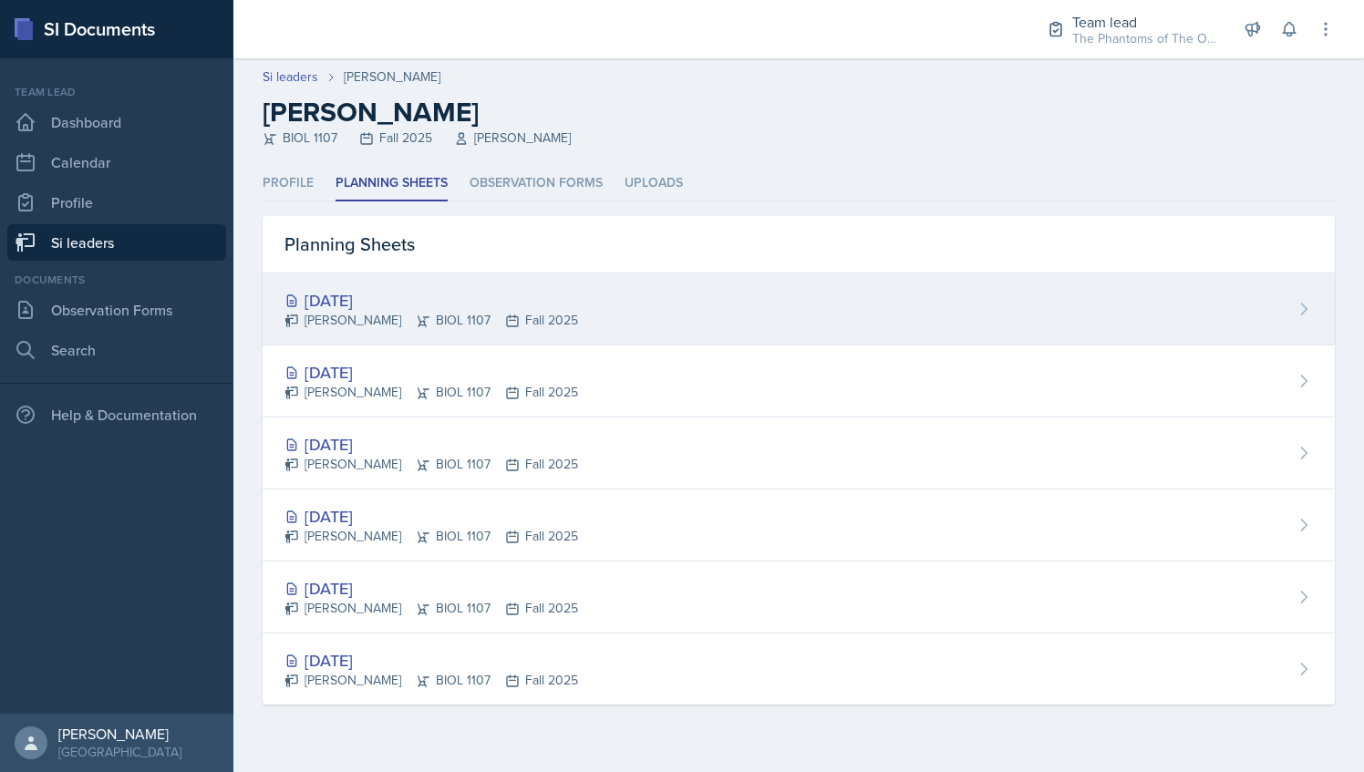
click at [448, 307] on div "[DATE]" at bounding box center [432, 300] width 294 height 25
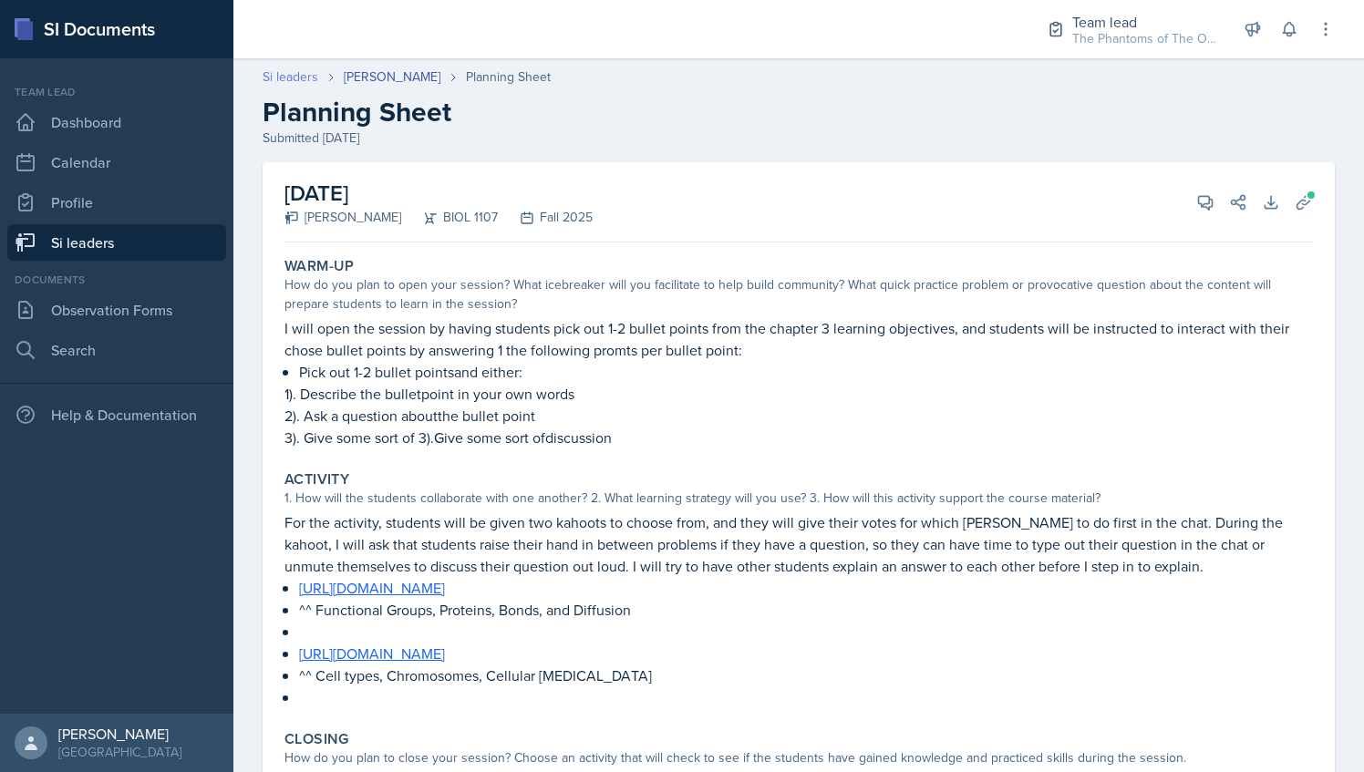
click at [293, 70] on link "Si leaders" at bounding box center [291, 76] width 56 height 19
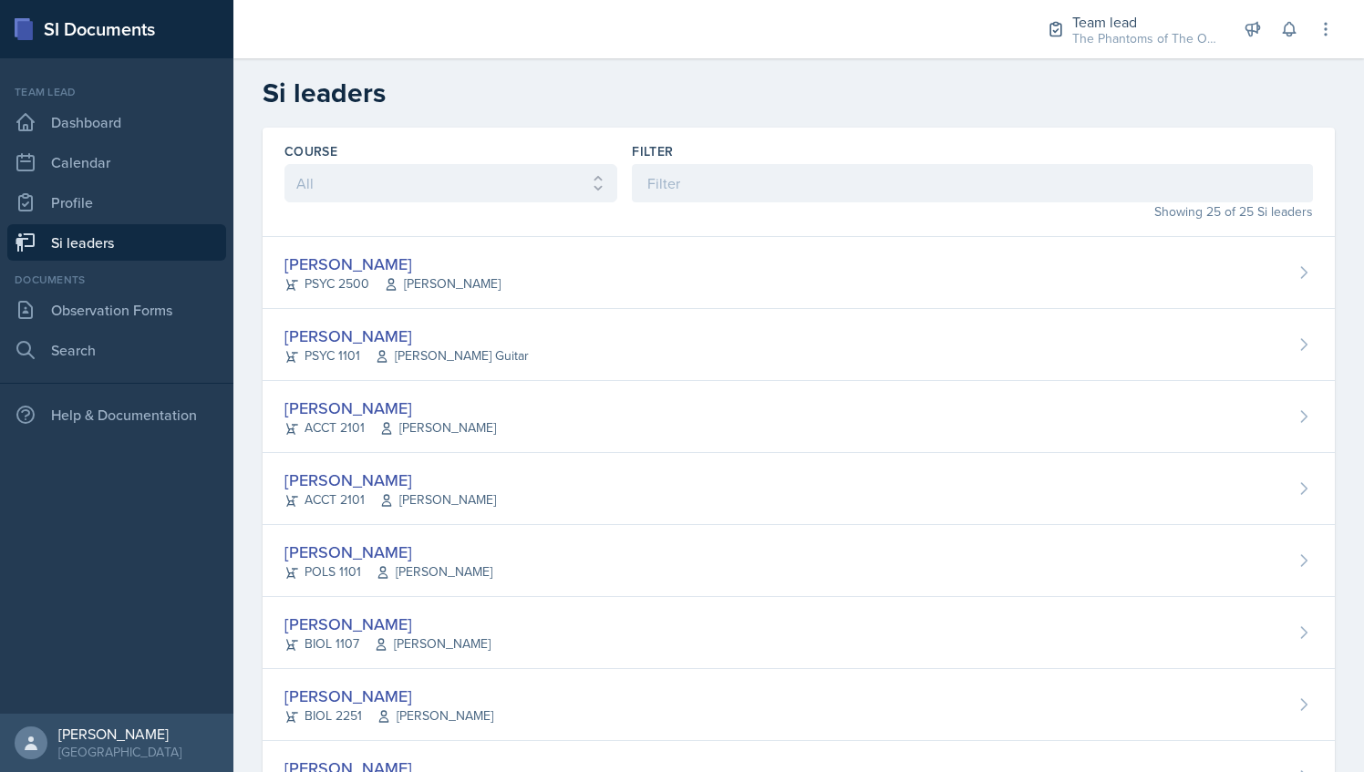
click at [133, 223] on div "Team lead Dashboard Calendar Profile Si leaders" at bounding box center [116, 172] width 219 height 177
click at [147, 241] on link "Si leaders" at bounding box center [116, 242] width 219 height 36
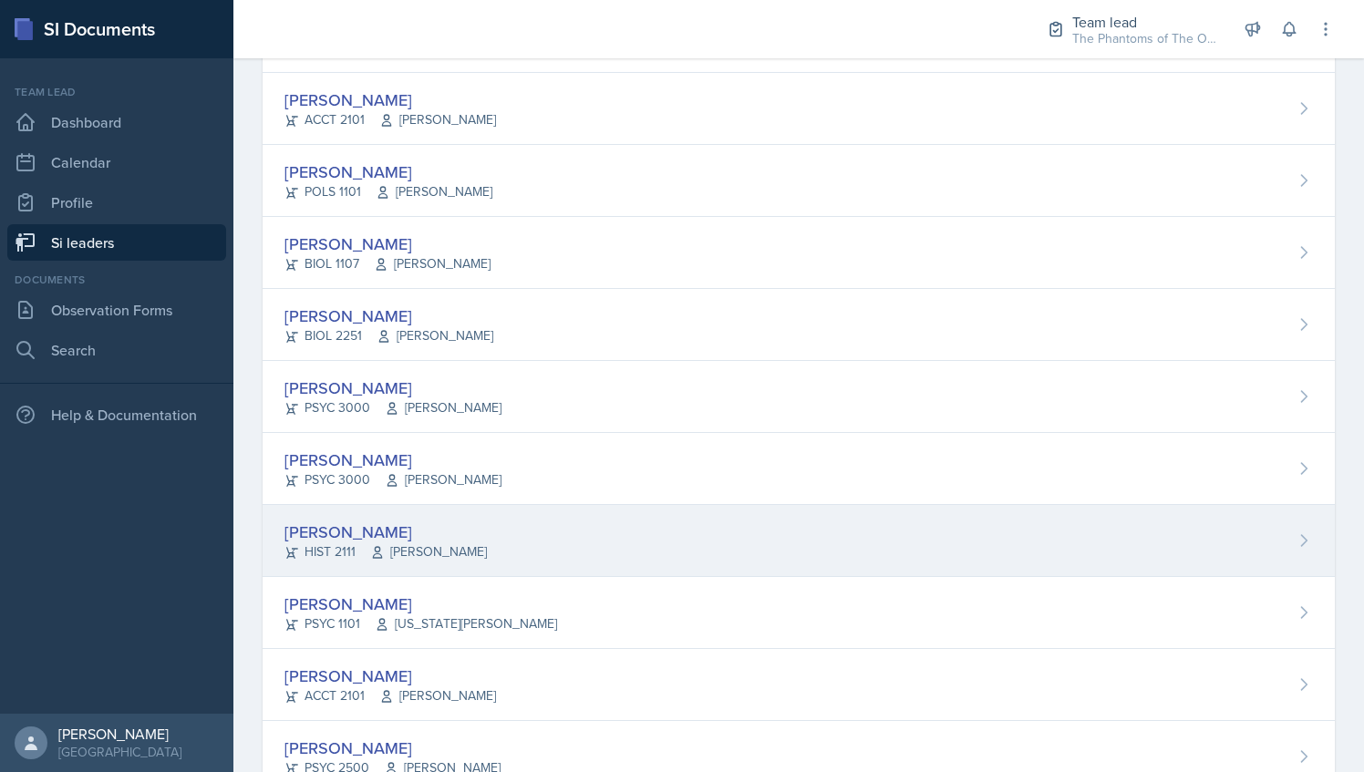
scroll to position [501, 0]
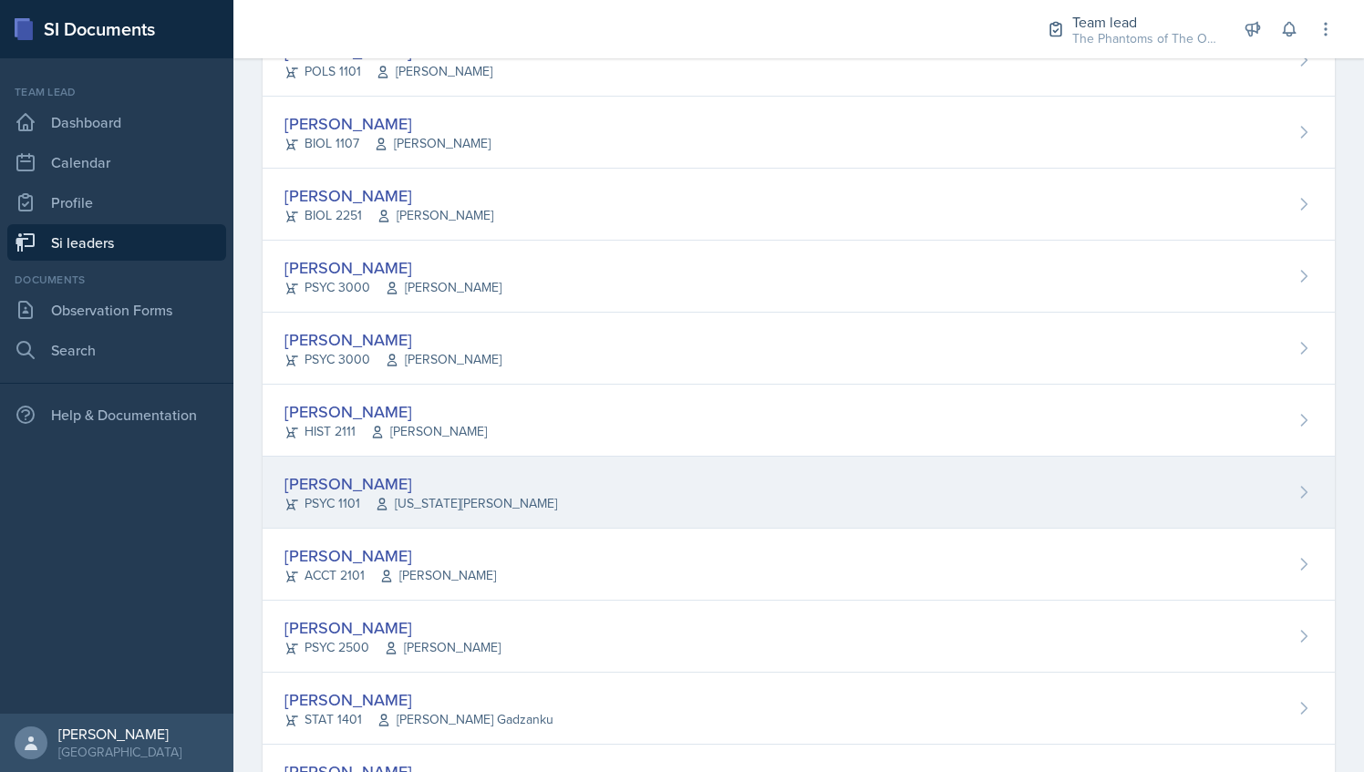
click at [534, 475] on div "[PERSON_NAME] PSYC 1101 [US_STATE][PERSON_NAME]" at bounding box center [799, 493] width 1073 height 72
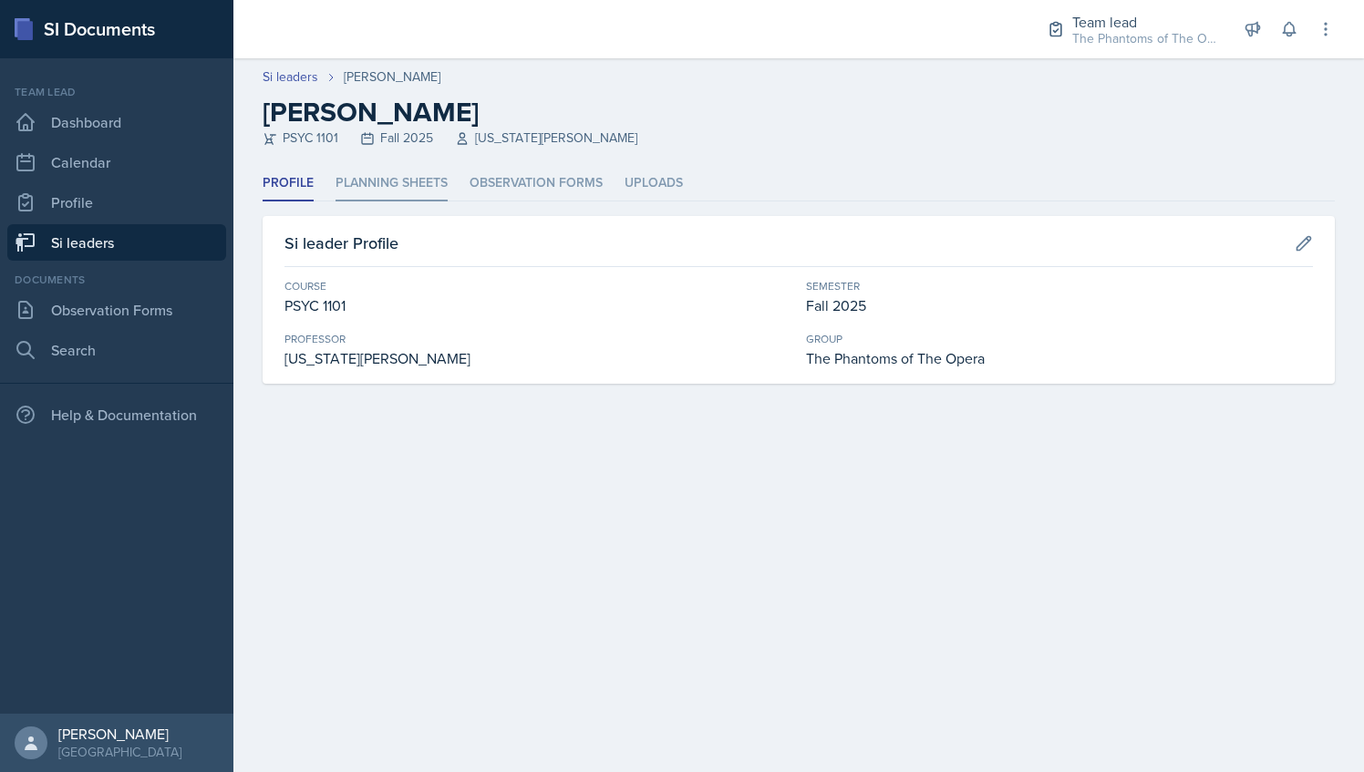
click at [408, 177] on li "Planning Sheets" at bounding box center [392, 184] width 112 height 36
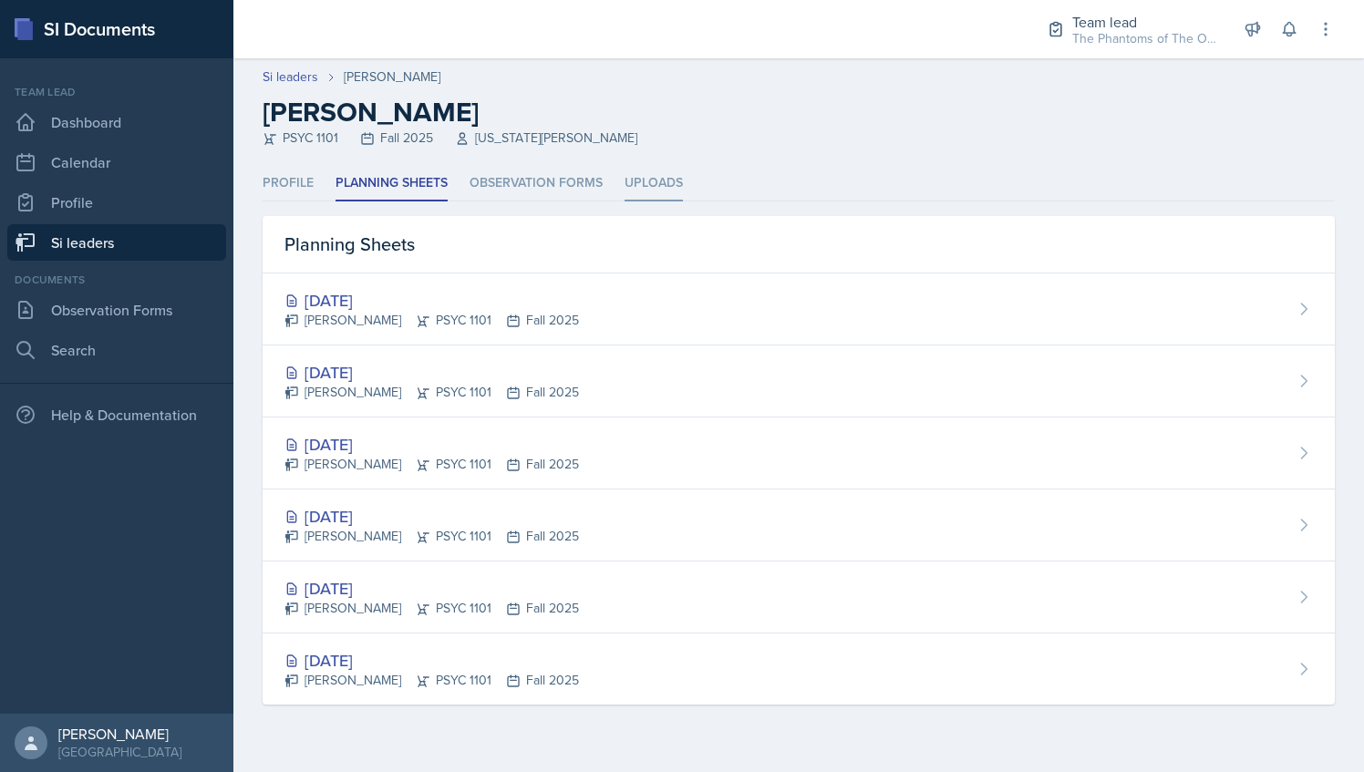
click at [638, 183] on li "Uploads" at bounding box center [654, 184] width 58 height 36
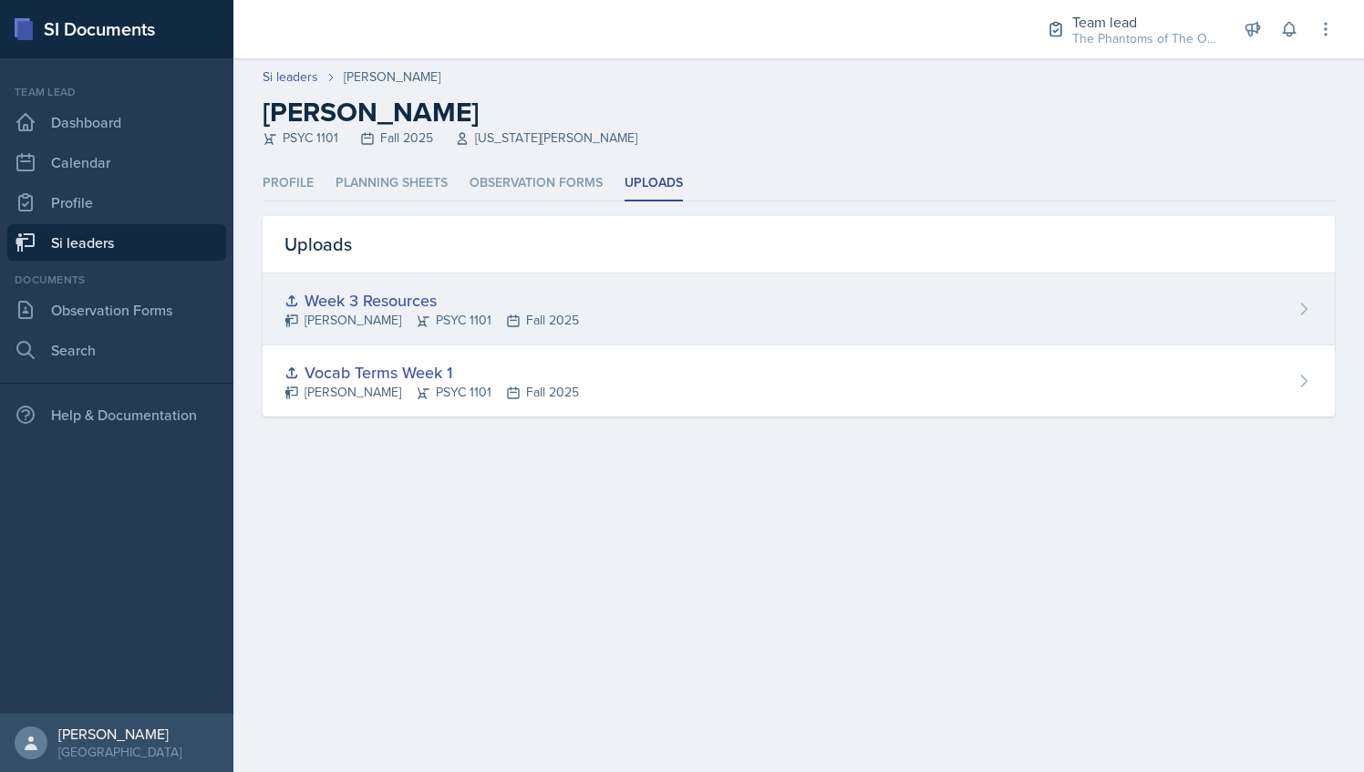
click at [573, 312] on div "Week 3 Resources [PERSON_NAME] PSYC 1101 Fall 2025" at bounding box center [799, 310] width 1073 height 72
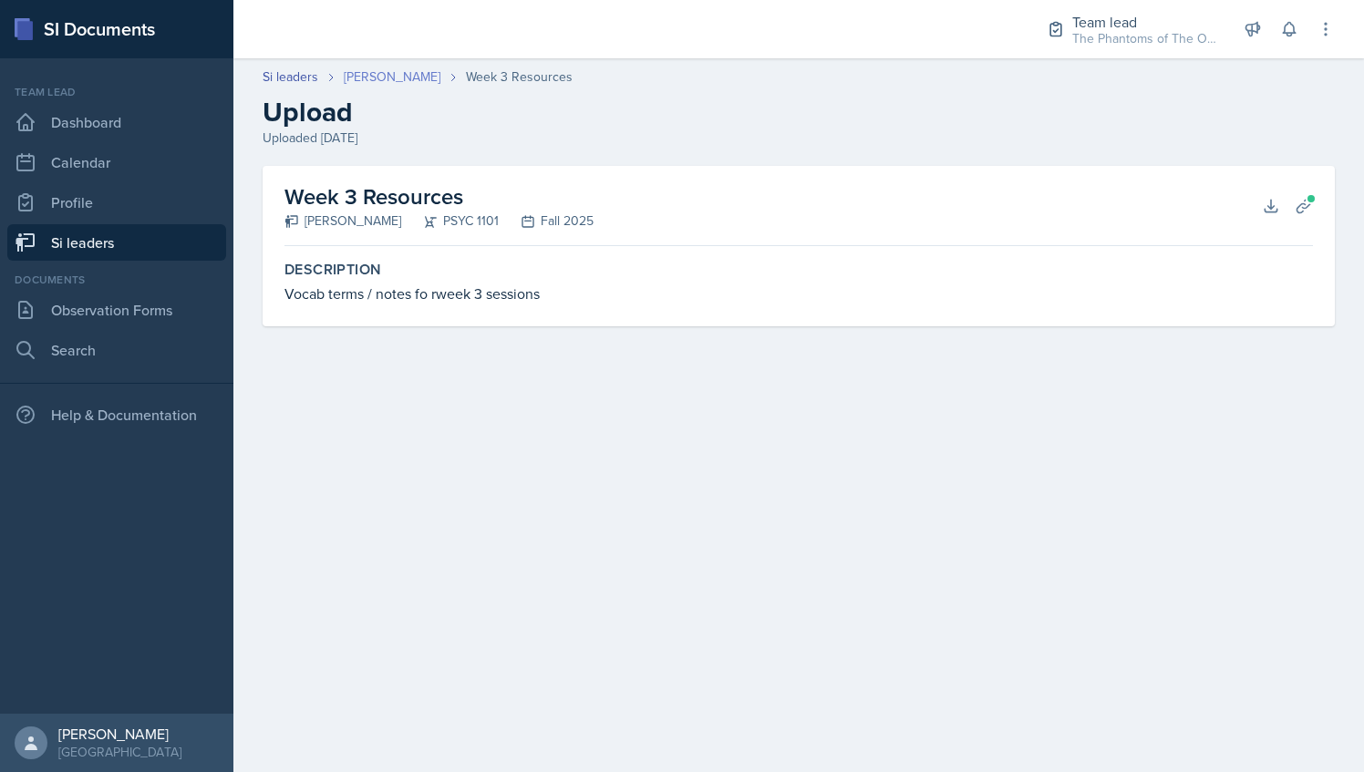
click at [396, 85] on link "[PERSON_NAME]" at bounding box center [392, 76] width 97 height 19
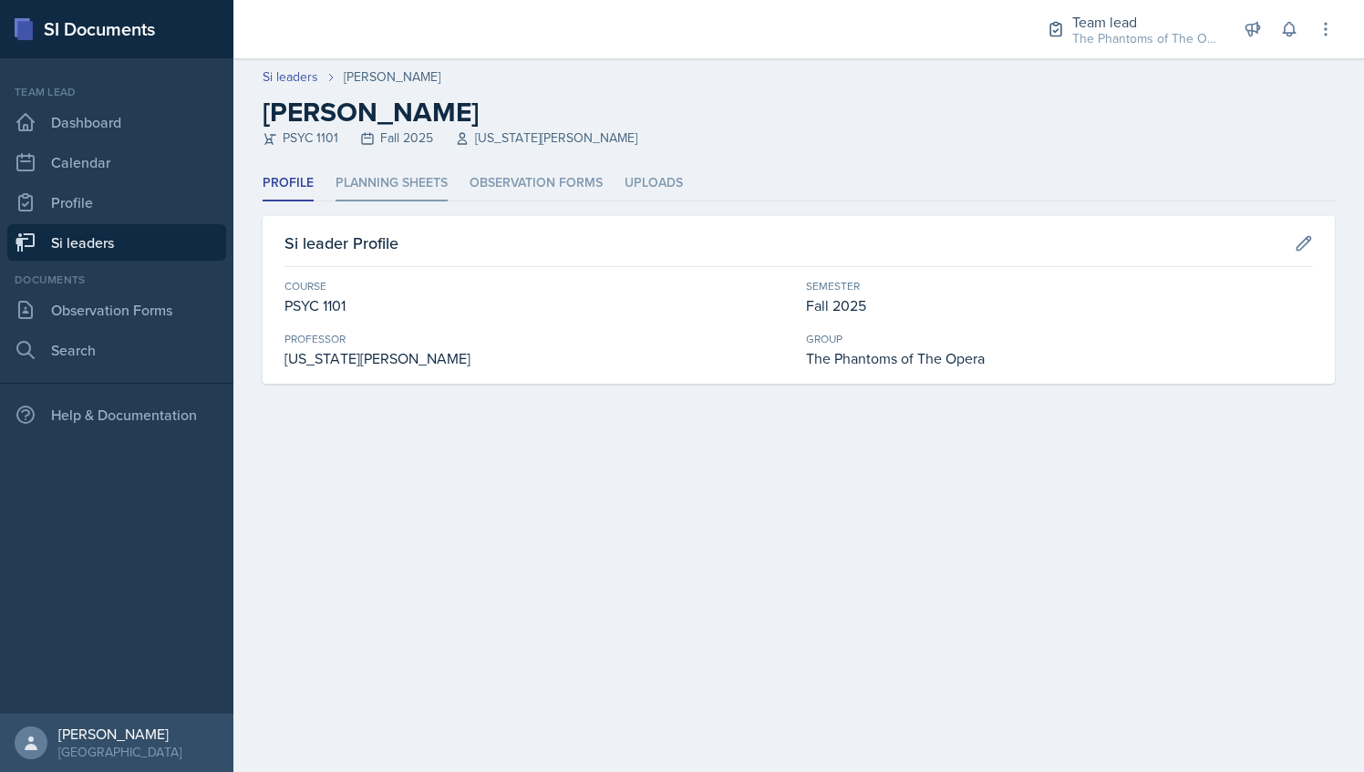
click at [423, 175] on li "Planning Sheets" at bounding box center [392, 184] width 112 height 36
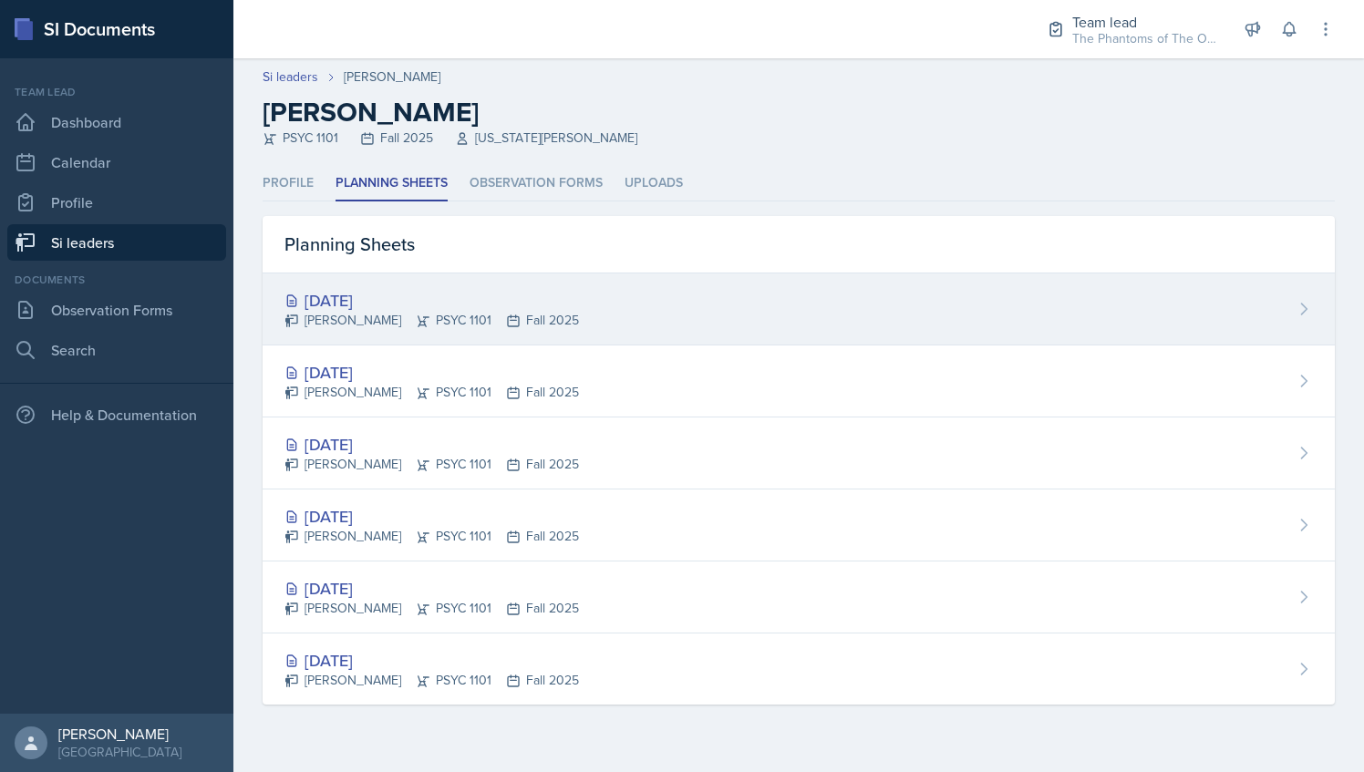
click at [570, 305] on div "[DATE] [PERSON_NAME] PSYC 1101 Fall 2025" at bounding box center [799, 310] width 1073 height 72
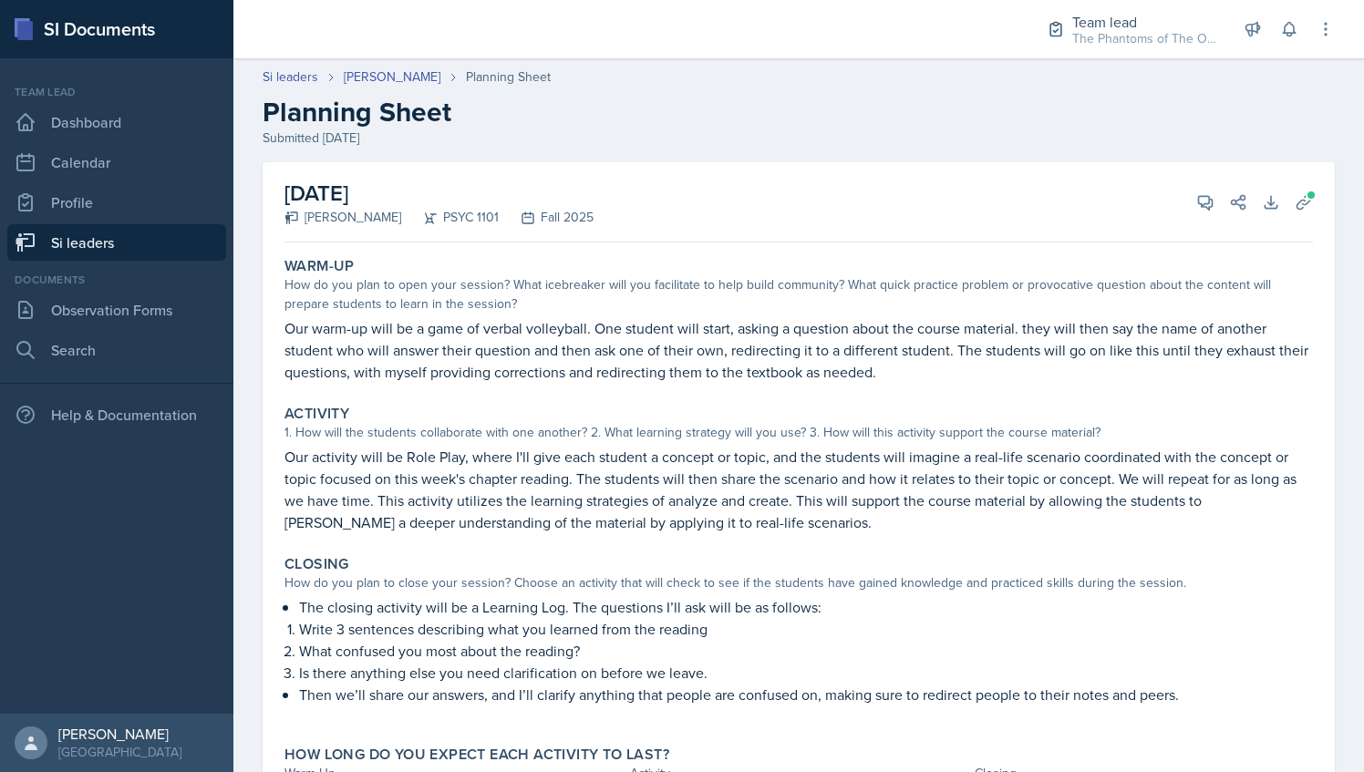
click at [1317, 207] on div "[DATE] [PERSON_NAME] PSYC 1101 Fall 2025 View Comments Comments Send Share Down…" at bounding box center [799, 500] width 1073 height 676
click at [1307, 203] on div "[DATE] [PERSON_NAME] PSYC 1101 Fall 2025 View Comments Comments Send Share Down…" at bounding box center [799, 500] width 1073 height 676
click at [1306, 193] on span at bounding box center [1311, 195] width 11 height 11
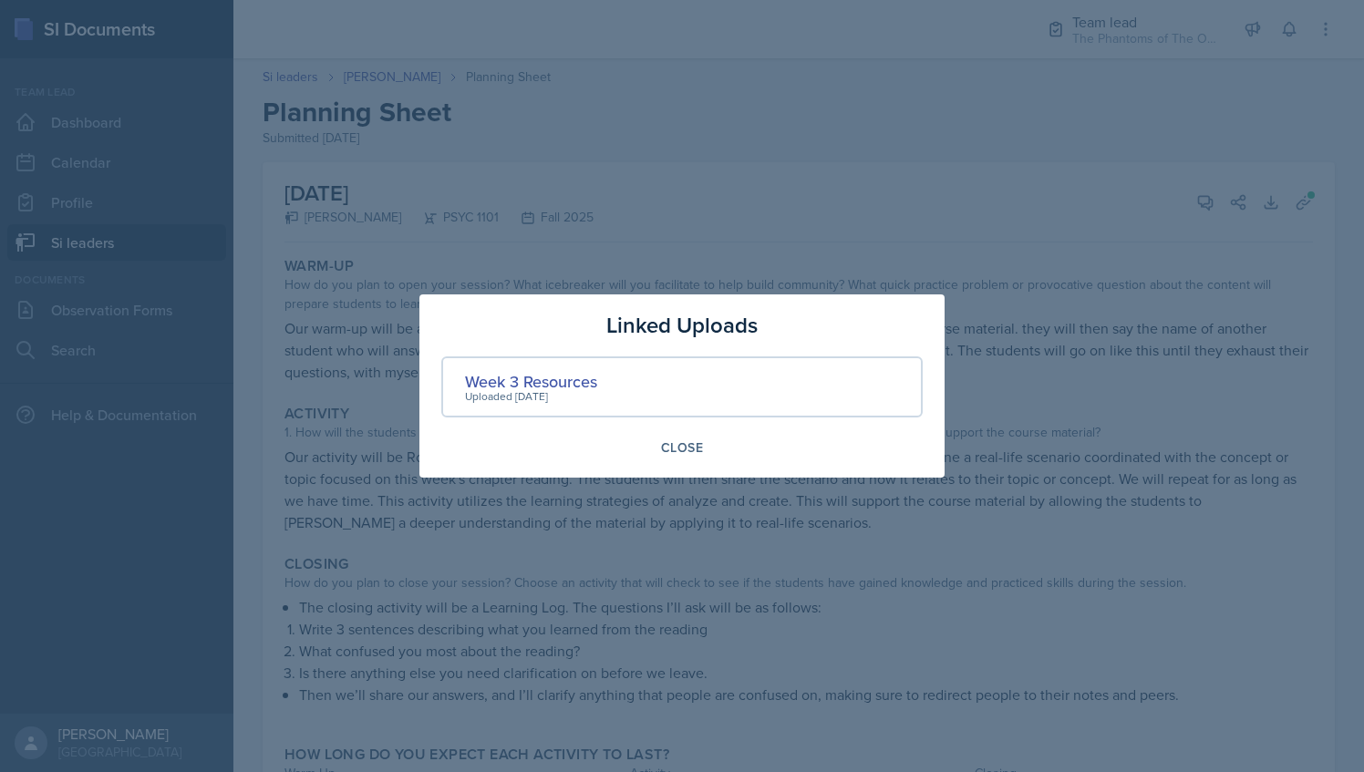
click at [799, 157] on div at bounding box center [682, 386] width 1364 height 772
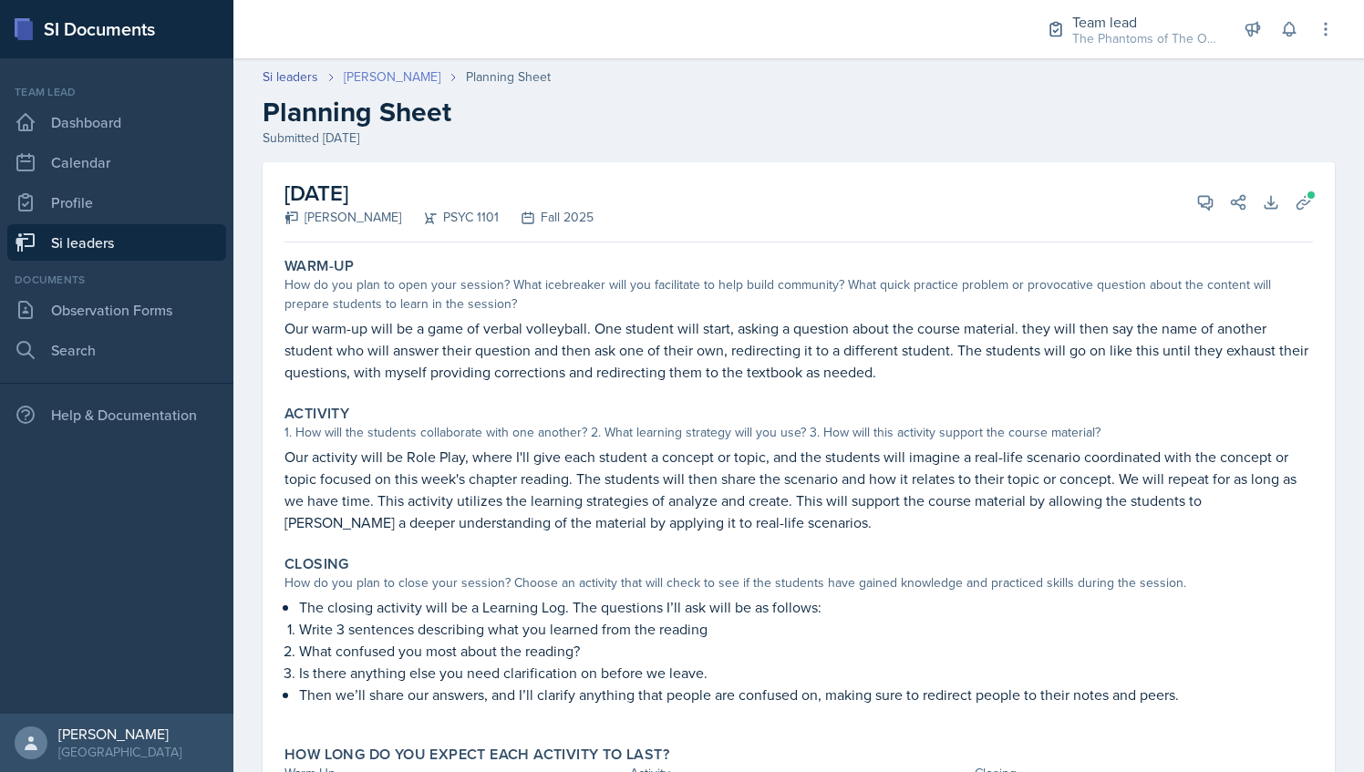
click at [381, 79] on link "[PERSON_NAME]" at bounding box center [392, 76] width 97 height 19
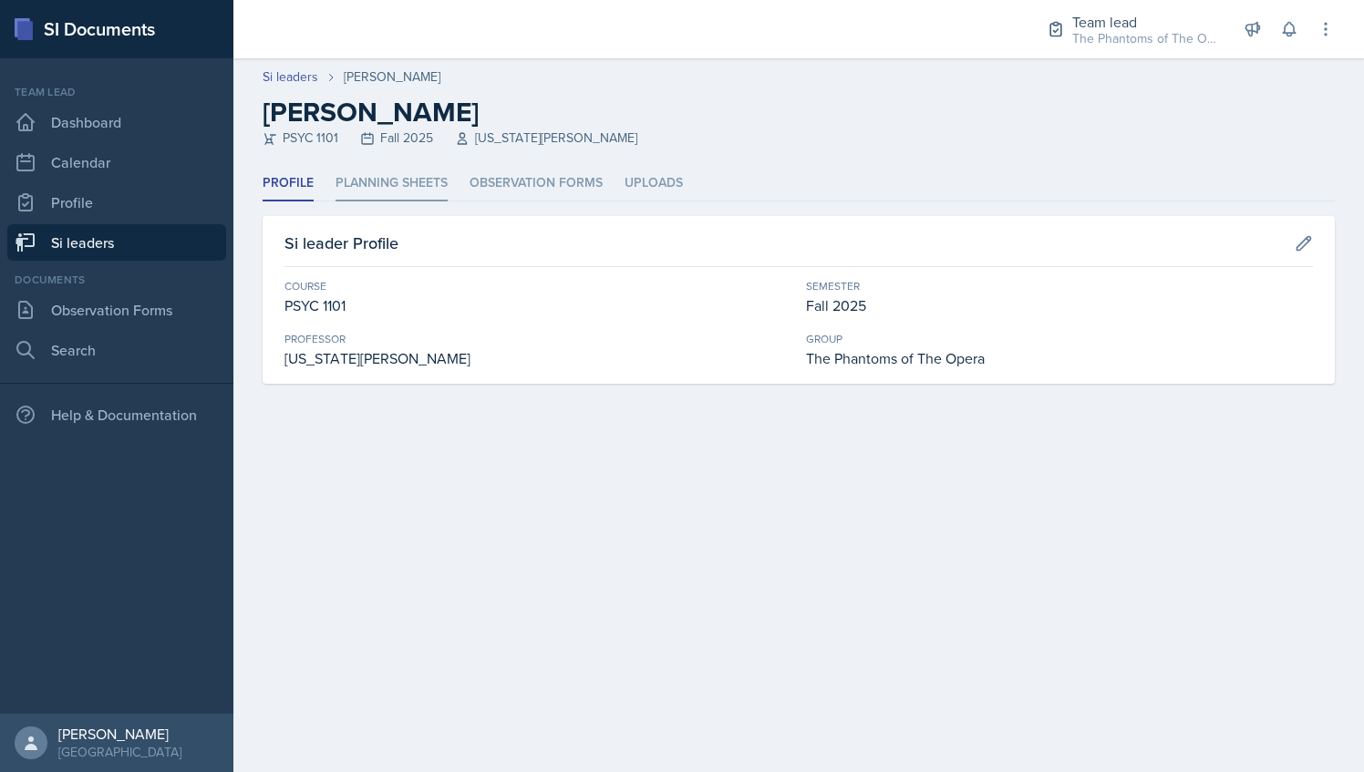
click at [411, 186] on li "Planning Sheets" at bounding box center [392, 184] width 112 height 36
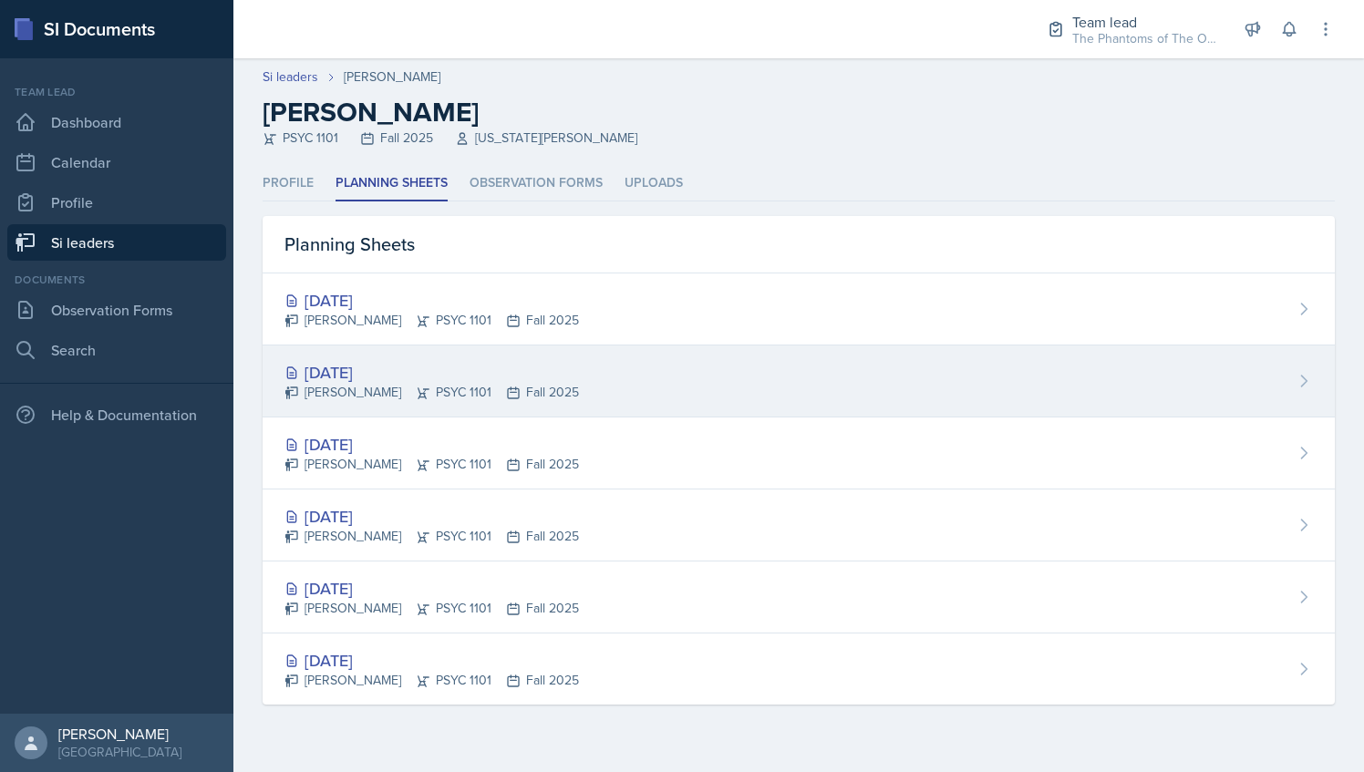
click at [482, 363] on div "[DATE]" at bounding box center [432, 372] width 295 height 25
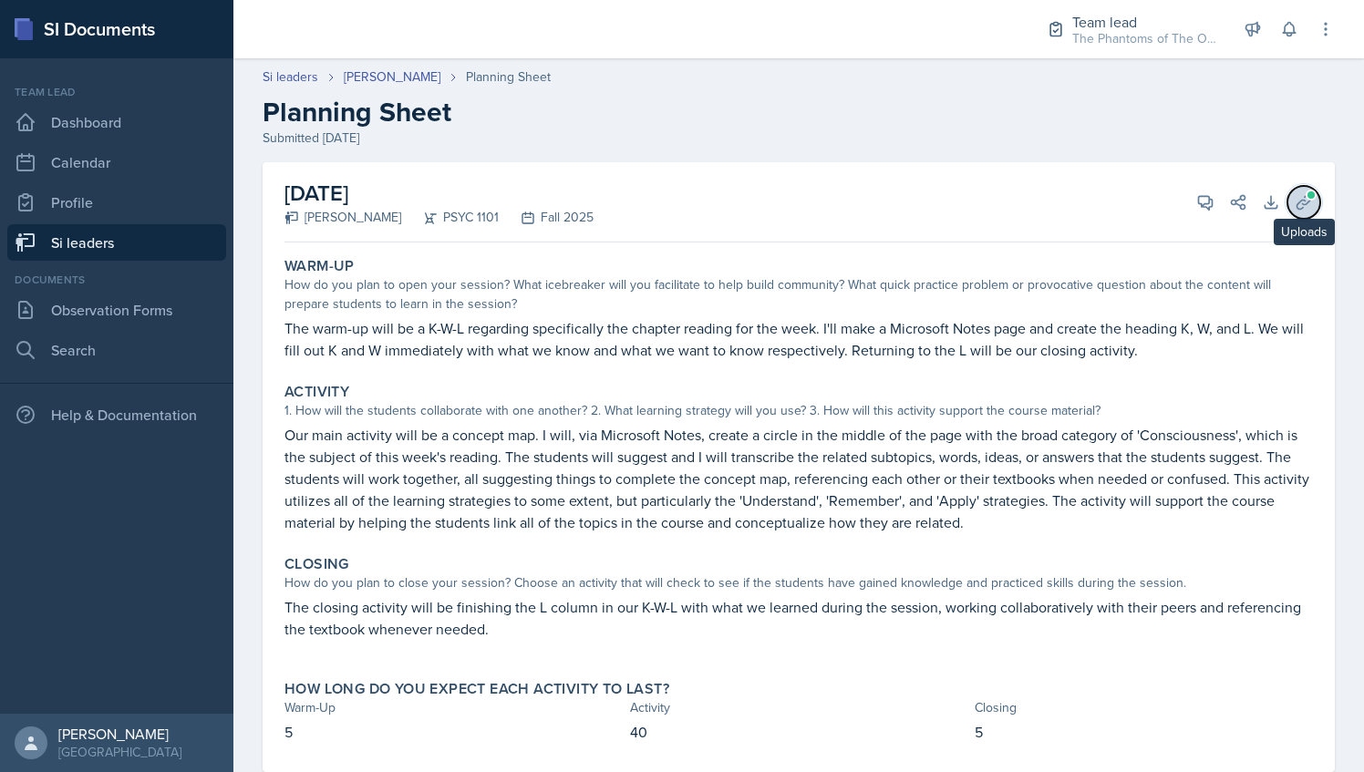
click at [1295, 202] on icon at bounding box center [1304, 202] width 18 height 18
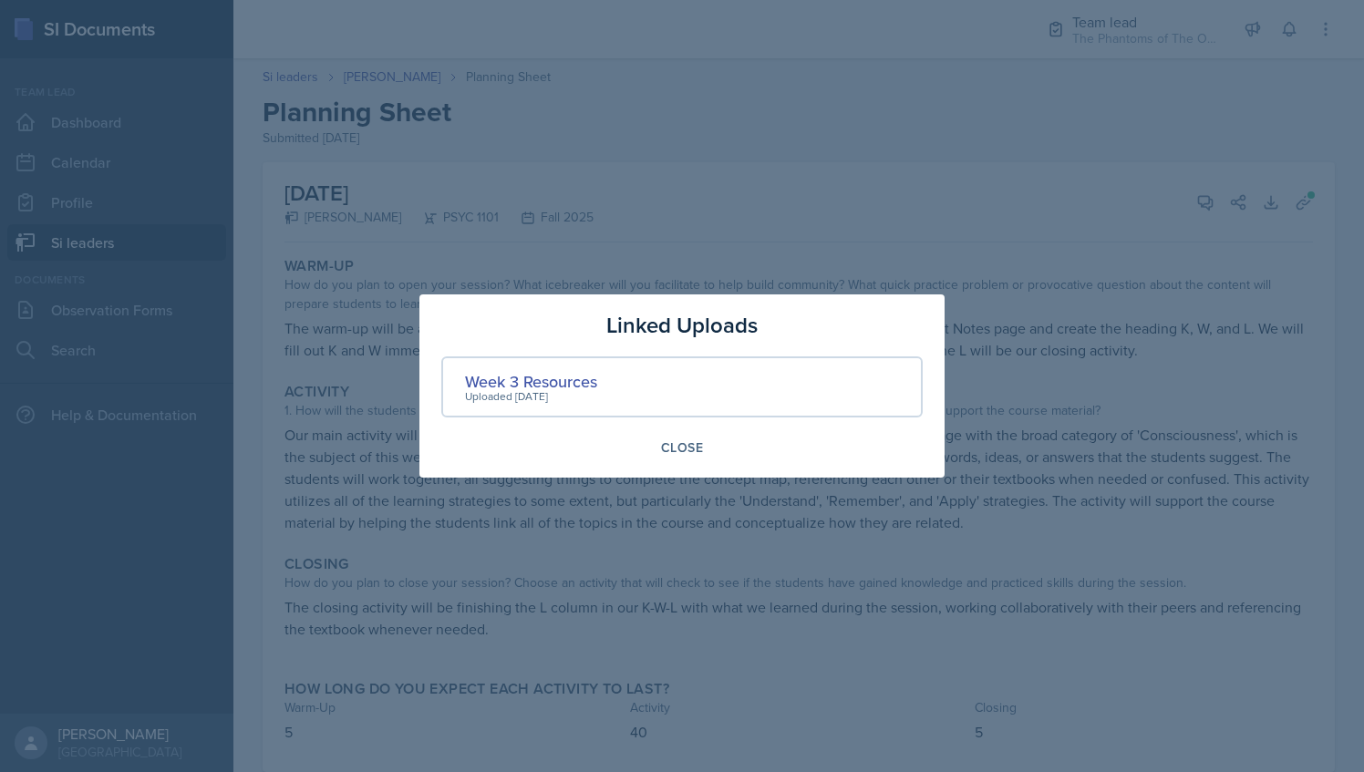
click at [867, 232] on div at bounding box center [682, 386] width 1364 height 772
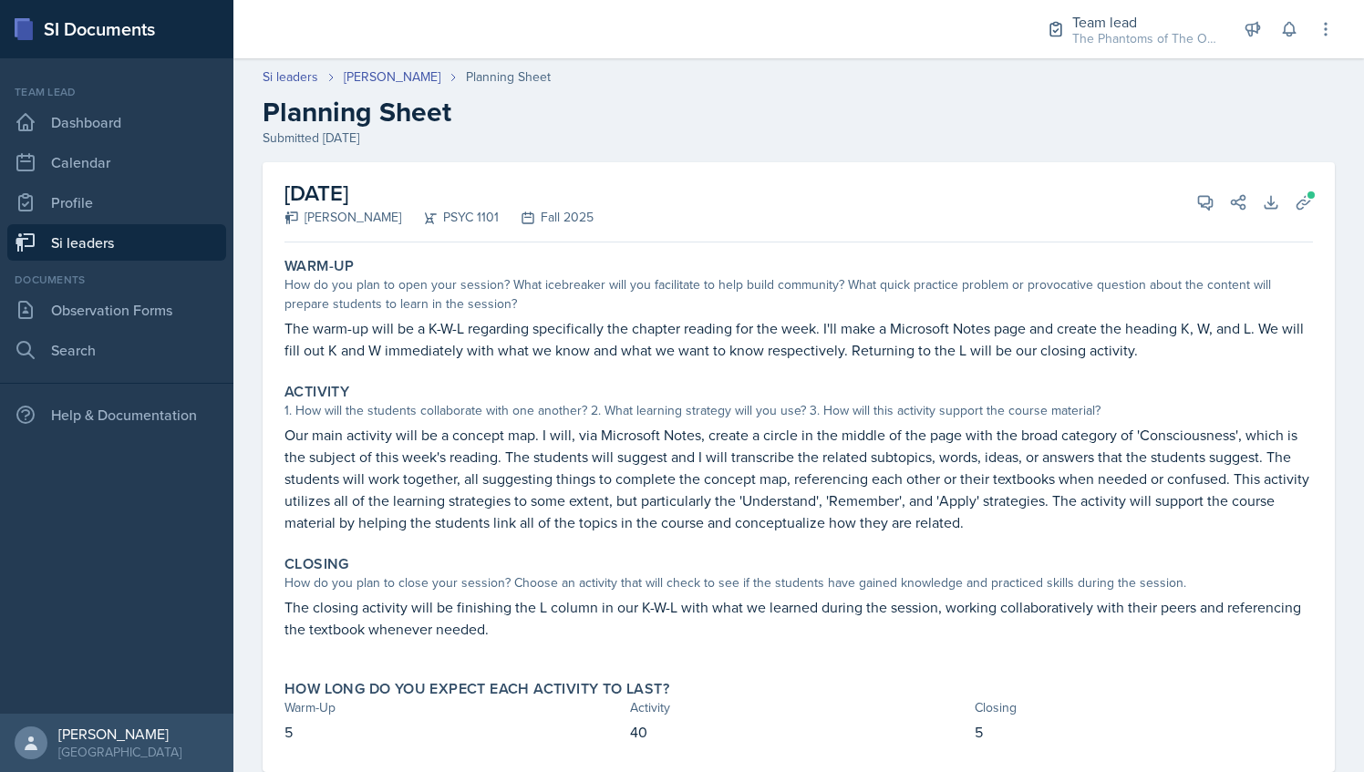
click at [138, 235] on link "Si leaders" at bounding box center [116, 242] width 219 height 36
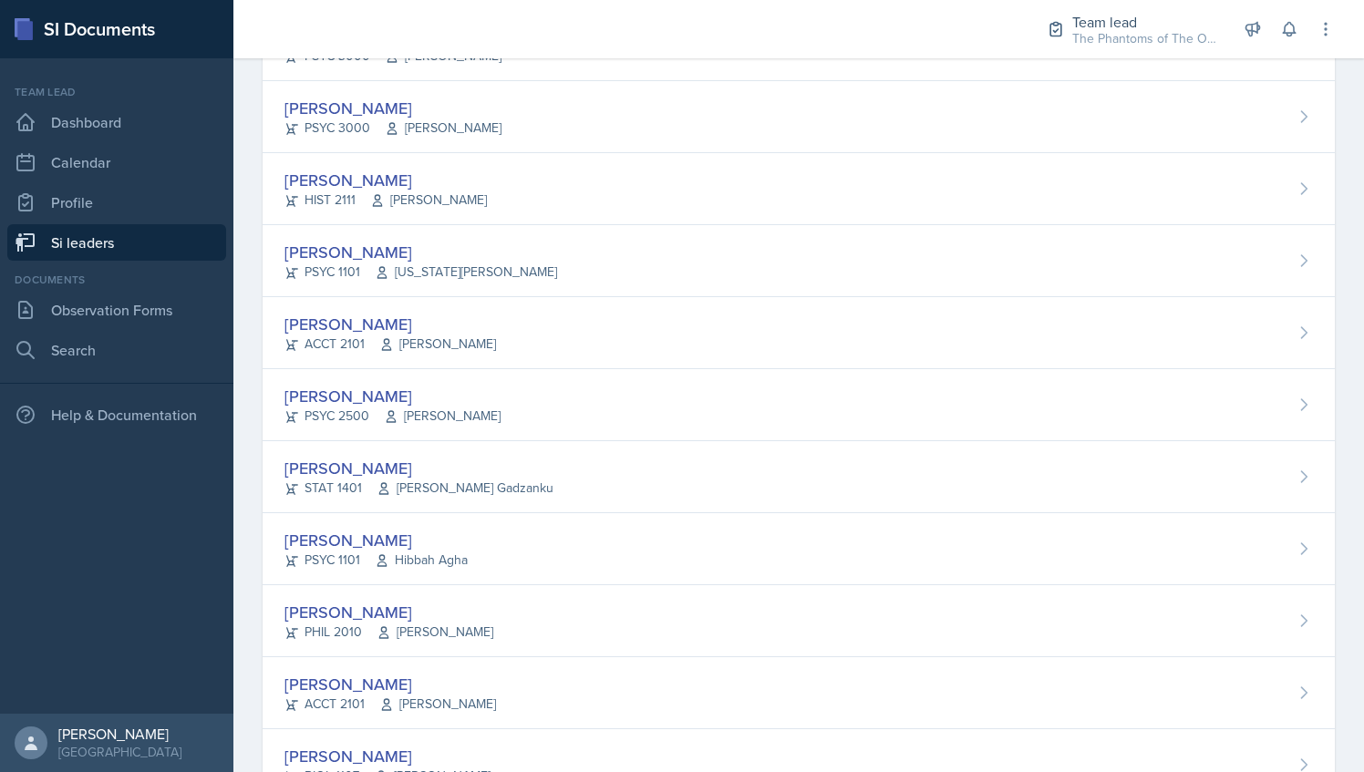
scroll to position [744, 0]
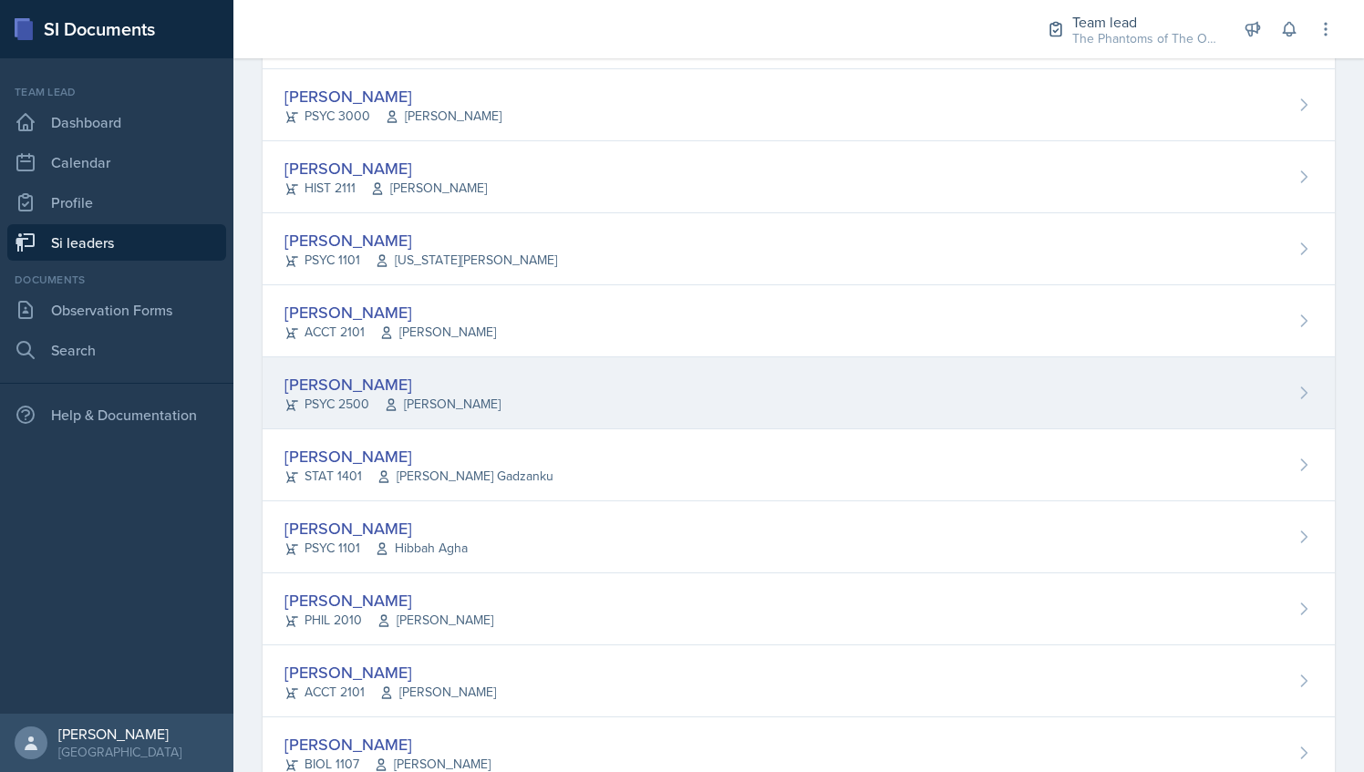
click at [420, 378] on div "[PERSON_NAME]" at bounding box center [393, 384] width 216 height 25
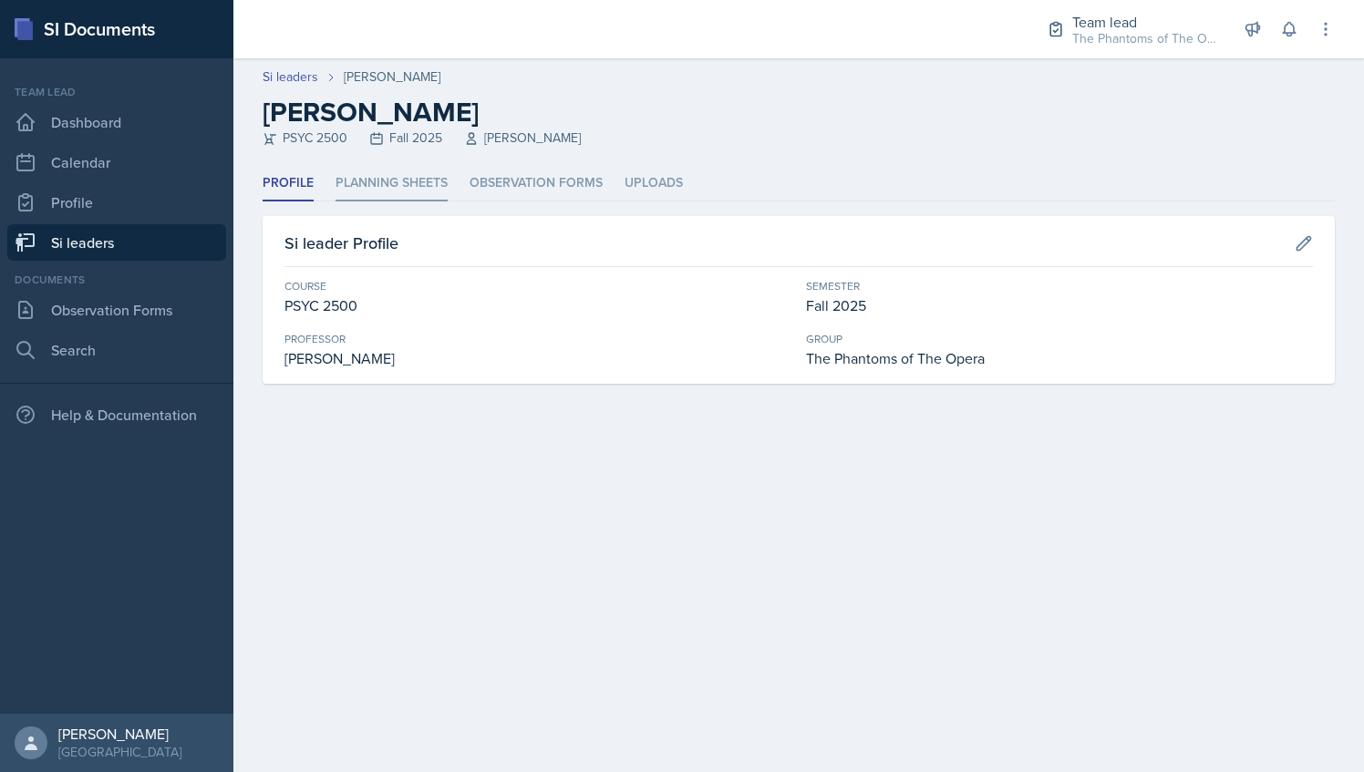
click at [404, 175] on li "Planning Sheets" at bounding box center [392, 184] width 112 height 36
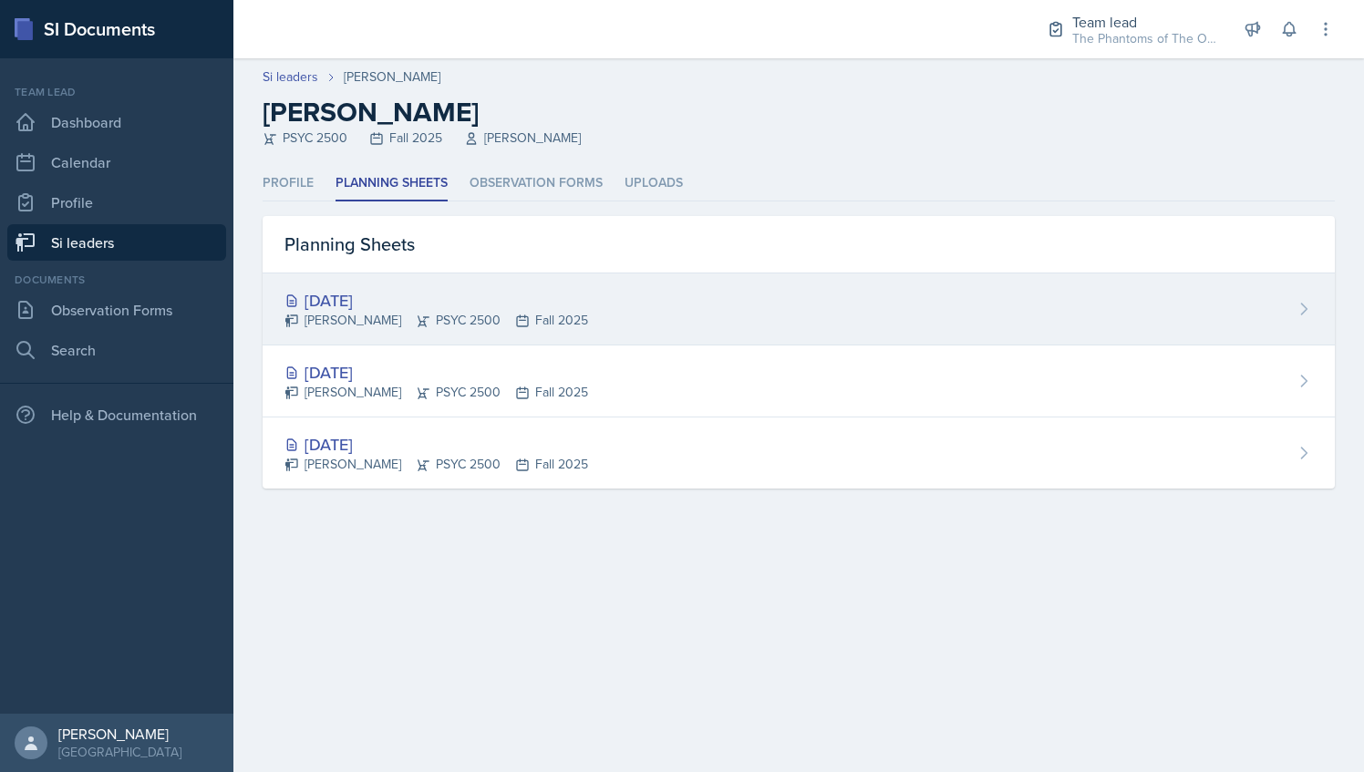
click at [544, 312] on div "[PERSON_NAME] PSYC 2500 Fall 2025" at bounding box center [437, 320] width 304 height 19
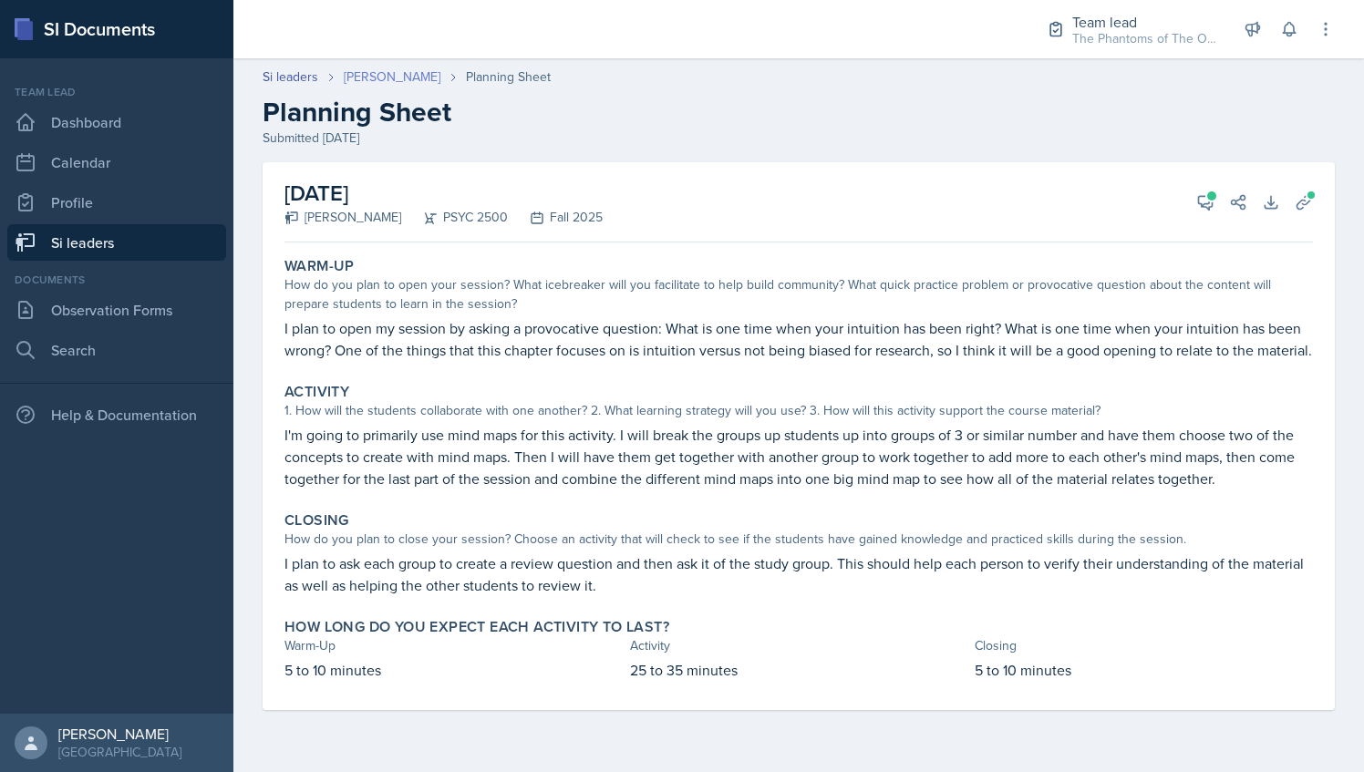
click at [381, 75] on link "[PERSON_NAME]" at bounding box center [392, 76] width 97 height 19
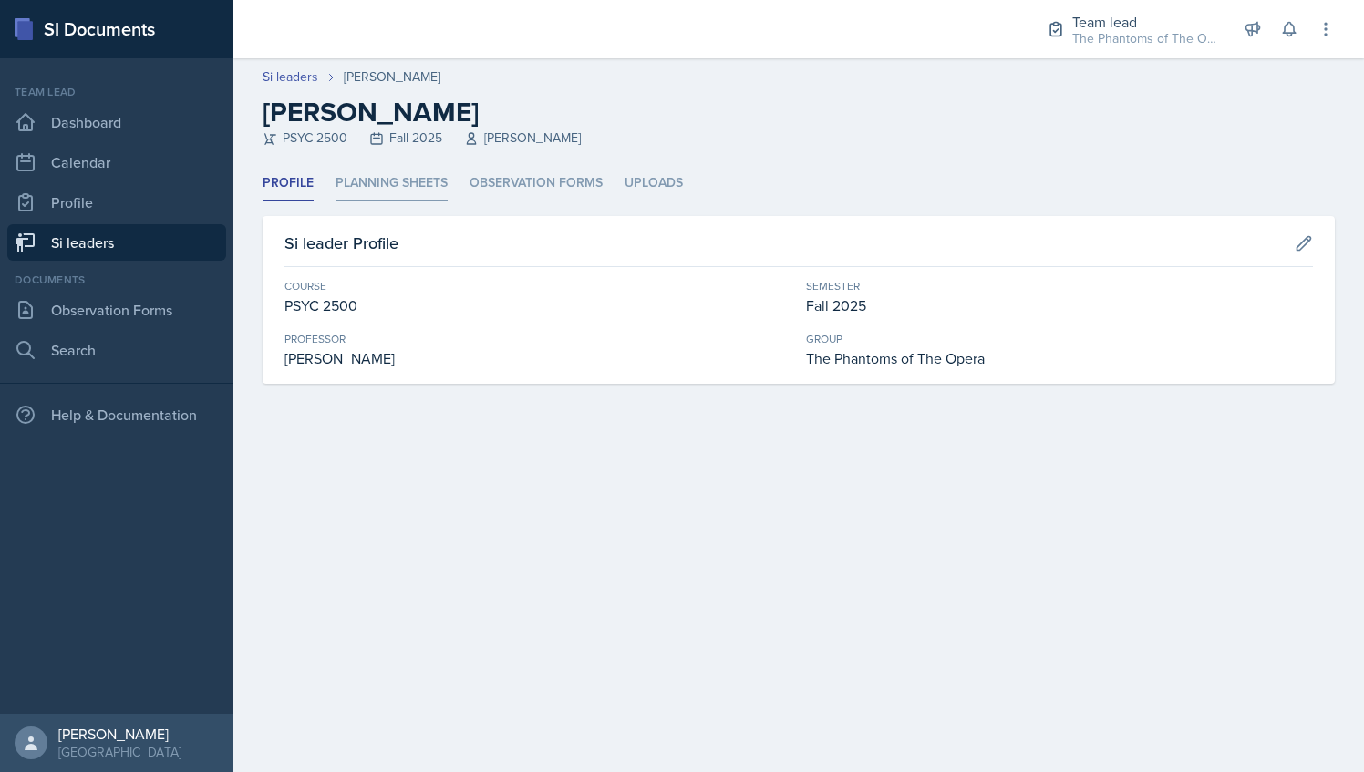
click at [373, 179] on li "Planning Sheets" at bounding box center [392, 184] width 112 height 36
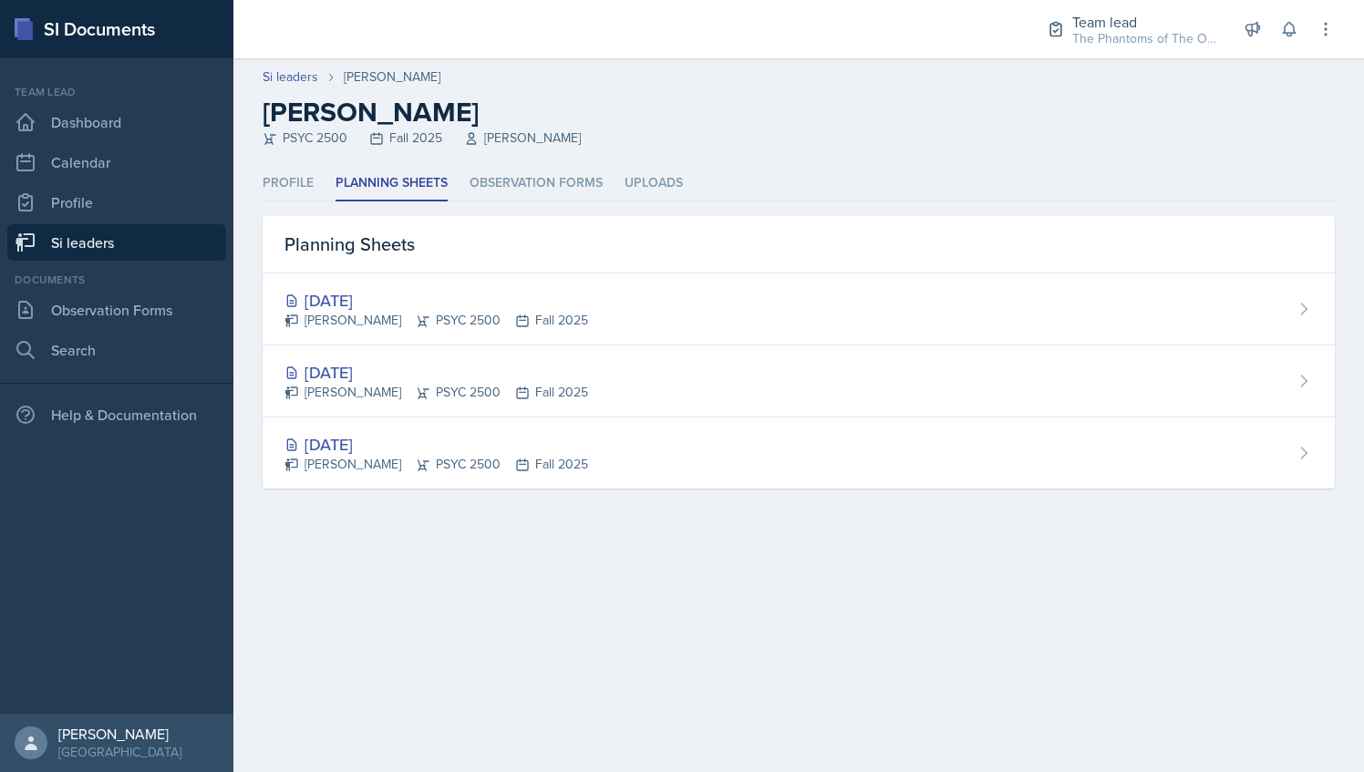
click at [275, 164] on header "Si leaders [PERSON_NAME] [PERSON_NAME] PSYC 2500 Fall 2025 [PERSON_NAME]" at bounding box center [798, 112] width 1131 height 108
click at [280, 173] on li "Profile" at bounding box center [288, 184] width 51 height 36
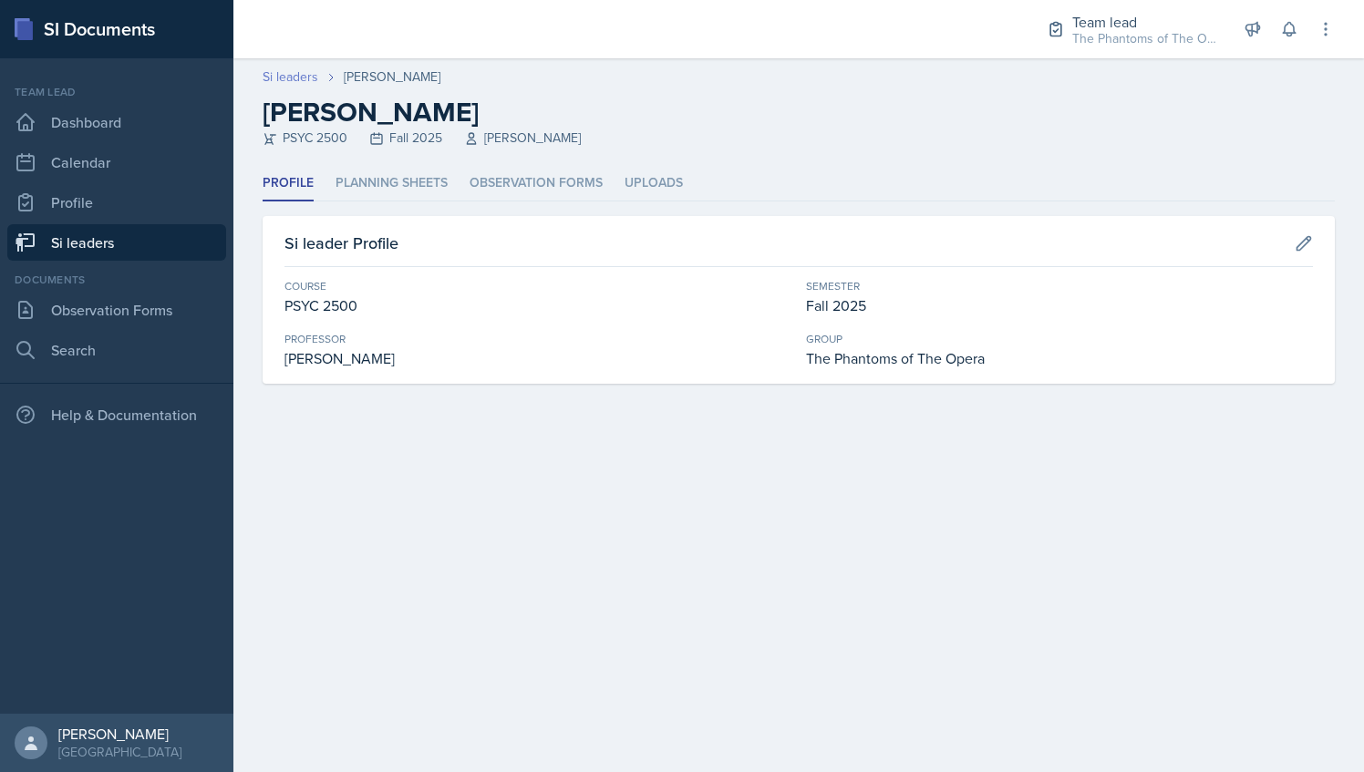
click at [298, 68] on link "Si leaders" at bounding box center [291, 76] width 56 height 19
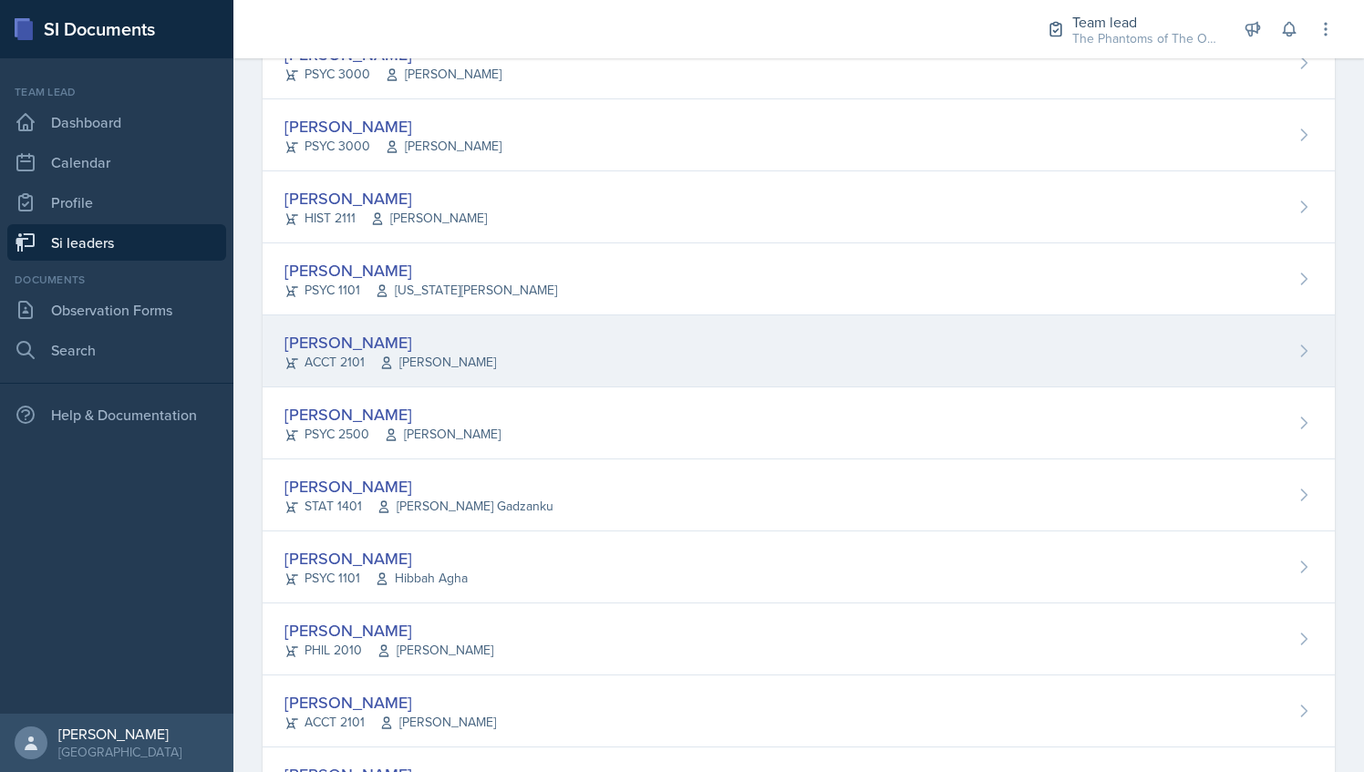
scroll to position [715, 0]
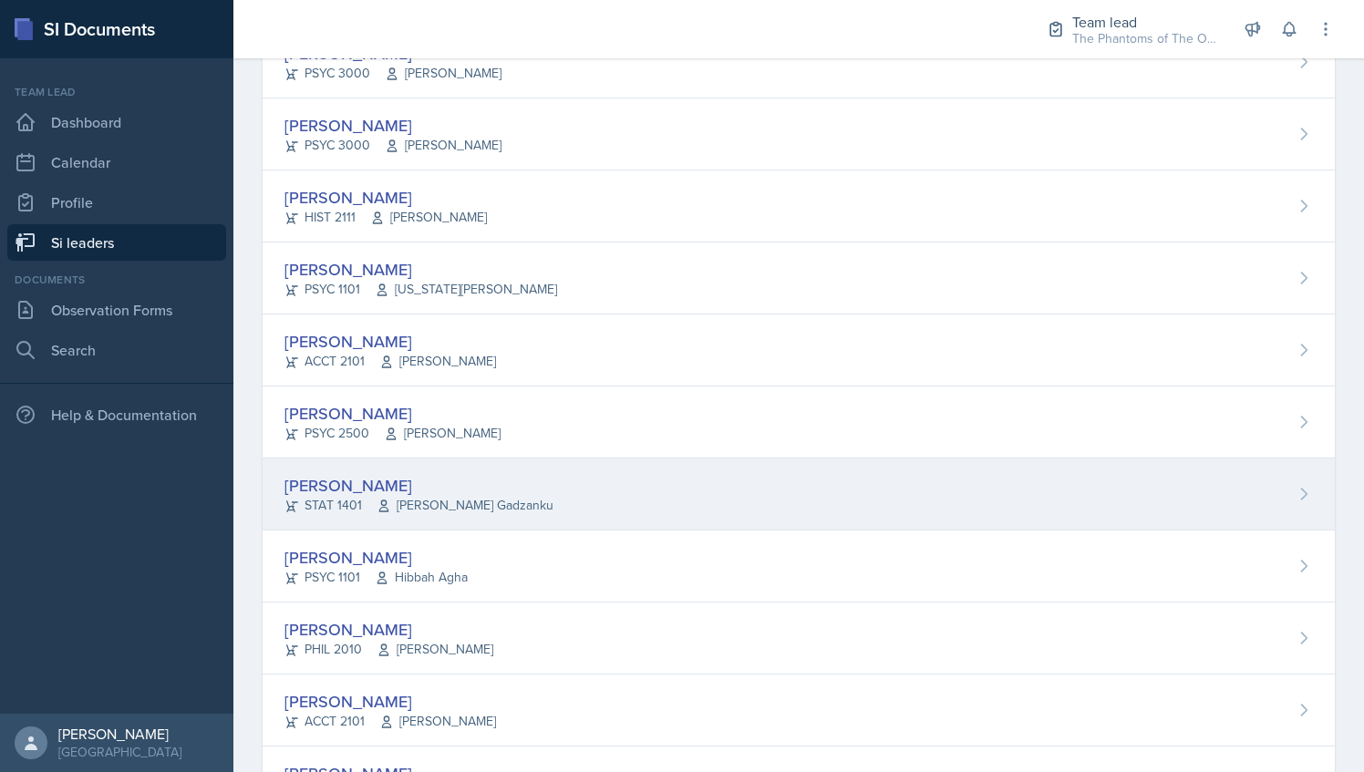
click at [509, 490] on div "[PERSON_NAME]" at bounding box center [419, 485] width 269 height 25
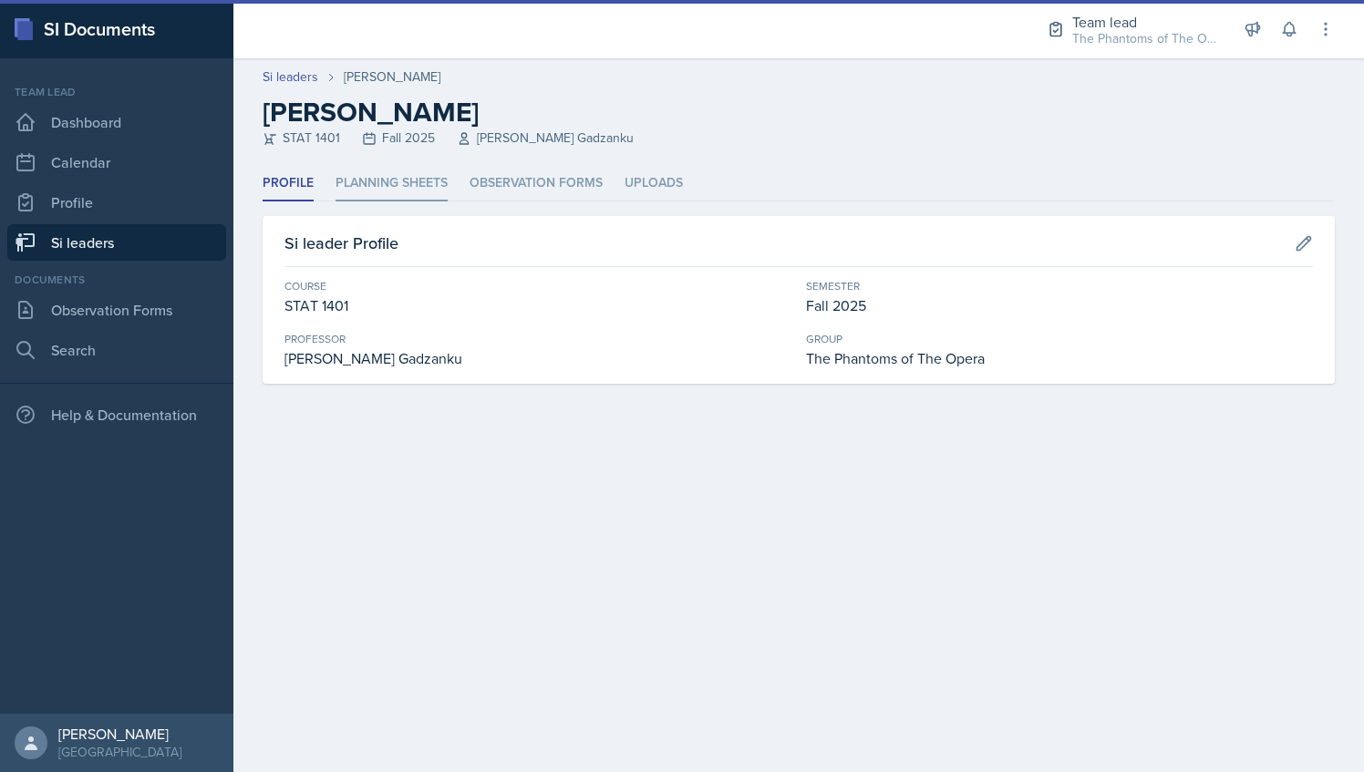
click at [388, 200] on li "Planning Sheets" at bounding box center [392, 184] width 112 height 36
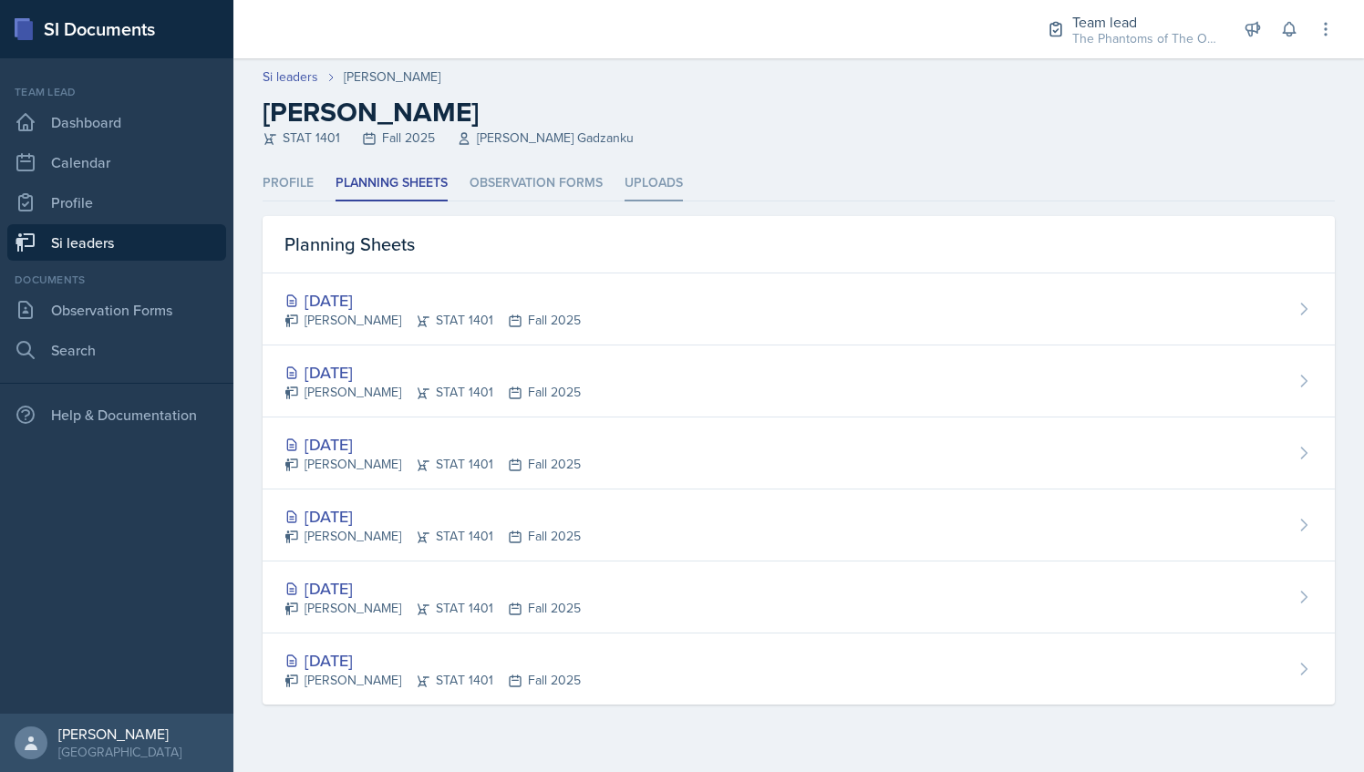
click at [657, 191] on li "Uploads" at bounding box center [654, 184] width 58 height 36
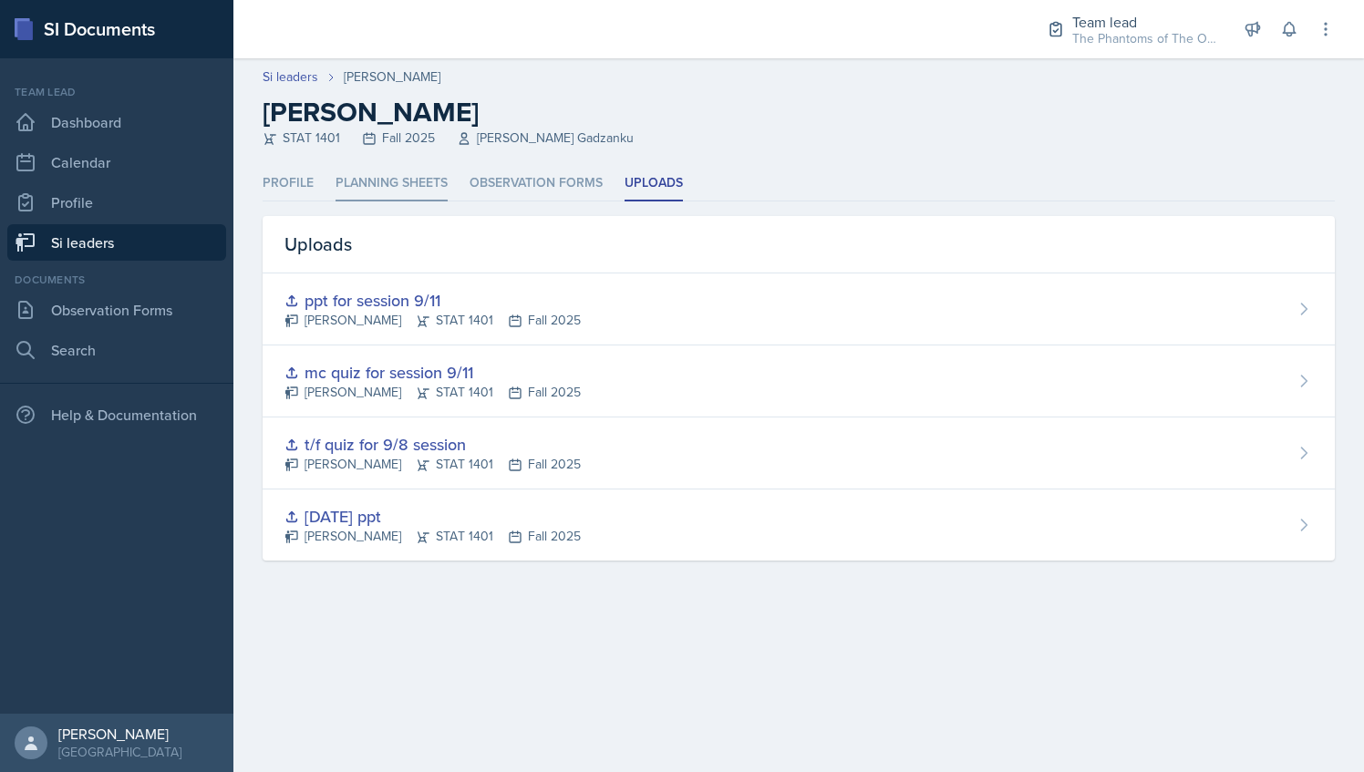
click at [387, 192] on li "Planning Sheets" at bounding box center [392, 184] width 112 height 36
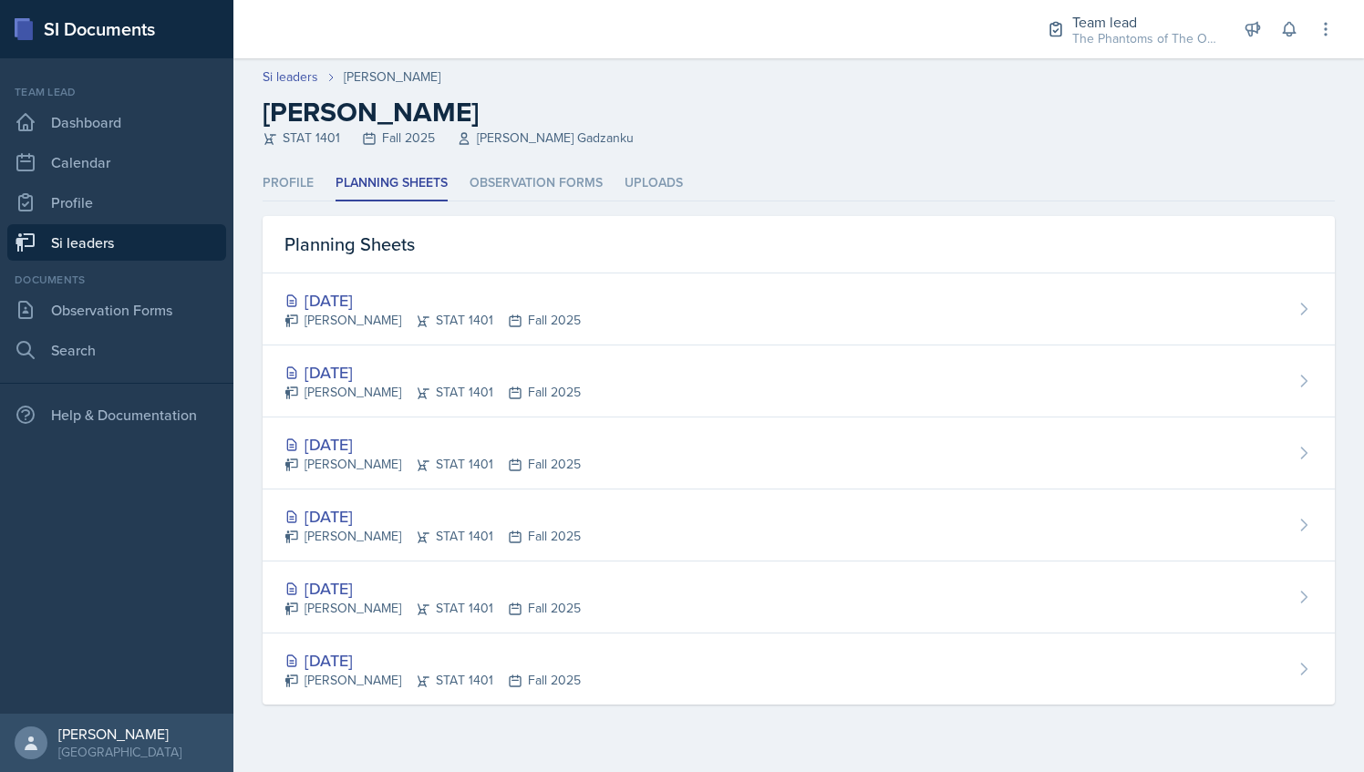
click at [177, 256] on link "Si leaders" at bounding box center [116, 242] width 219 height 36
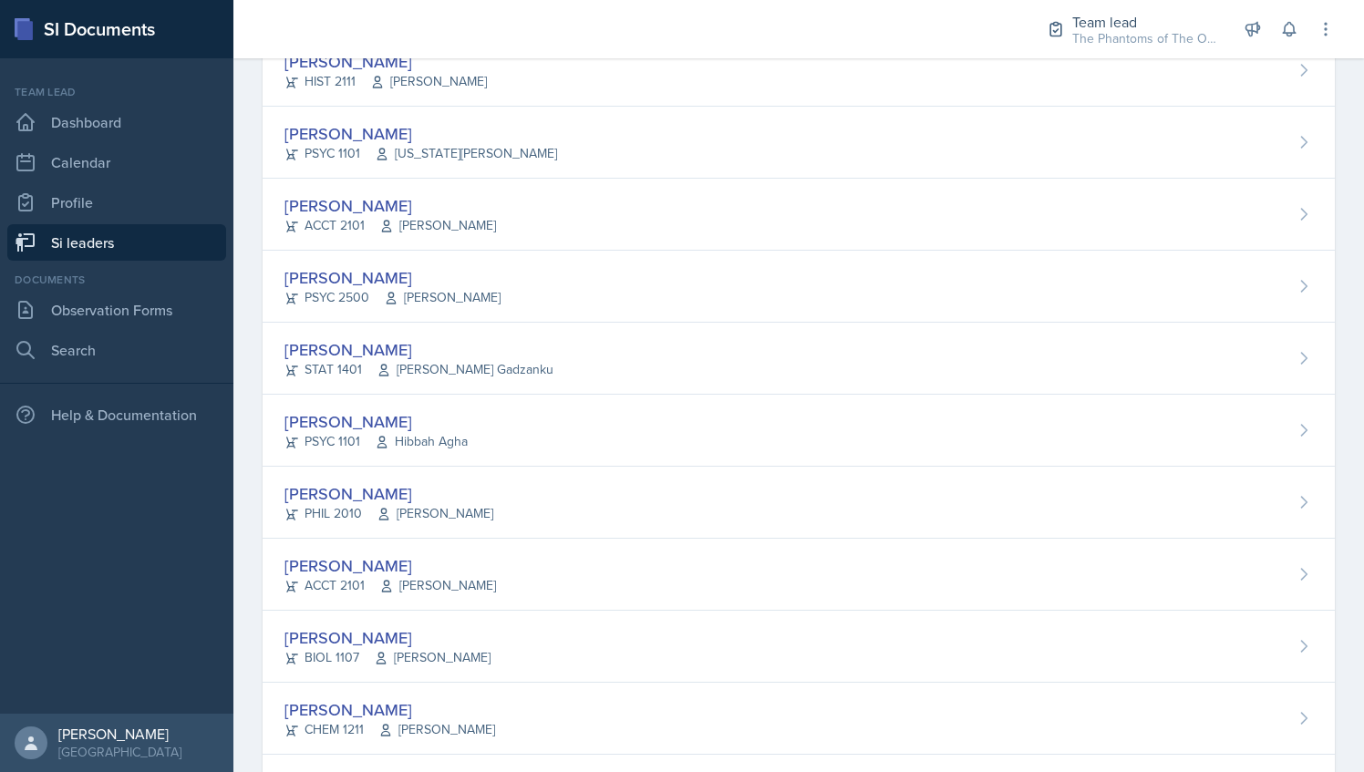
scroll to position [861, 0]
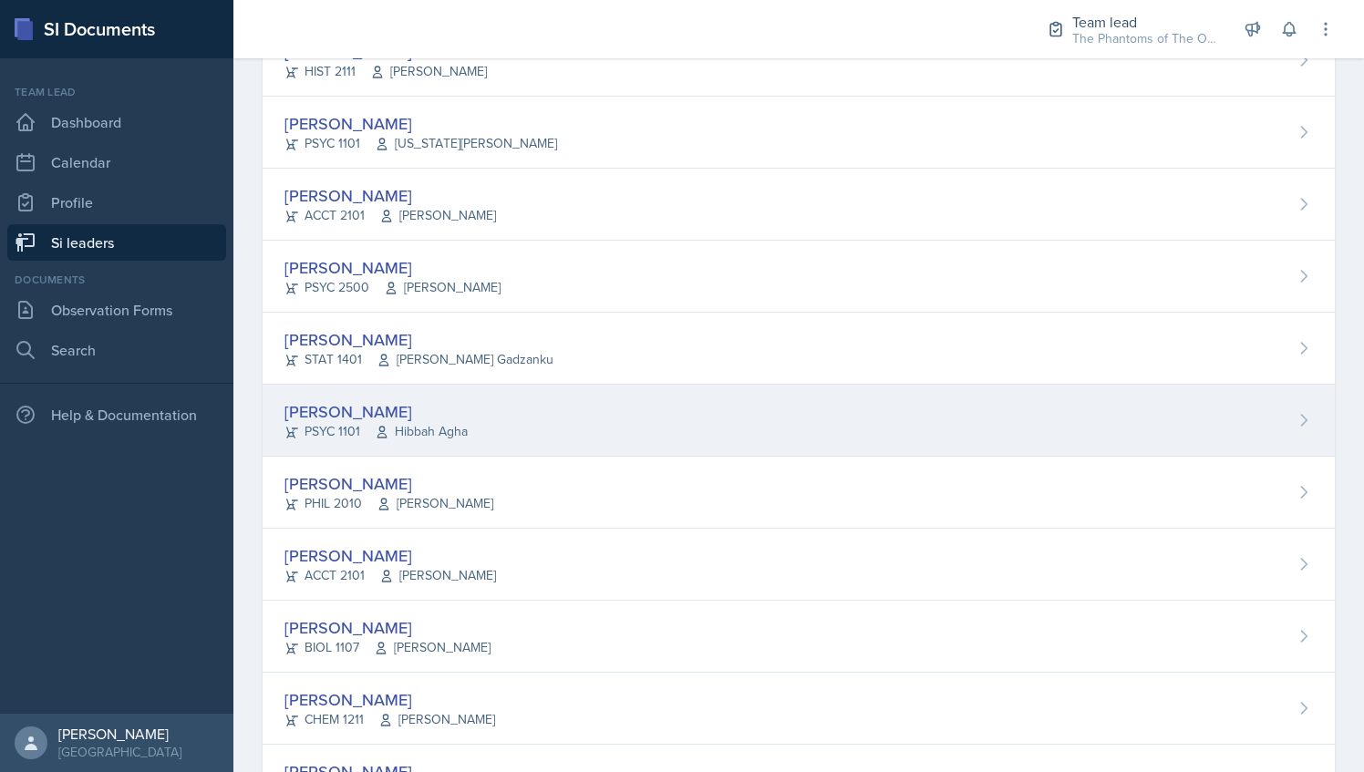
click at [451, 423] on span "Hibbah Agha" at bounding box center [421, 431] width 93 height 19
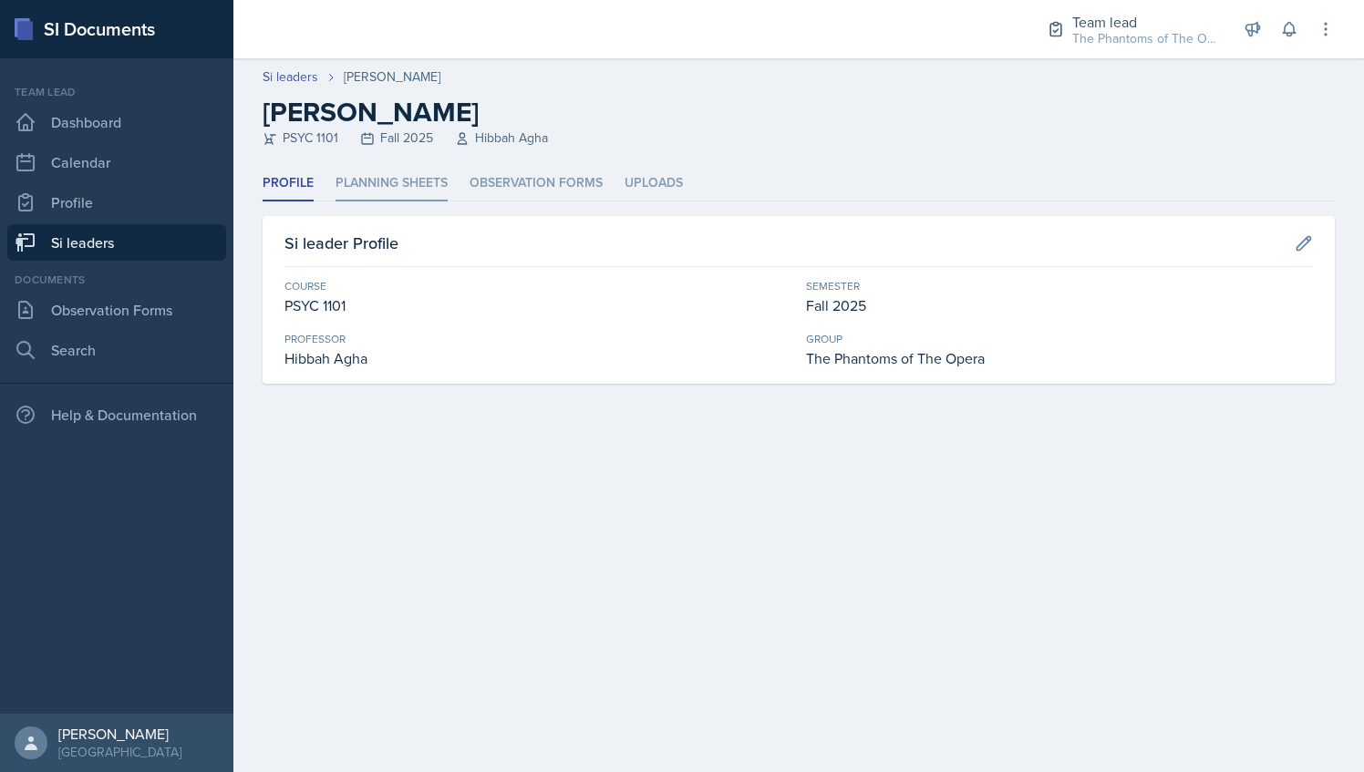
click at [388, 171] on li "Planning Sheets" at bounding box center [392, 184] width 112 height 36
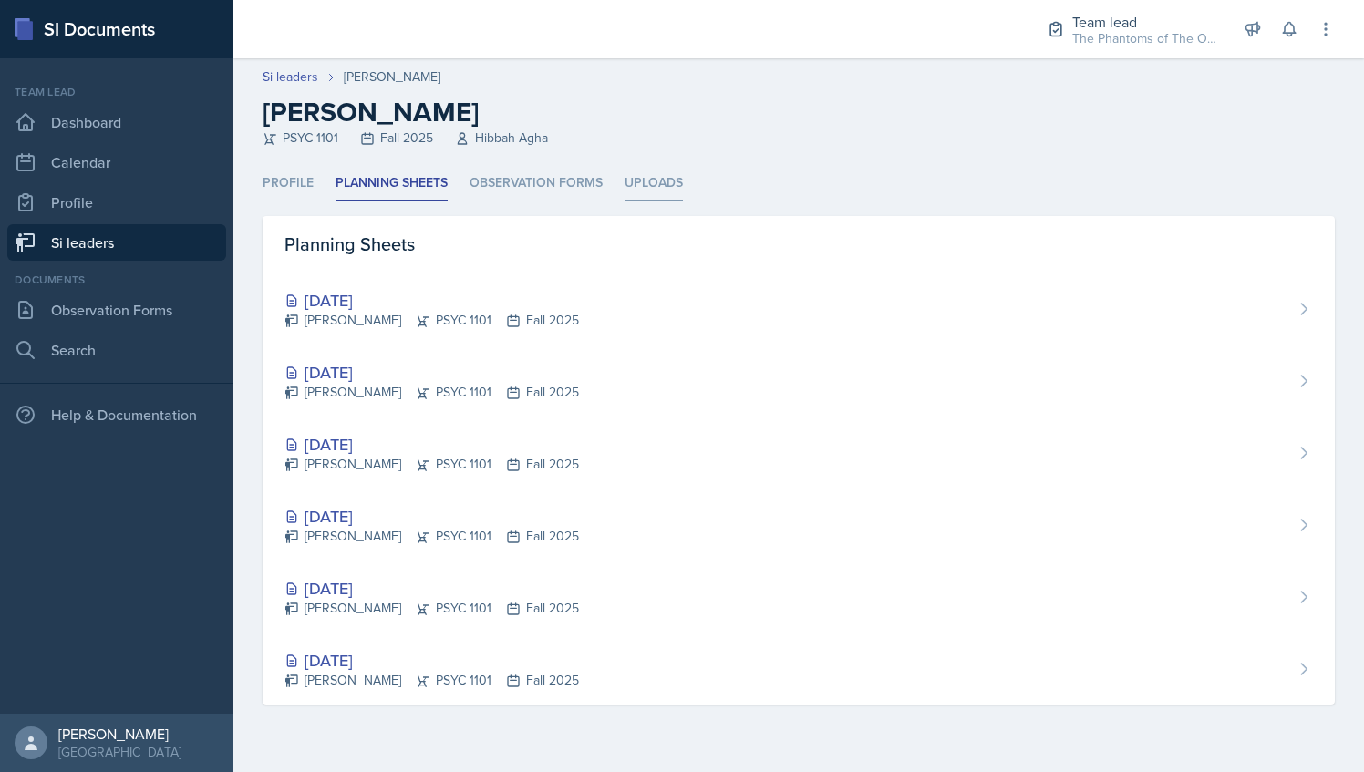
click at [648, 184] on li "Uploads" at bounding box center [654, 184] width 58 height 36
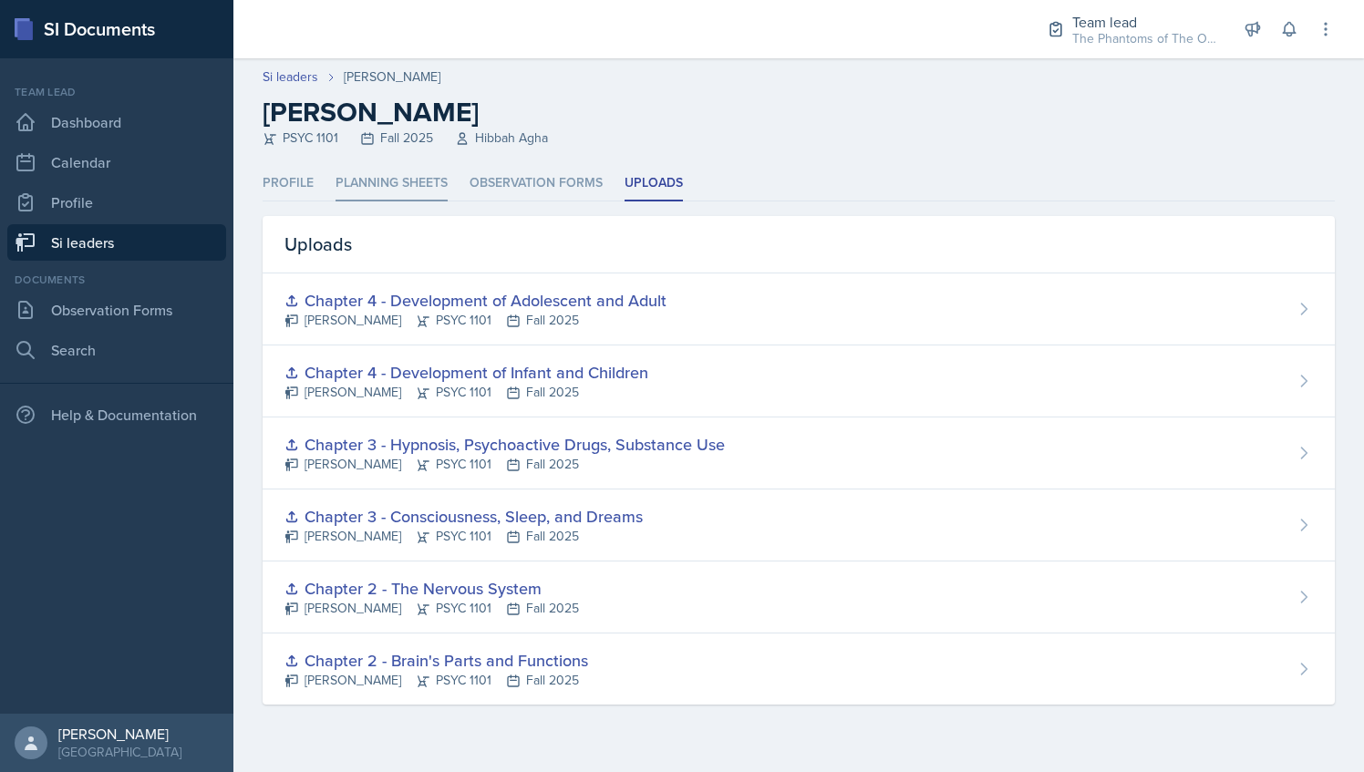
click at [350, 169] on li "Planning Sheets" at bounding box center [392, 184] width 112 height 36
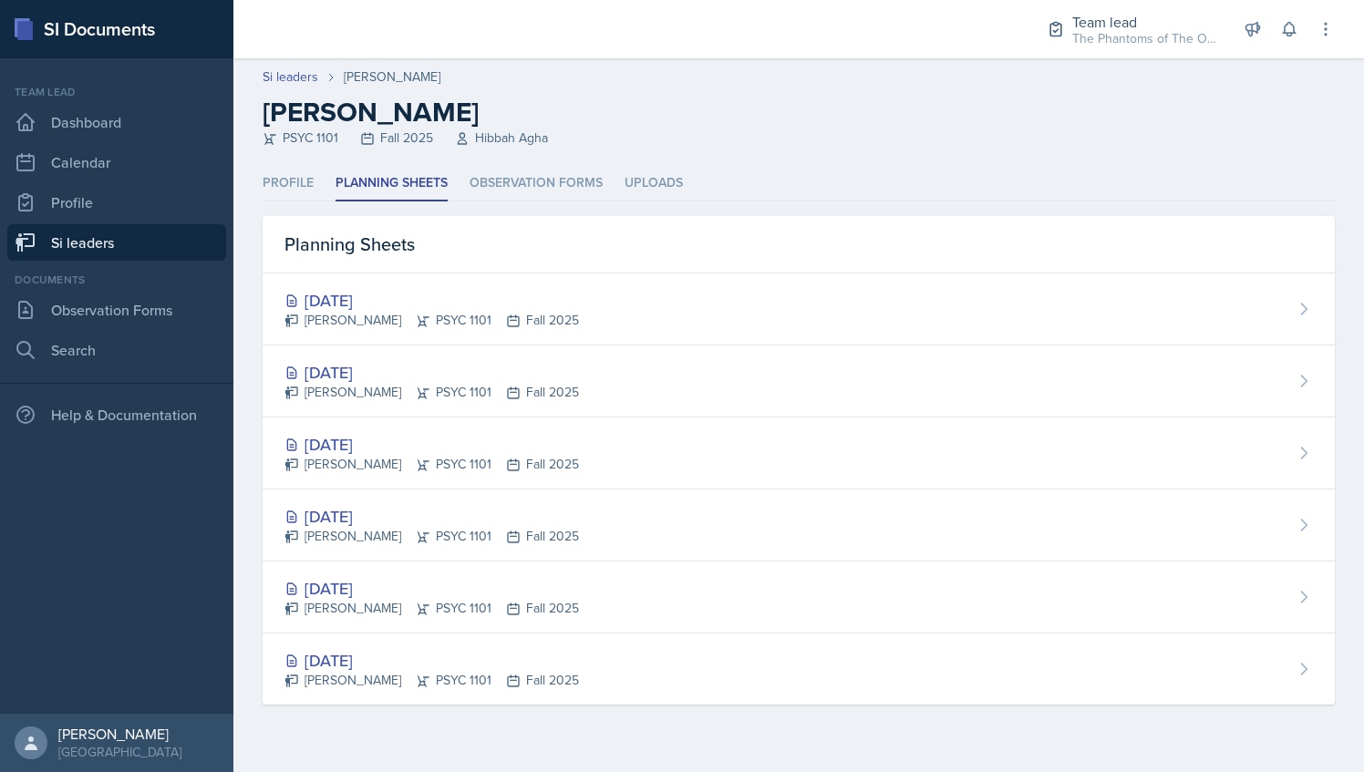
click at [106, 236] on link "Si leaders" at bounding box center [116, 242] width 219 height 36
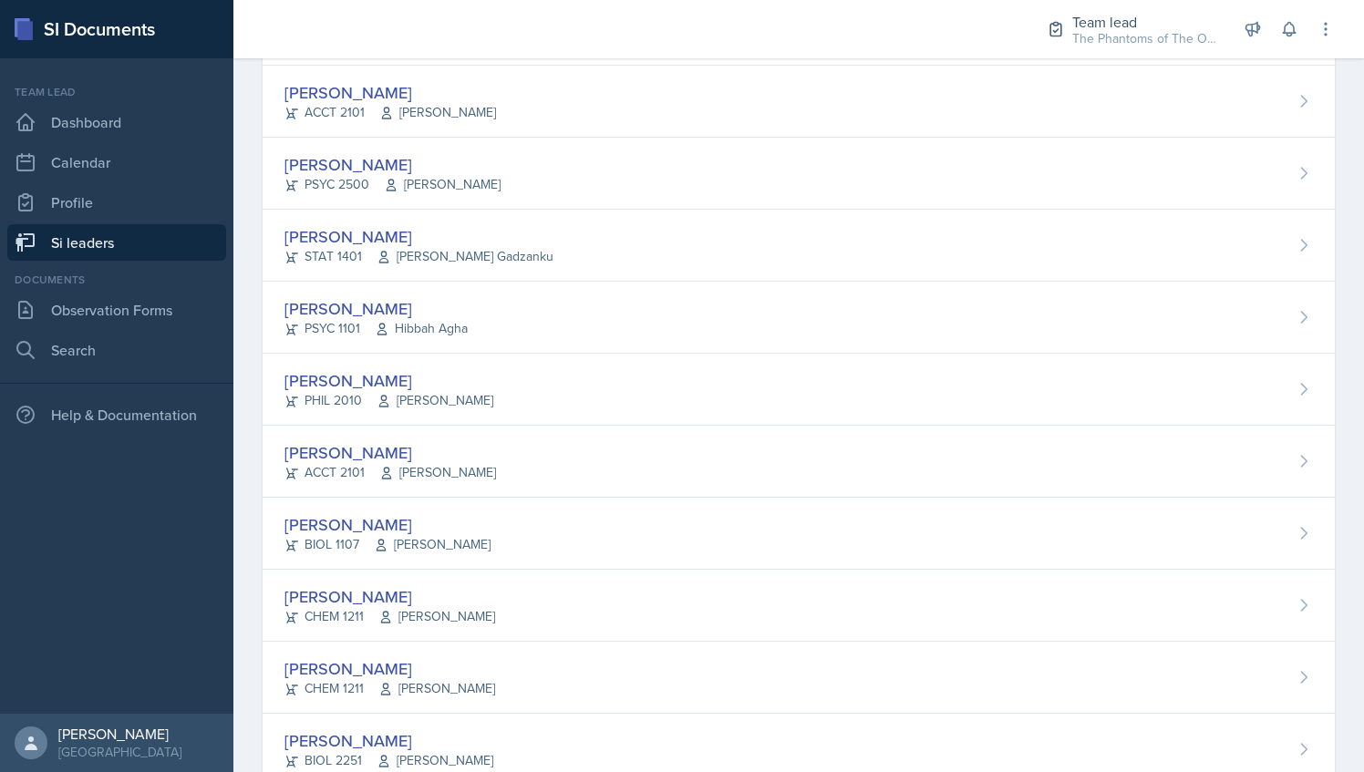
scroll to position [1078, 0]
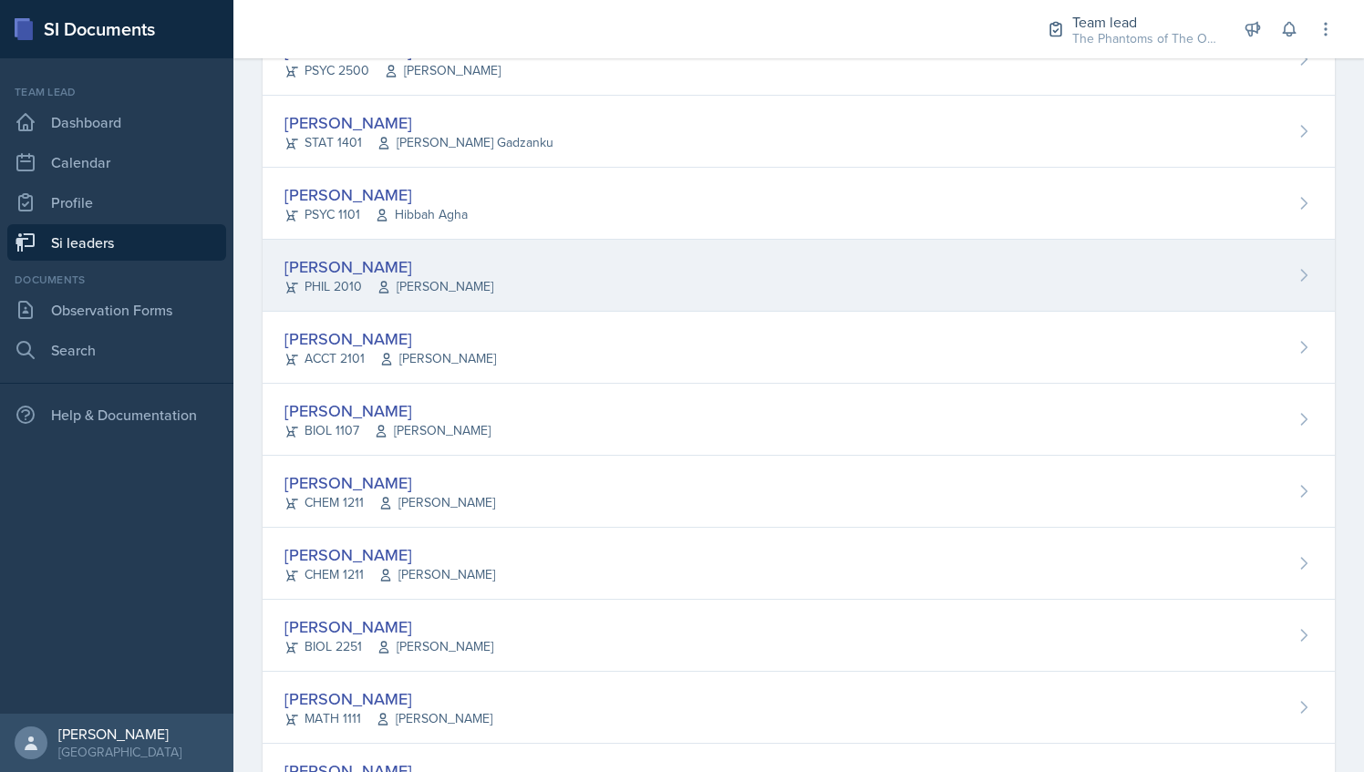
click at [511, 264] on div "[PERSON_NAME] PHIL 2010 [PERSON_NAME]" at bounding box center [799, 276] width 1073 height 72
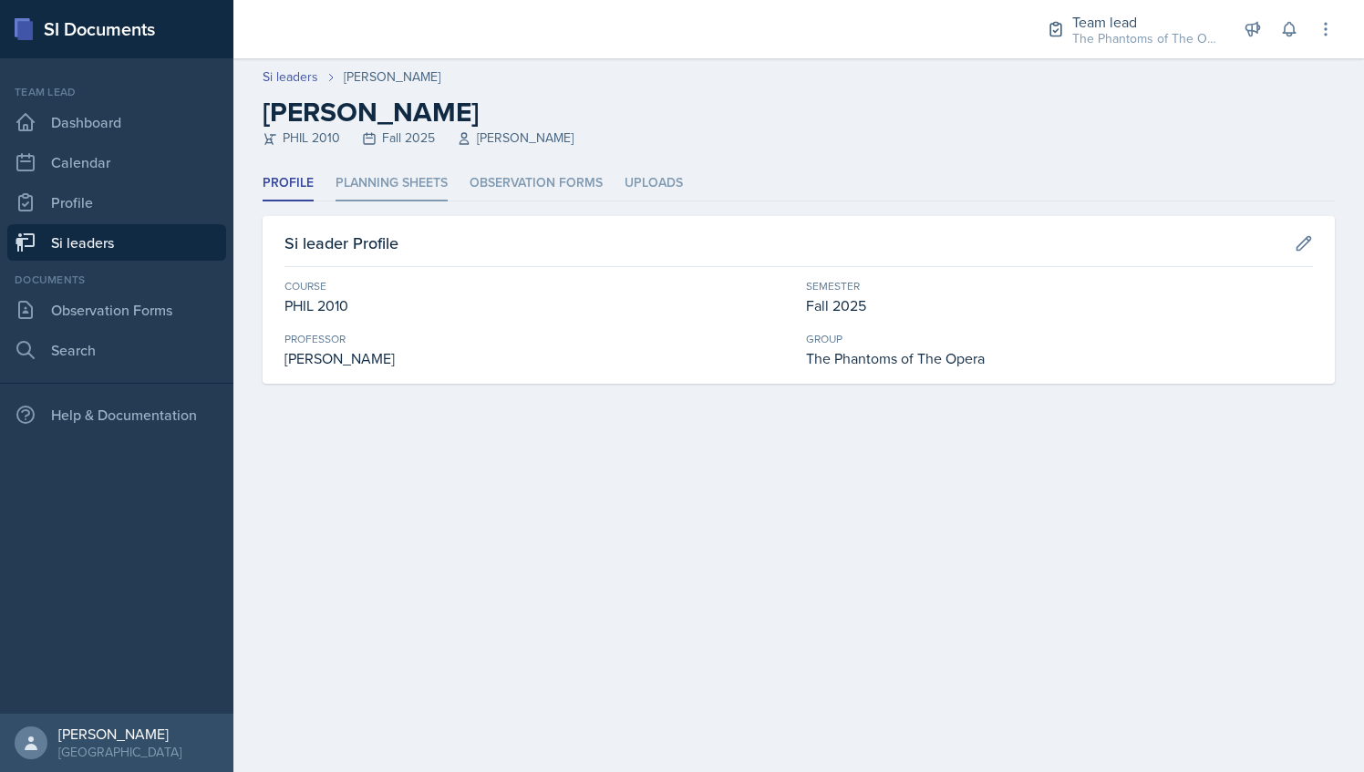
click at [374, 185] on li "Planning Sheets" at bounding box center [392, 184] width 112 height 36
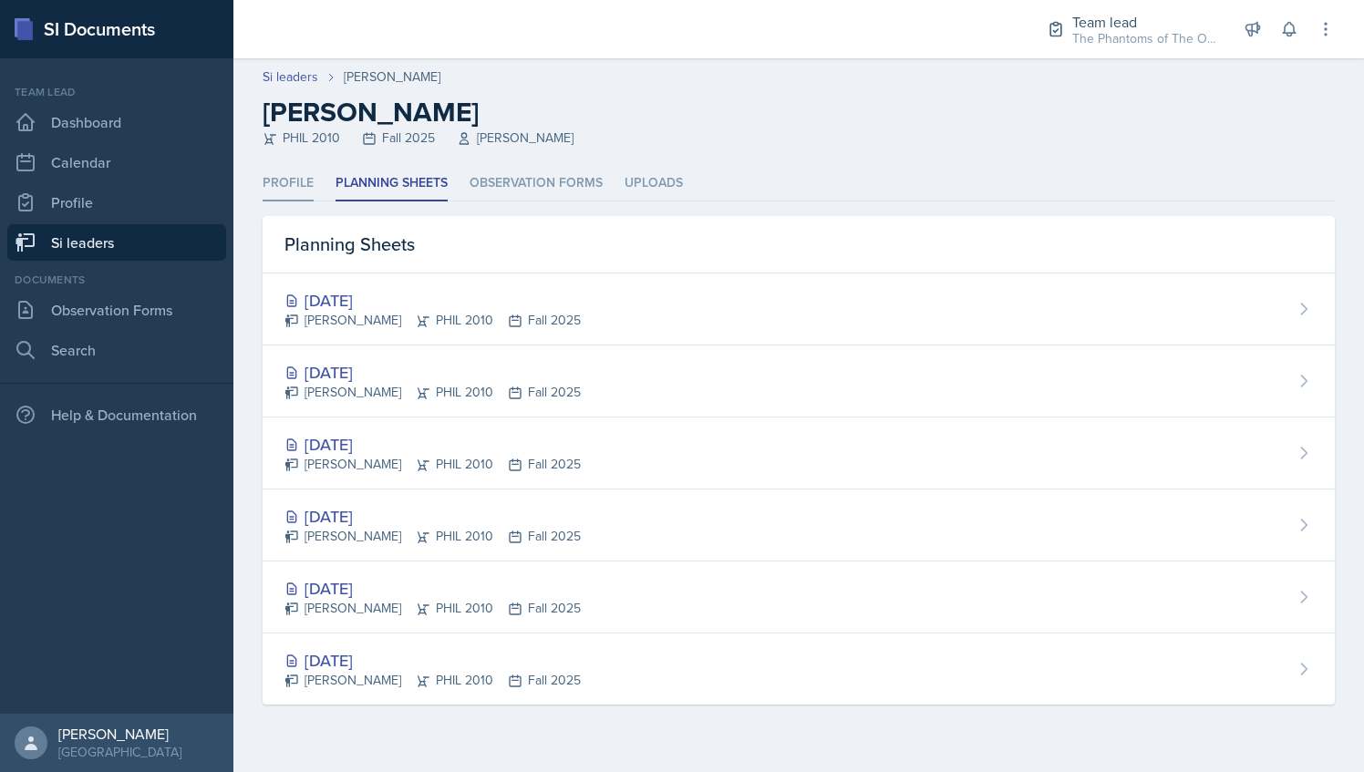
click at [279, 190] on li "Profile" at bounding box center [288, 184] width 51 height 36
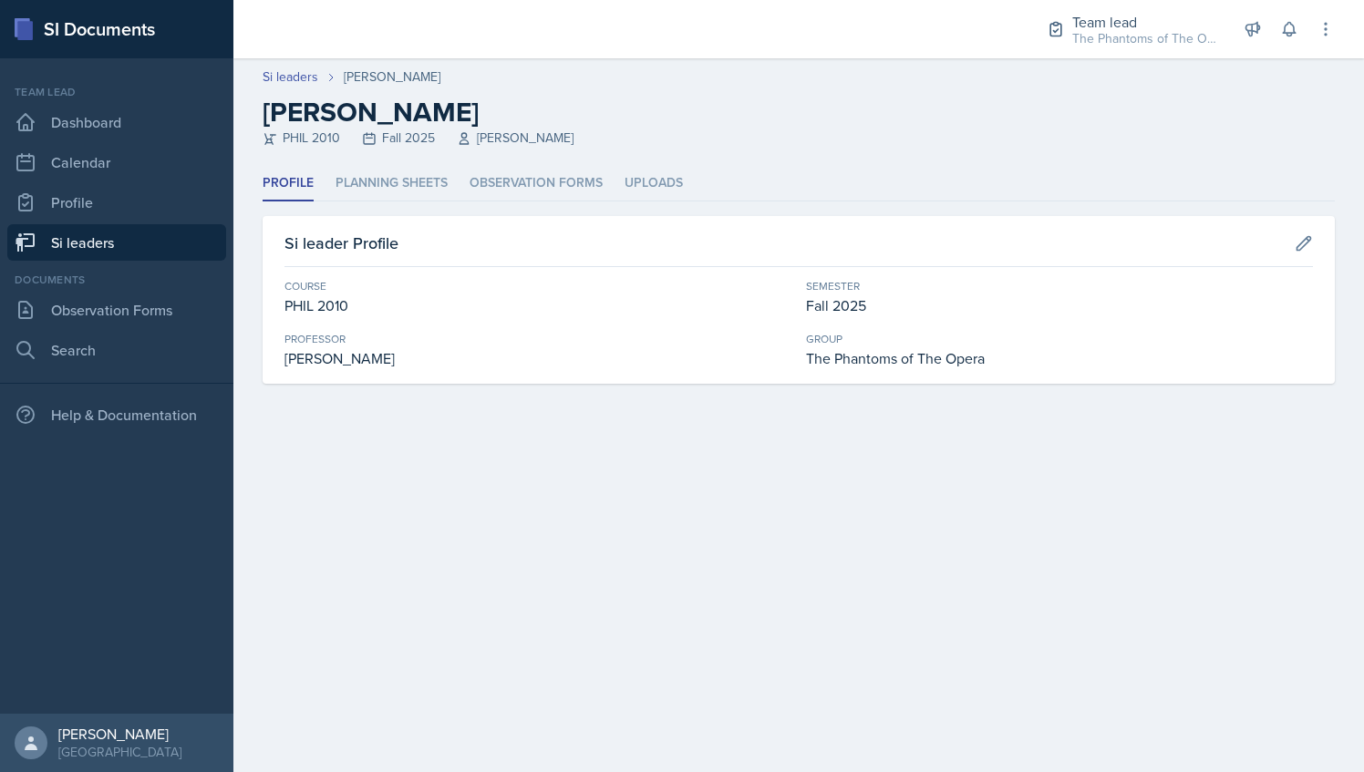
click at [163, 238] on link "Si leaders" at bounding box center [116, 242] width 219 height 36
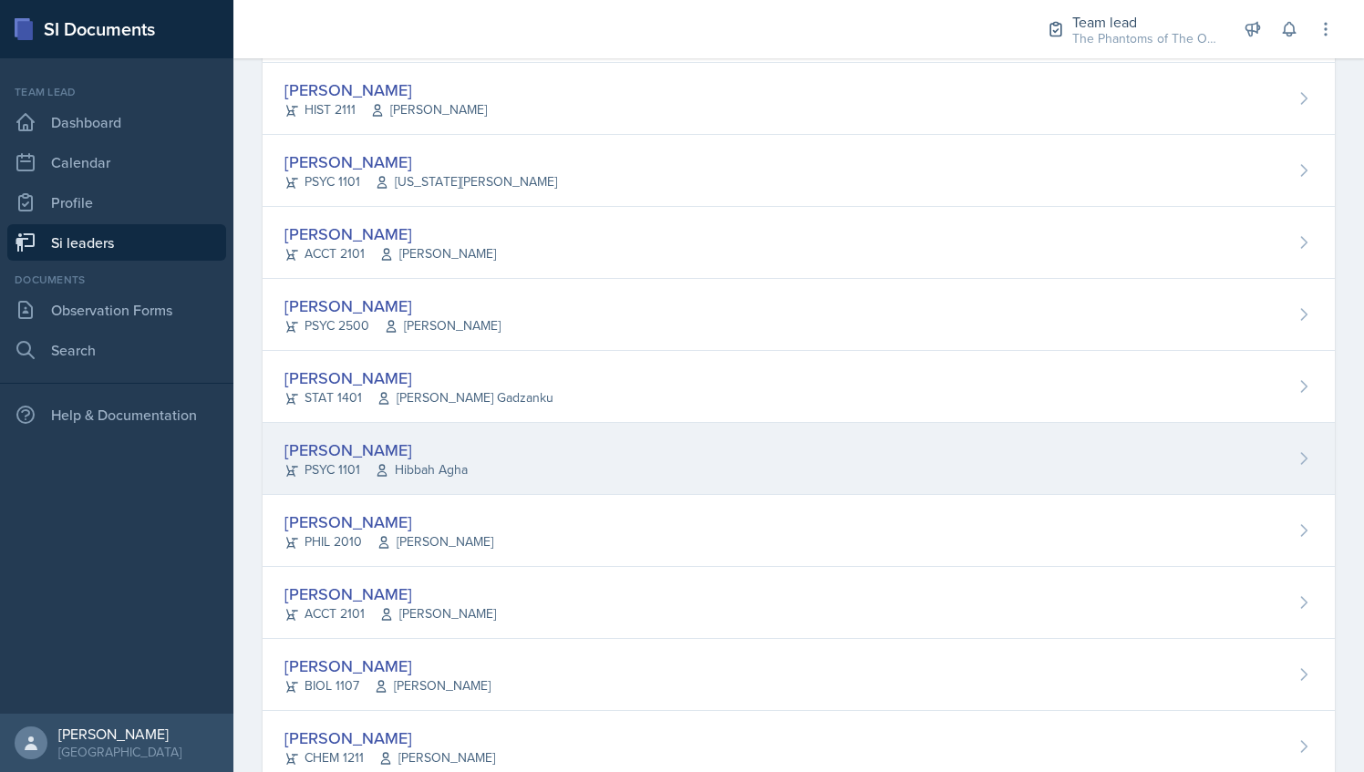
scroll to position [919, 0]
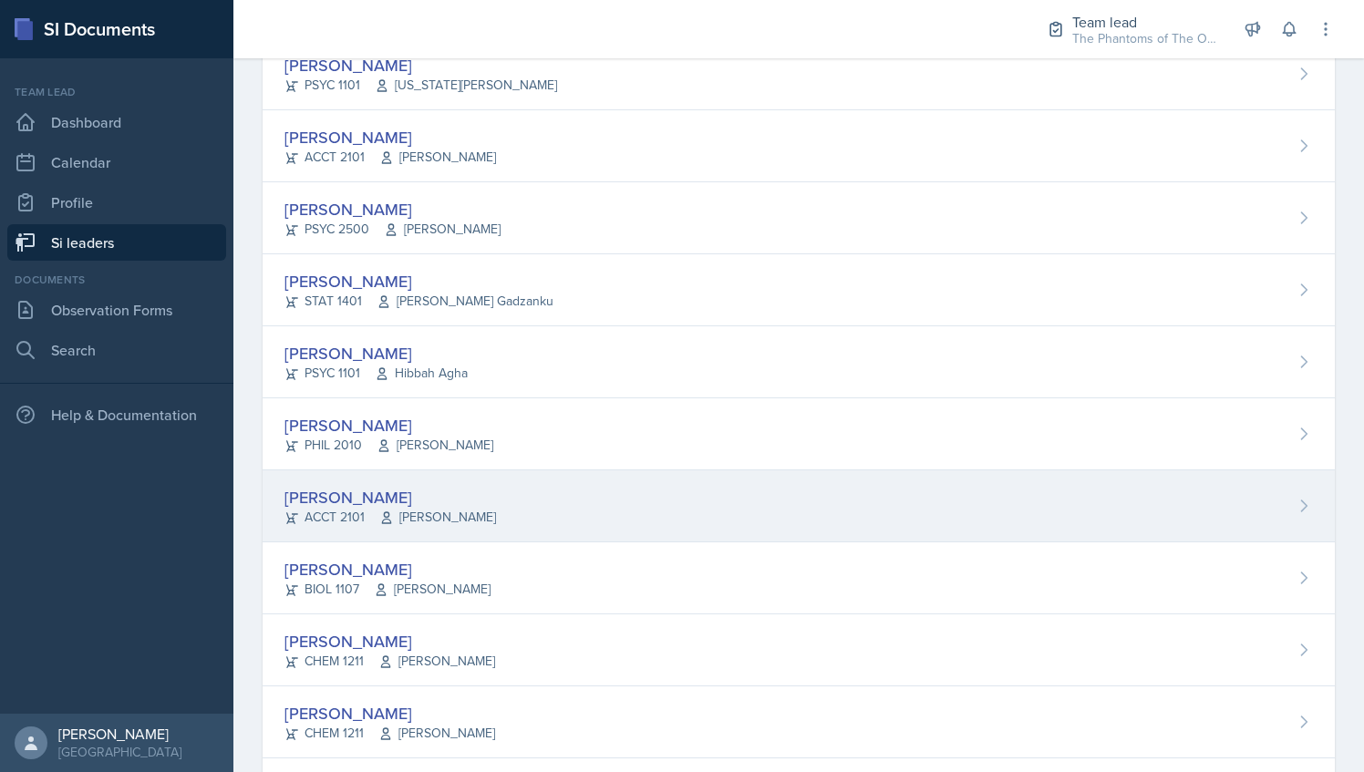
click at [565, 535] on div "[PERSON_NAME] ACCT 2101 [PERSON_NAME]" at bounding box center [799, 507] width 1073 height 72
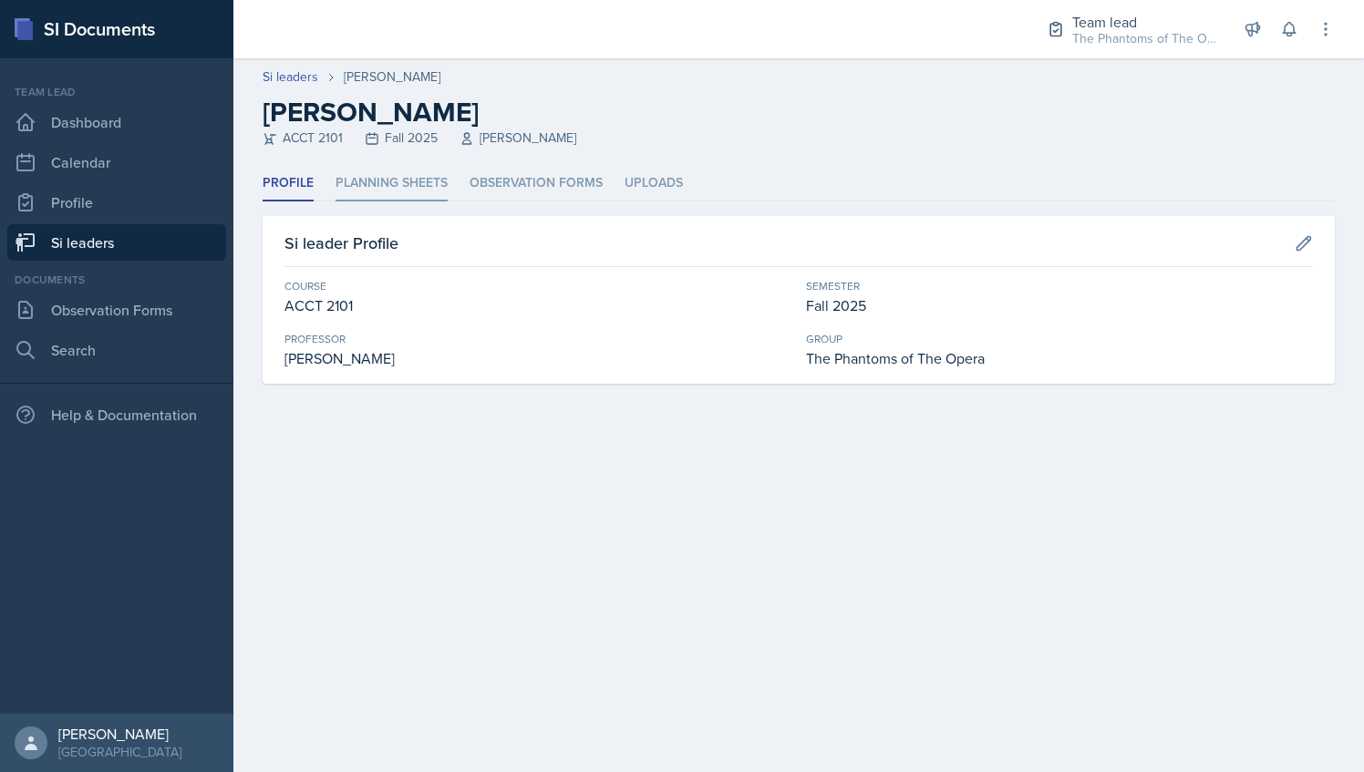
click at [403, 181] on li "Planning Sheets" at bounding box center [392, 184] width 112 height 36
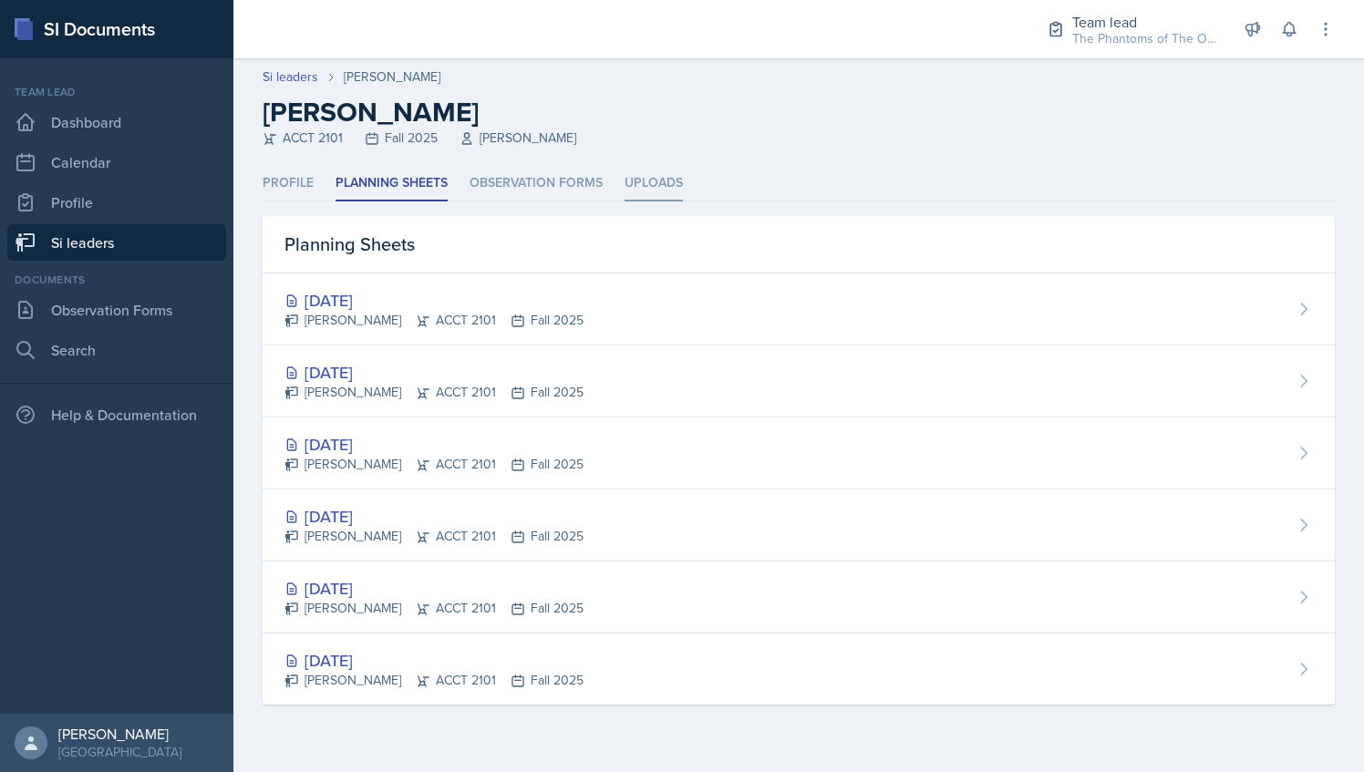
click at [668, 186] on li "Uploads" at bounding box center [654, 184] width 58 height 36
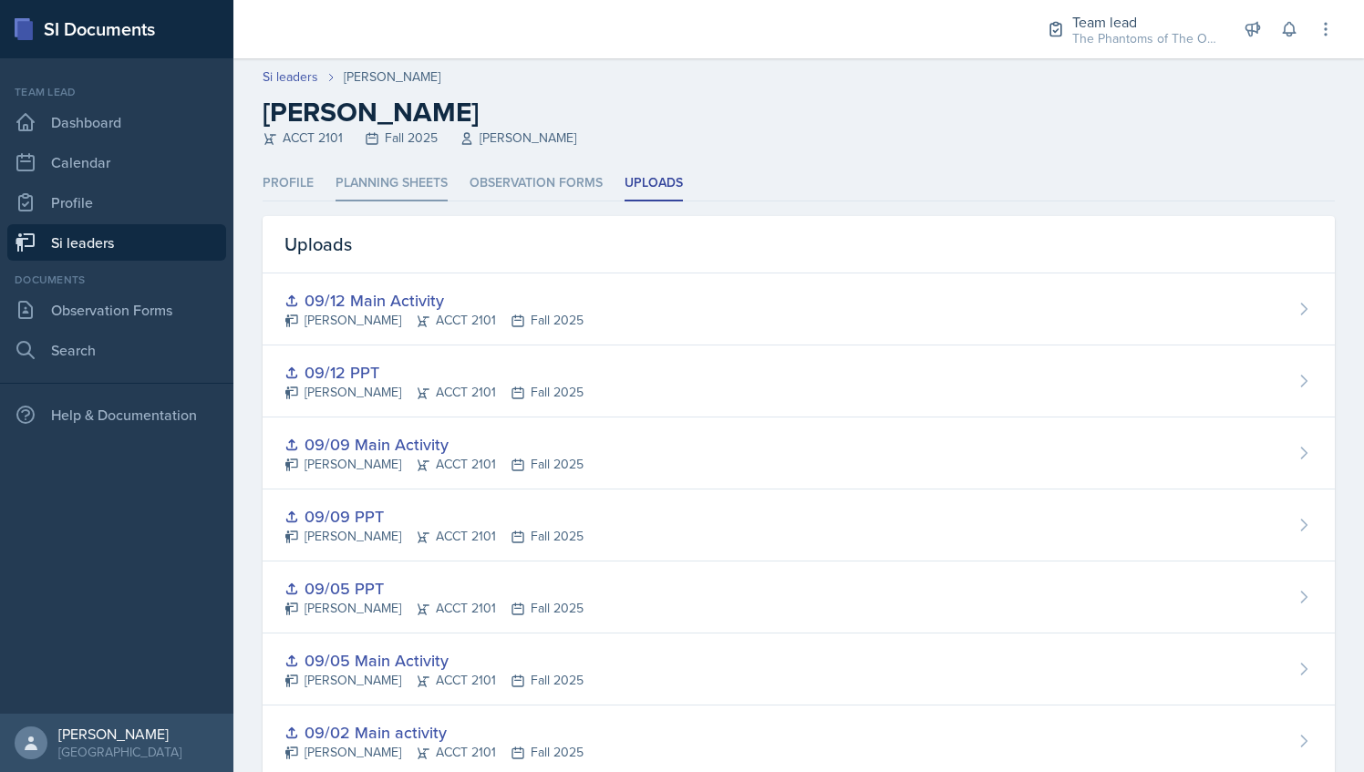
click at [392, 170] on li "Planning Sheets" at bounding box center [392, 184] width 112 height 36
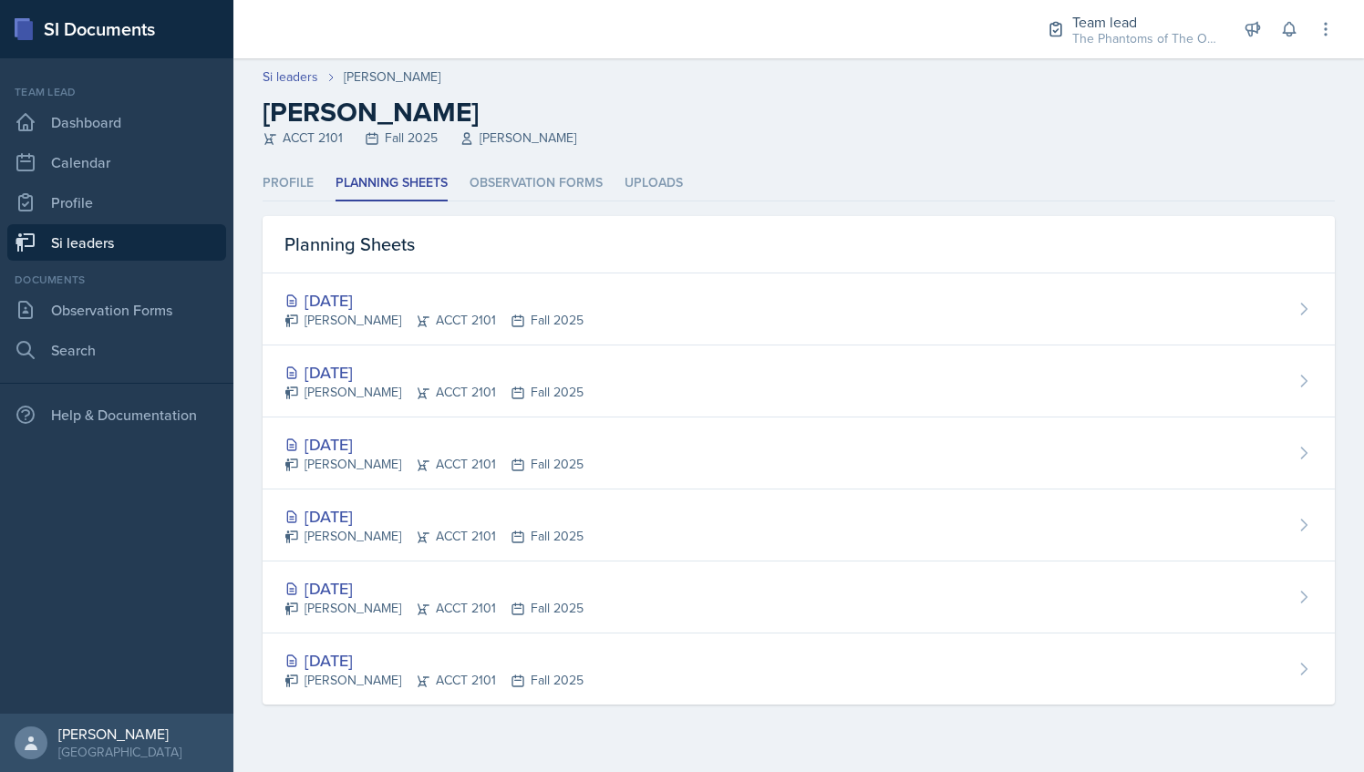
click at [118, 258] on link "Si leaders" at bounding box center [116, 242] width 219 height 36
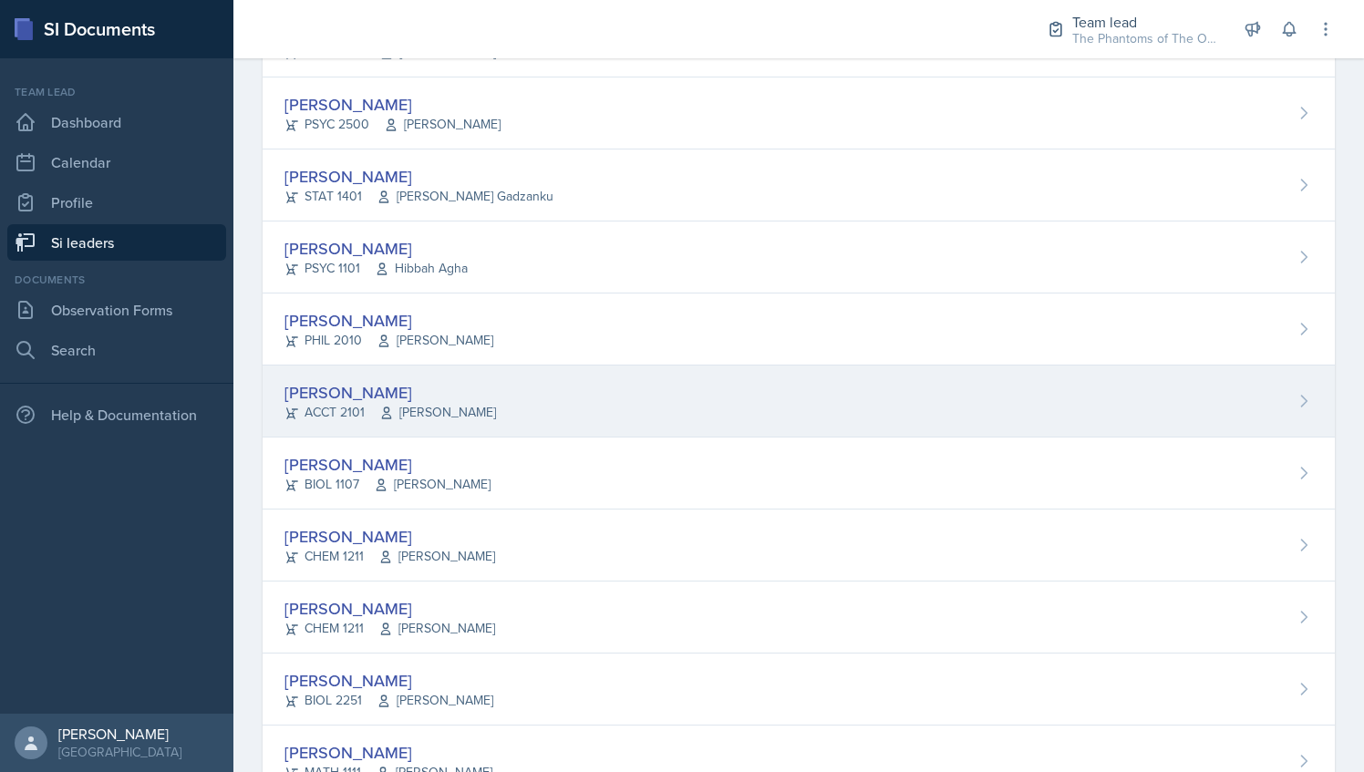
scroll to position [1301, 0]
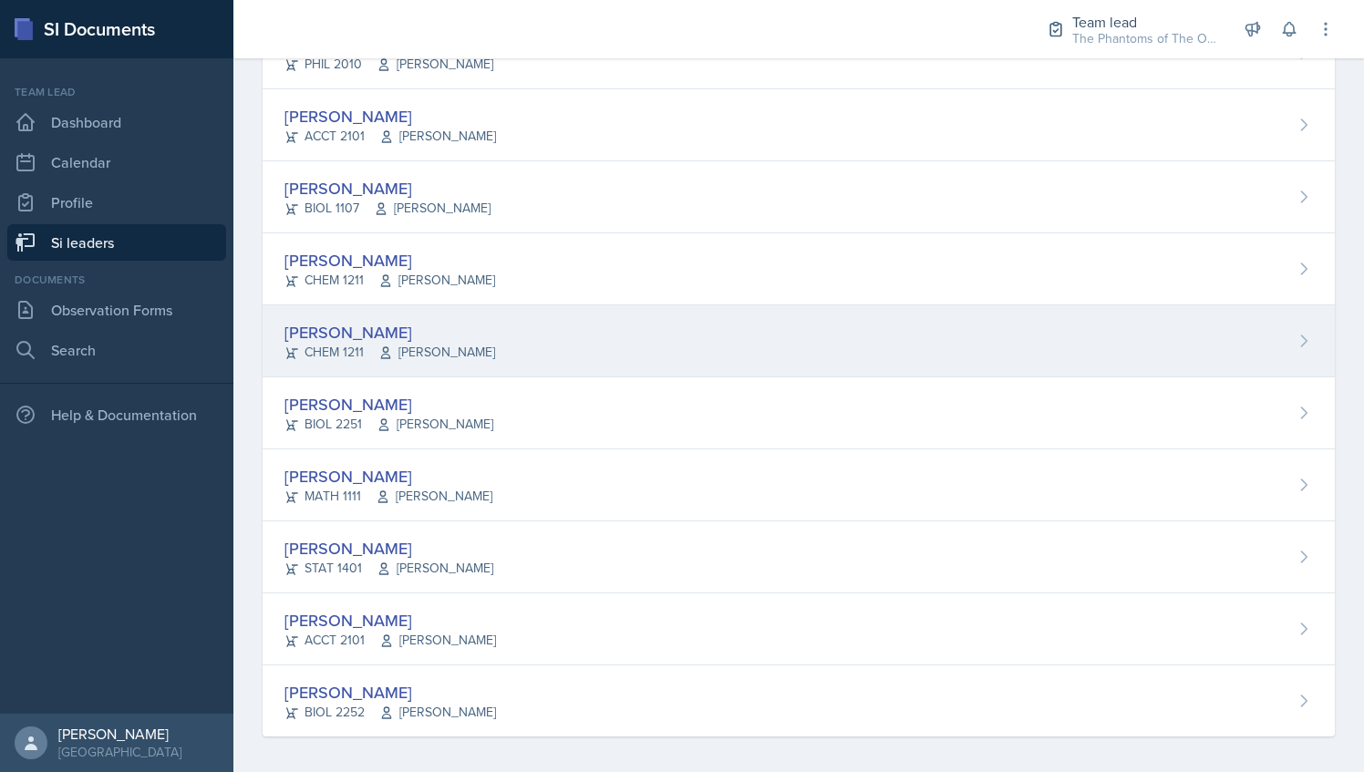
click at [434, 330] on div "[PERSON_NAME]" at bounding box center [390, 332] width 211 height 25
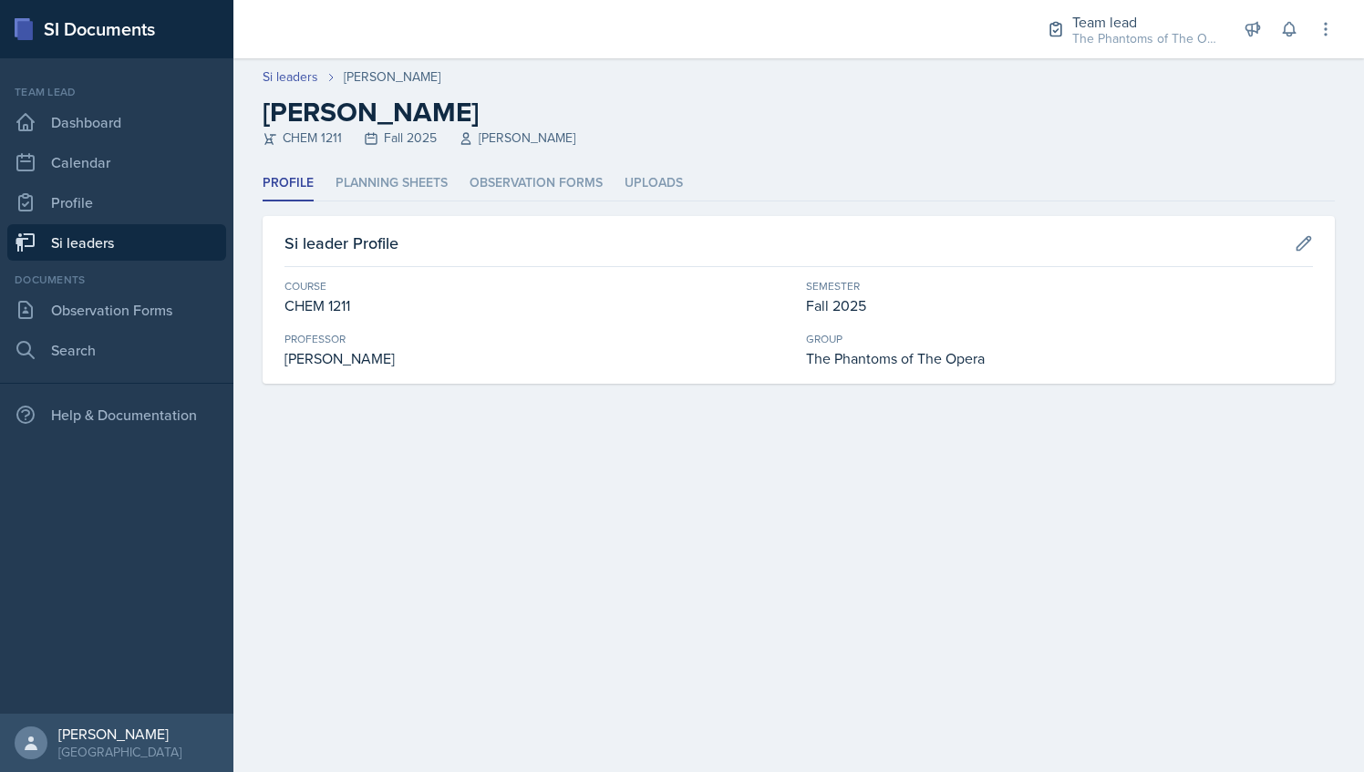
click at [368, 204] on div "Profile Planning Sheets Observation Forms Uploads Profile Planning Sheets Obser…" at bounding box center [799, 275] width 1073 height 218
click at [370, 192] on li "Planning Sheets" at bounding box center [392, 184] width 112 height 36
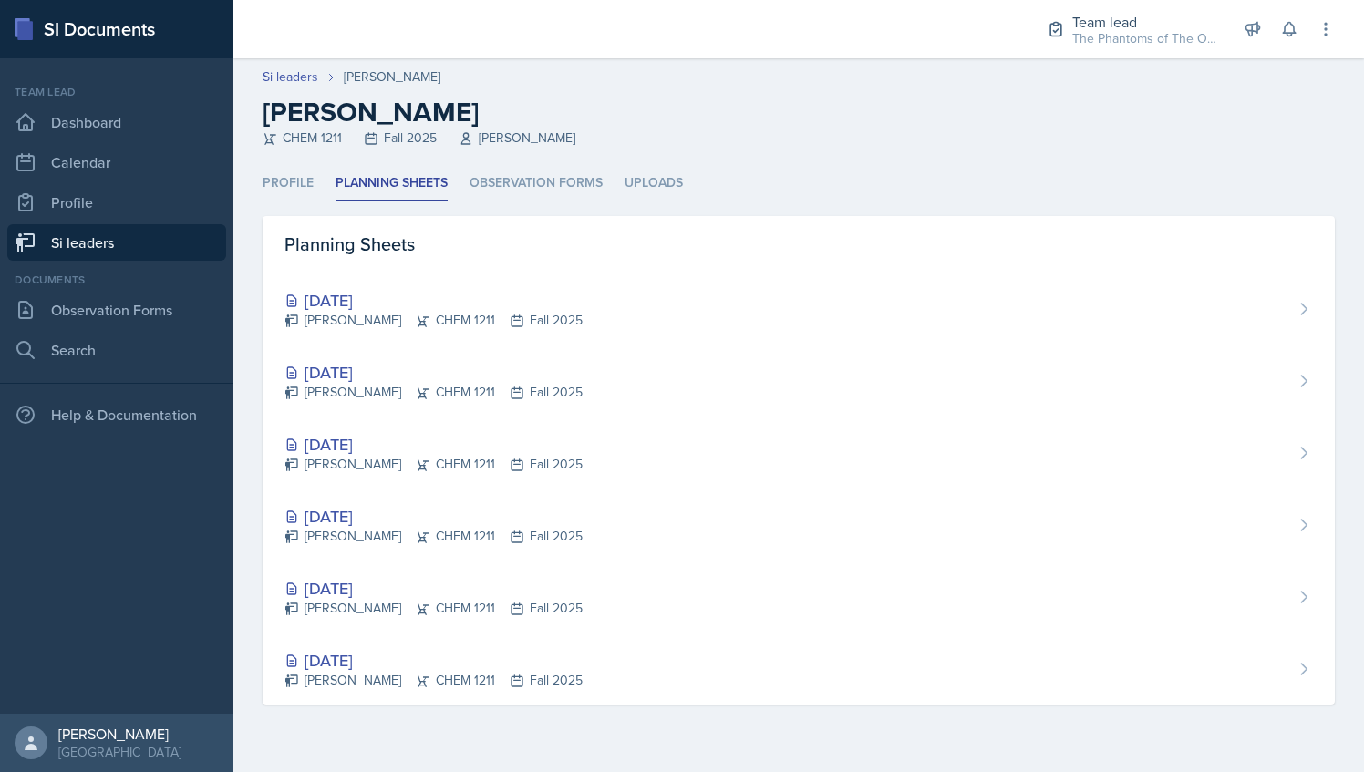
click at [683, 199] on ul "Profile Planning Sheets Observation Forms Uploads" at bounding box center [799, 184] width 1073 height 36
click at [658, 174] on li "Uploads" at bounding box center [654, 184] width 58 height 36
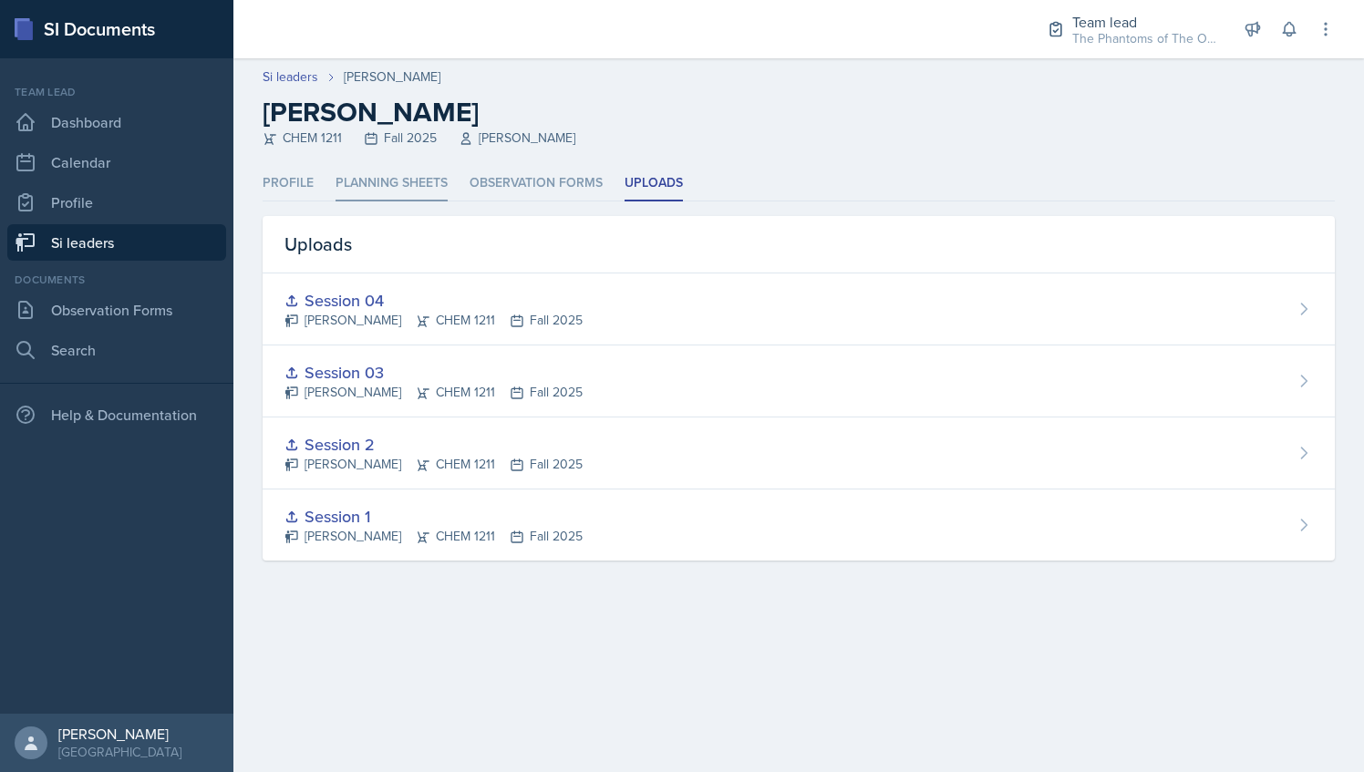
click at [428, 178] on li "Planning Sheets" at bounding box center [392, 184] width 112 height 36
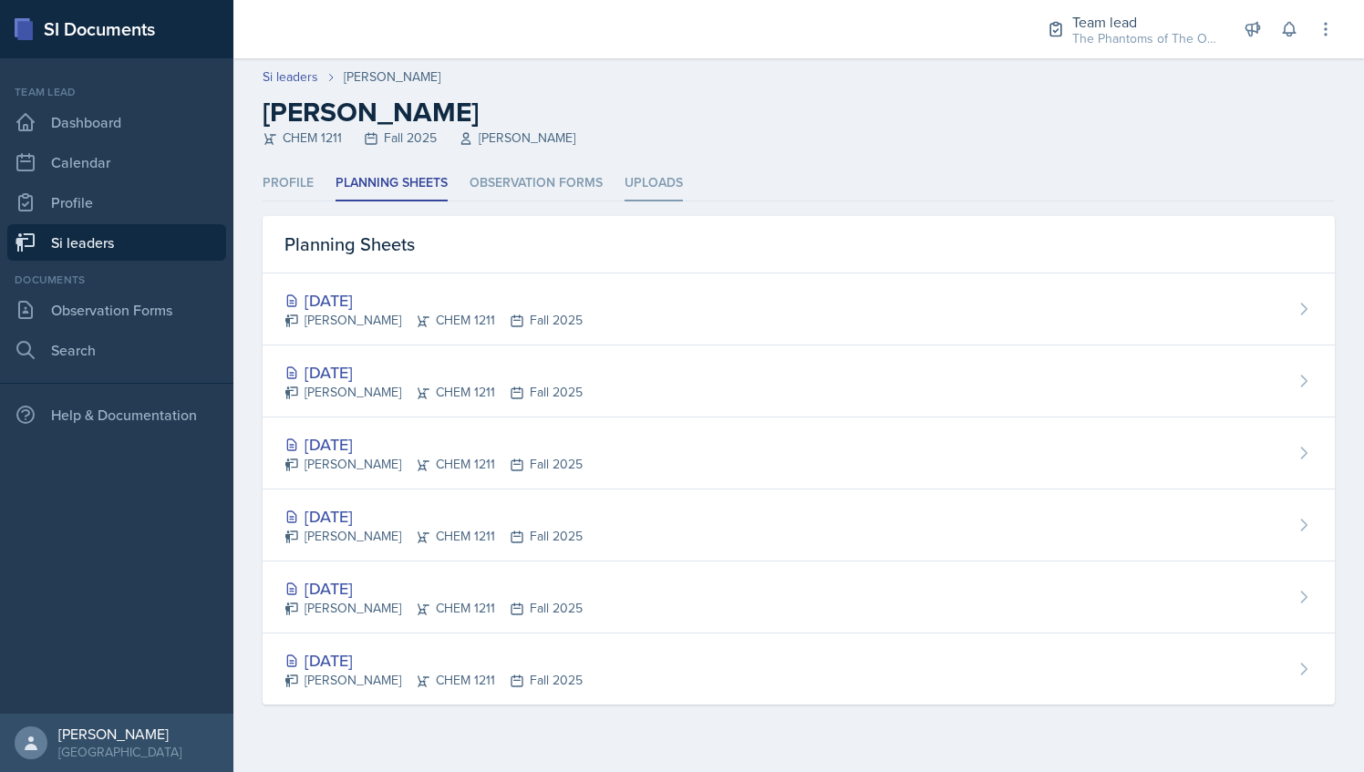
click at [637, 193] on li "Uploads" at bounding box center [654, 184] width 58 height 36
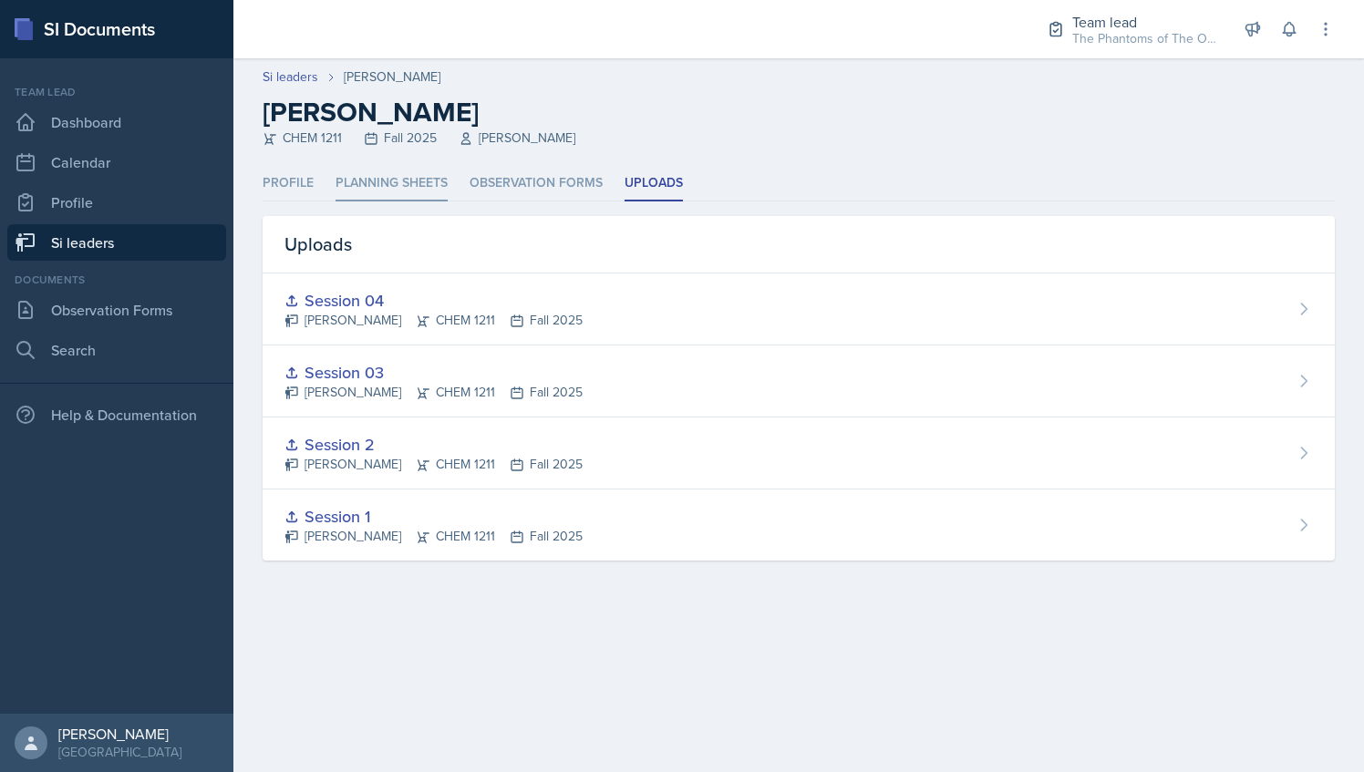
click at [417, 178] on li "Planning Sheets" at bounding box center [392, 184] width 112 height 36
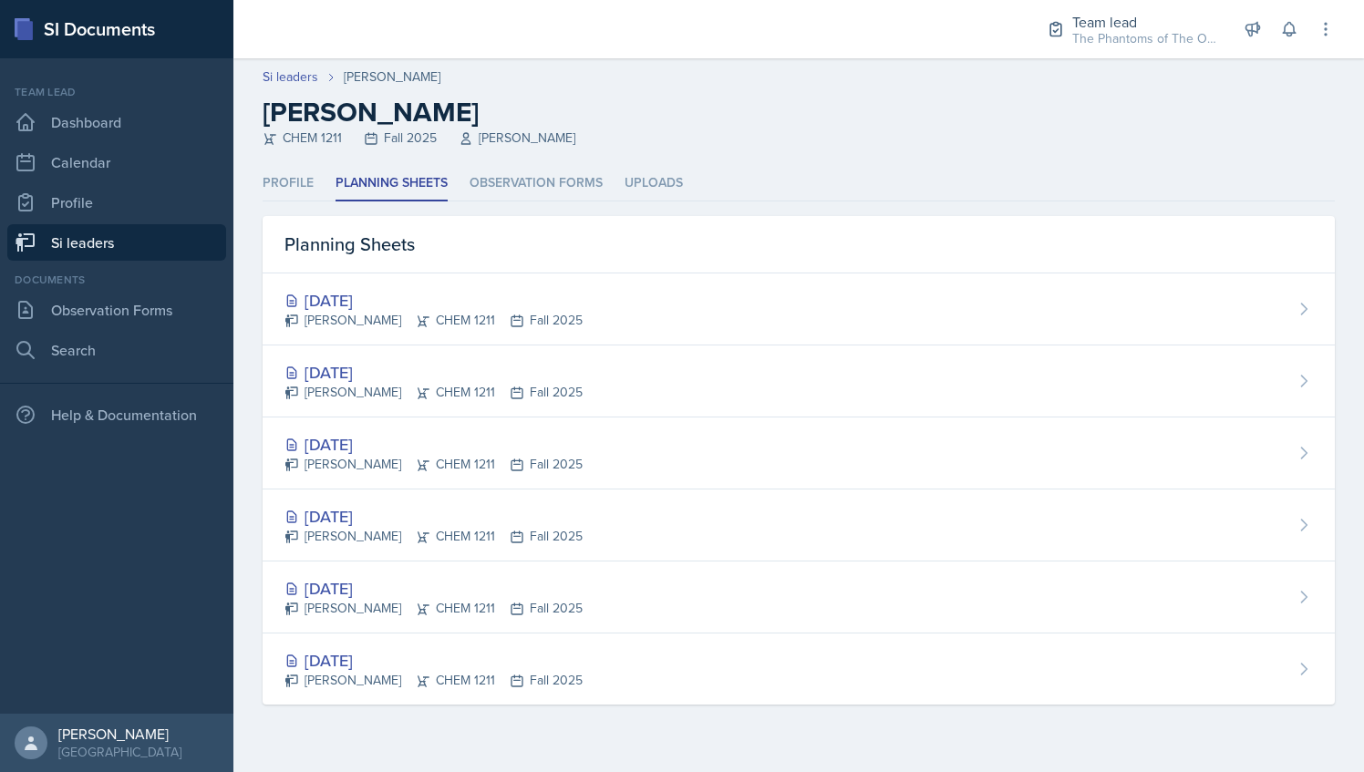
click at [151, 238] on link "Si leaders" at bounding box center [116, 242] width 219 height 36
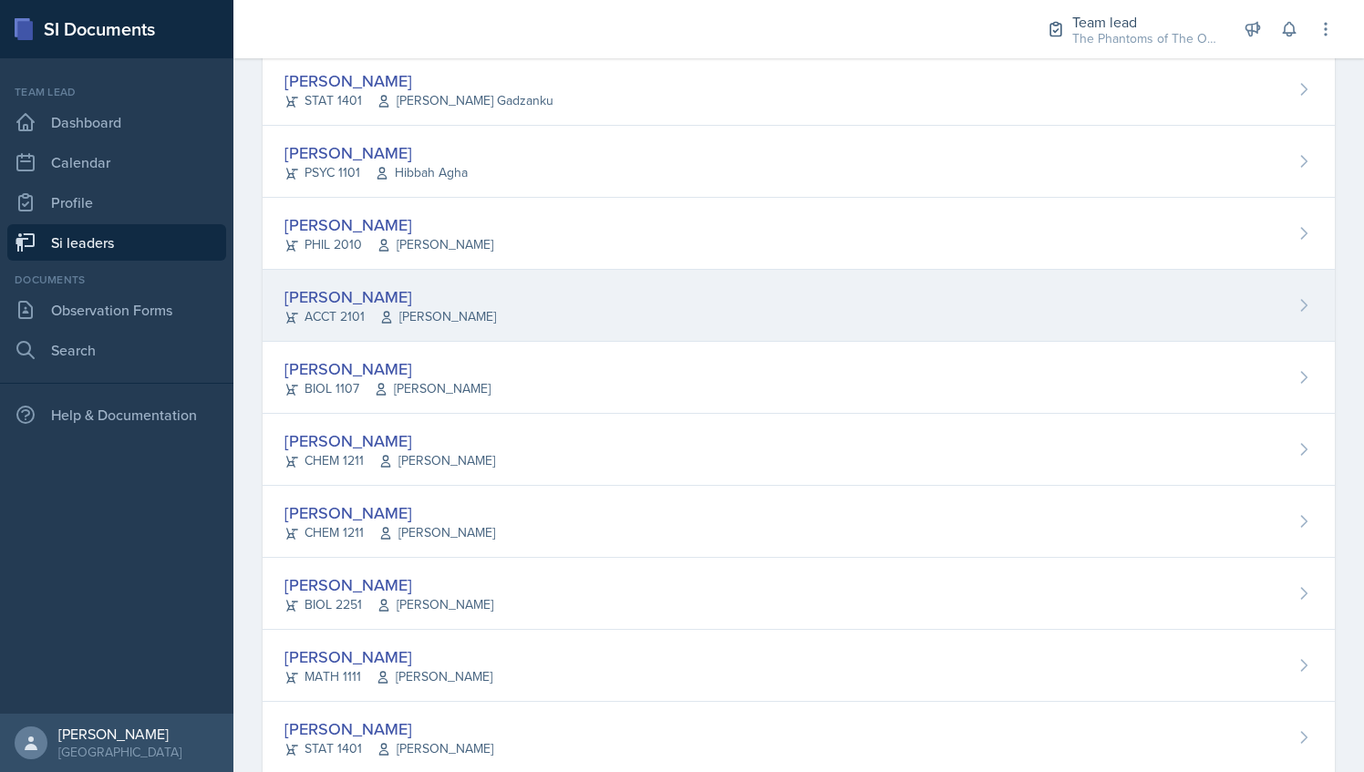
scroll to position [1301, 0]
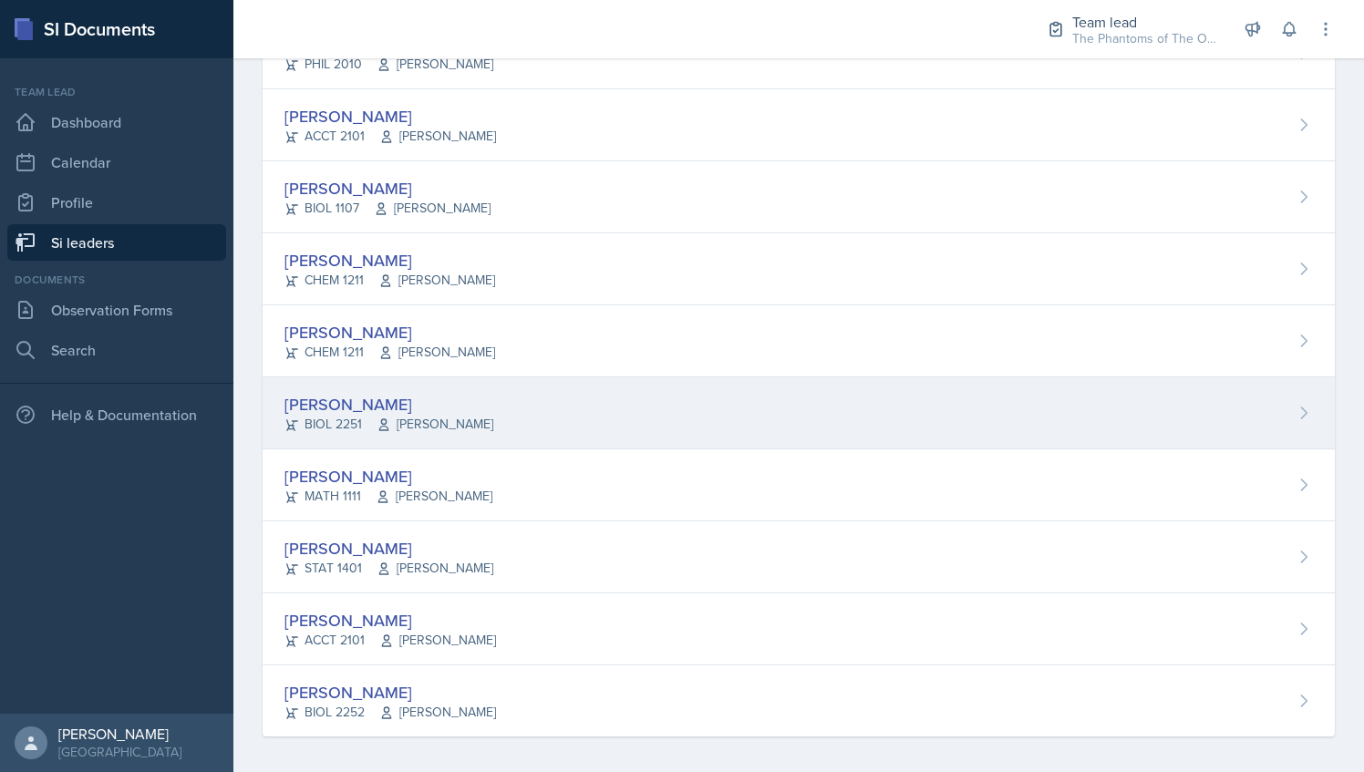
click at [434, 436] on div "[PERSON_NAME] BIOL 2251 Vennece [PERSON_NAME]" at bounding box center [799, 414] width 1073 height 72
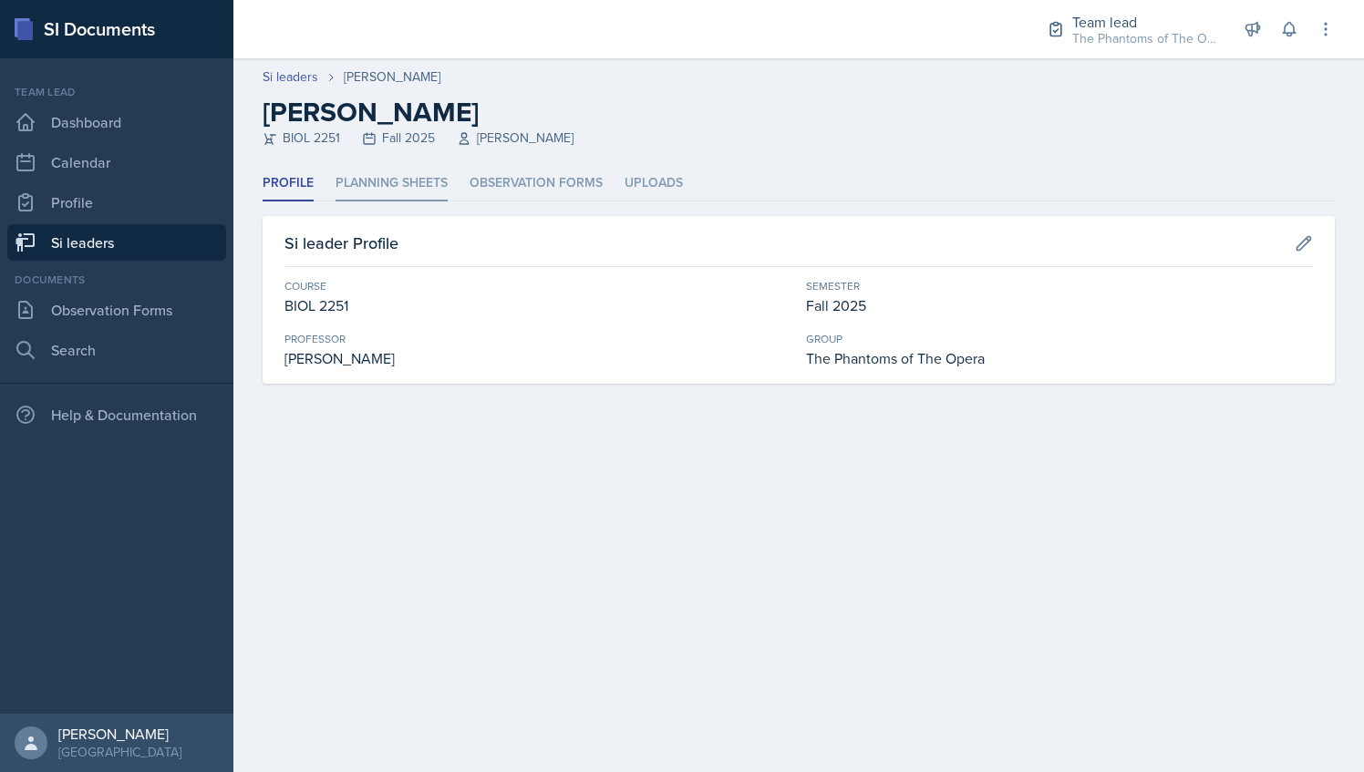
click at [392, 186] on li "Planning Sheets" at bounding box center [392, 184] width 112 height 36
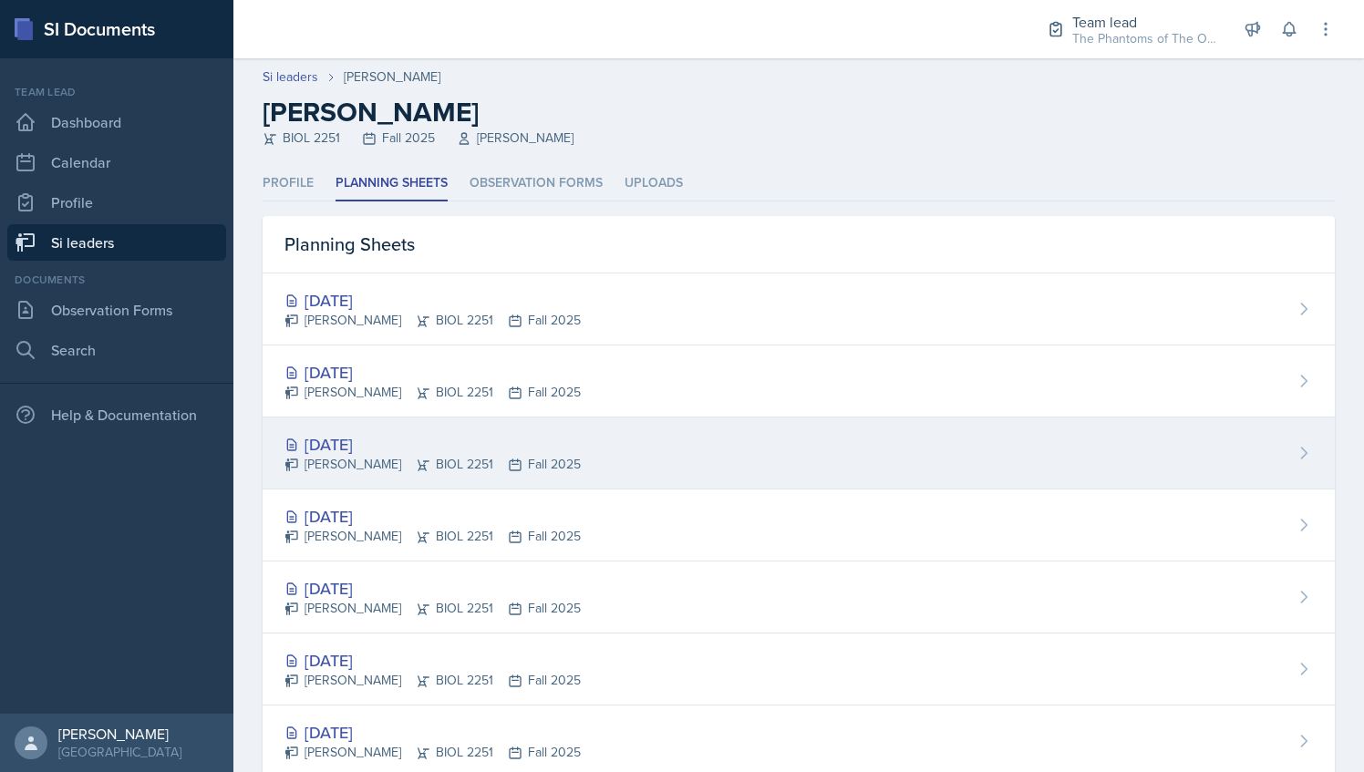
click at [383, 422] on div "[DATE] [PERSON_NAME] BIOL 2251 Fall 2025" at bounding box center [799, 454] width 1073 height 72
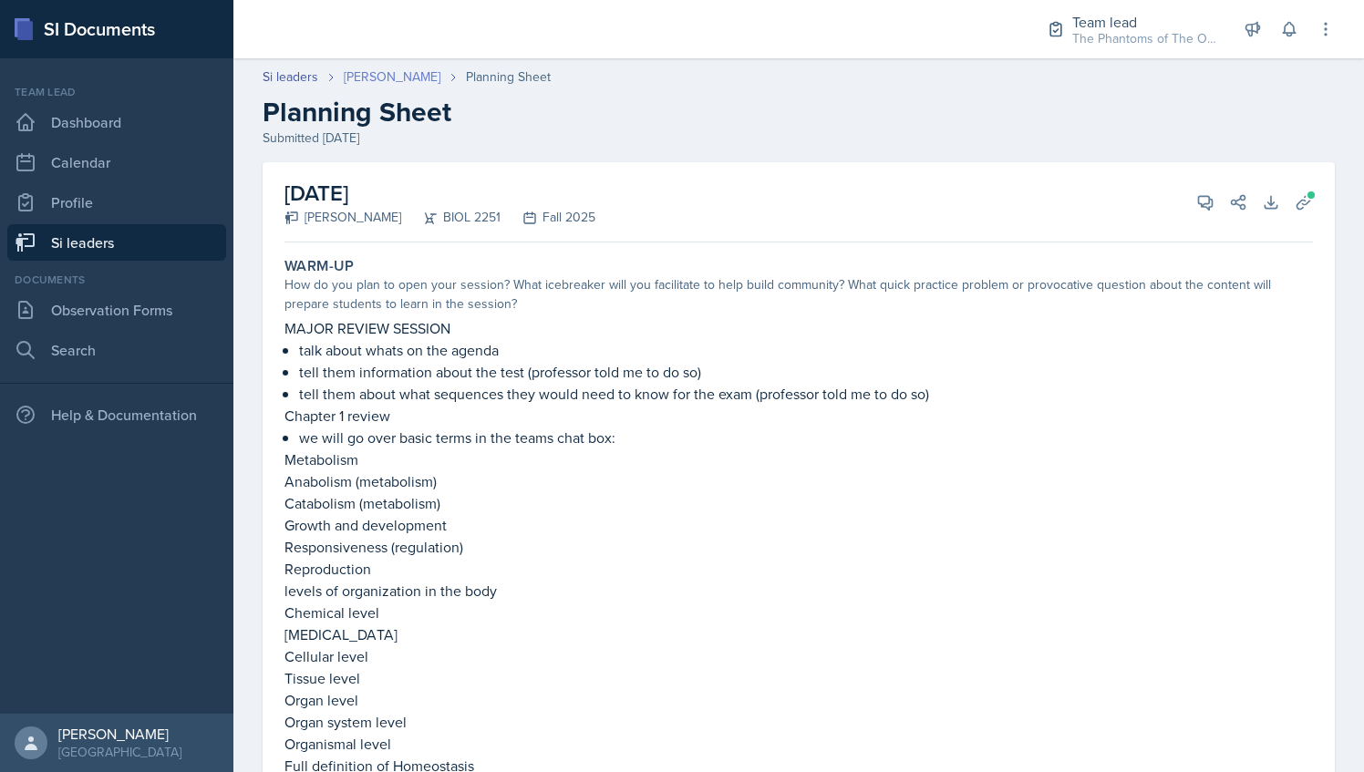
click at [376, 80] on link "[PERSON_NAME]" at bounding box center [392, 76] width 97 height 19
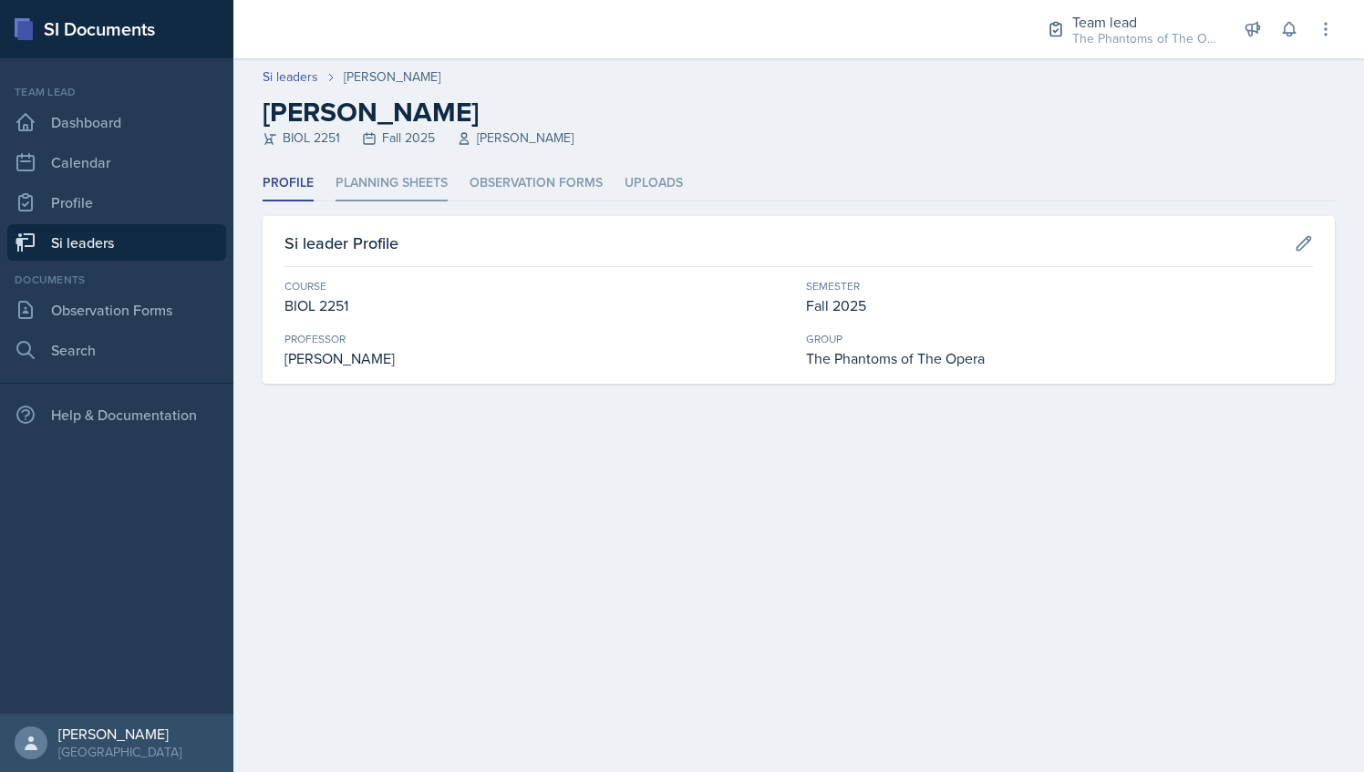
click at [407, 197] on li "Planning Sheets" at bounding box center [392, 184] width 112 height 36
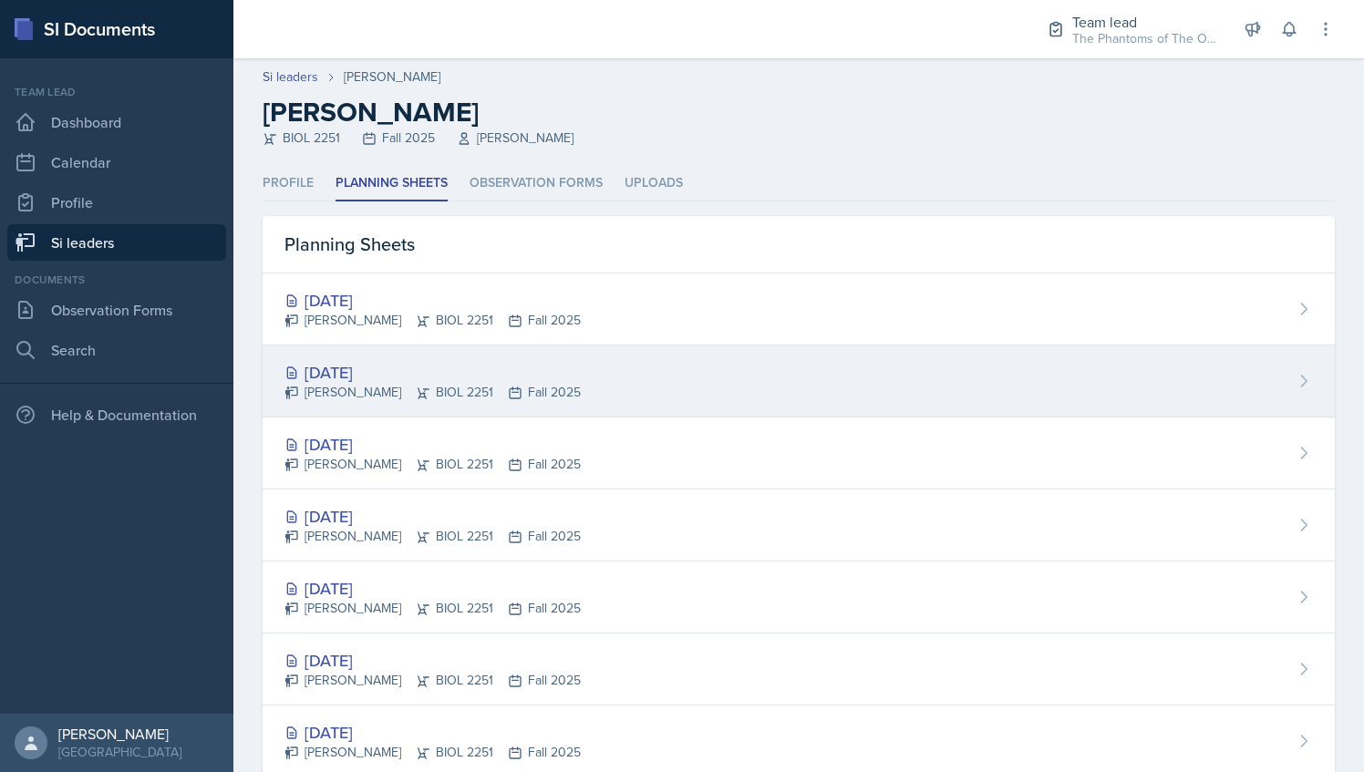
click at [443, 388] on div "[PERSON_NAME] BIOL 2251 Fall 2025" at bounding box center [433, 392] width 296 height 19
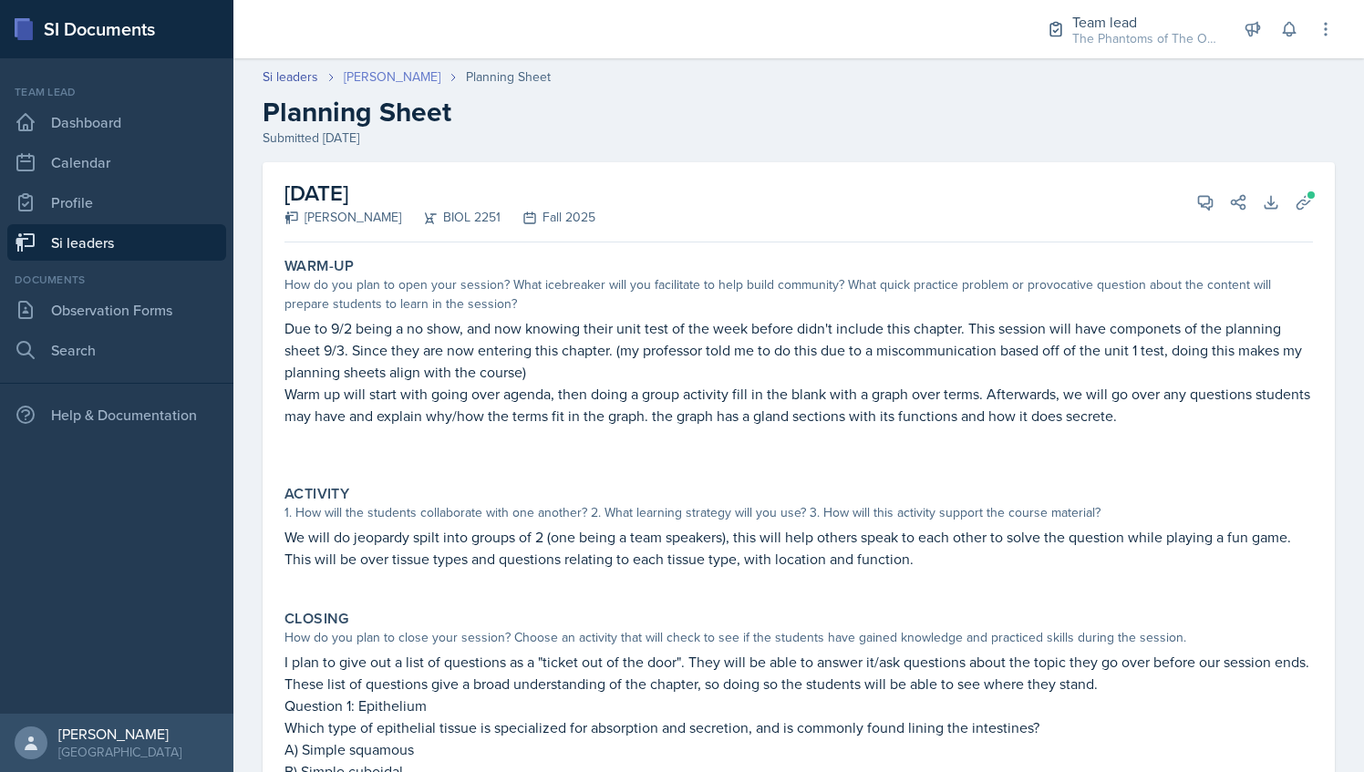
click at [376, 69] on link "[PERSON_NAME]" at bounding box center [392, 76] width 97 height 19
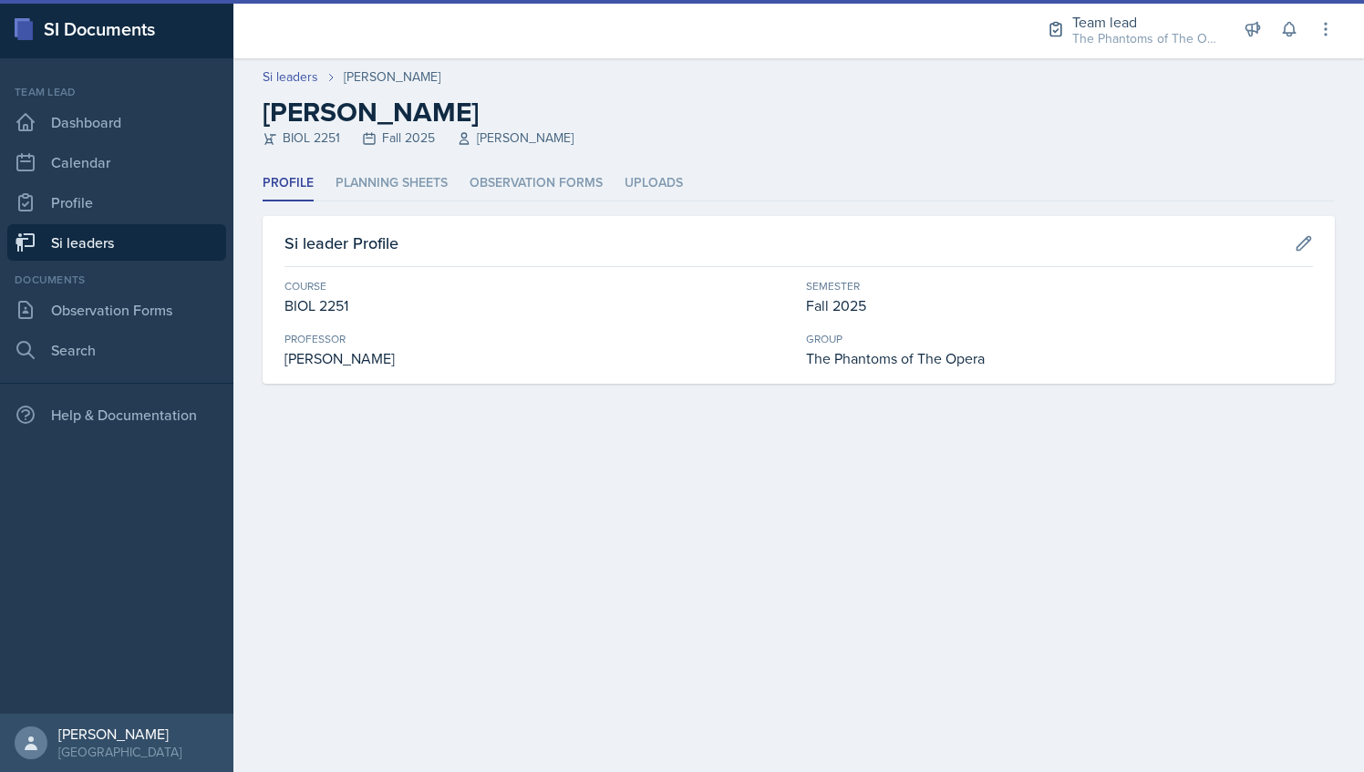
click at [390, 164] on header "Si leaders [PERSON_NAME] [PERSON_NAME] BIOL 2251 Fall 2025 Vennece [PERSON_NAME]" at bounding box center [798, 112] width 1131 height 108
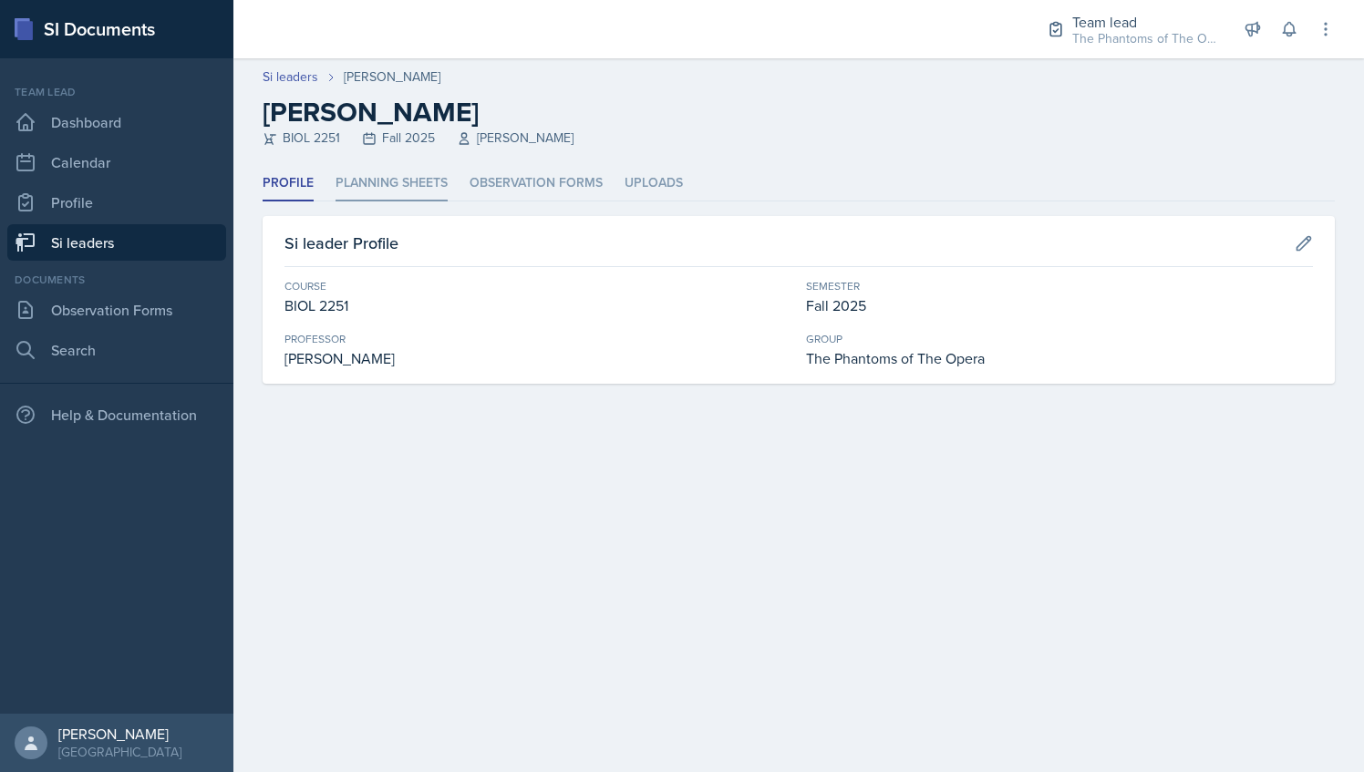
click at [396, 182] on li "Planning Sheets" at bounding box center [392, 184] width 112 height 36
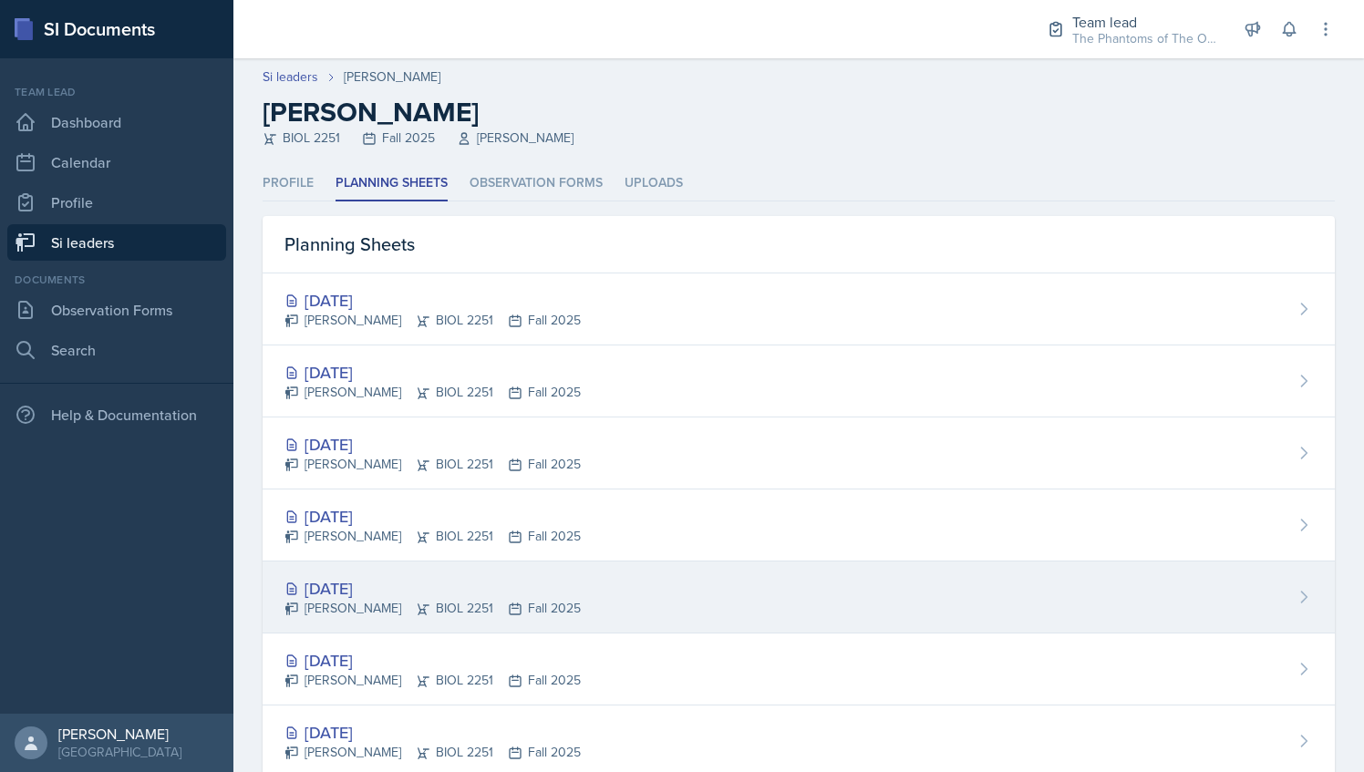
scroll to position [46, 0]
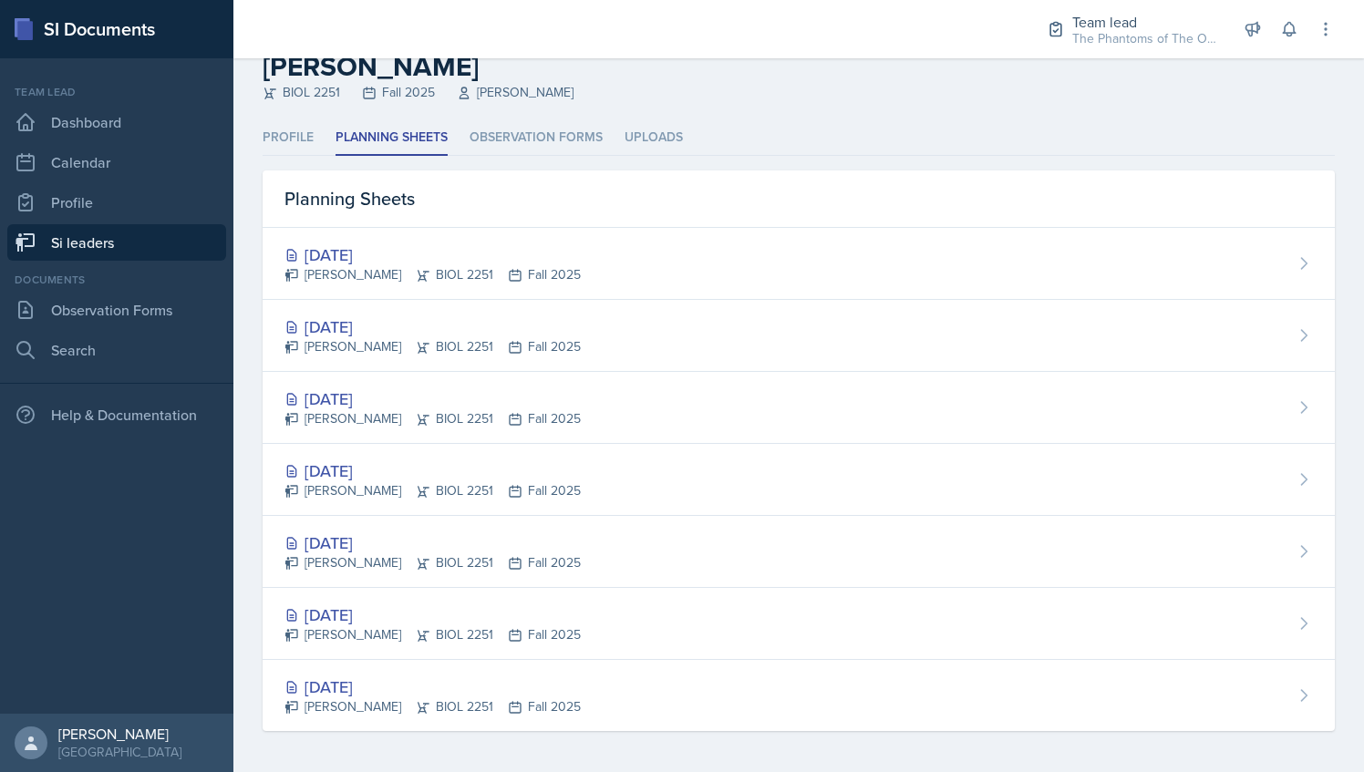
click at [124, 244] on link "Si leaders" at bounding box center [116, 242] width 219 height 36
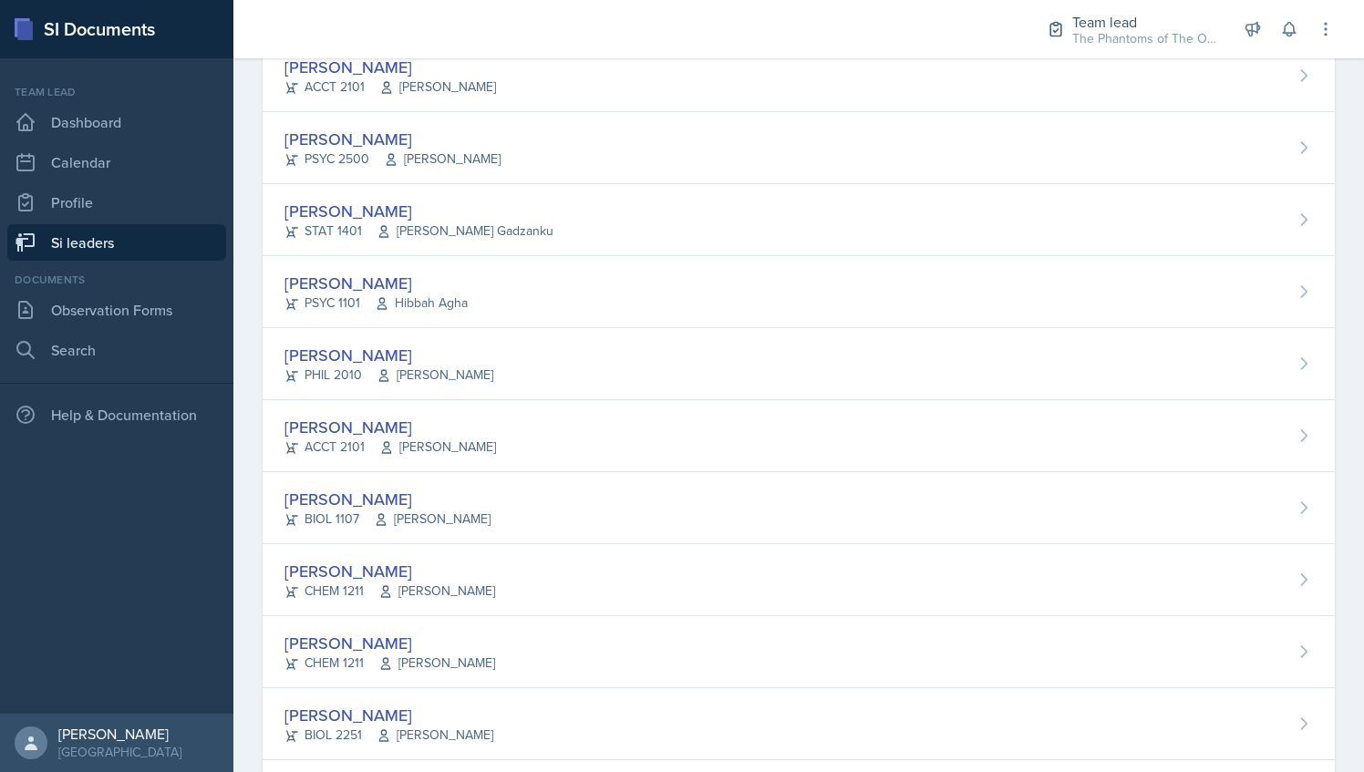
scroll to position [1301, 0]
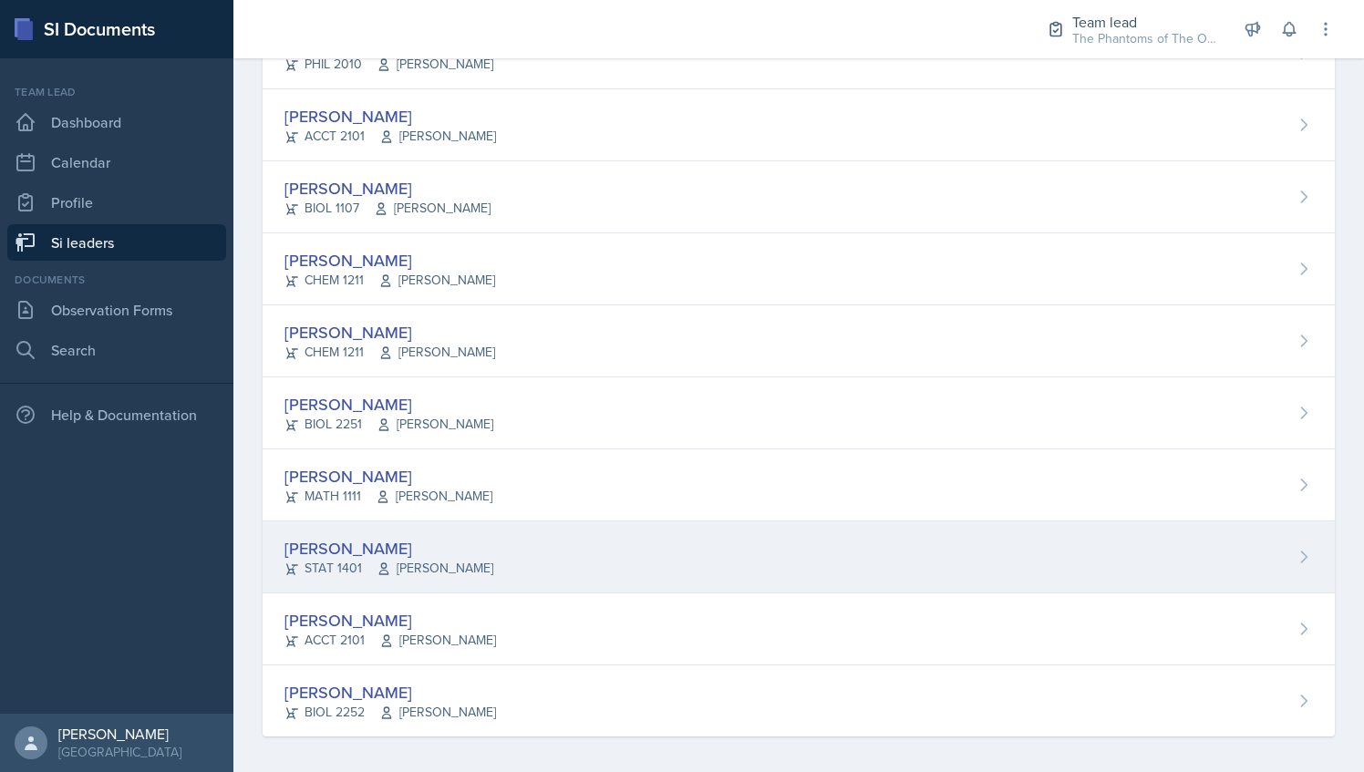
click at [467, 537] on div "[PERSON_NAME]" at bounding box center [389, 548] width 209 height 25
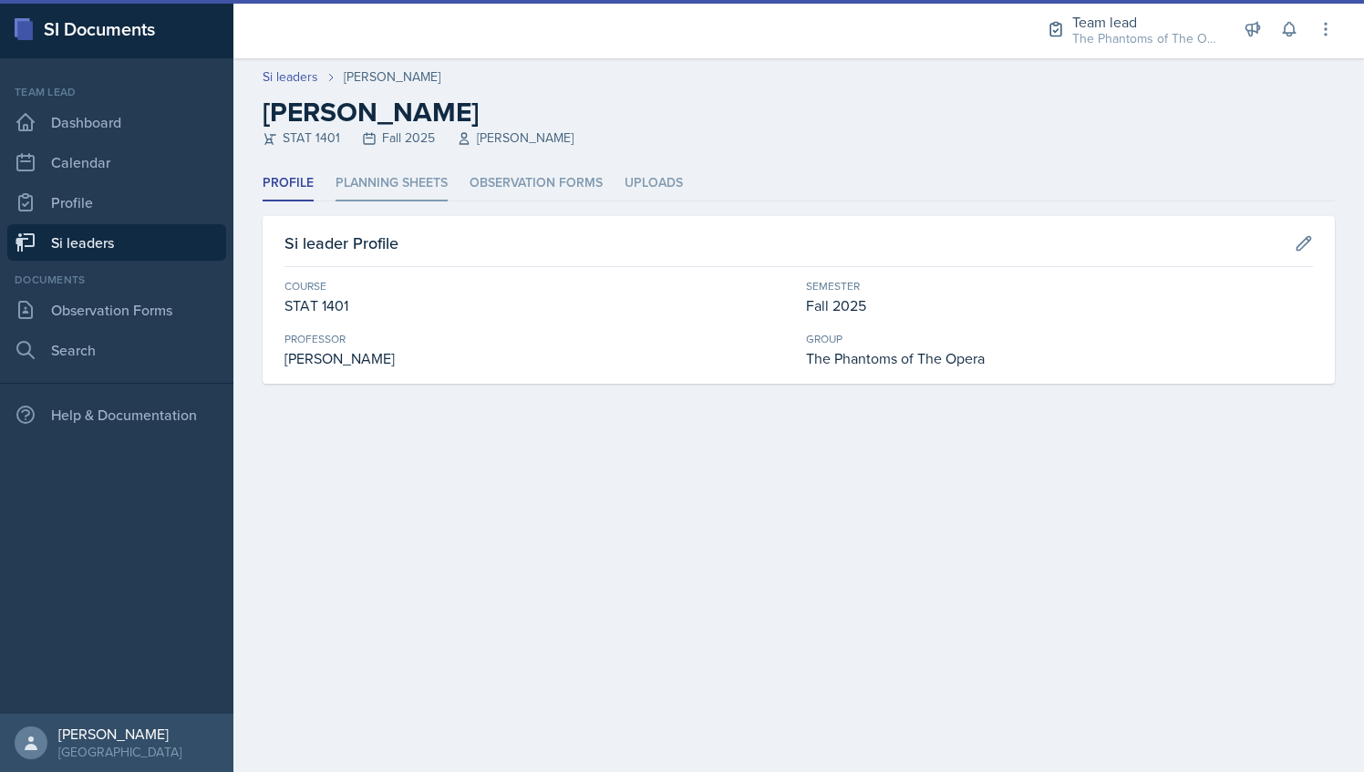
click at [423, 178] on li "Planning Sheets" at bounding box center [392, 184] width 112 height 36
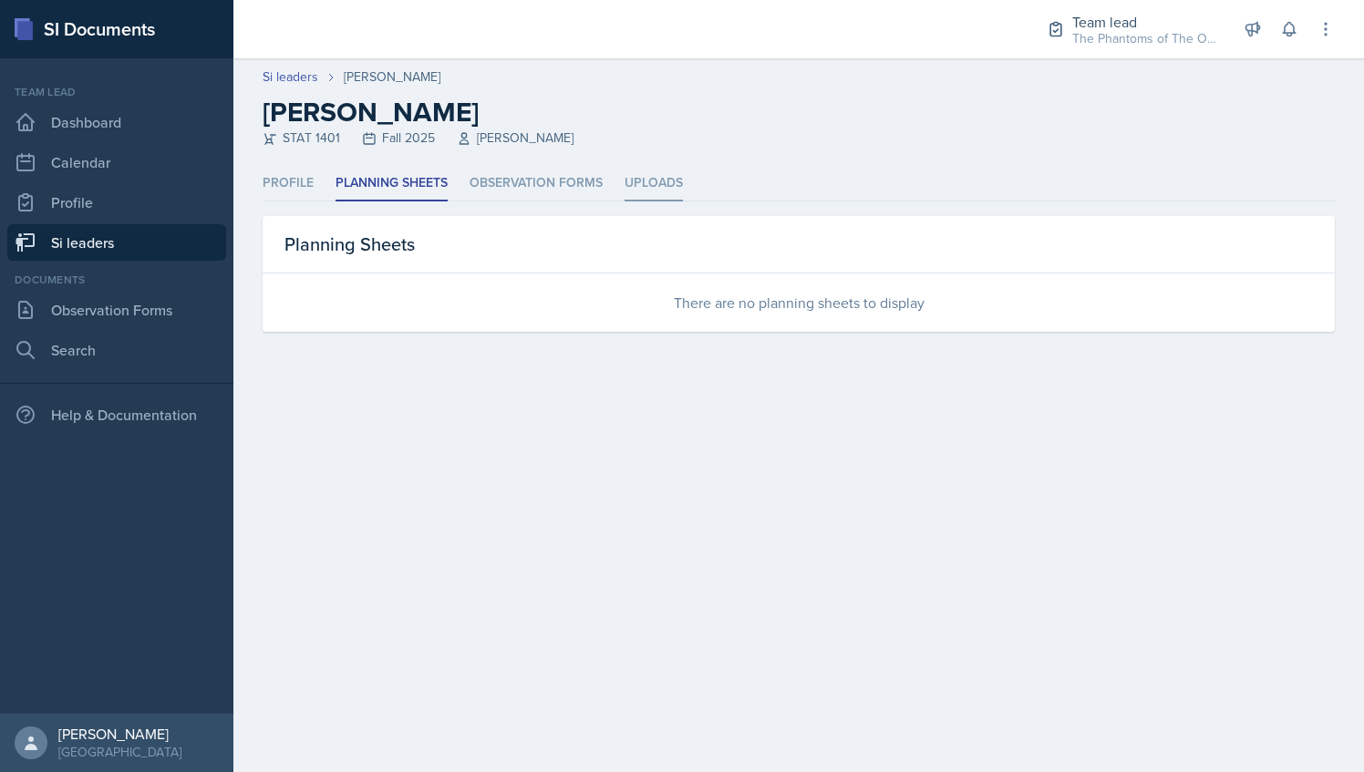
click at [671, 192] on li "Uploads" at bounding box center [654, 184] width 58 height 36
click at [403, 171] on li "Planning Sheets" at bounding box center [392, 184] width 112 height 36
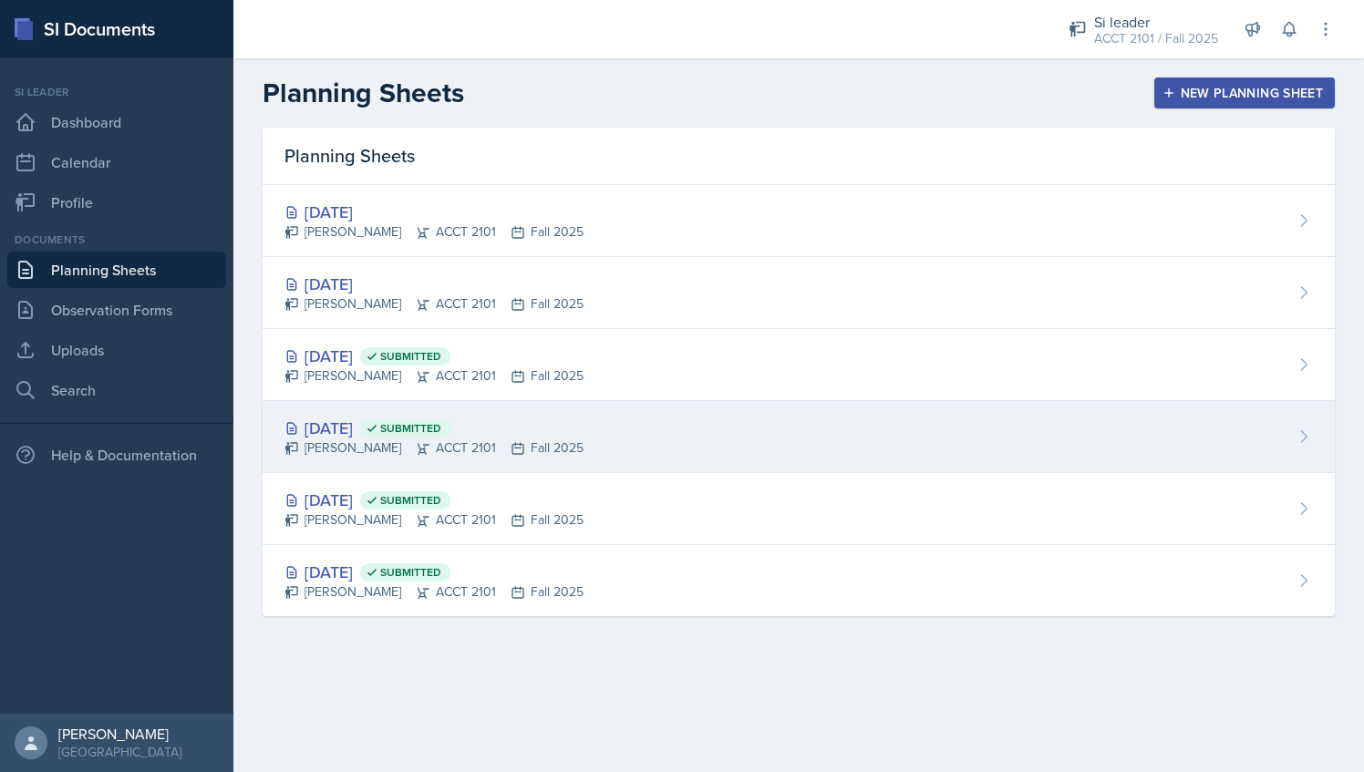
click at [551, 425] on div "[DATE] Submitted" at bounding box center [434, 428] width 299 height 25
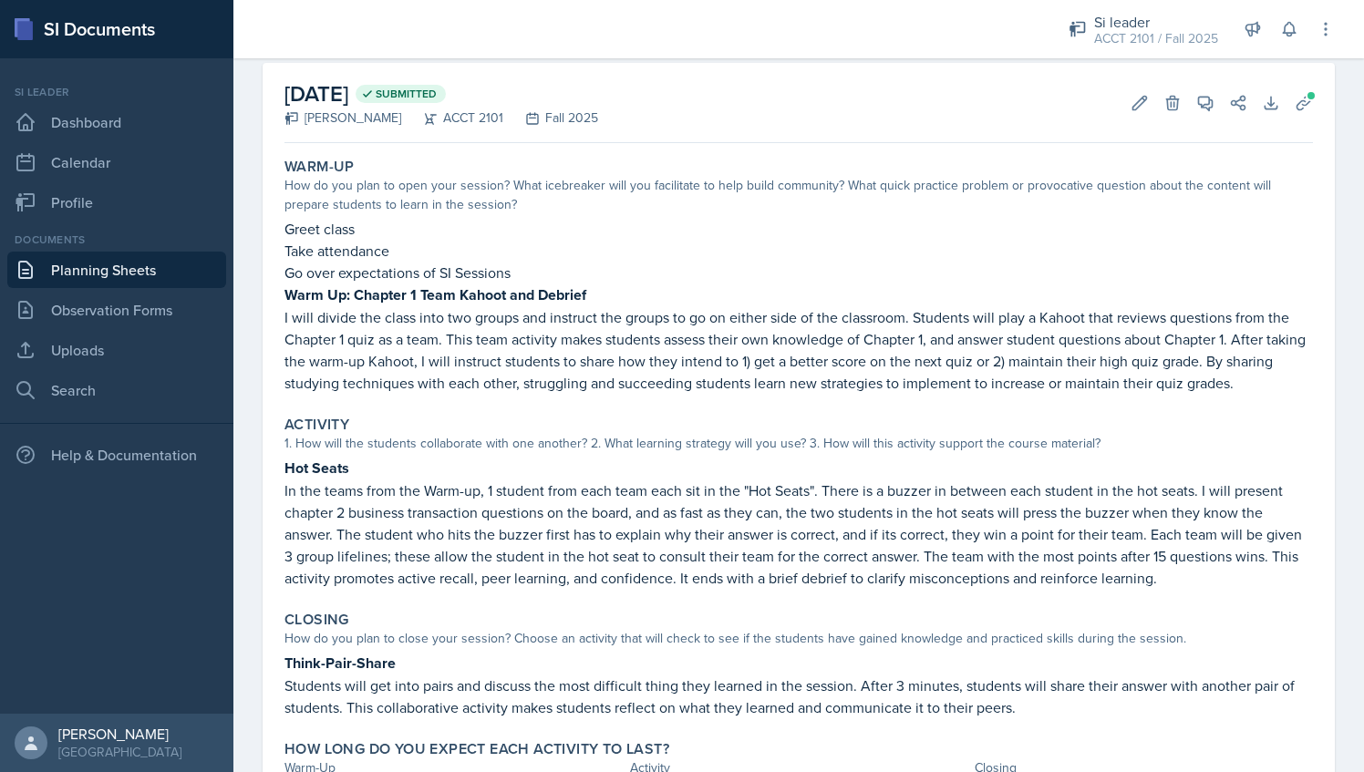
scroll to position [182, 0]
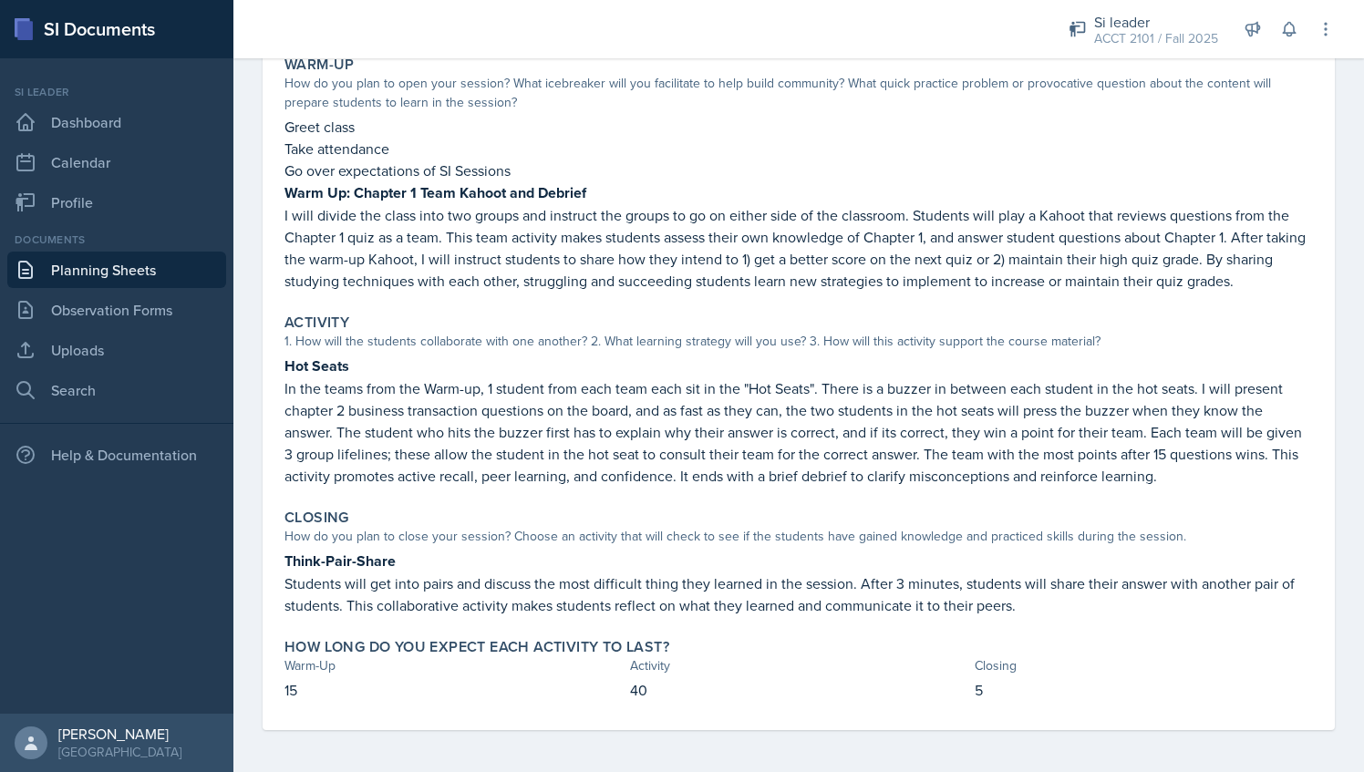
click at [299, 191] on strong "Warm Up: Chapter 1 Team Kahoot and Debrief" at bounding box center [436, 192] width 302 height 21
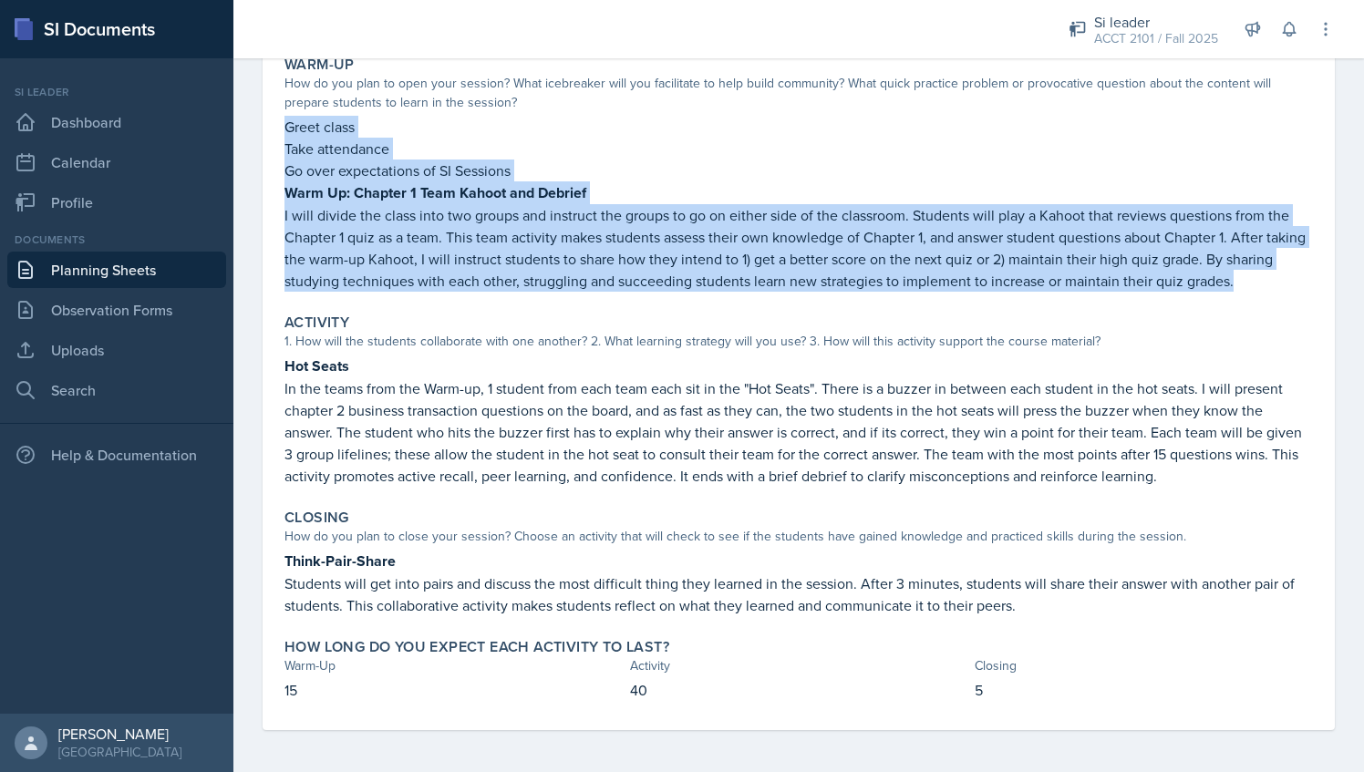
drag, startPoint x: 288, startPoint y: 124, endPoint x: 1306, endPoint y: 279, distance: 1029.5
click at [1306, 279] on div "Warm-Up How do you plan to open your session? What icebreaker will you facilita…" at bounding box center [798, 173] width 1043 height 251
copy div "Greet class Take attendance Go over expectations of SI Sessions Warm Up: Chapte…"
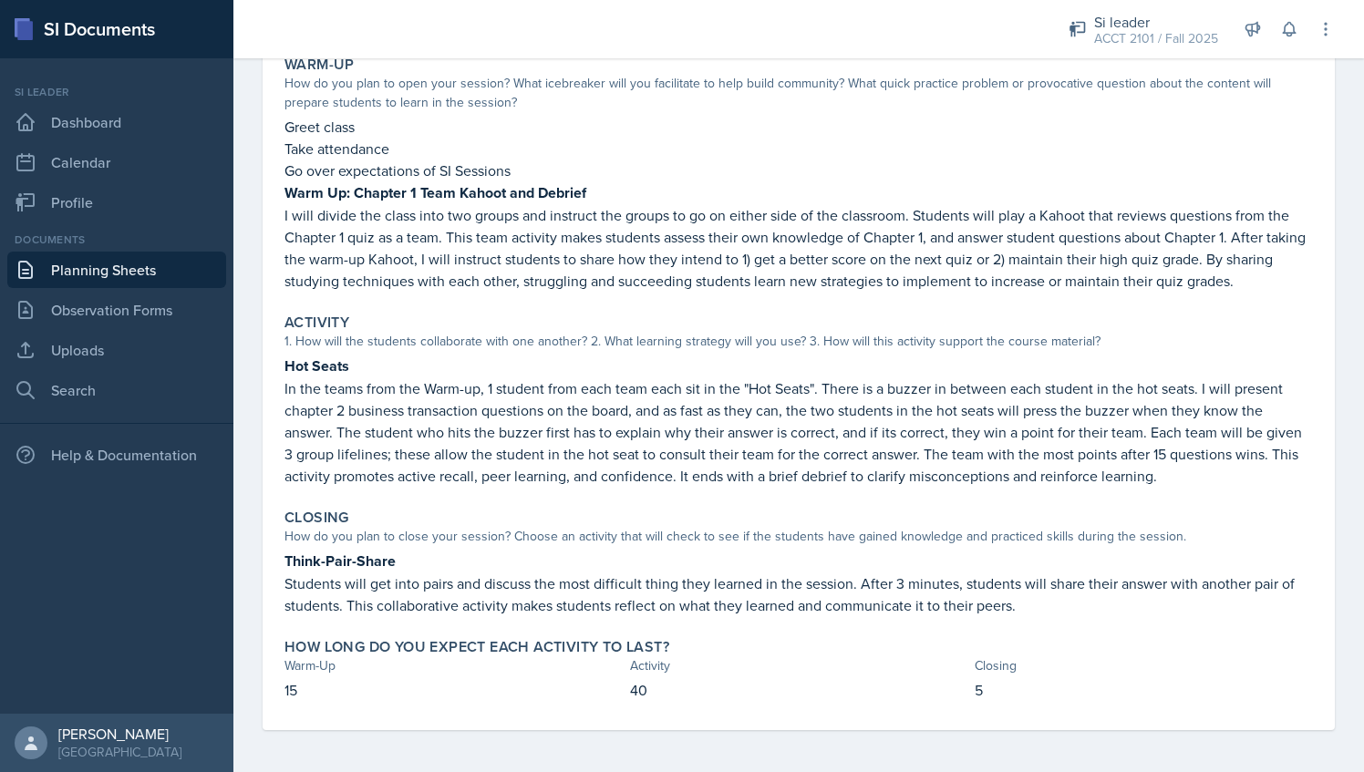
click at [411, 381] on p "In the teams from the Warm-up, 1 student from each team each sit in the "Hot Se…" at bounding box center [799, 432] width 1029 height 109
click at [399, 416] on p "In the teams from the Warm-up, 1 student from each team each sit in the "Hot Se…" at bounding box center [799, 432] width 1029 height 109
click at [283, 361] on div "Activity 1. How will the students collaborate with one another? 2. What learnin…" at bounding box center [798, 400] width 1043 height 188
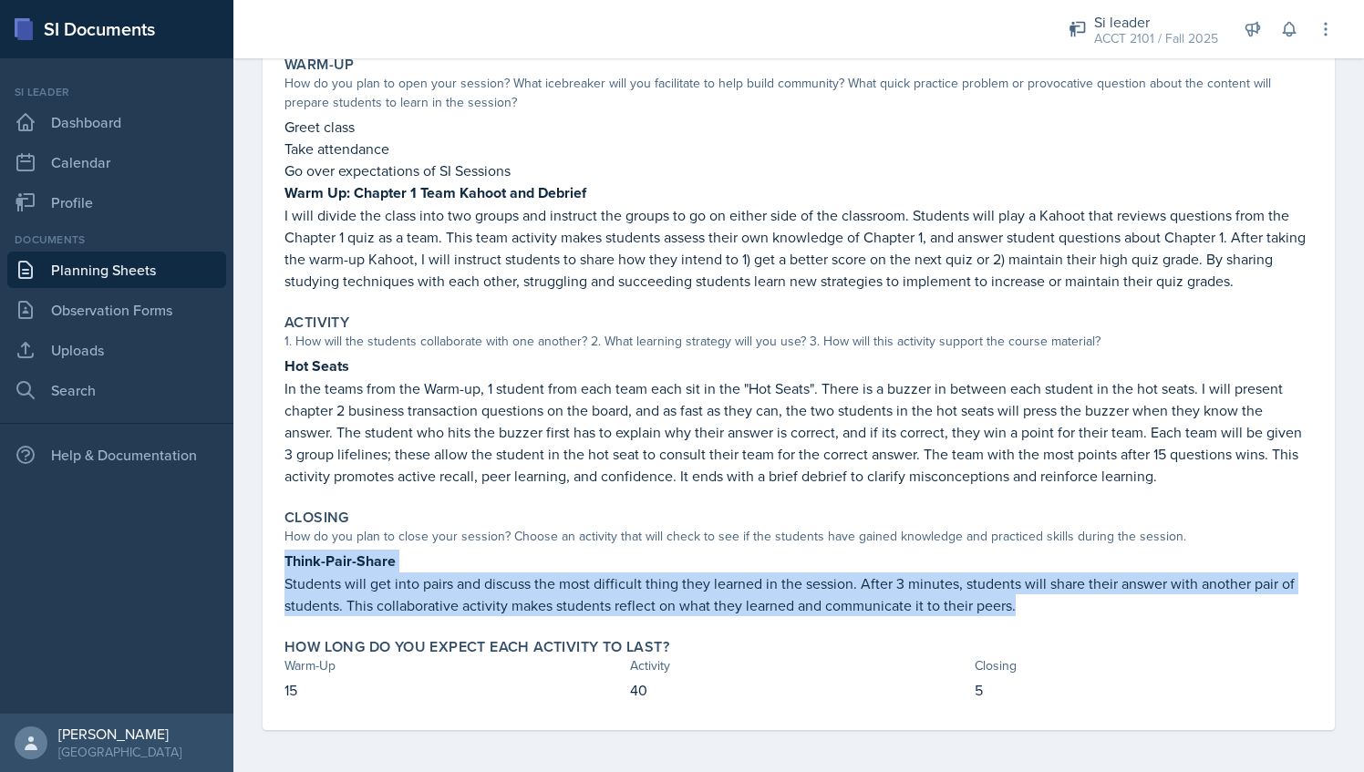
drag, startPoint x: 285, startPoint y: 559, endPoint x: 1049, endPoint y: 604, distance: 765.6
click at [1049, 604] on div "Think-Pair-Share Students will get into pairs and discuss the most difficult th…" at bounding box center [799, 583] width 1029 height 67
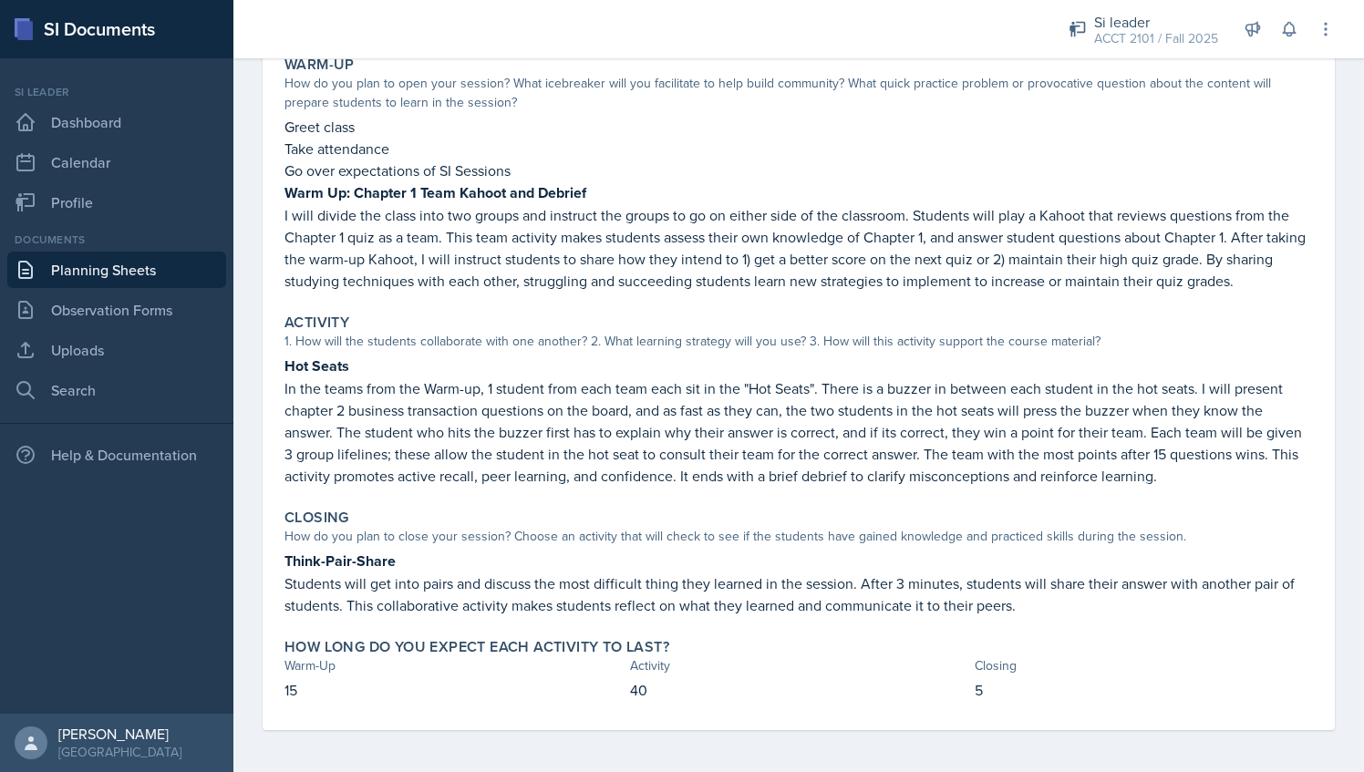
click at [651, 363] on p "Hot Seats" at bounding box center [799, 366] width 1029 height 23
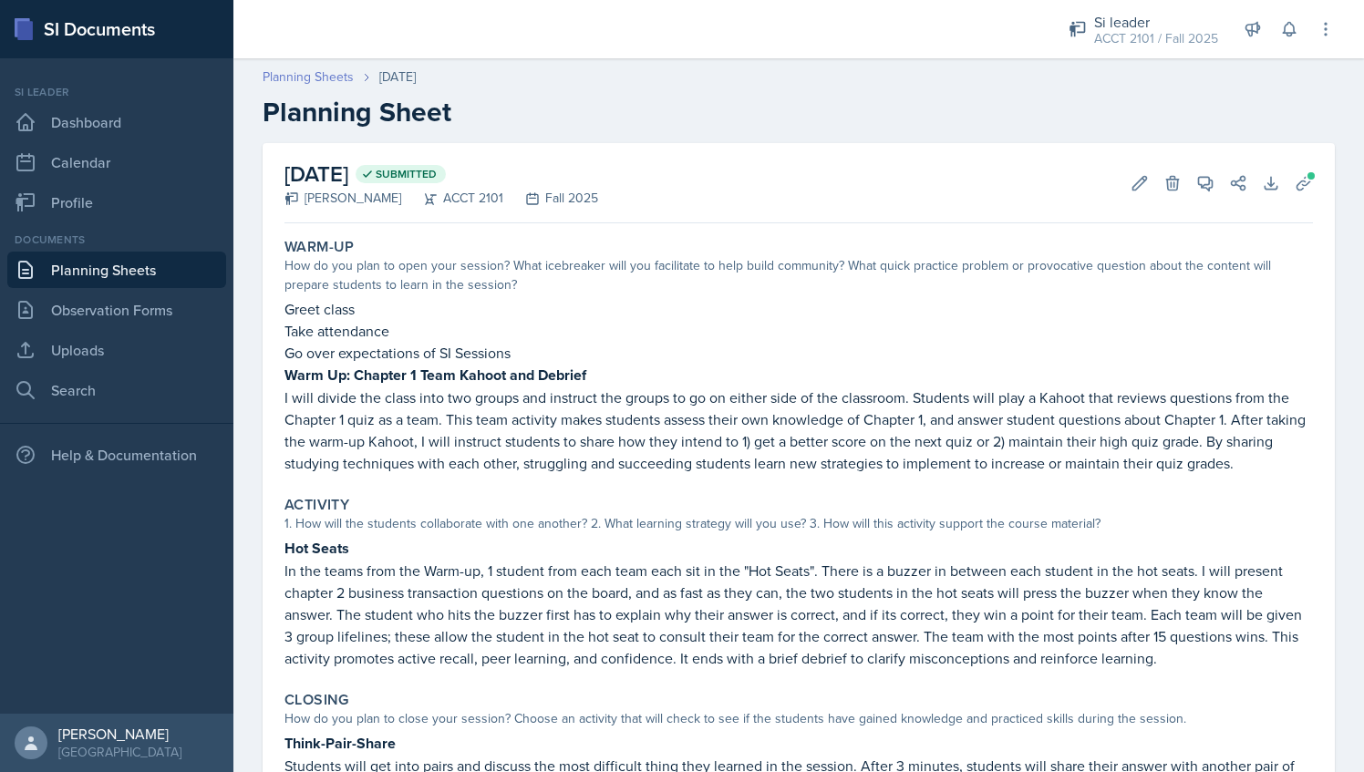
click at [330, 78] on link "Planning Sheets" at bounding box center [308, 76] width 91 height 19
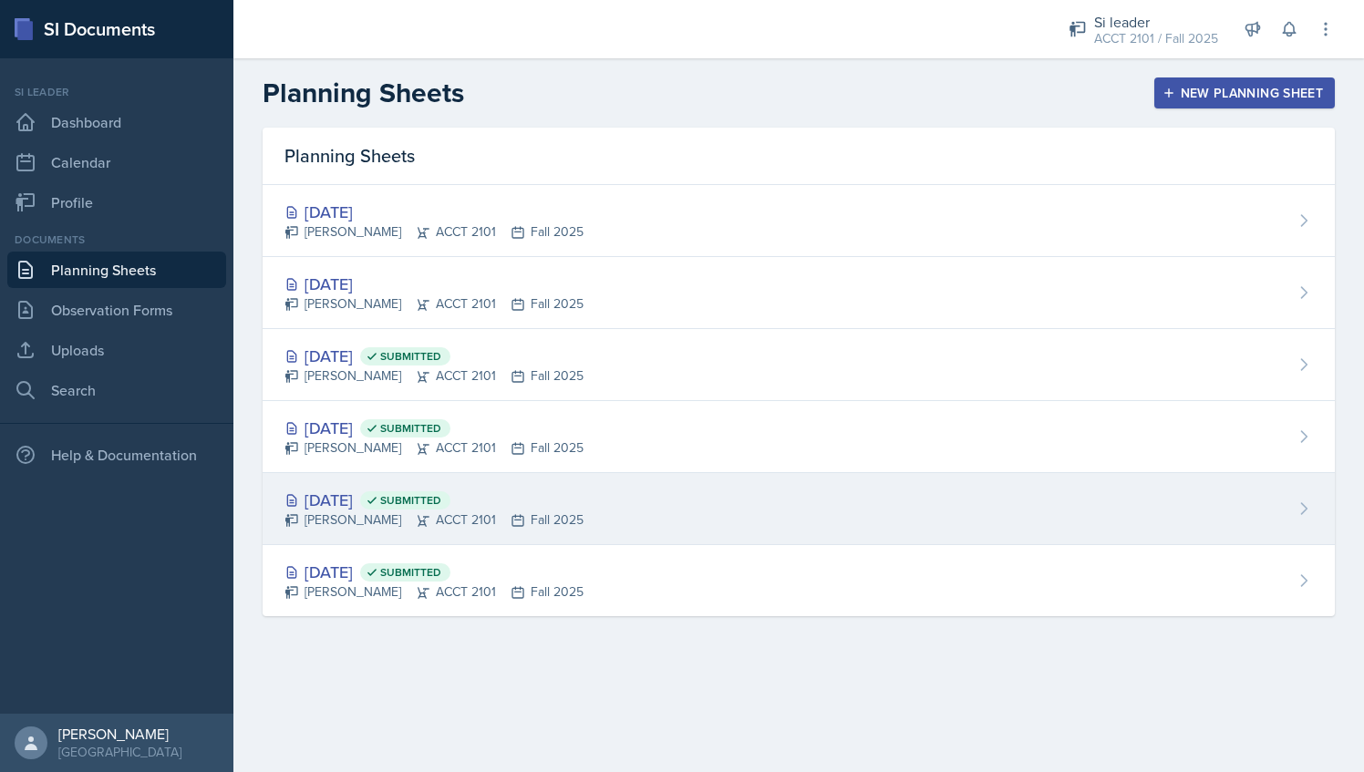
click at [653, 498] on div "Aug 28th, 2025 Submitted Milla Eldridge ACCT 2101 Fall 2025" at bounding box center [799, 509] width 1073 height 72
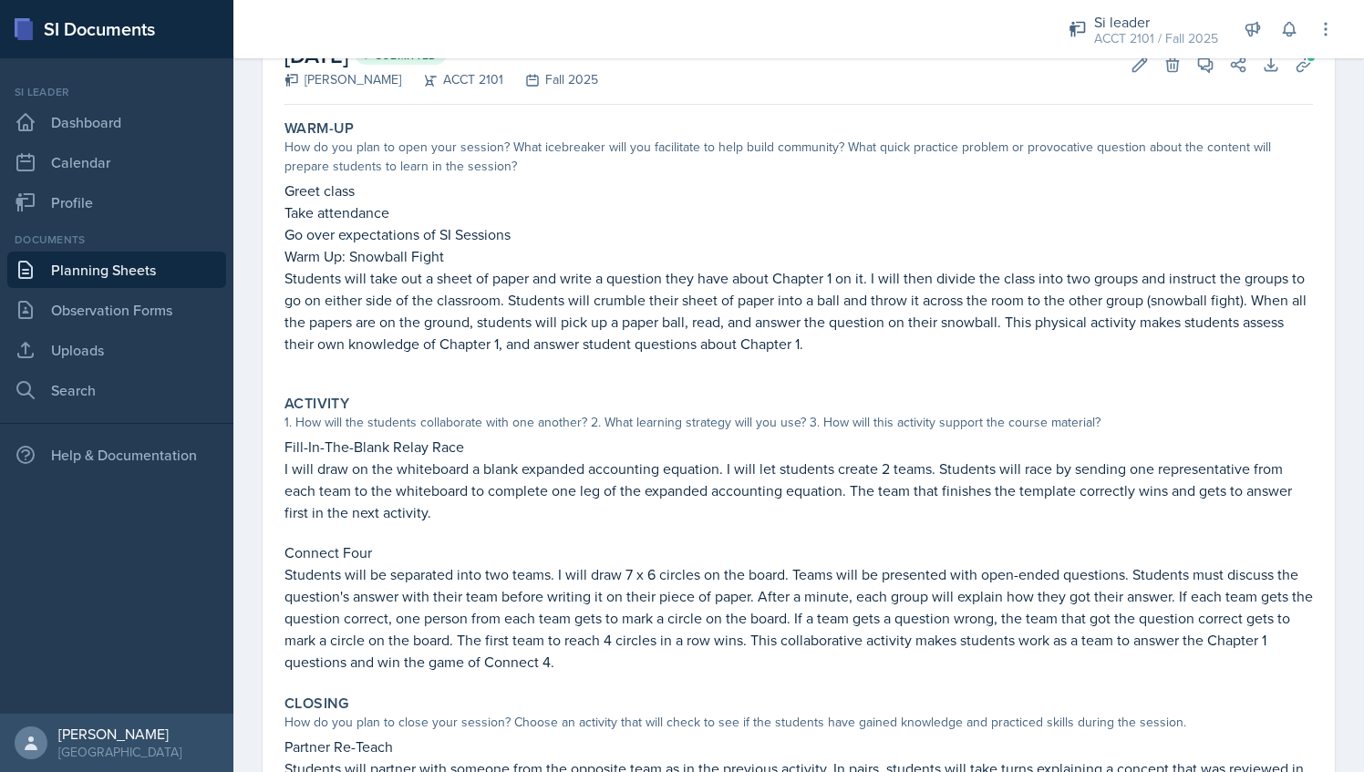
scroll to position [326, 0]
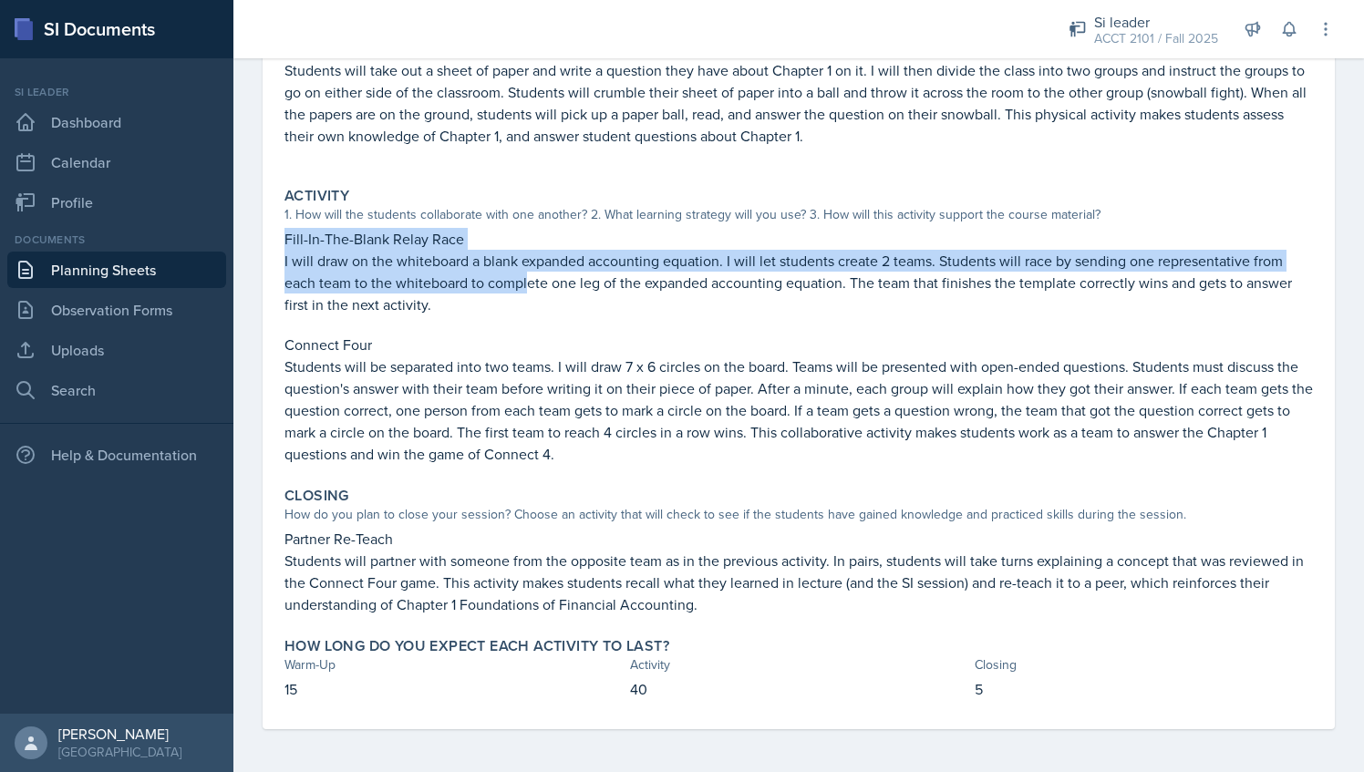
drag, startPoint x: 286, startPoint y: 233, endPoint x: 526, endPoint y: 275, distance: 243.5
click at [526, 275] on div "Fill-In-The-Blank Relay Race I will draw on the whiteboard a blank expanded acc…" at bounding box center [799, 346] width 1029 height 237
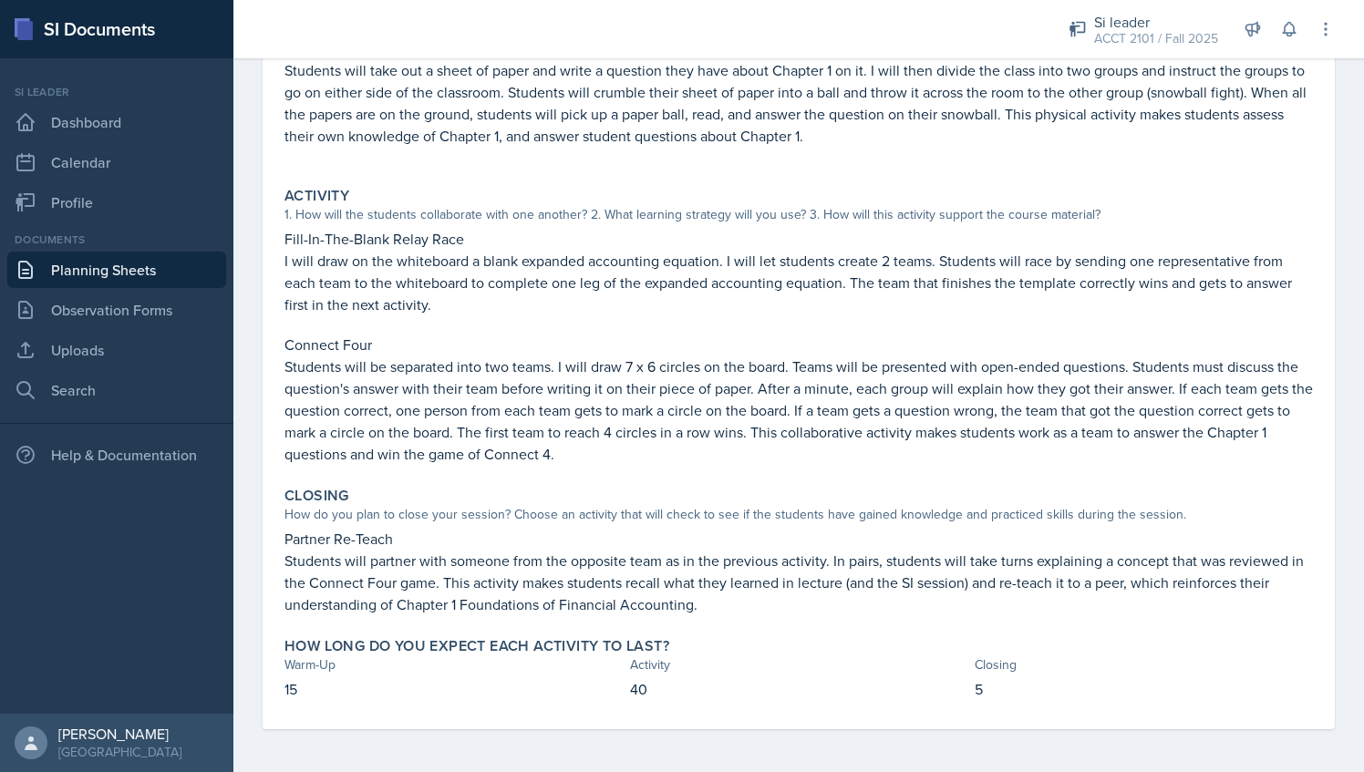
drag, startPoint x: 526, startPoint y: 275, endPoint x: 465, endPoint y: 306, distance: 68.1
click at [465, 306] on p "I will draw on the whiteboard a blank expanded accounting equation. I will let …" at bounding box center [799, 283] width 1029 height 66
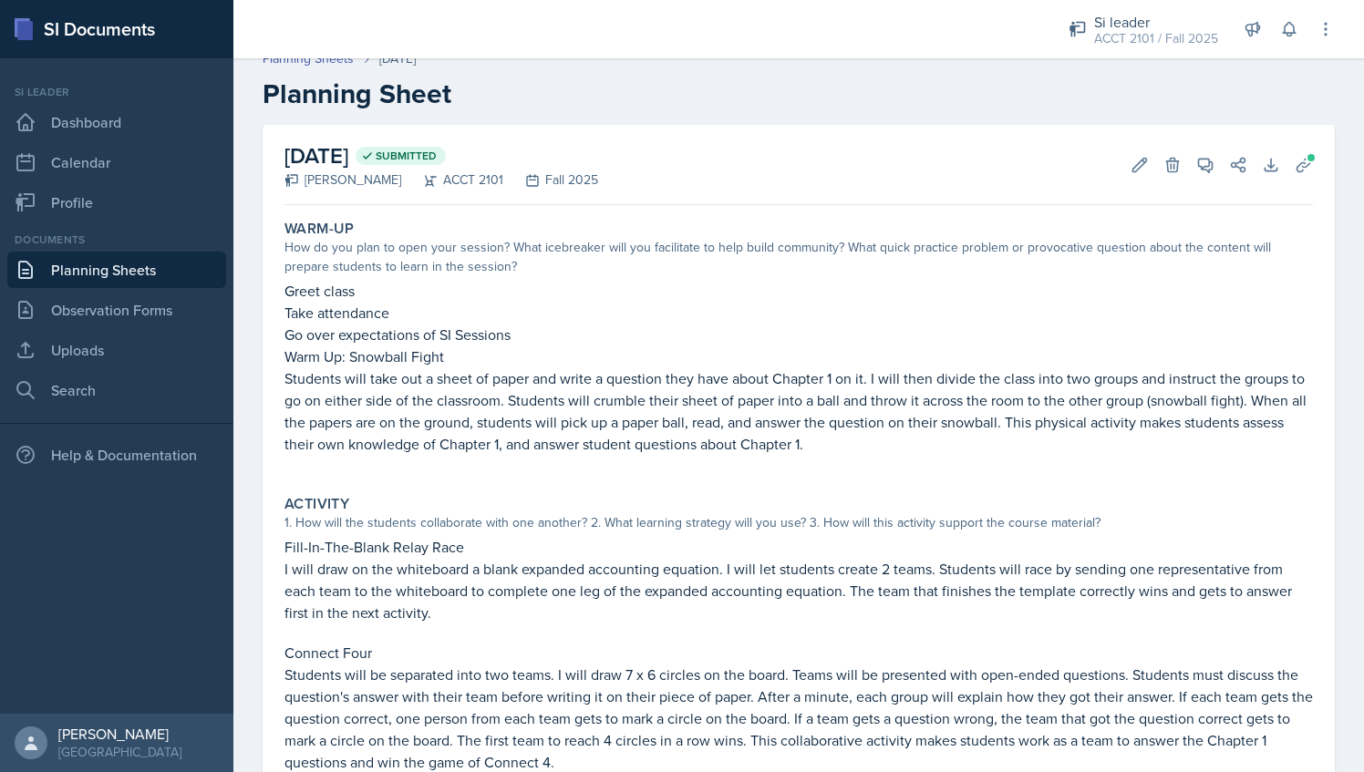
scroll to position [0, 0]
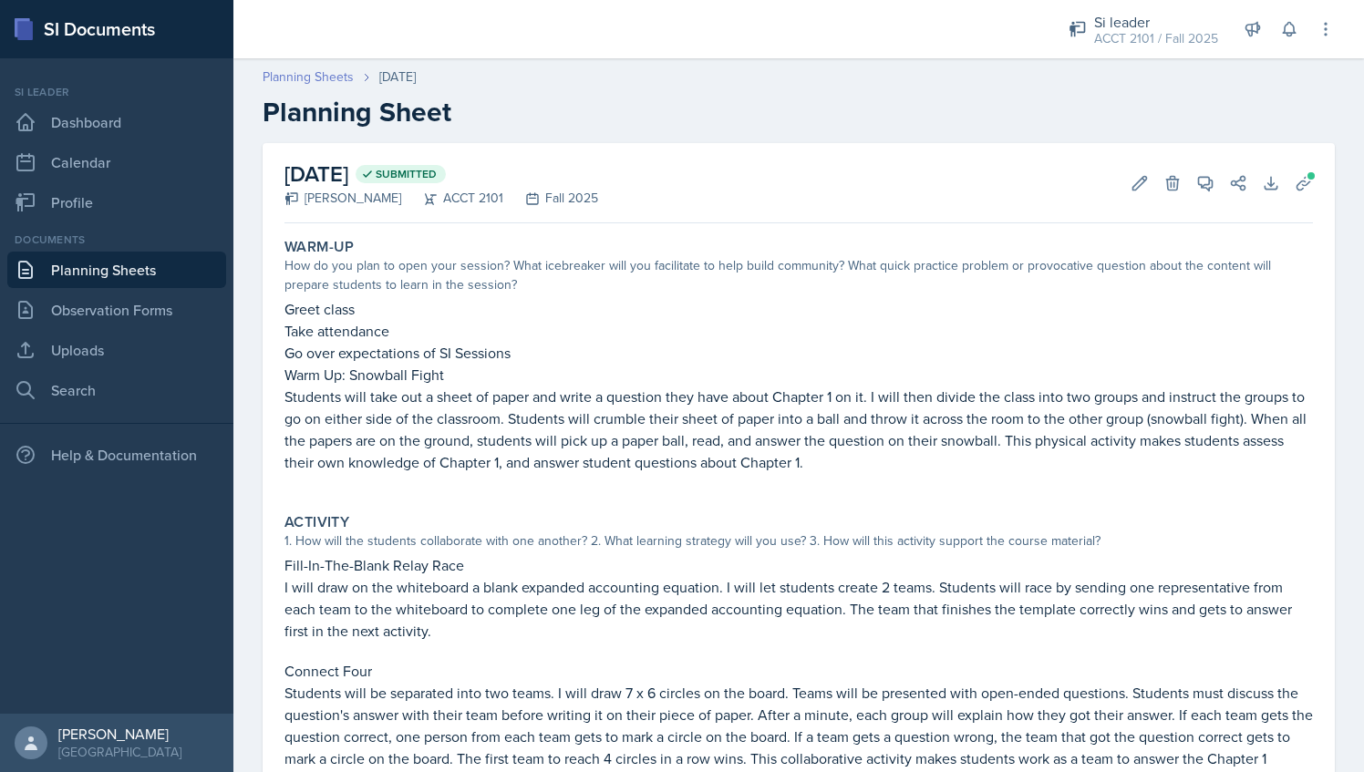
click at [339, 78] on link "Planning Sheets" at bounding box center [308, 76] width 91 height 19
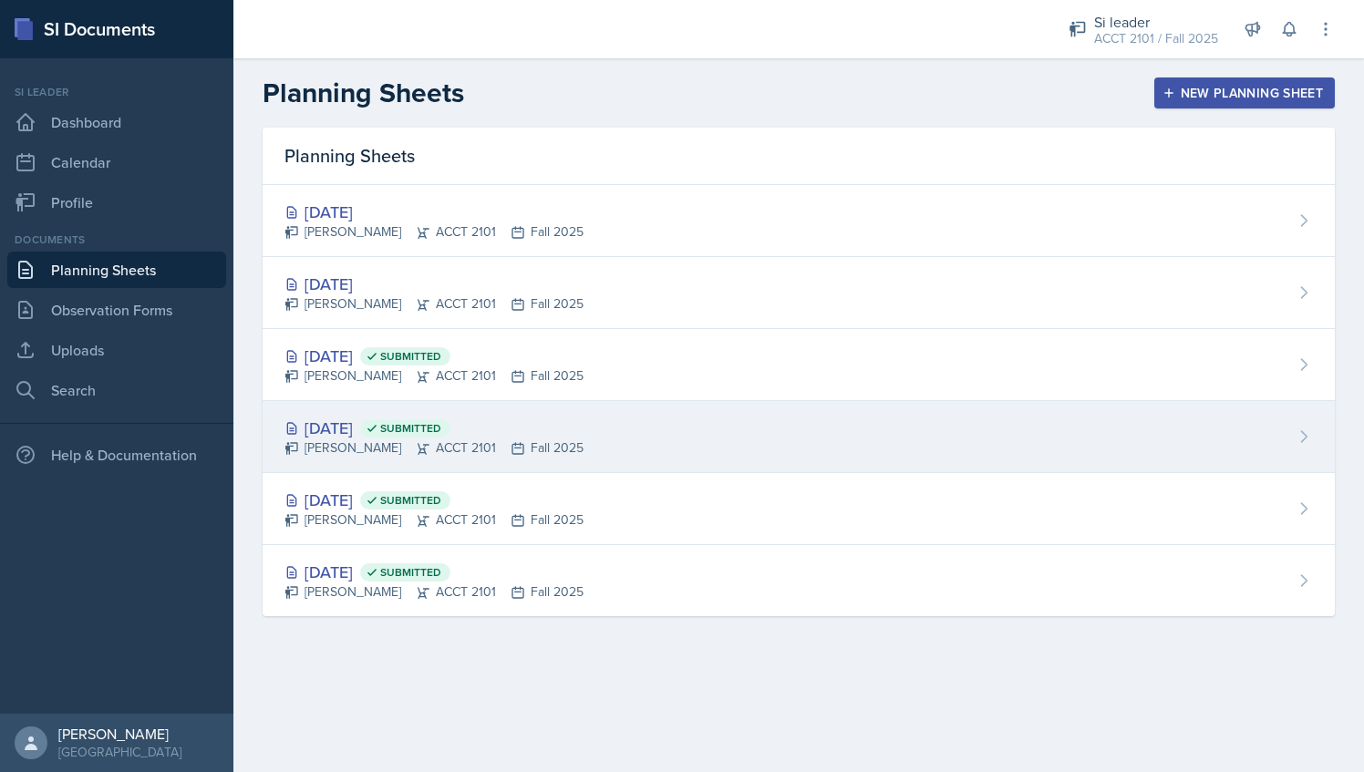
click at [390, 418] on div "Sep 2nd, 2025 Submitted" at bounding box center [434, 428] width 299 height 25
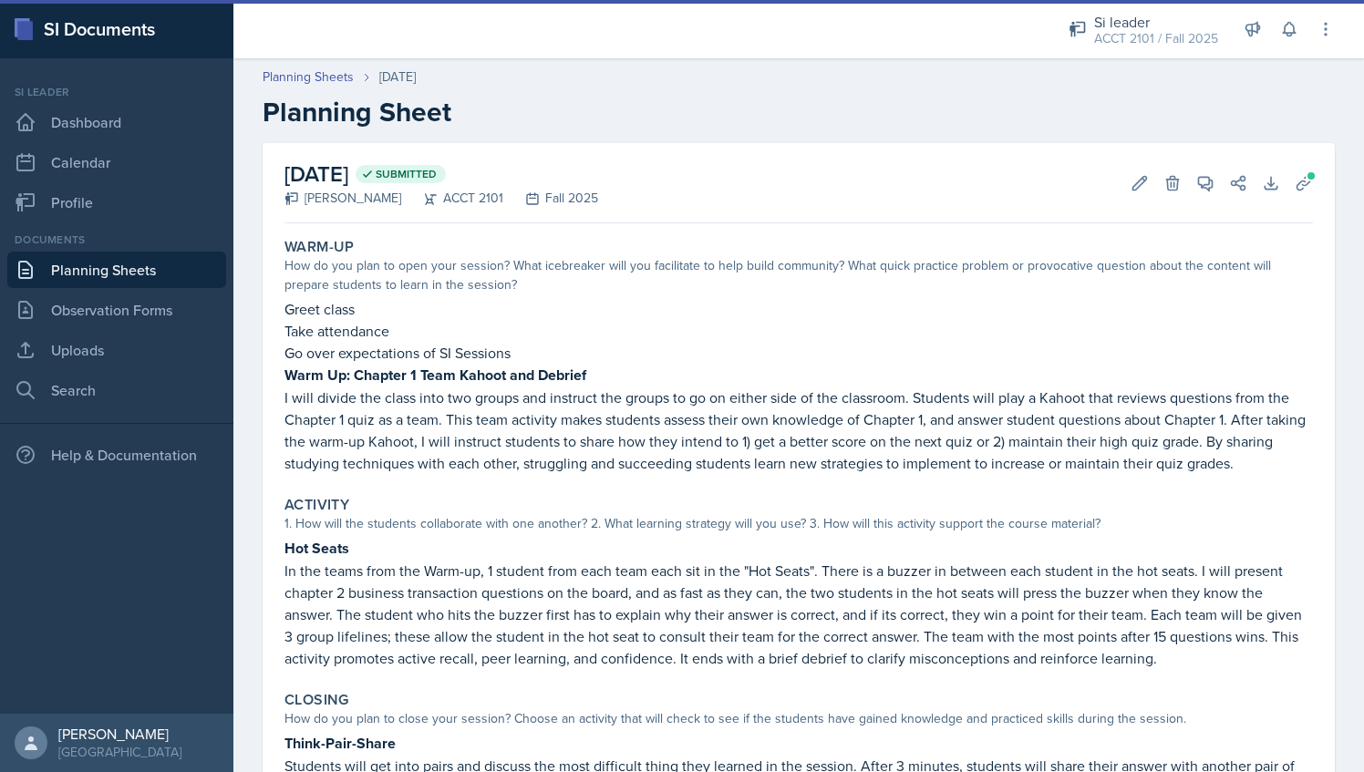
scroll to position [182, 0]
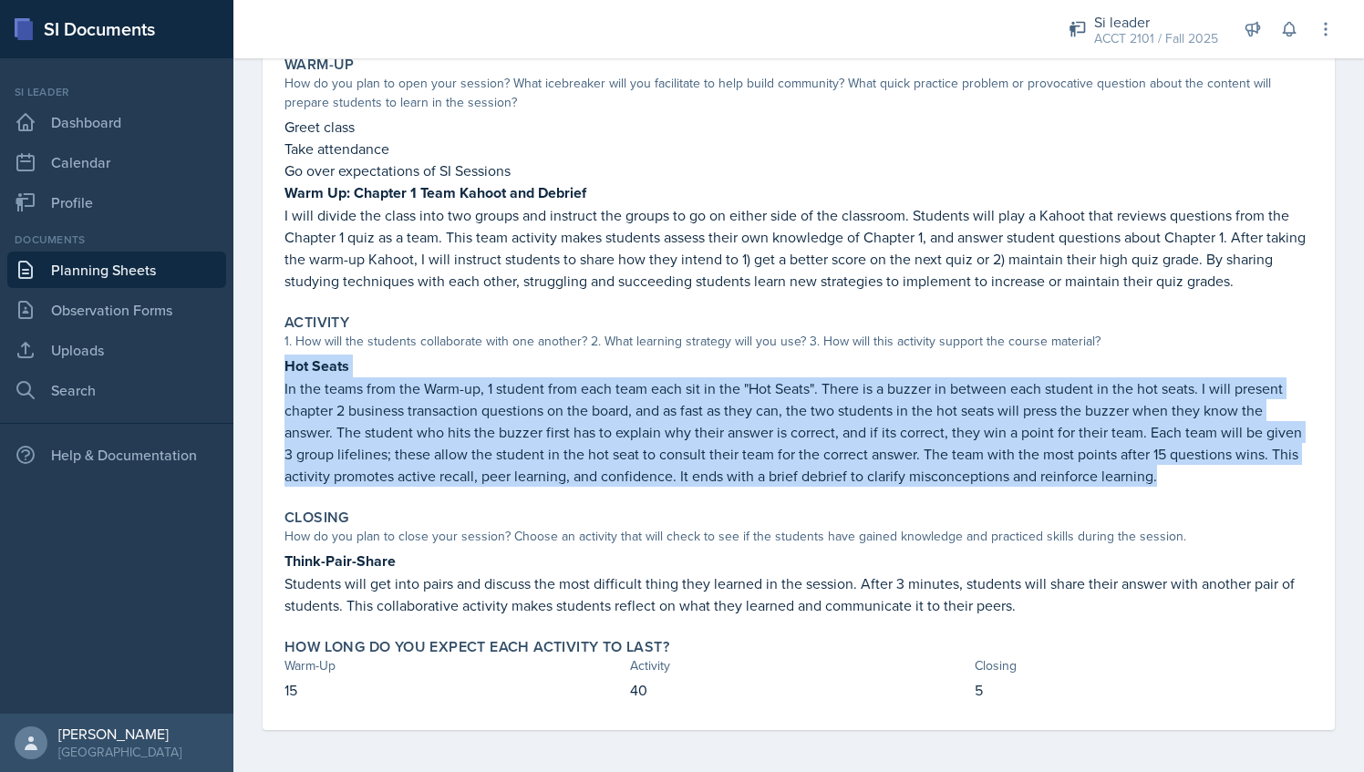
drag, startPoint x: 285, startPoint y: 362, endPoint x: 1230, endPoint y: 474, distance: 951.5
click at [1230, 474] on div "Hot Seats In the teams from the Warm-up, 1 student from each team each sit in t…" at bounding box center [799, 421] width 1029 height 132
copy div "Hot Seats In the teams from the Warm-up, 1 student from each team each sit in t…"
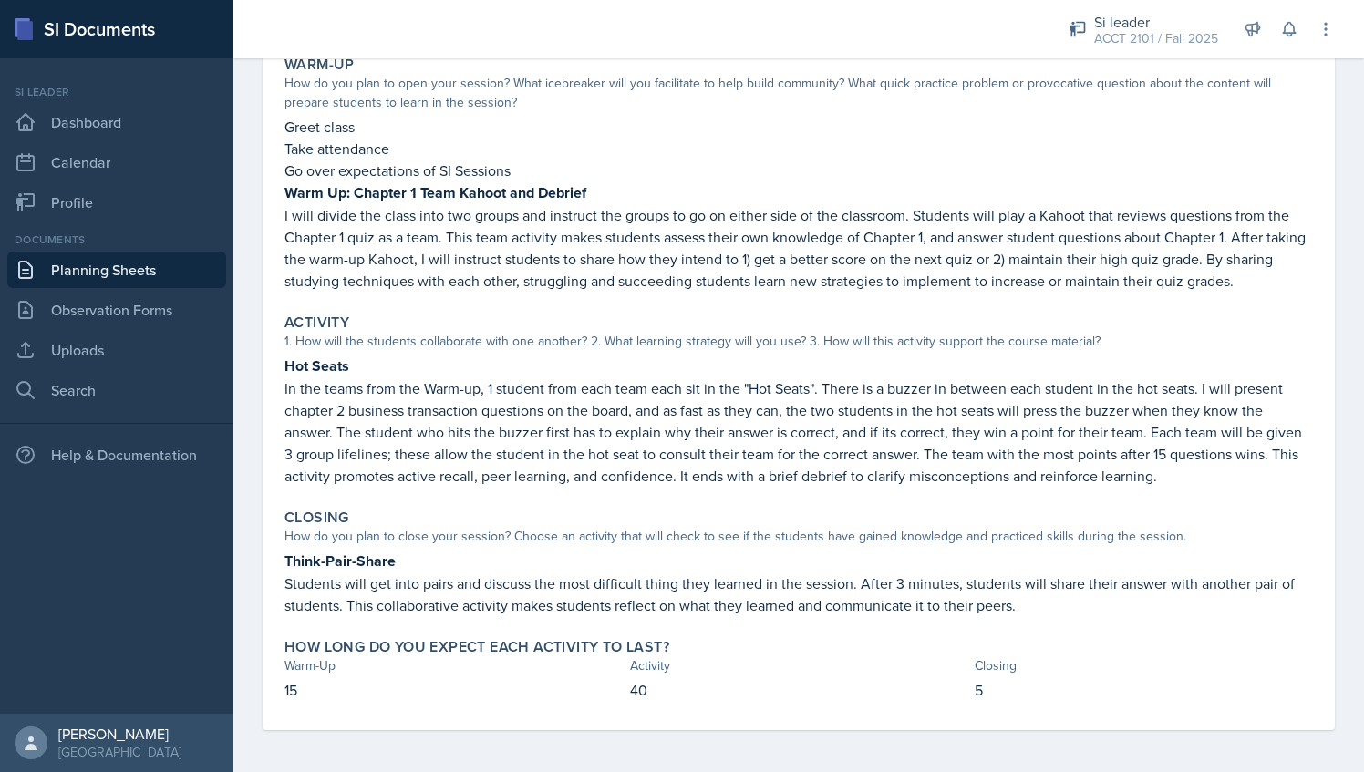
click at [372, 557] on strong "Think-Pair-Share" at bounding box center [340, 561] width 111 height 21
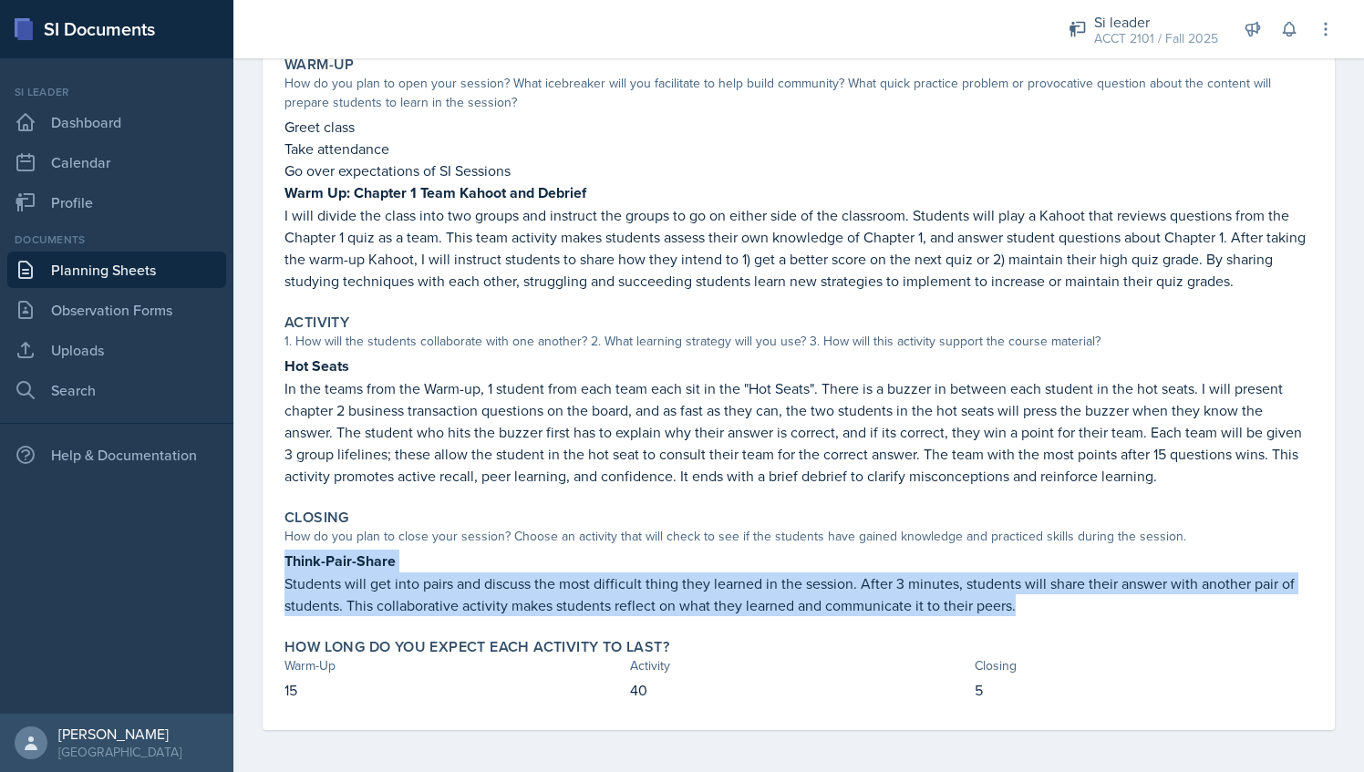
drag, startPoint x: 286, startPoint y: 558, endPoint x: 1042, endPoint y: 596, distance: 757.0
click at [1042, 596] on div "Think-Pair-Share Students will get into pairs and discuss the most difficult th…" at bounding box center [799, 583] width 1029 height 67
copy div "Think-Pair-Share Students will get into pairs and discuss the most difficult th…"
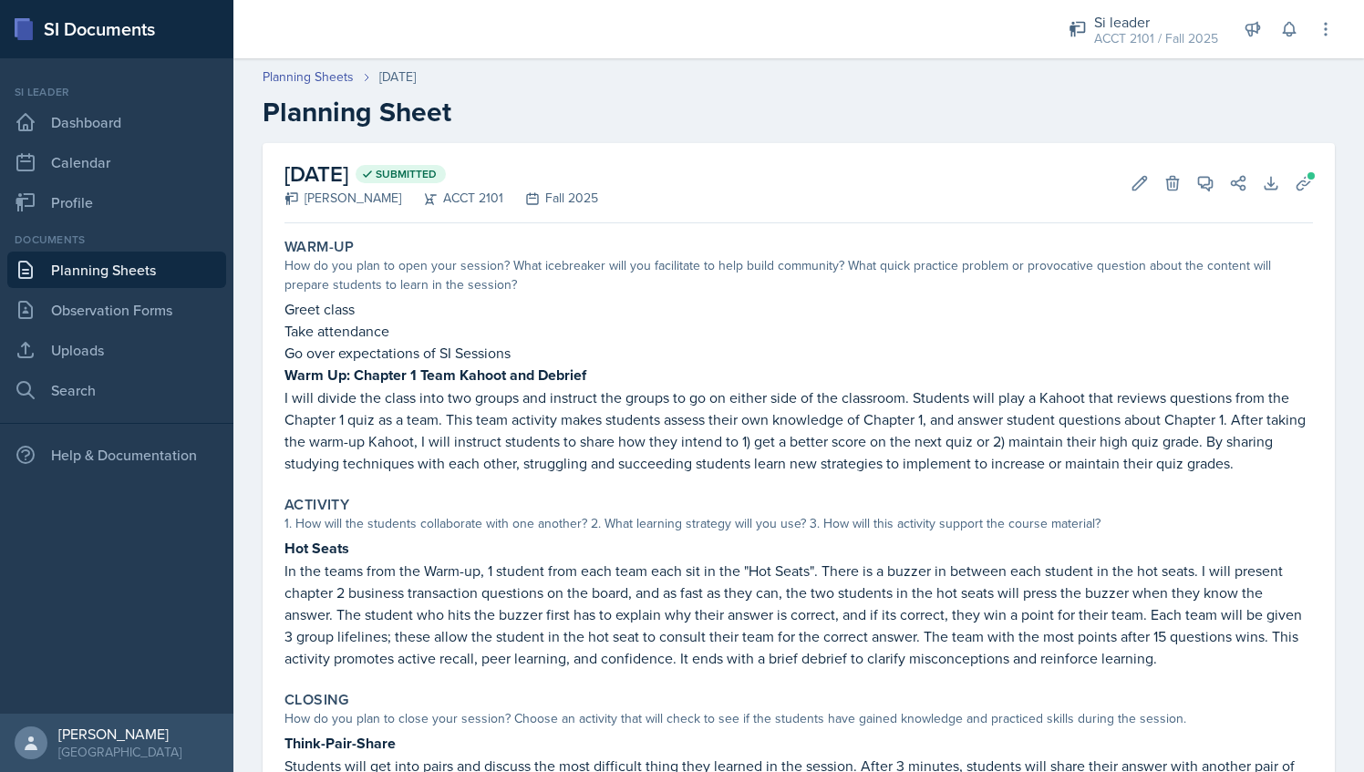
click at [324, 344] on p "Go over expectations of SI Sessions" at bounding box center [799, 353] width 1029 height 22
click at [321, 78] on link "Planning Sheets" at bounding box center [308, 76] width 91 height 19
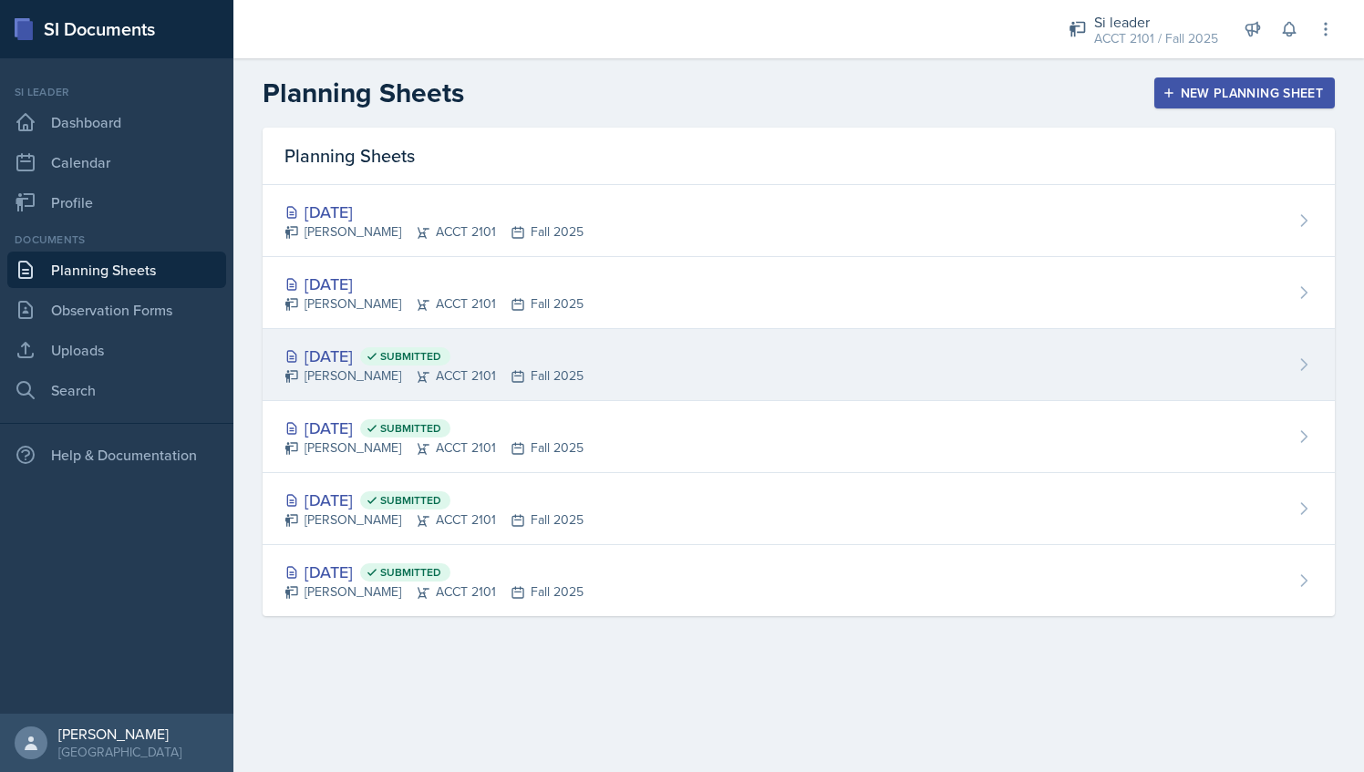
click at [513, 364] on div "Sep 4th, 2025 Submitted" at bounding box center [434, 356] width 299 height 25
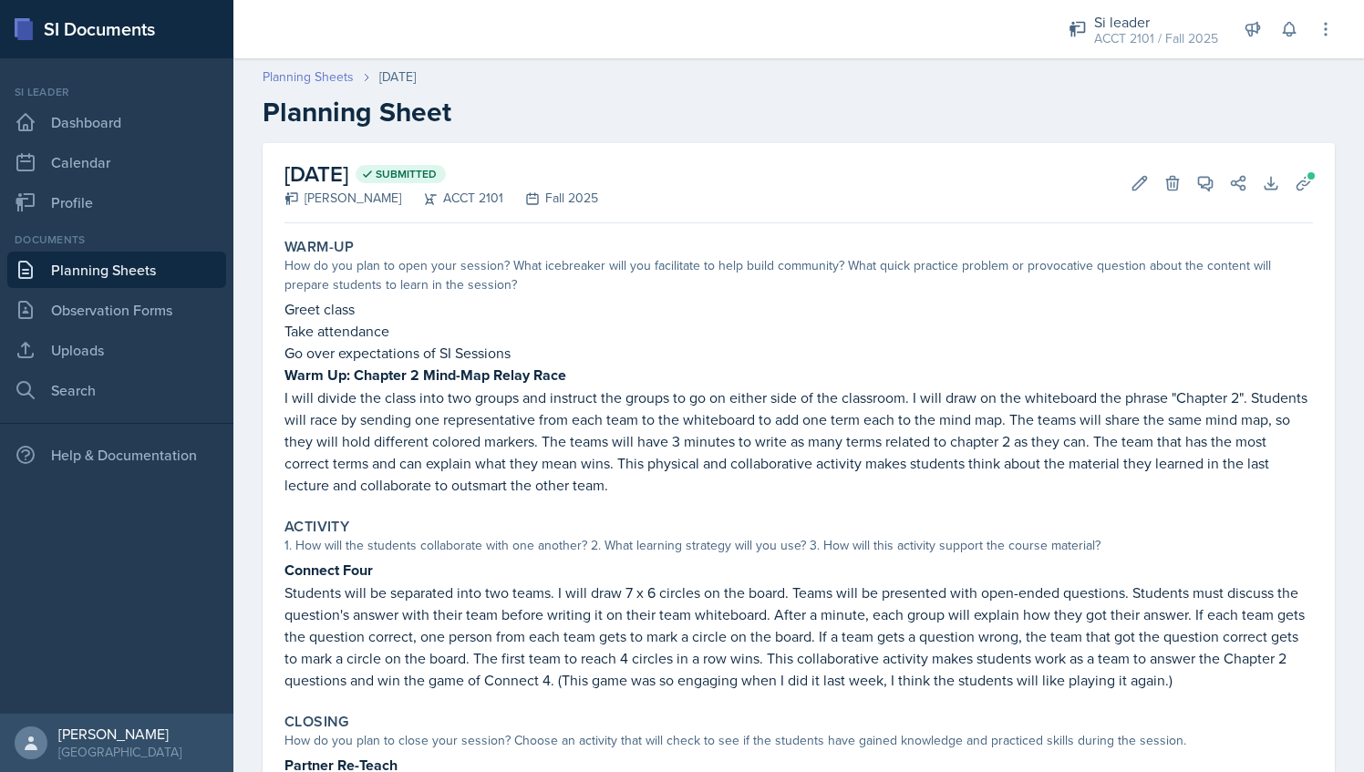
click at [326, 76] on link "Planning Sheets" at bounding box center [308, 76] width 91 height 19
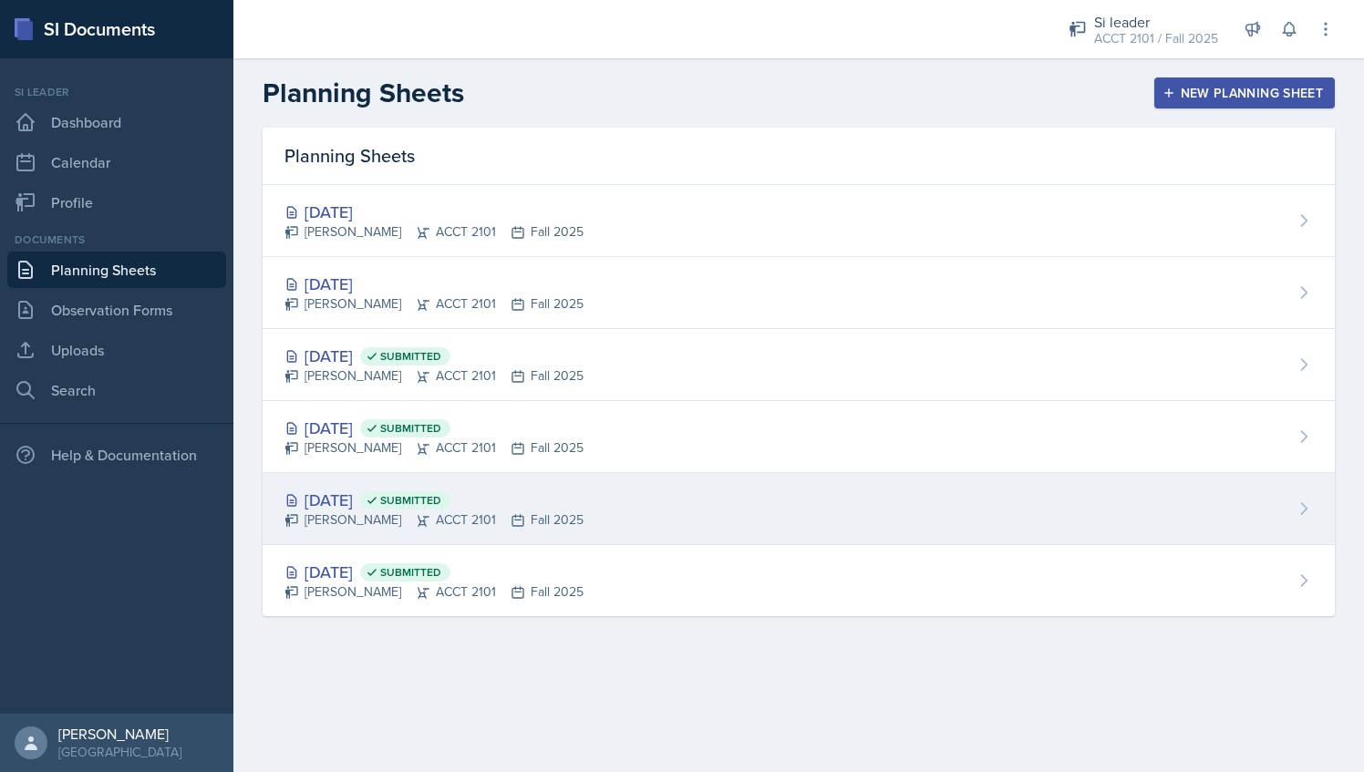
click at [376, 514] on div "Milla Eldridge ACCT 2101 Fall 2025" at bounding box center [434, 520] width 299 height 19
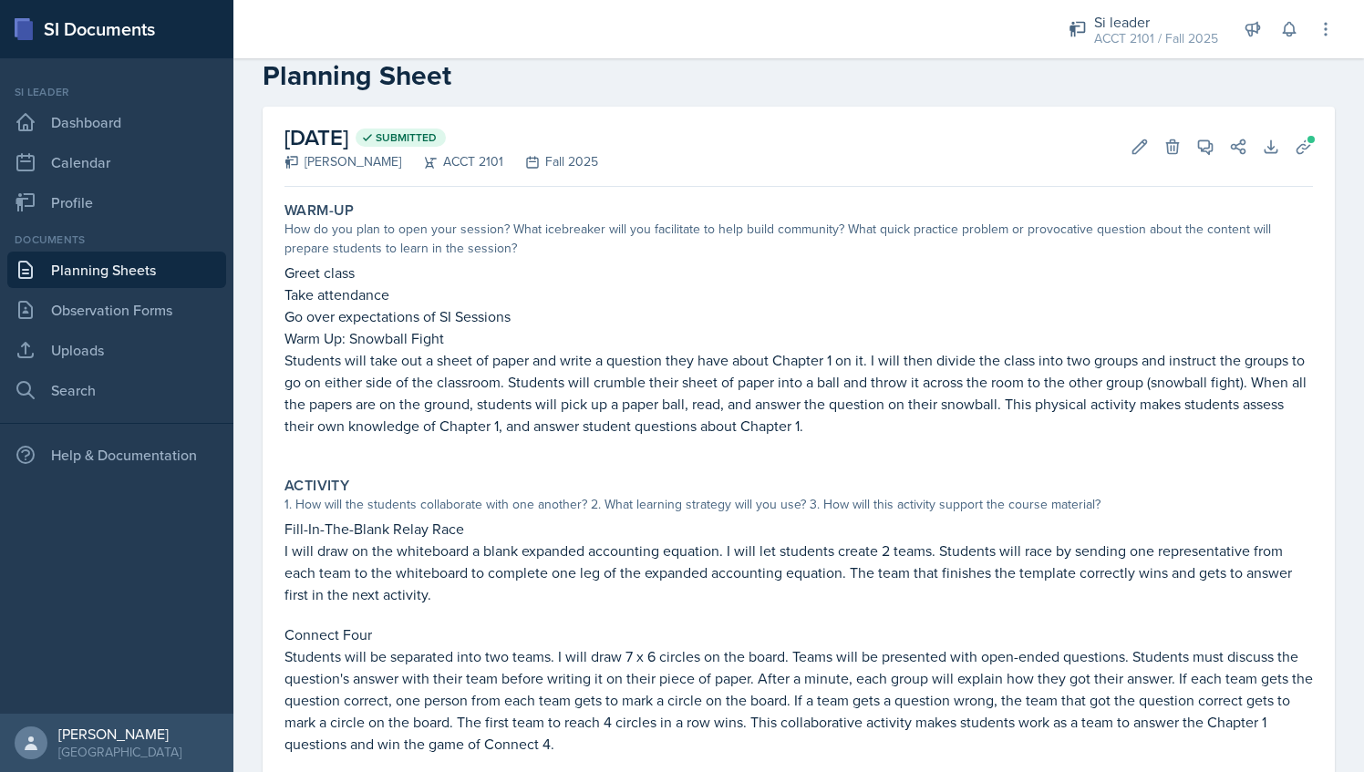
scroll to position [2, 0]
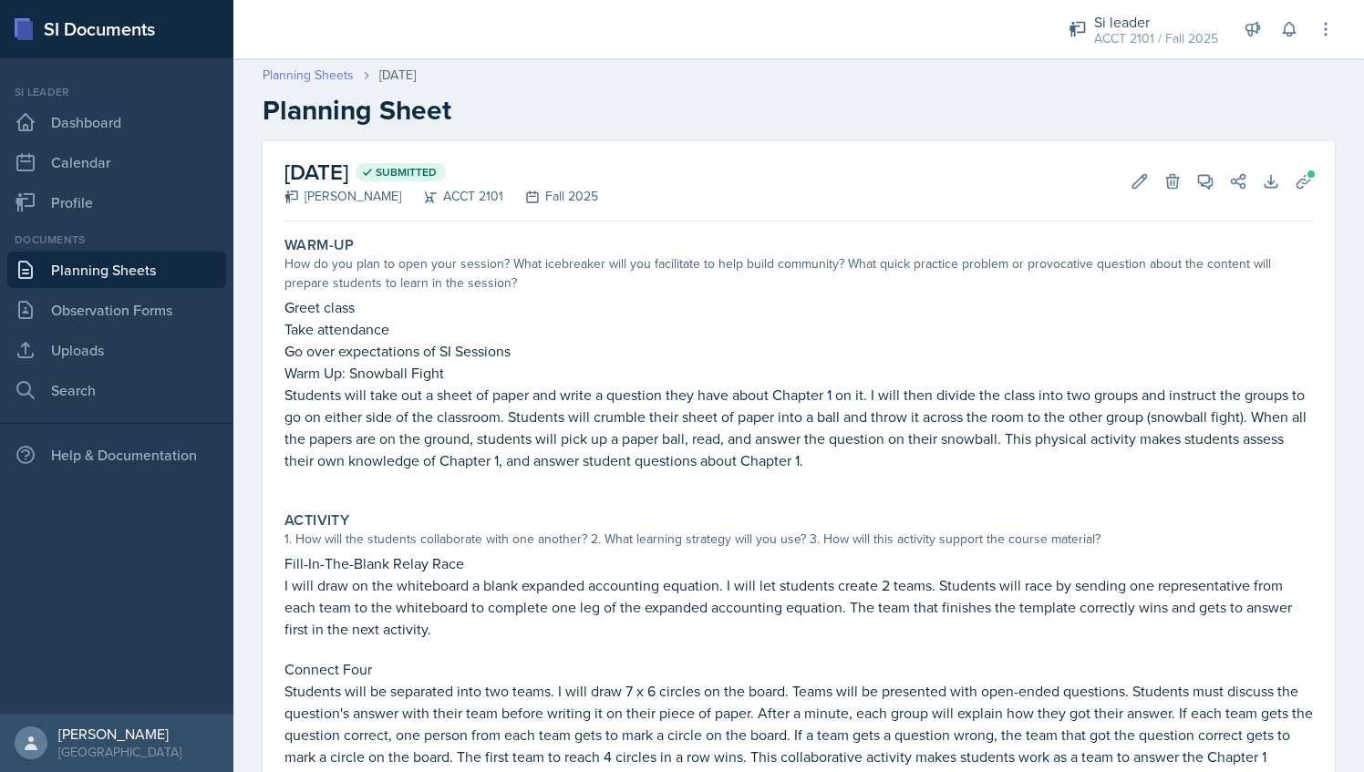
click at [341, 72] on link "Planning Sheets" at bounding box center [308, 75] width 91 height 19
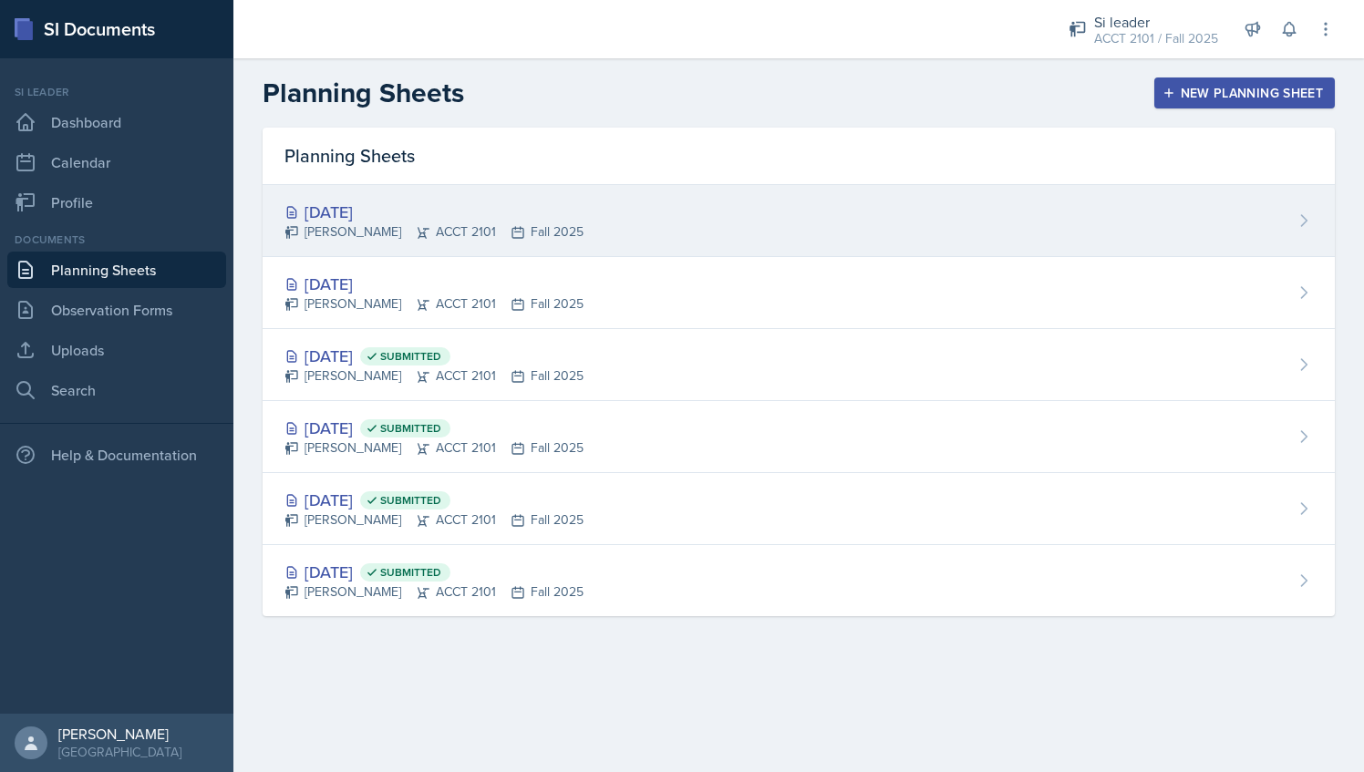
click at [424, 219] on div "[DATE]" at bounding box center [434, 212] width 299 height 25
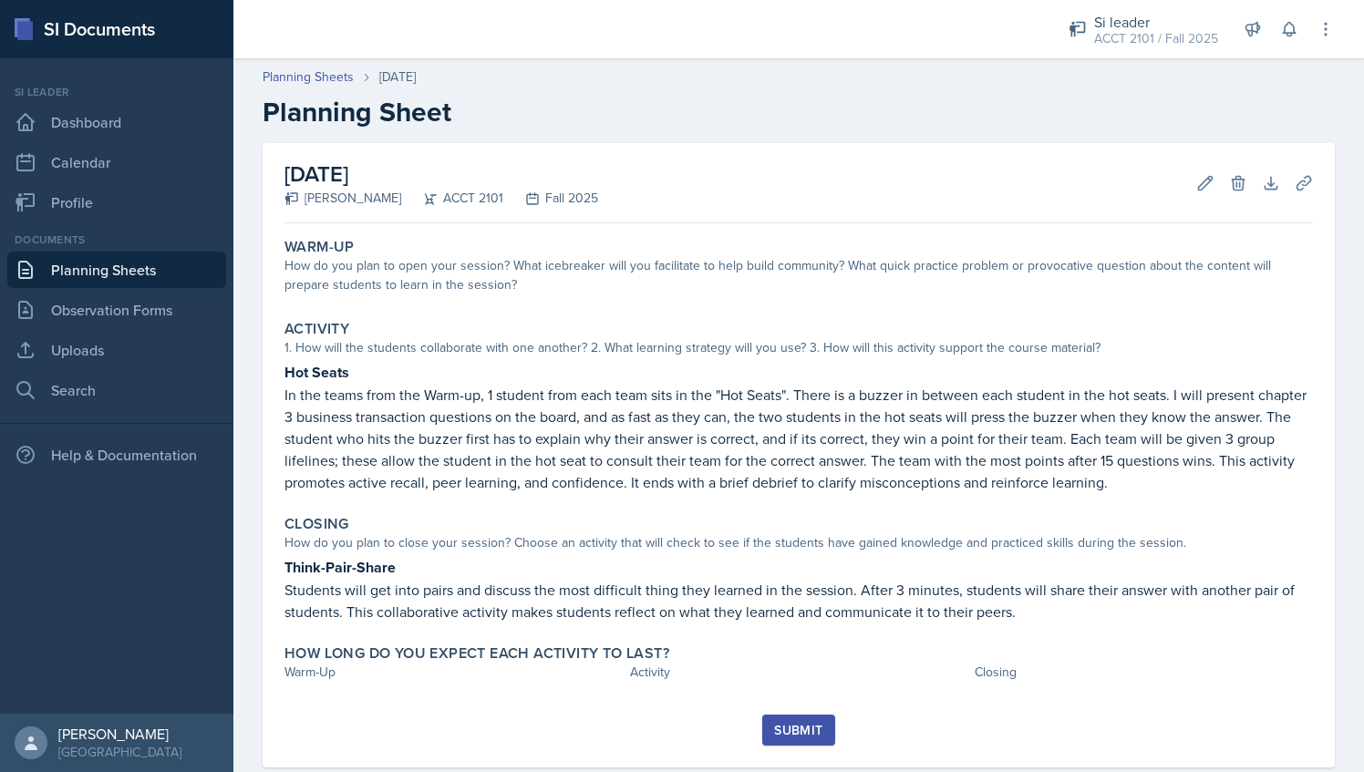
click at [337, 88] on div "Planning Sheets Sep 11th, 2025 Planning Sheet" at bounding box center [798, 97] width 1131 height 61
click at [332, 73] on link "Planning Sheets" at bounding box center [308, 76] width 91 height 19
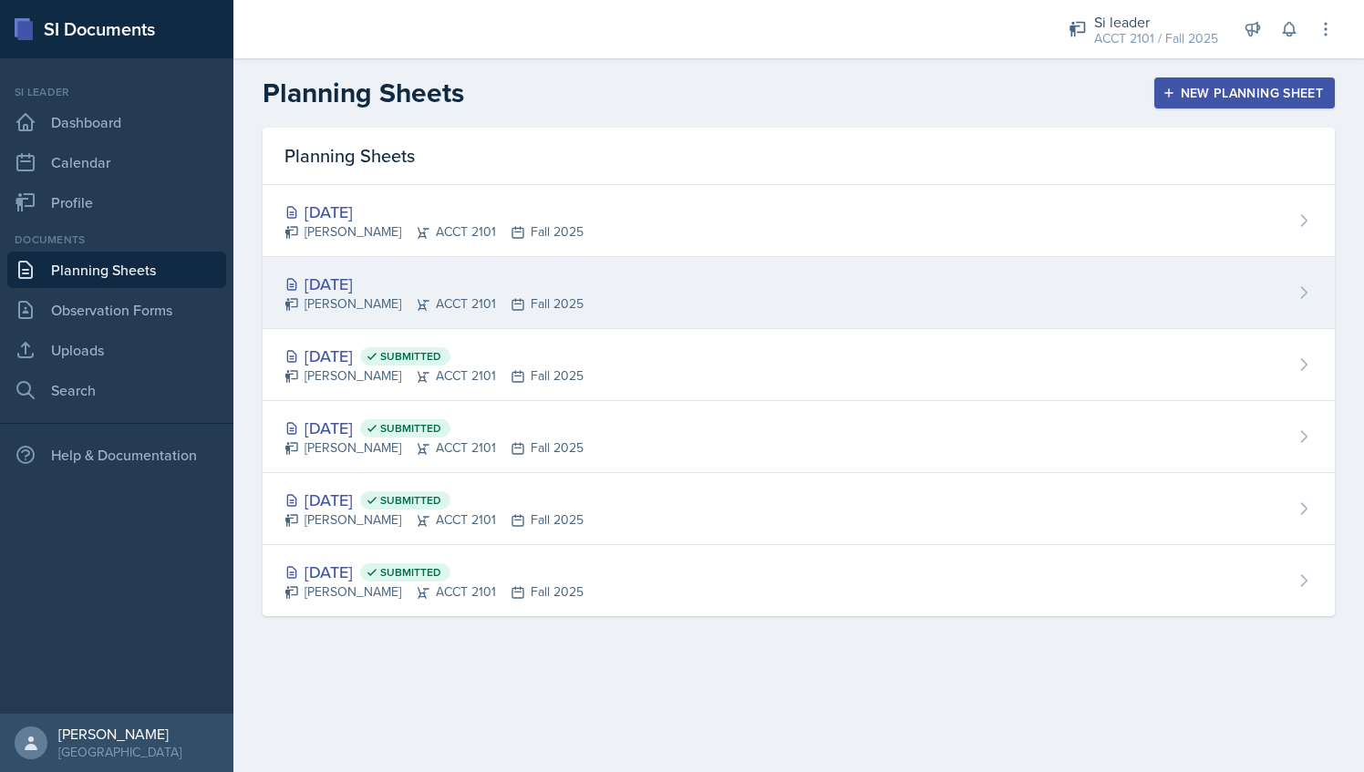
click at [448, 279] on div "[DATE]" at bounding box center [434, 284] width 299 height 25
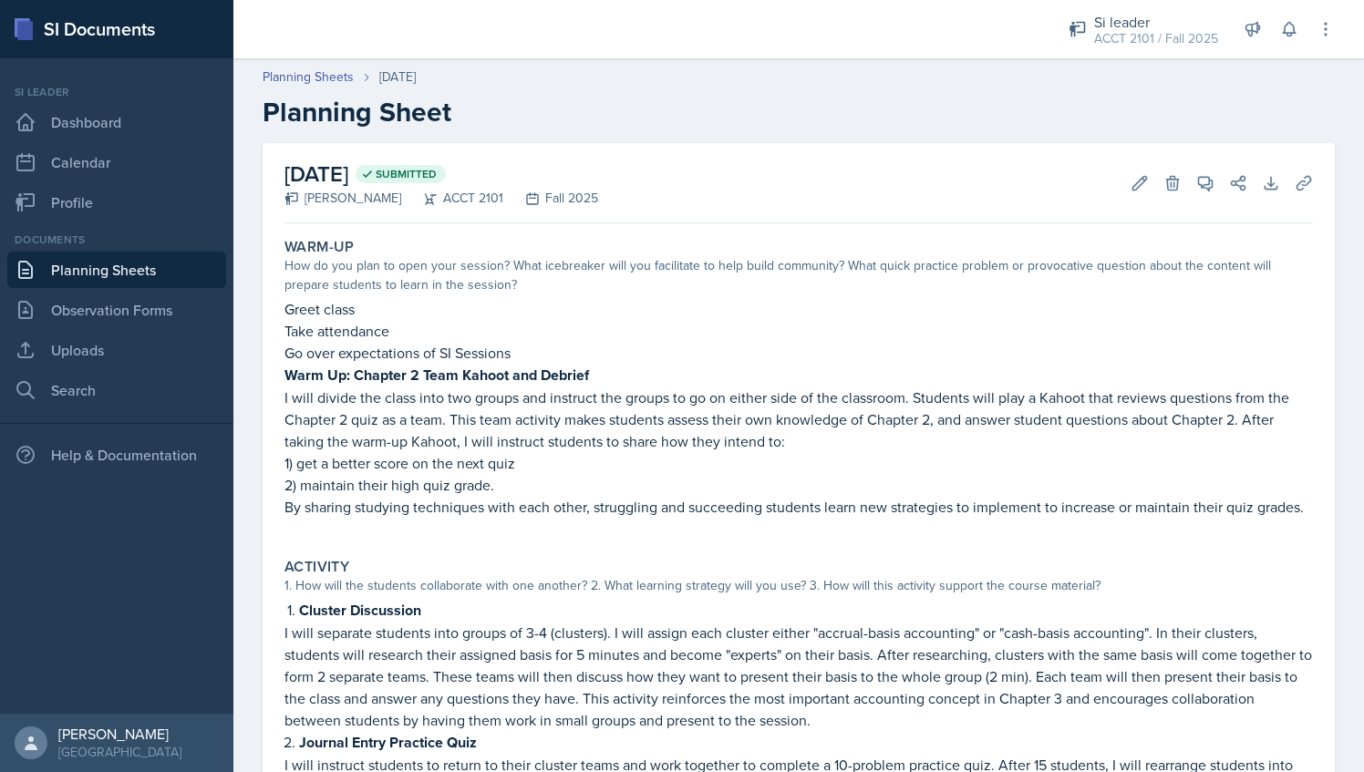
scroll to position [1, 0]
click at [330, 88] on div "Planning Sheets Sep 9th, 2025 Planning Sheet" at bounding box center [798, 97] width 1131 height 61
click at [330, 81] on link "Planning Sheets" at bounding box center [308, 76] width 91 height 19
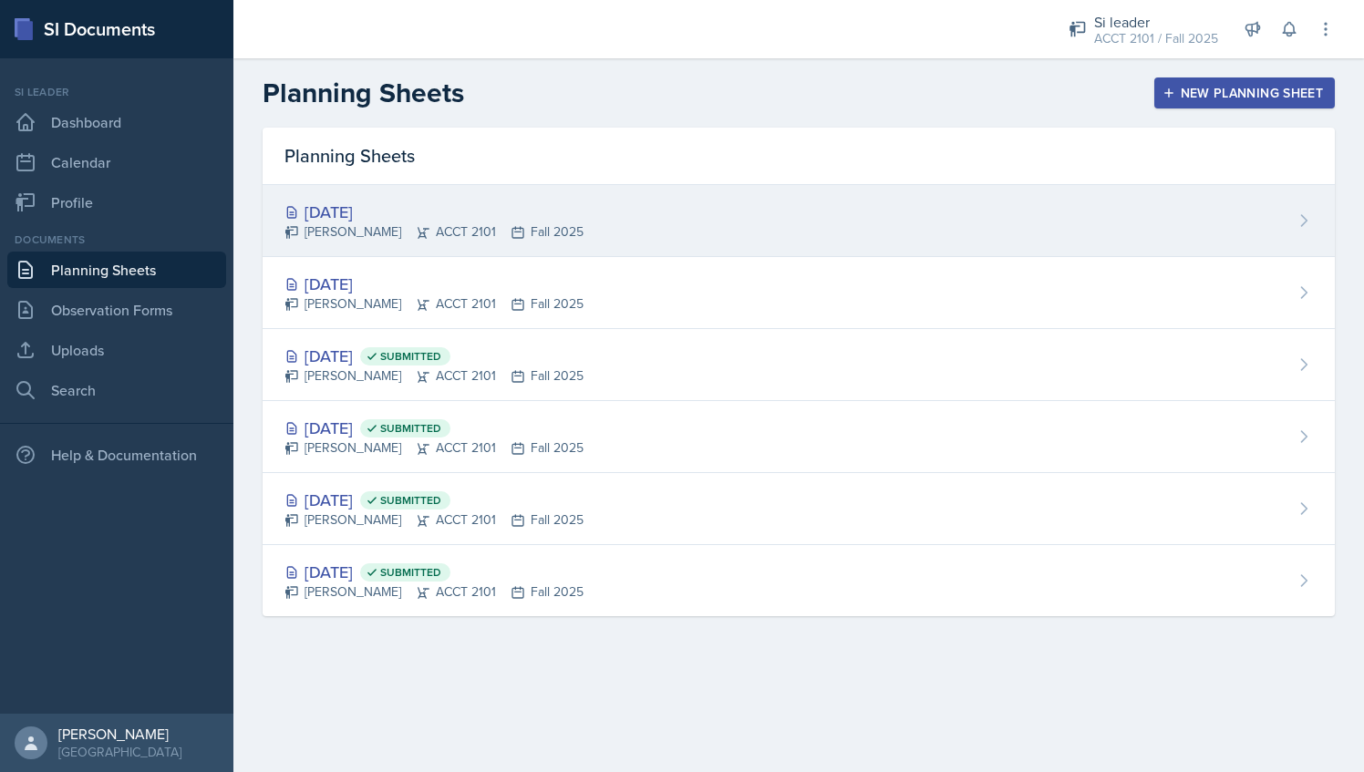
click at [429, 215] on div "[DATE]" at bounding box center [434, 212] width 299 height 25
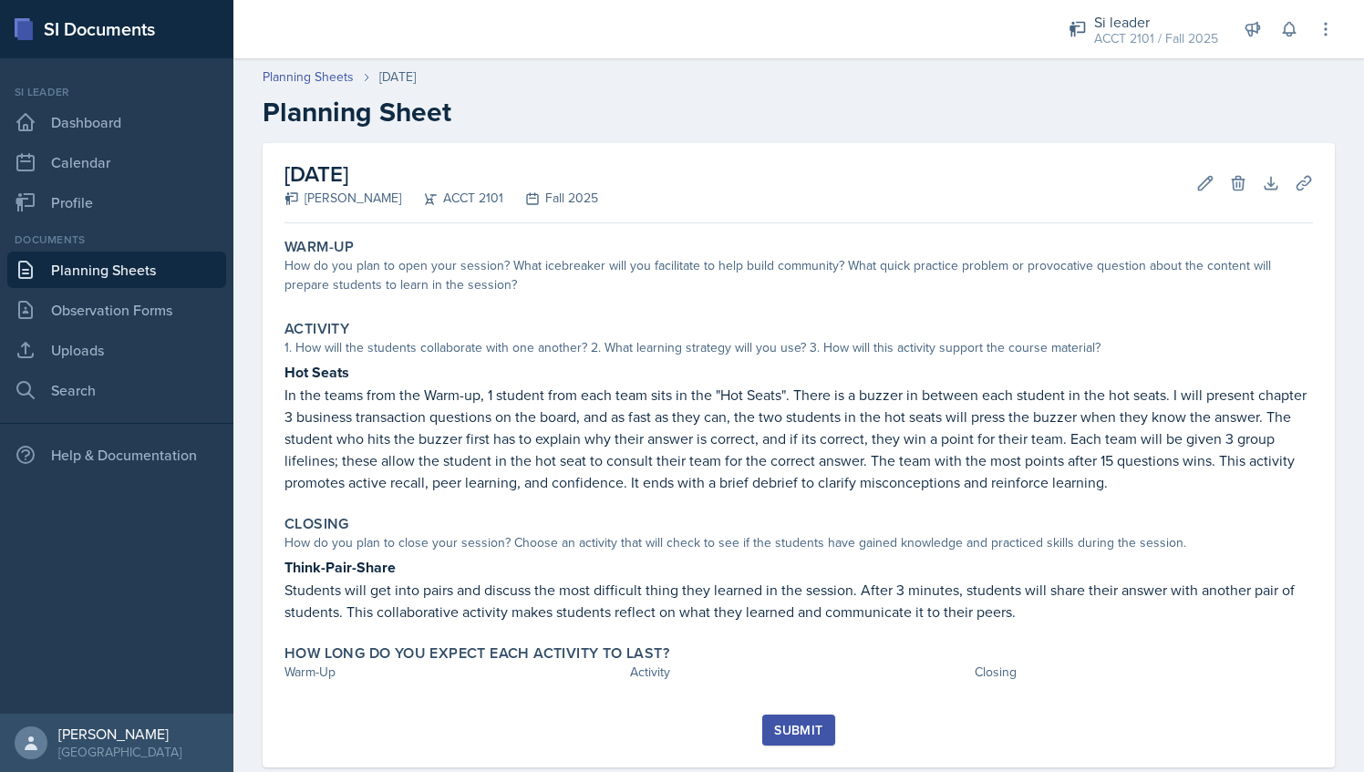
click at [317, 54] on div at bounding box center [634, 29] width 773 height 58
click at [323, 73] on link "Planning Sheets" at bounding box center [308, 76] width 91 height 19
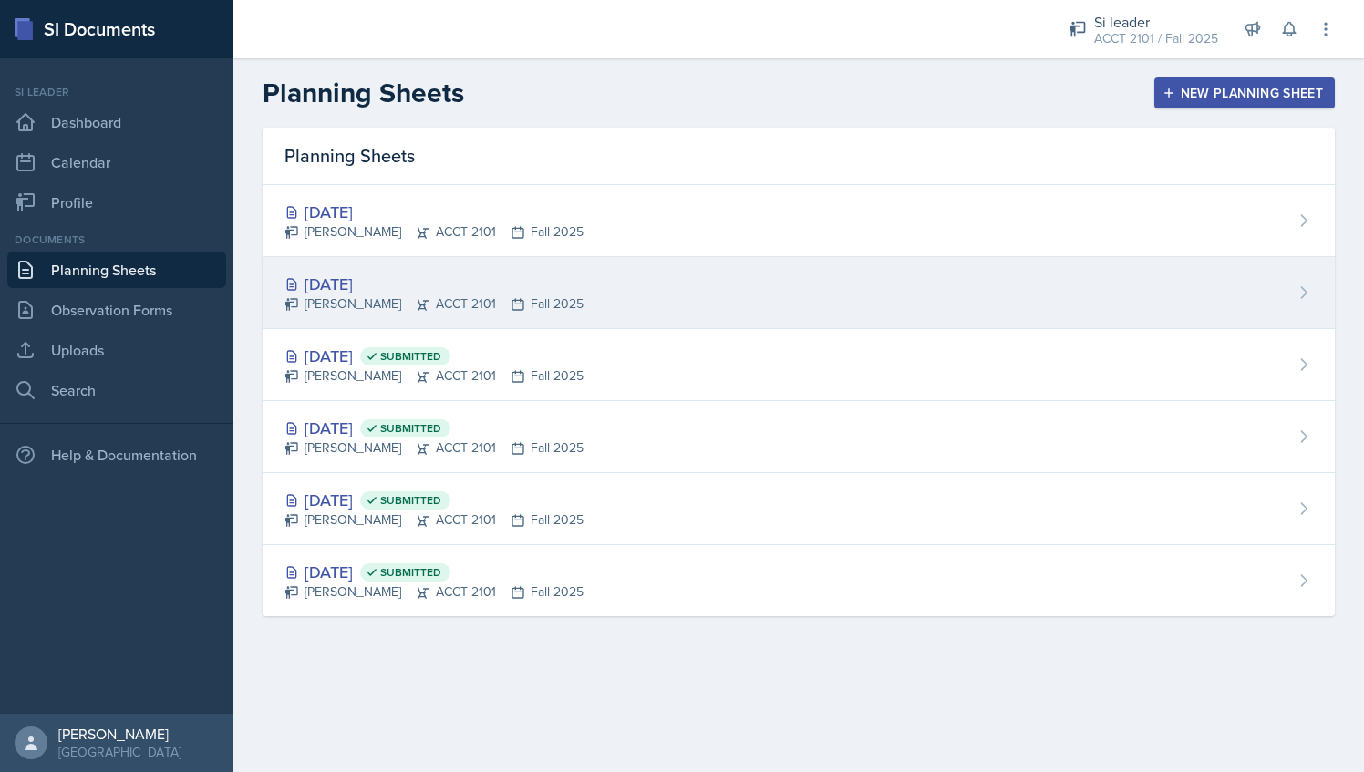
click at [514, 305] on div "Milla Eldridge ACCT 2101 Fall 2025" at bounding box center [434, 304] width 299 height 19
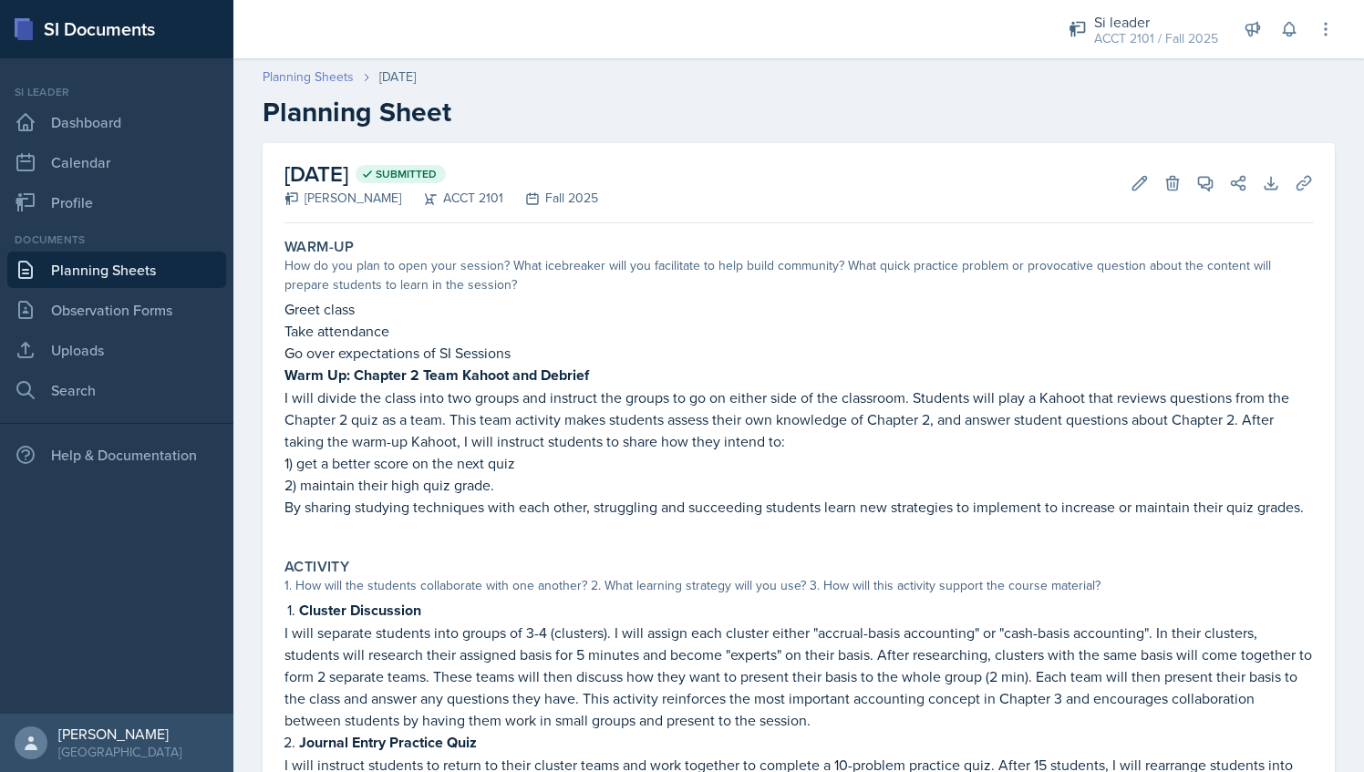
click at [337, 75] on link "Planning Sheets" at bounding box center [308, 76] width 91 height 19
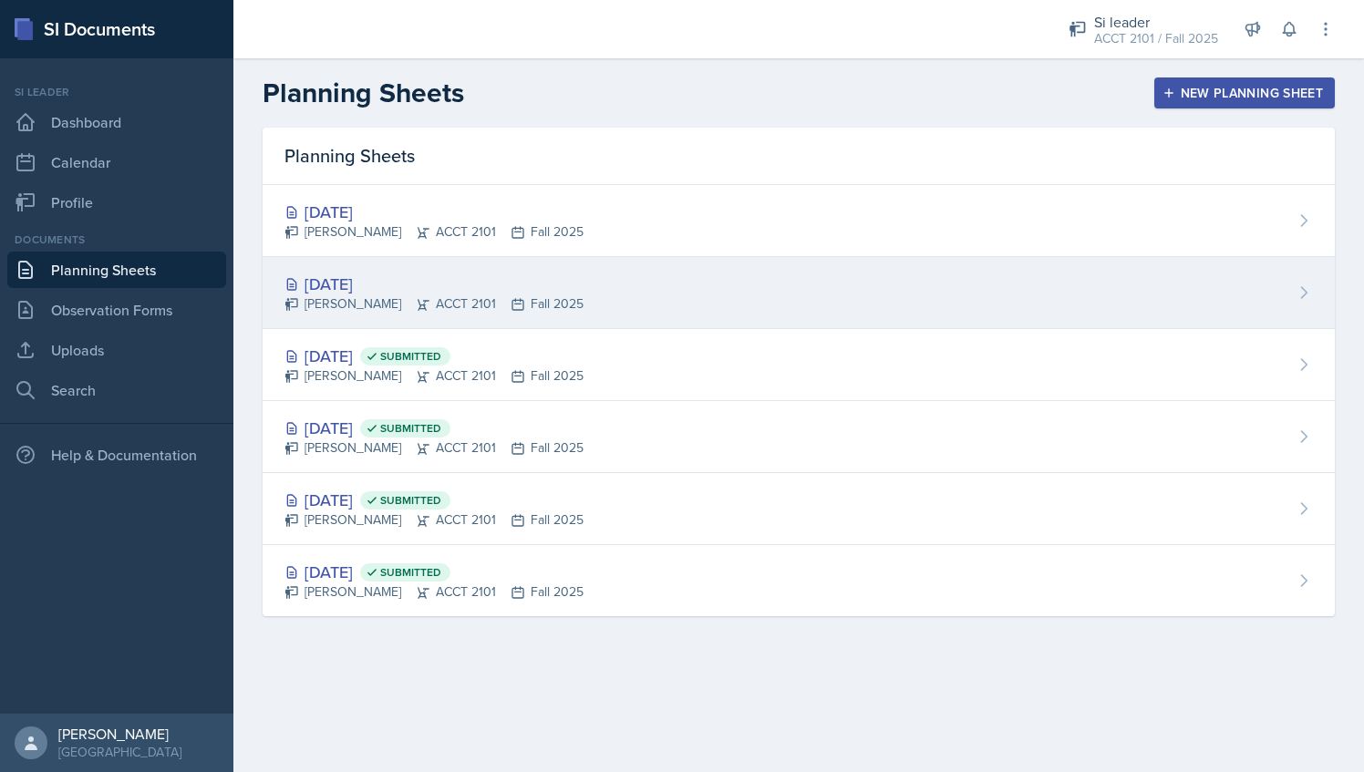
click at [438, 285] on div "[DATE]" at bounding box center [434, 284] width 299 height 25
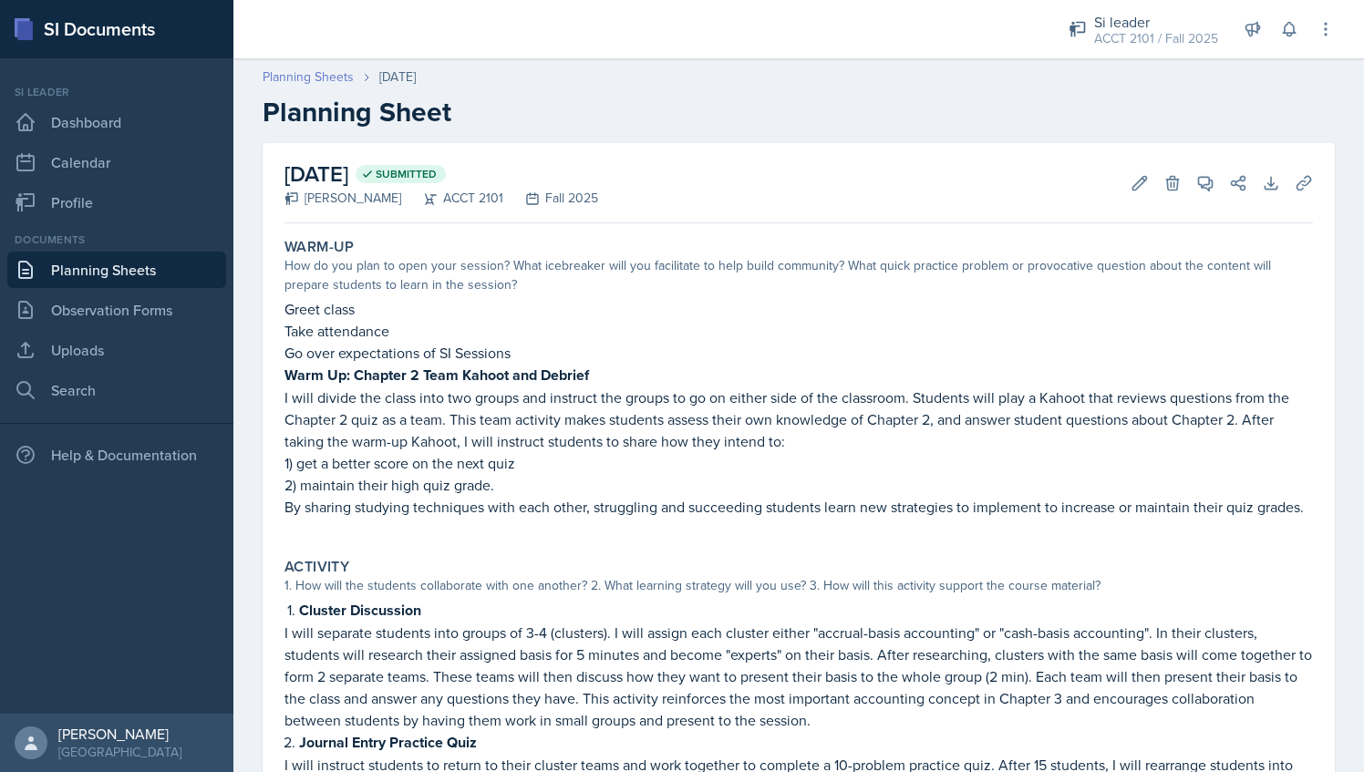
click at [333, 78] on link "Planning Sheets" at bounding box center [308, 76] width 91 height 19
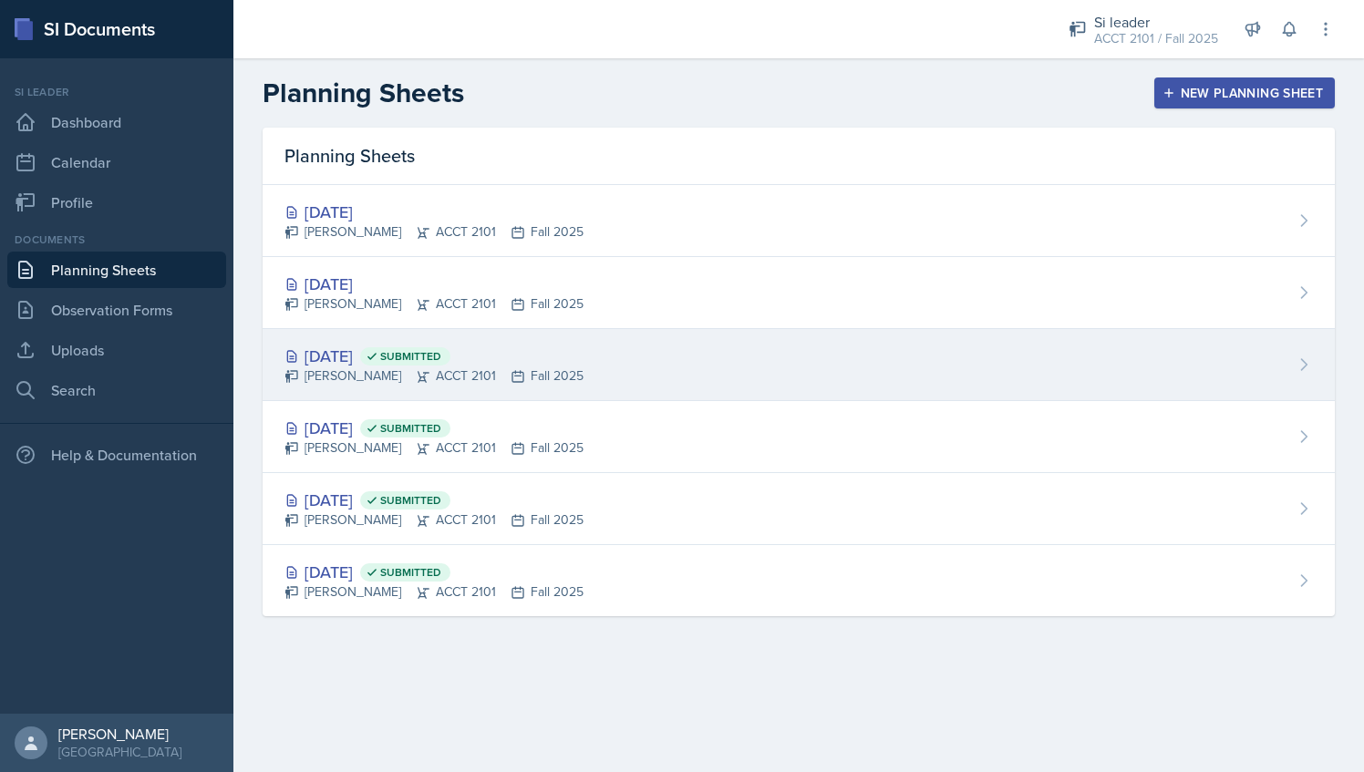
click at [393, 378] on div "Milla Eldridge ACCT 2101 Fall 2025" at bounding box center [434, 376] width 299 height 19
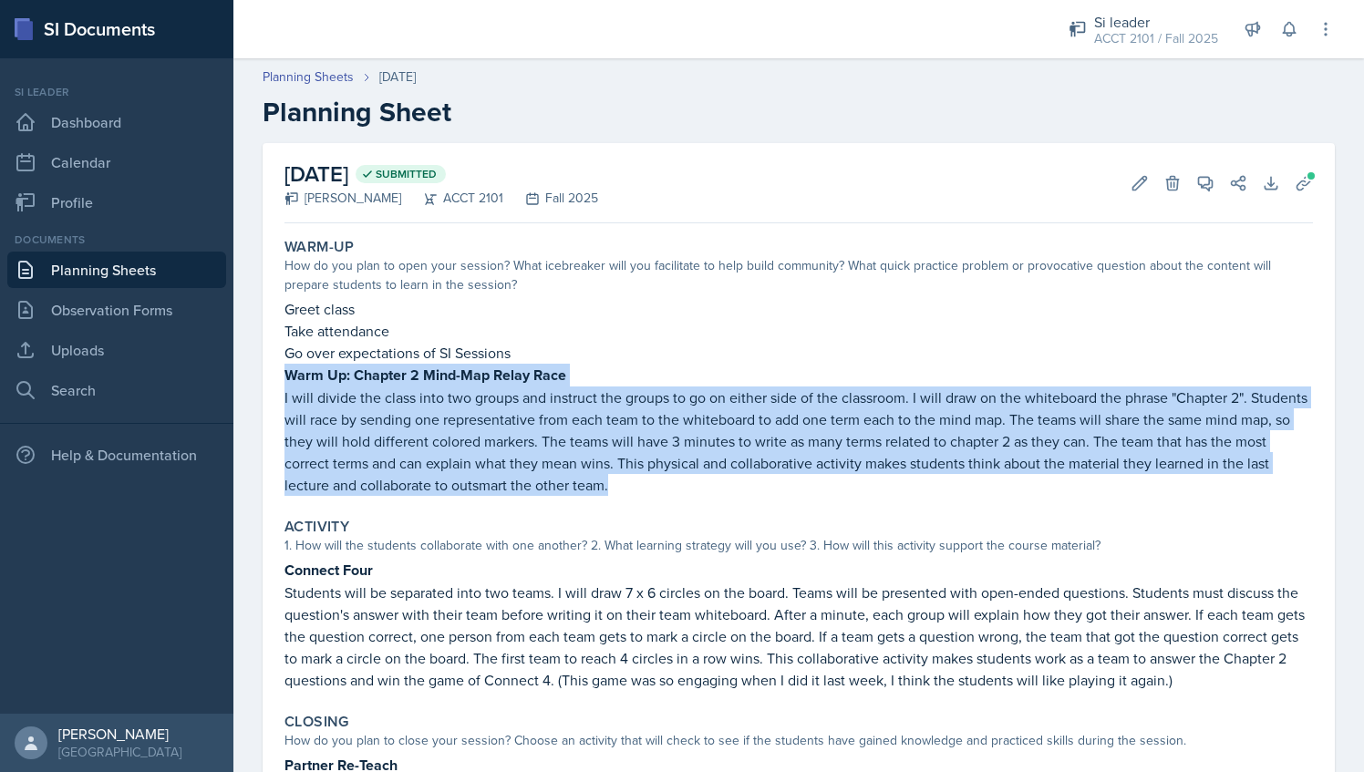
drag, startPoint x: 285, startPoint y: 376, endPoint x: 666, endPoint y: 482, distance: 395.0
click at [666, 482] on div "Greet class Take attendance Go over expectations of SI Sessions Warm Up: Chapte…" at bounding box center [799, 397] width 1029 height 198
copy div "Warm Up: Chapter 2 Mind-Map Relay Race I will divide the class into two groups …"
